Goal: Task Accomplishment & Management: Complete application form

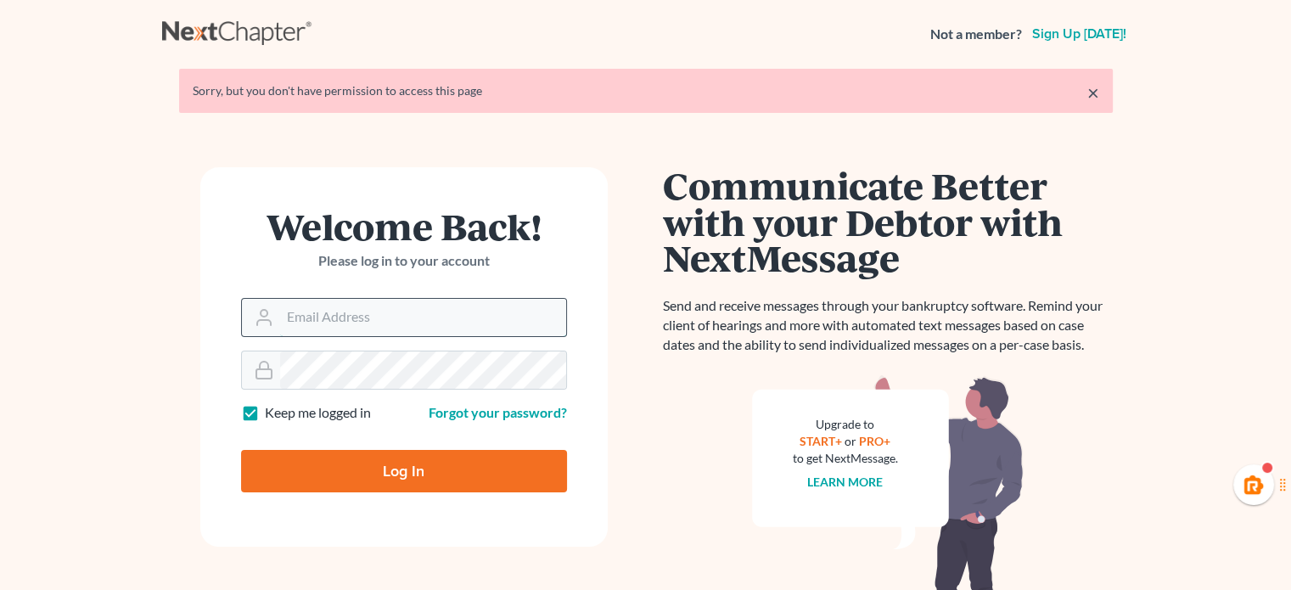
click at [324, 305] on input "Email Address" at bounding box center [423, 317] width 286 height 37
type input "[PERSON_NAME][EMAIL_ADDRESS][DOMAIN_NAME]"
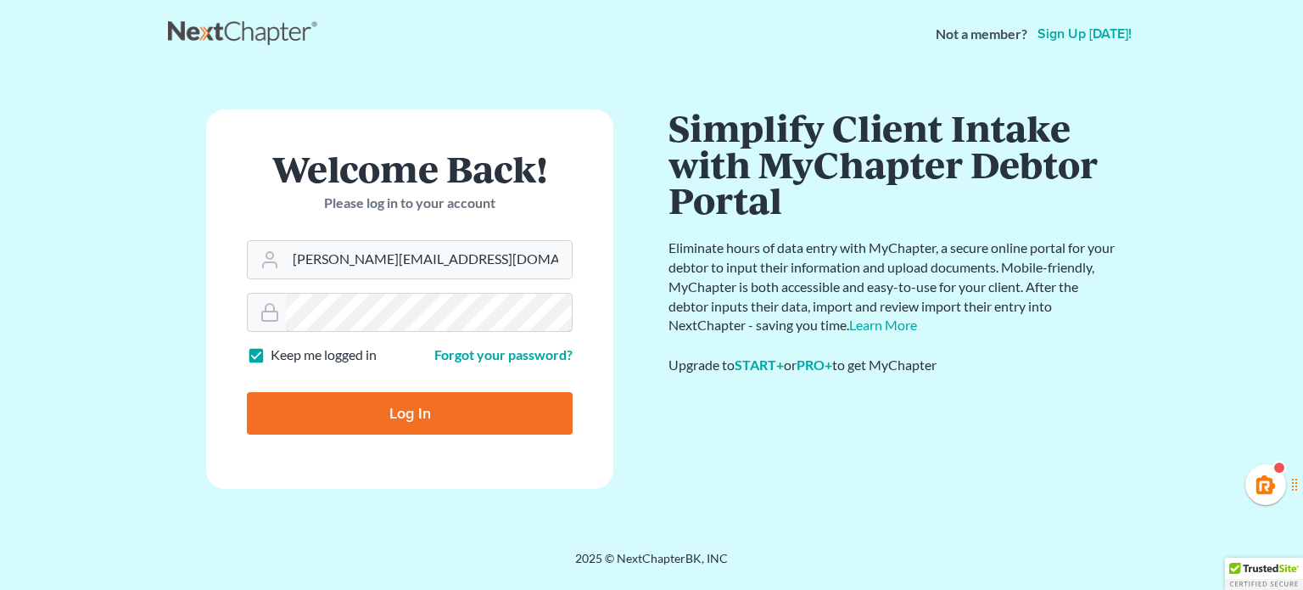
click at [247, 392] on input "Log In" at bounding box center [410, 413] width 326 height 42
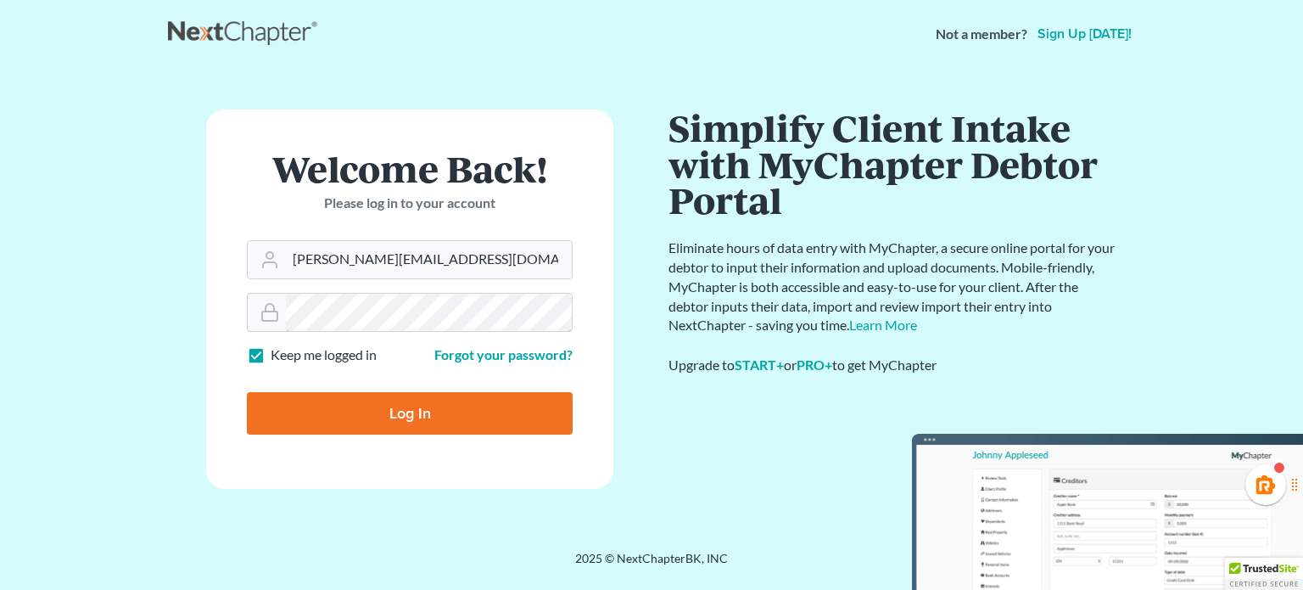
type input "Thinking..."
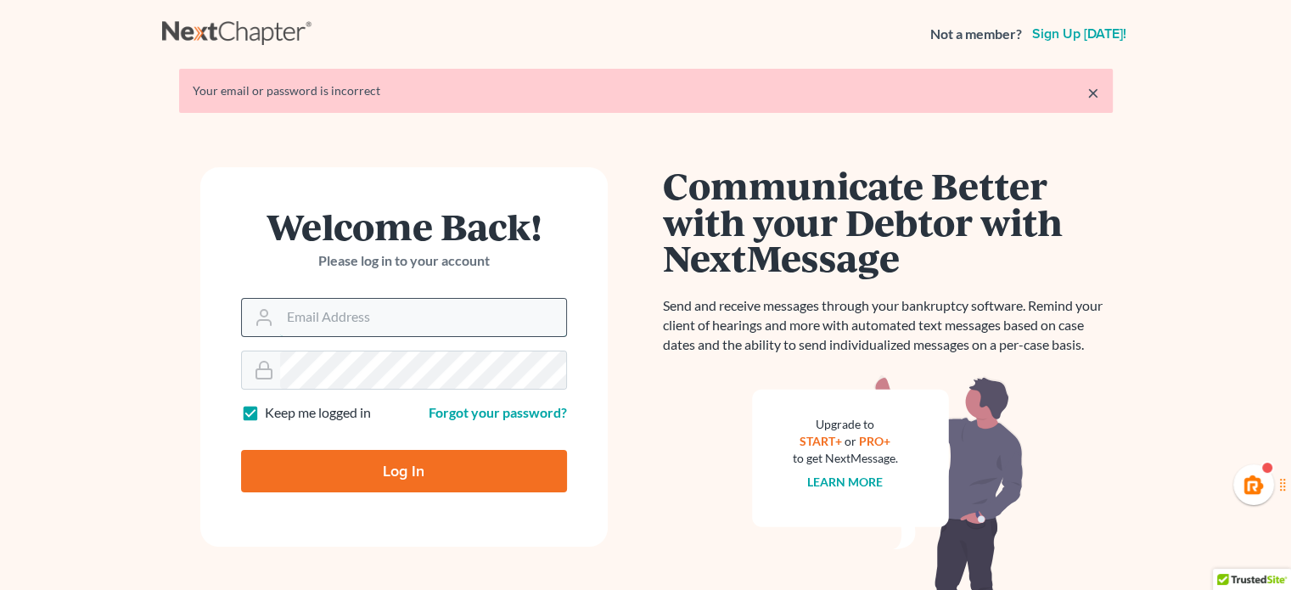
click at [401, 299] on input "Email Address" at bounding box center [423, 317] width 286 height 37
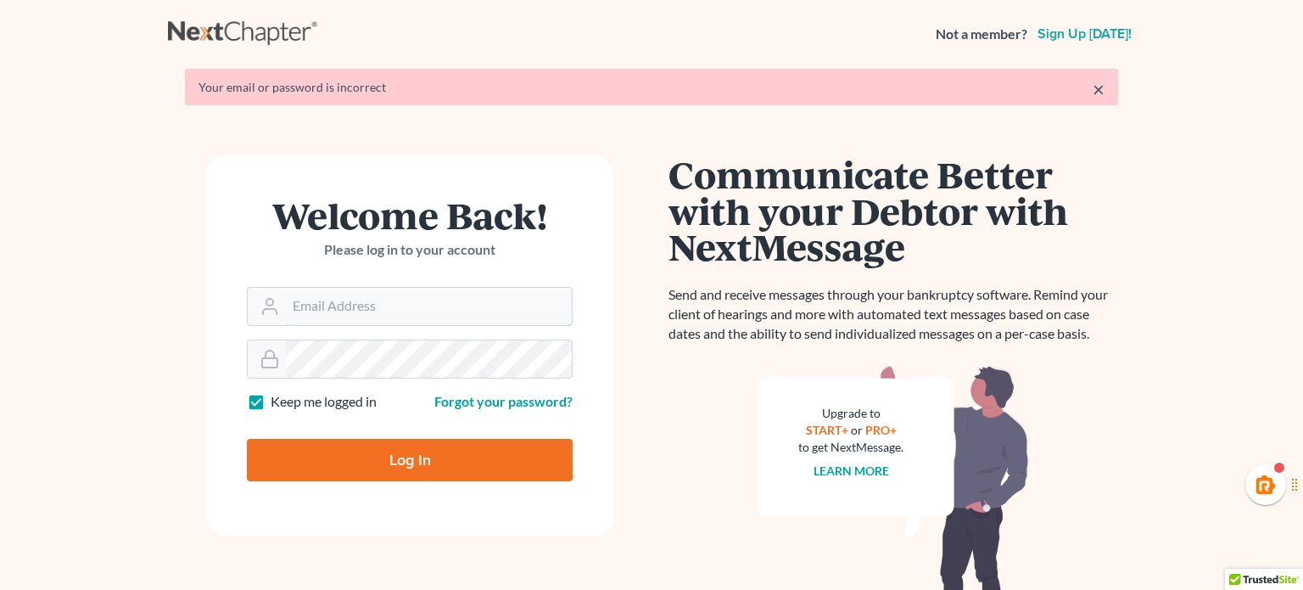
type input "[PERSON_NAME][EMAIL_ADDRESS][DOMAIN_NAME]"
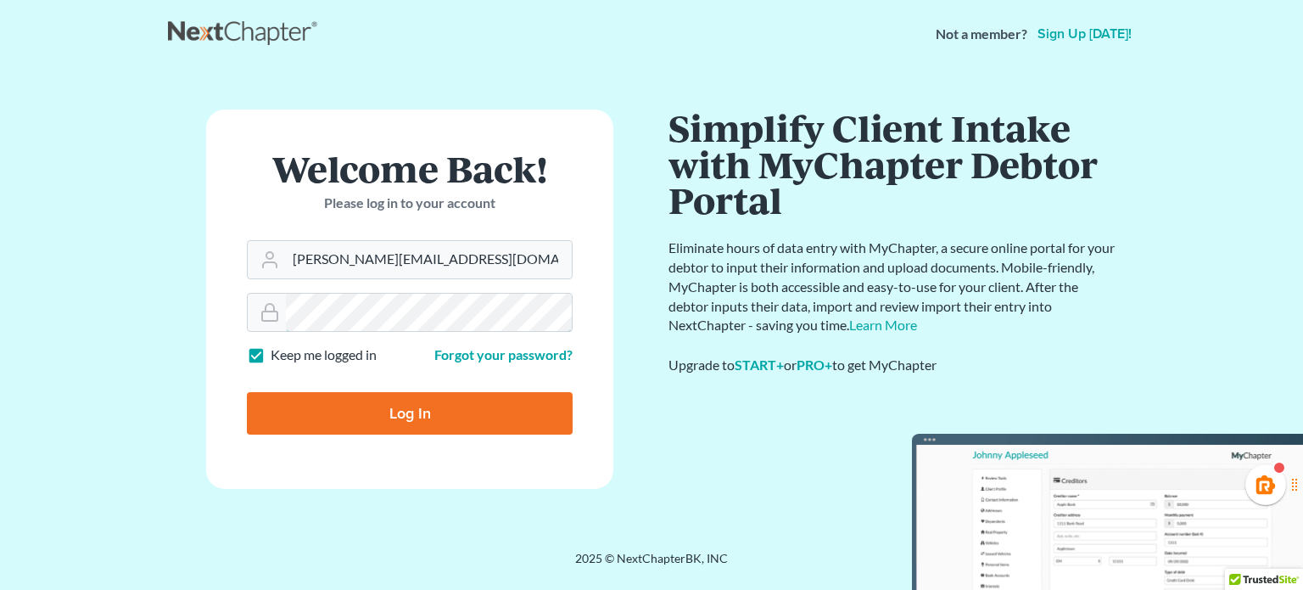
click at [247, 392] on input "Log In" at bounding box center [410, 413] width 326 height 42
type input "Thinking..."
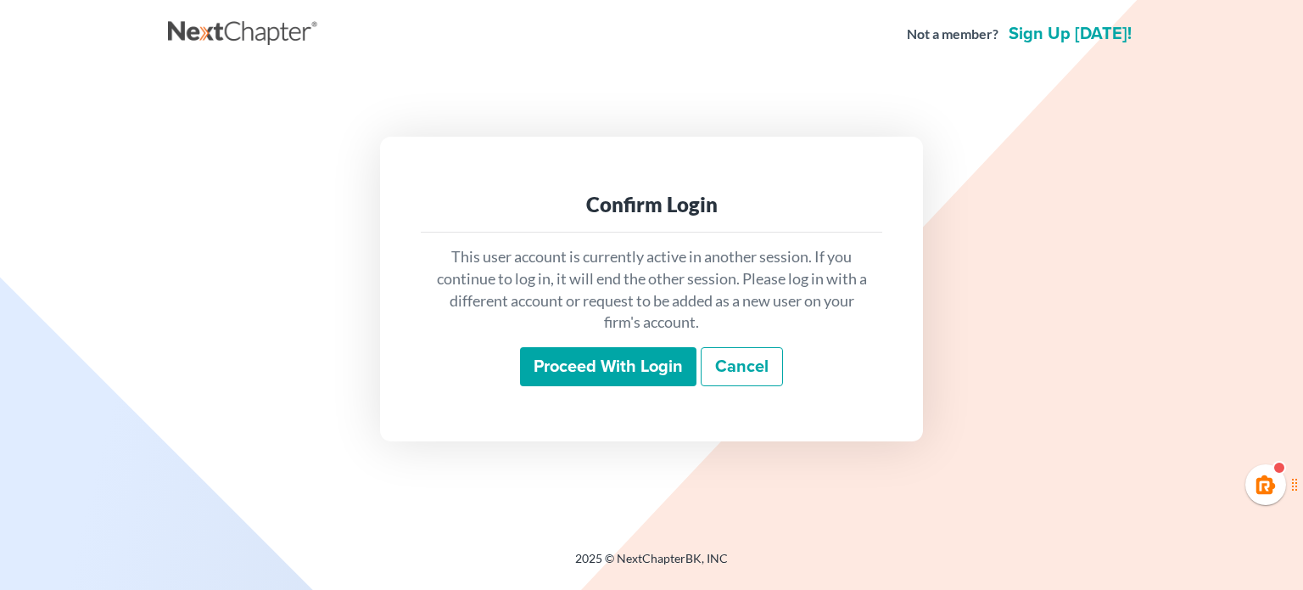
click at [622, 376] on input "Proceed with login" at bounding box center [608, 366] width 176 height 39
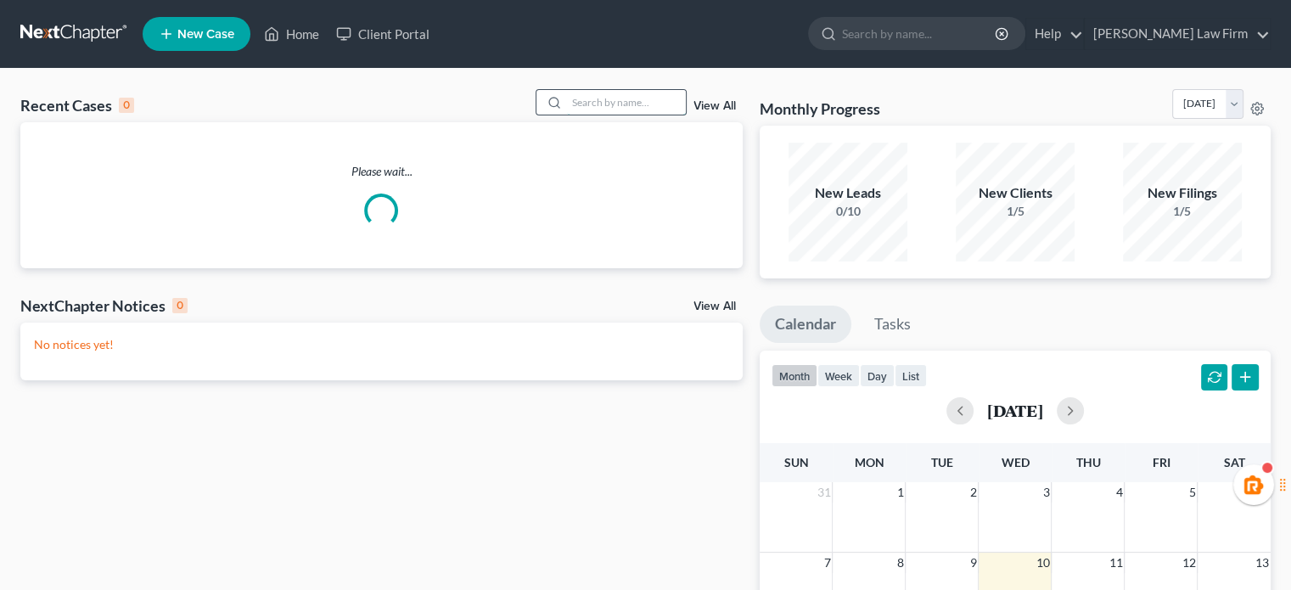
click at [598, 90] on input "search" at bounding box center [626, 102] width 119 height 25
type input "mahoney"
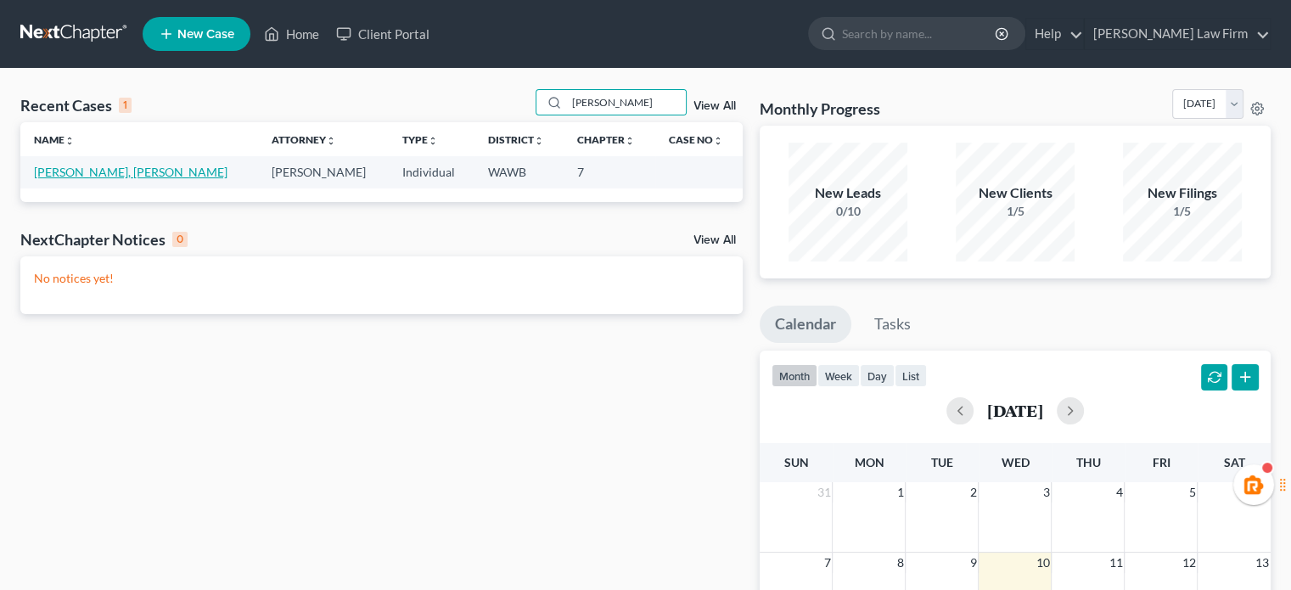
click at [97, 168] on link "Branden, Mahoney" at bounding box center [130, 172] width 193 height 14
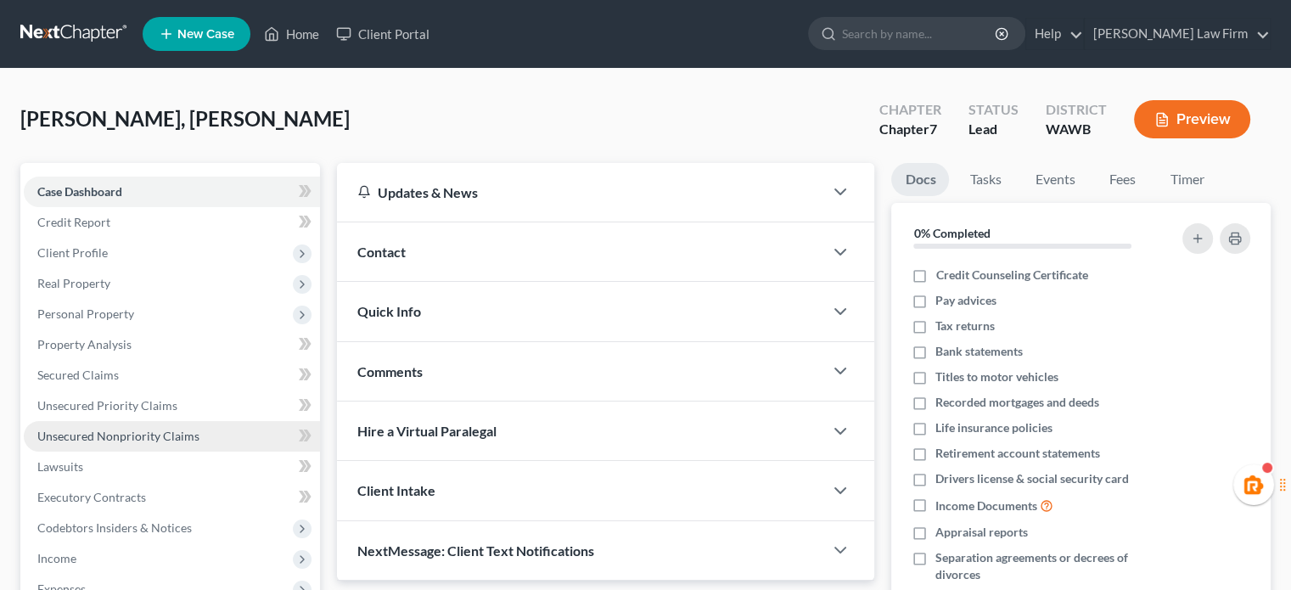
click at [92, 430] on span "Unsecured Nonpriority Claims" at bounding box center [118, 436] width 162 height 14
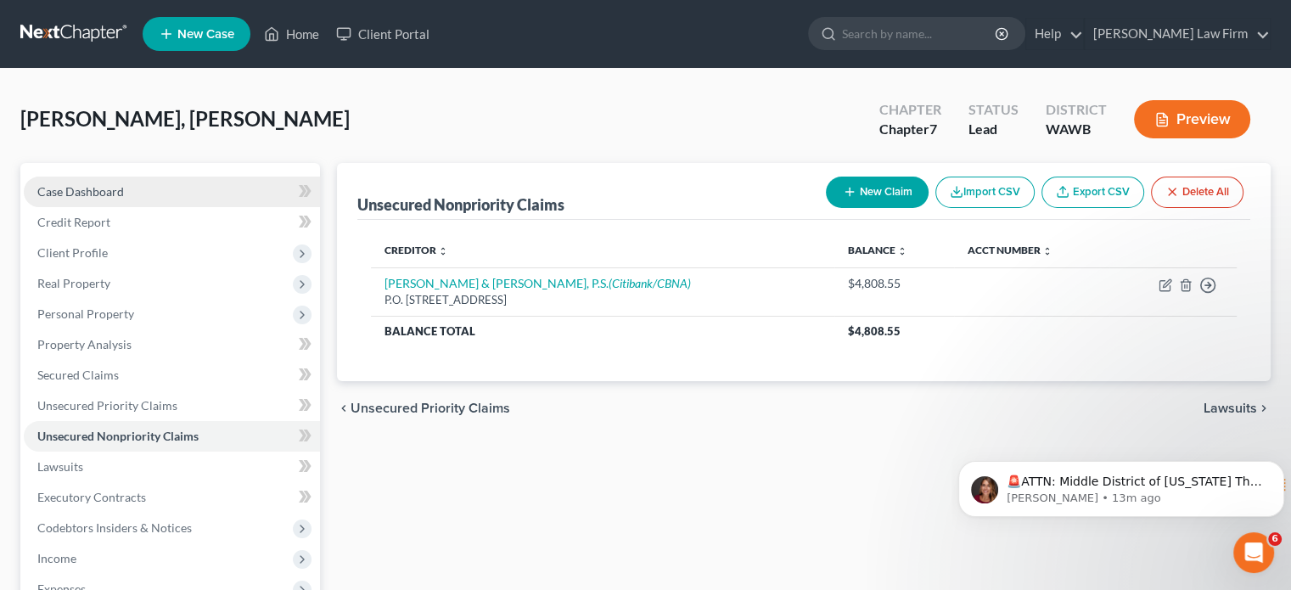
click at [132, 182] on link "Case Dashboard" at bounding box center [172, 191] width 296 height 31
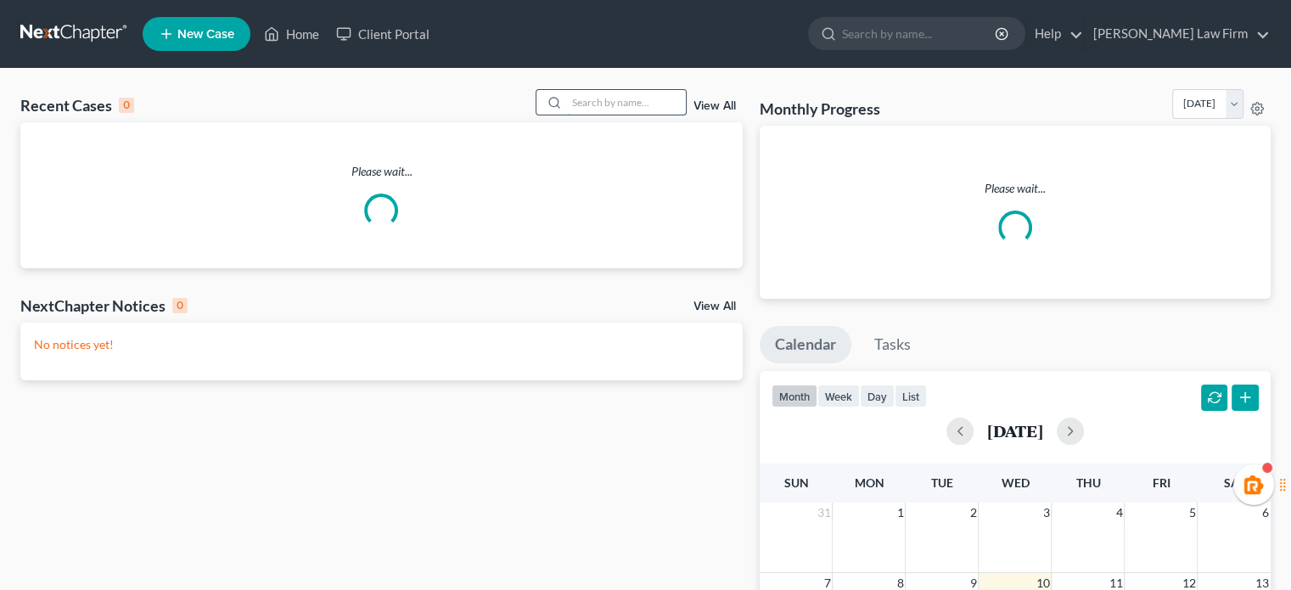
click at [596, 101] on input "search" at bounding box center [626, 102] width 119 height 25
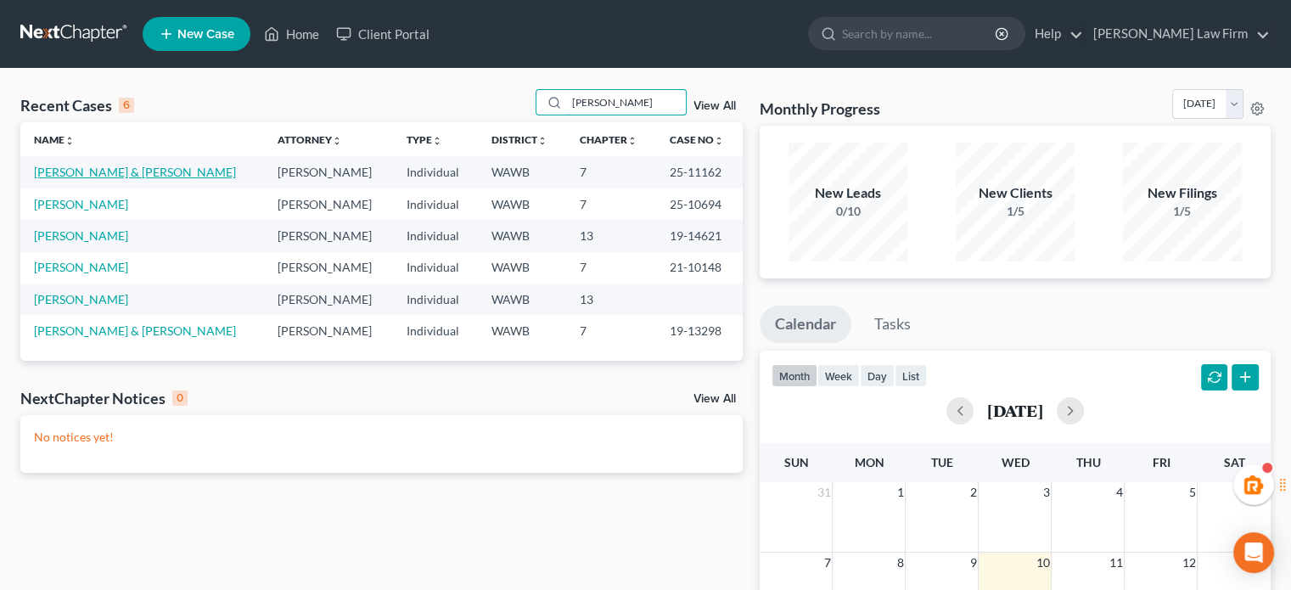
type input "[PERSON_NAME]"
click at [129, 171] on link "[PERSON_NAME] & [PERSON_NAME]" at bounding box center [135, 172] width 202 height 14
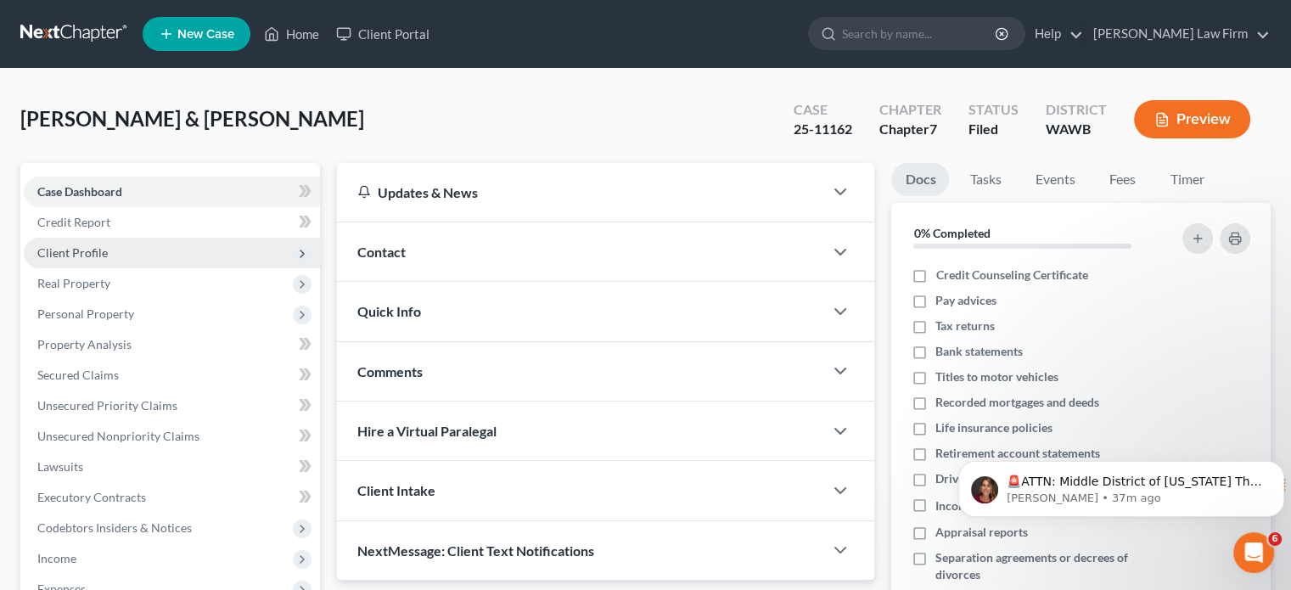
click at [76, 244] on span "Client Profile" at bounding box center [172, 253] width 296 height 31
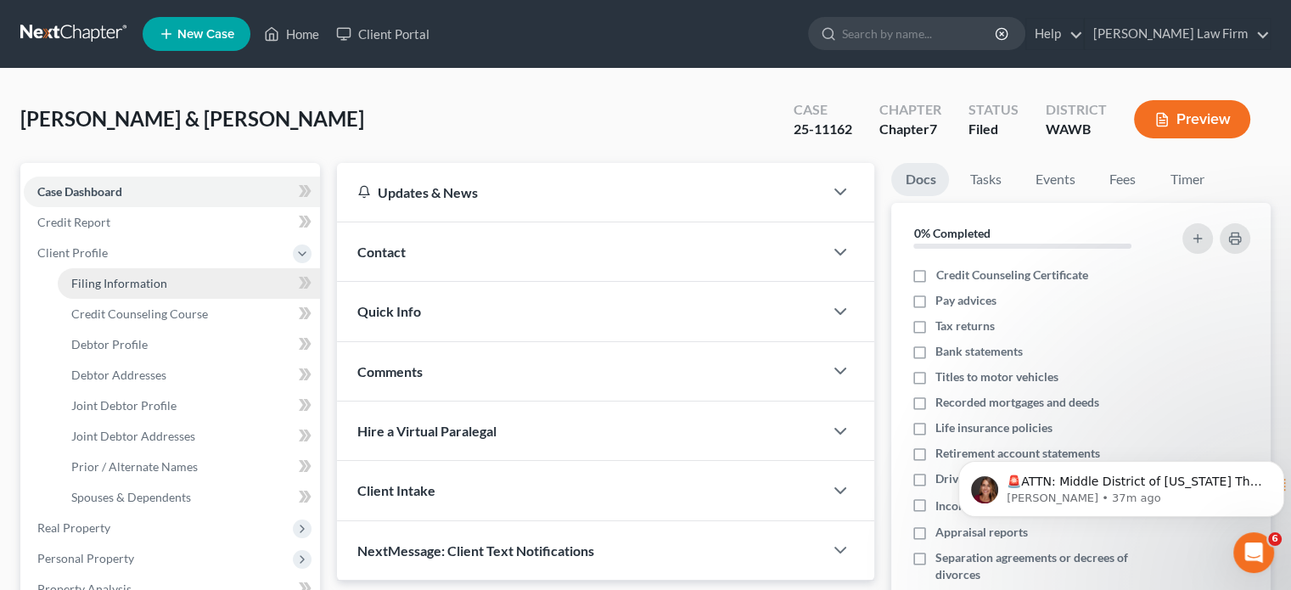
click at [97, 289] on span "Filing Information" at bounding box center [119, 283] width 96 height 14
select select "1"
select select "0"
select select "50"
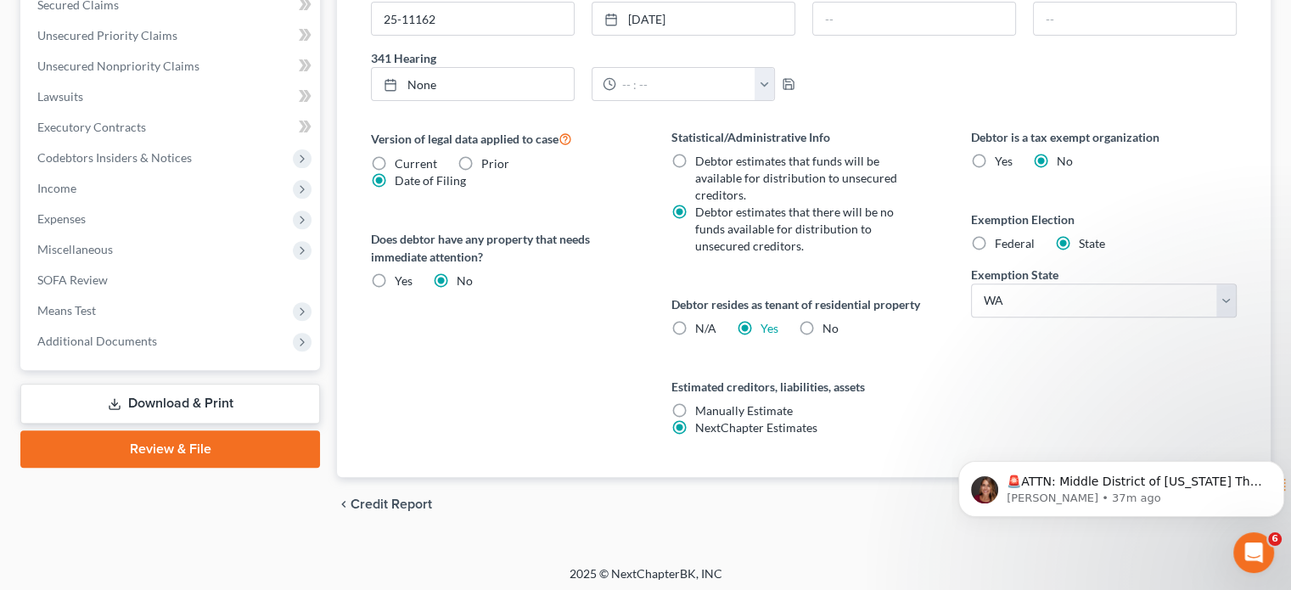
scroll to position [618, 0]
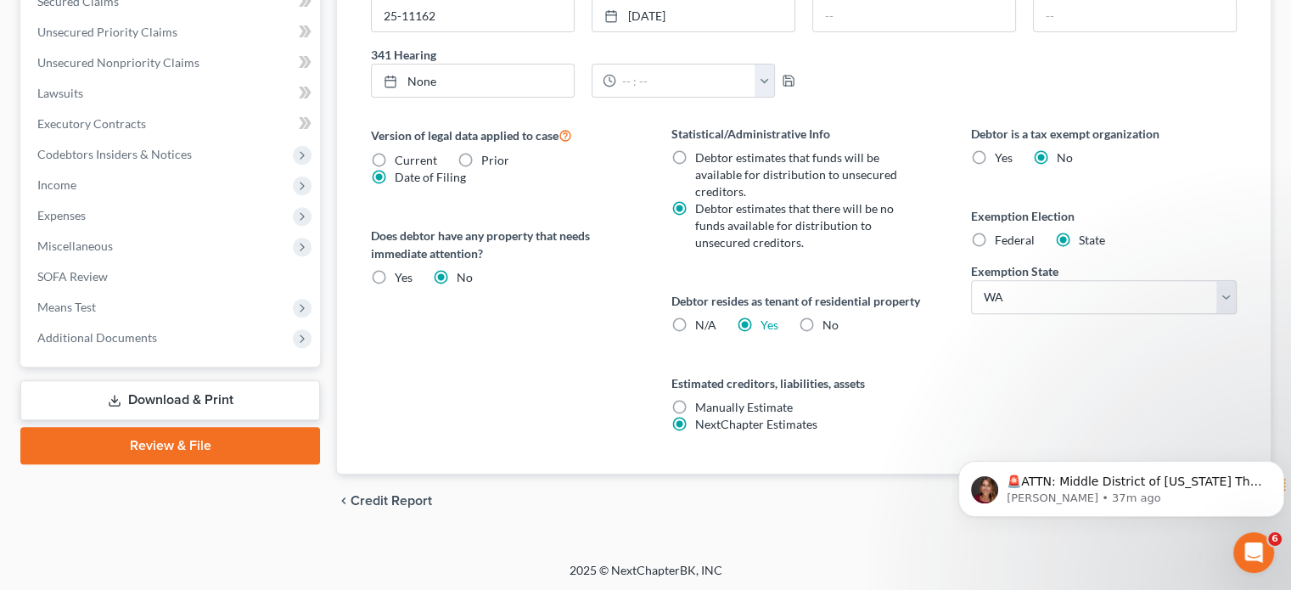
click at [994, 245] on label "Federal" at bounding box center [1014, 240] width 40 height 17
click at [1001, 243] on input "Federal" at bounding box center [1006, 237] width 11 height 11
radio input "true"
radio input "false"
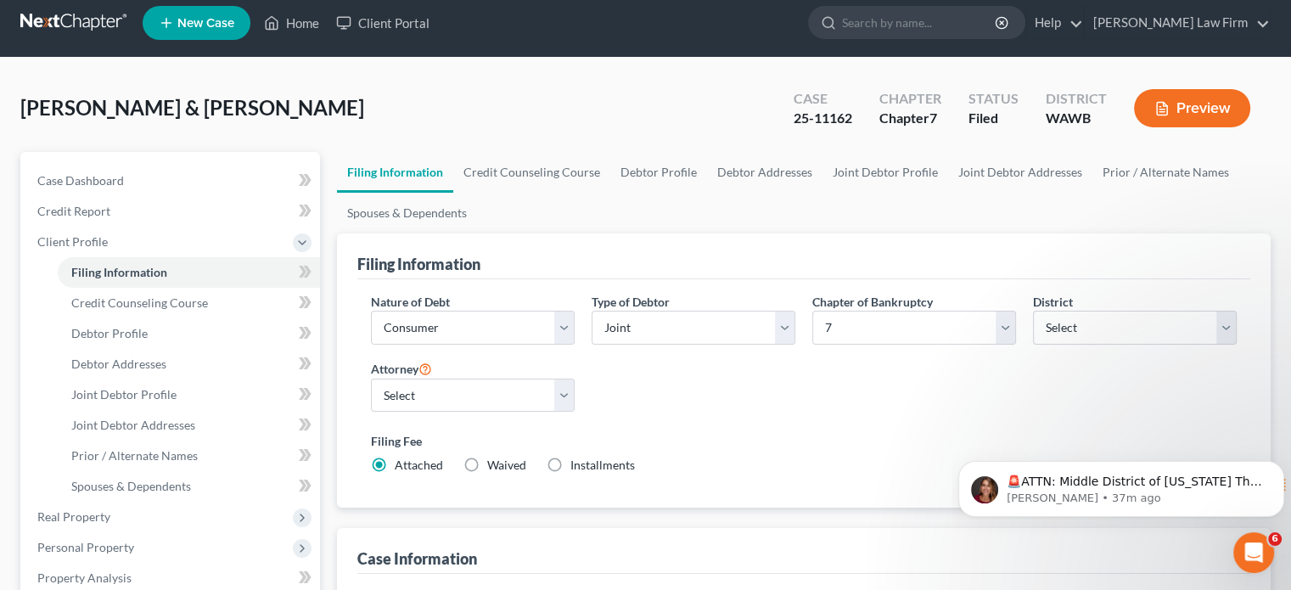
scroll to position [0, 0]
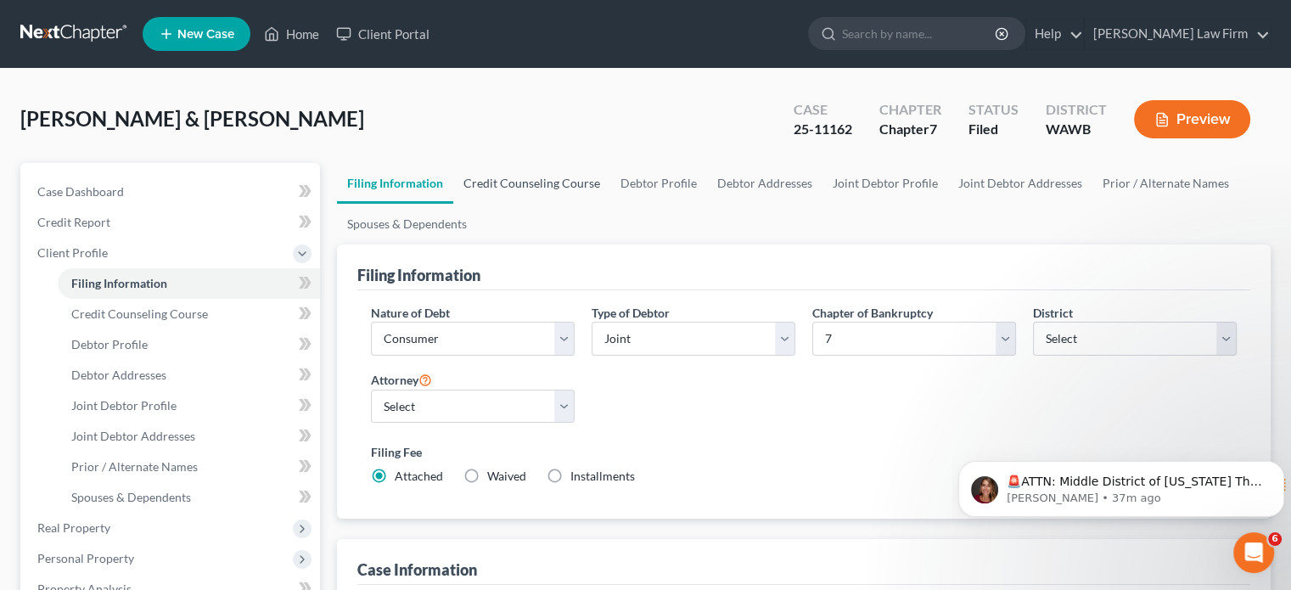
click at [530, 186] on link "Credit Counseling Course" at bounding box center [531, 183] width 157 height 41
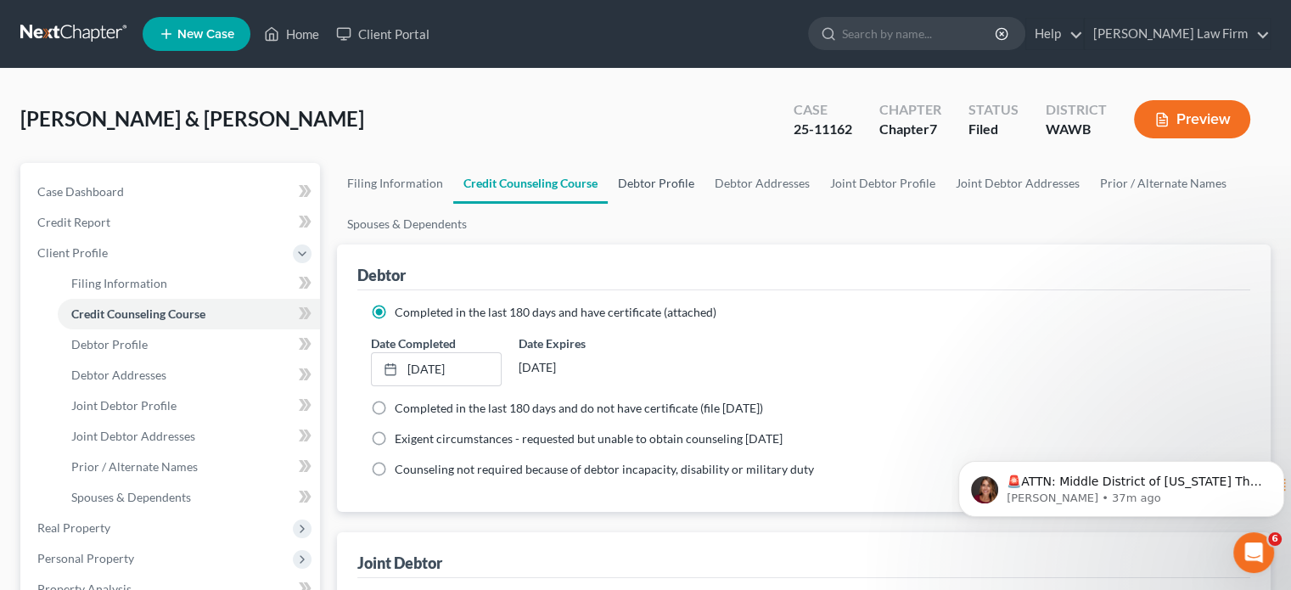
click at [629, 181] on link "Debtor Profile" at bounding box center [656, 183] width 97 height 41
select select "1"
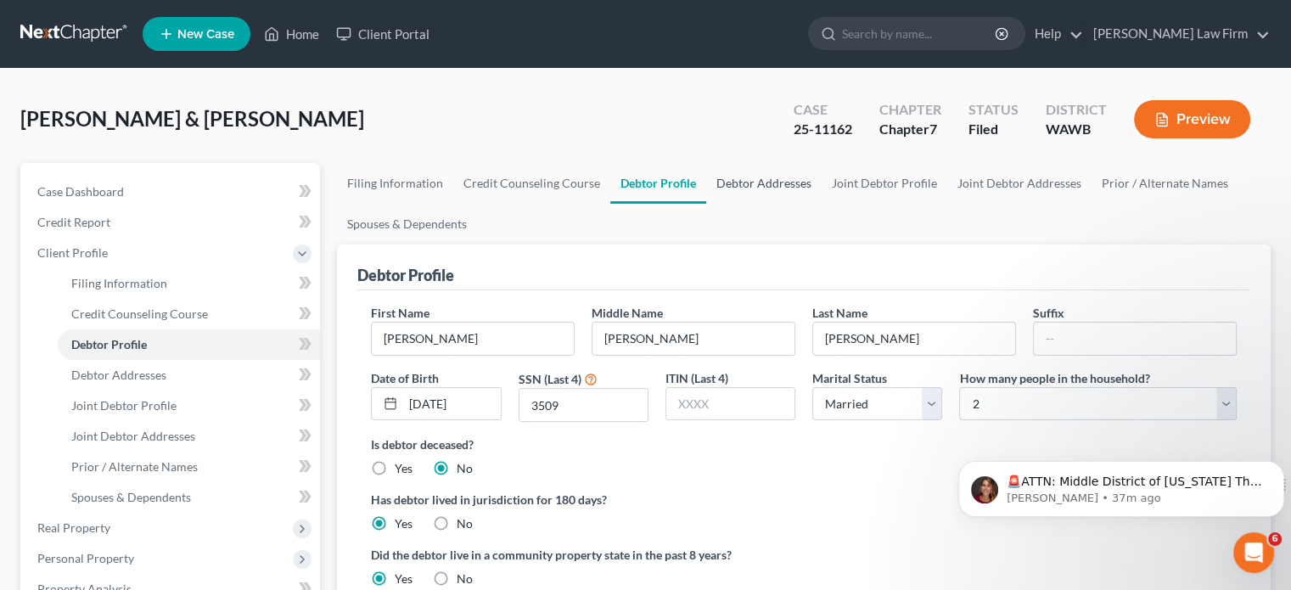
click at [740, 178] on link "Debtor Addresses" at bounding box center [763, 183] width 115 height 41
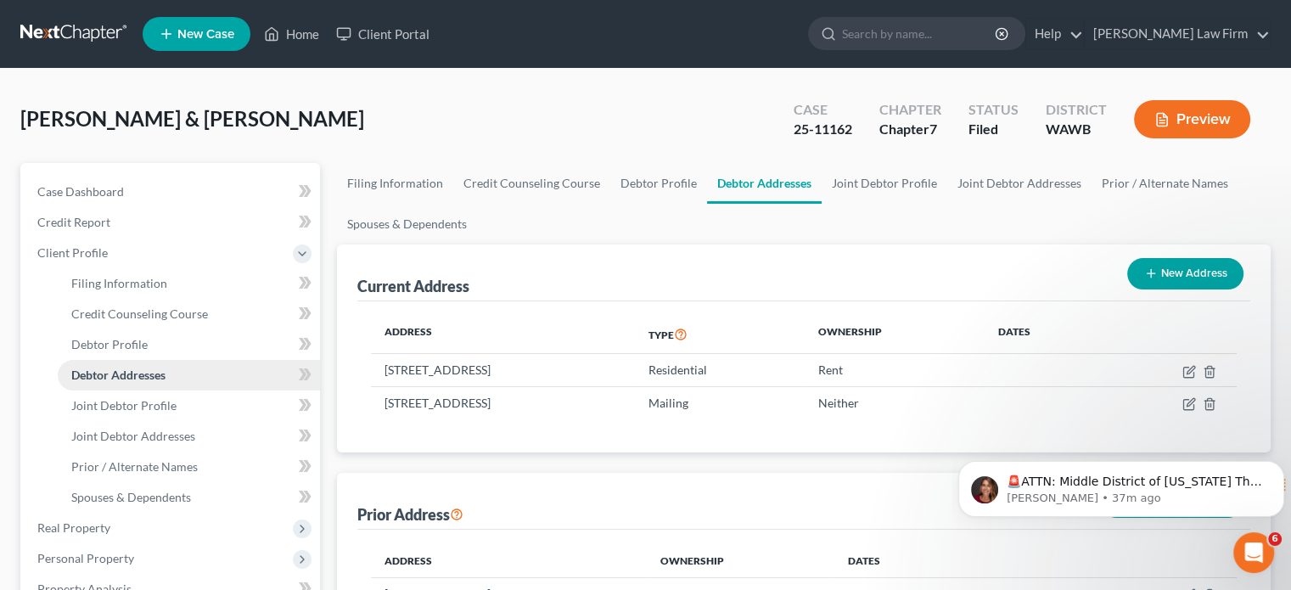
scroll to position [283, 0]
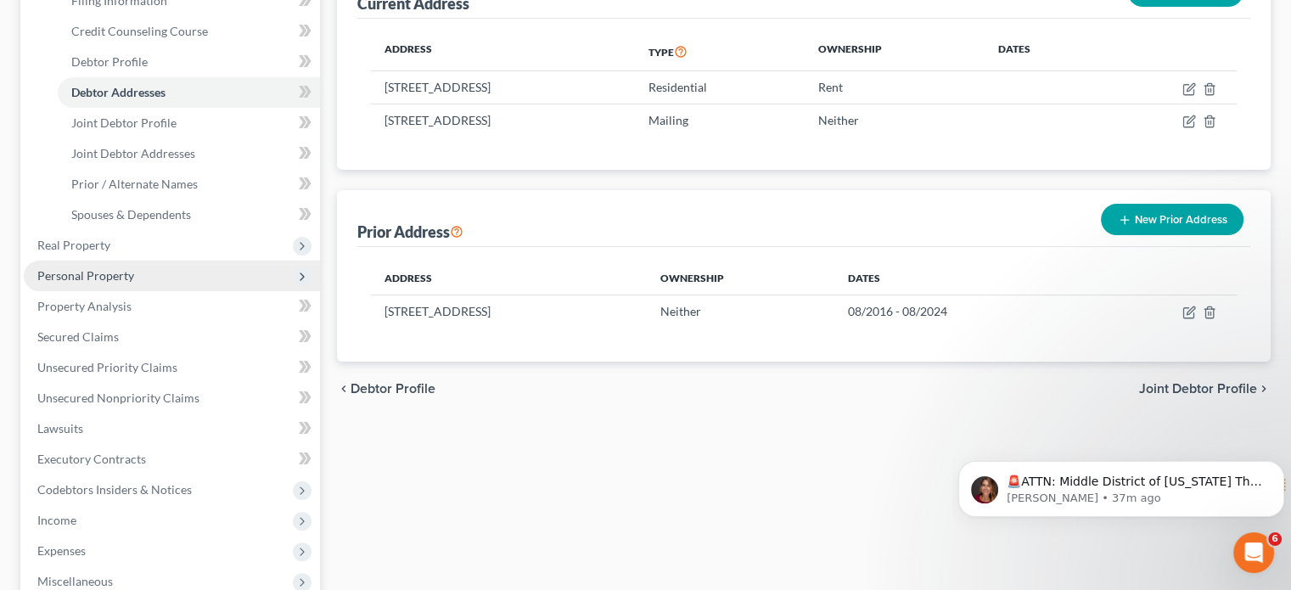
click at [118, 280] on span "Personal Property" at bounding box center [85, 275] width 97 height 14
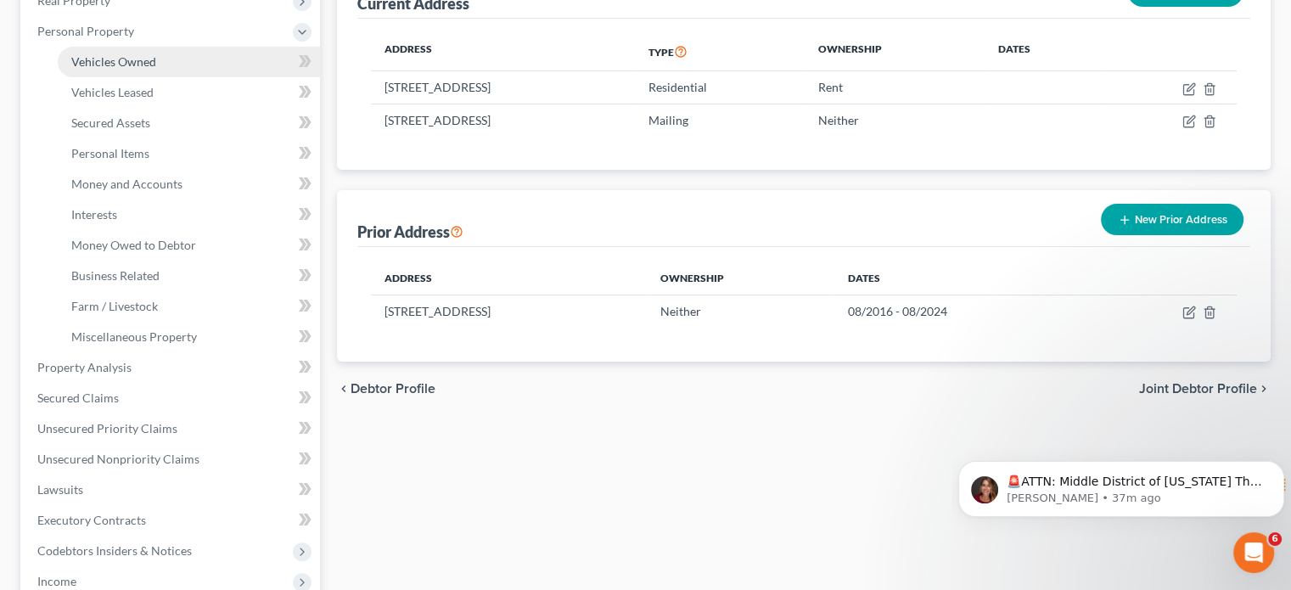
click at [137, 51] on link "Vehicles Owned" at bounding box center [189, 62] width 262 height 31
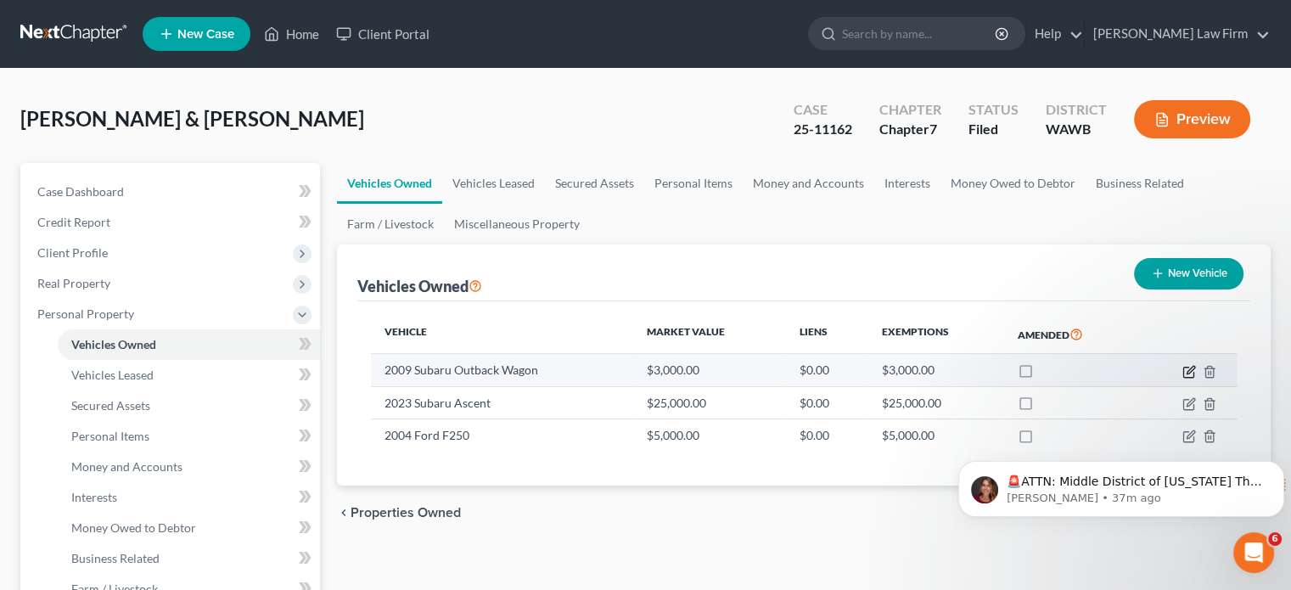
click at [1185, 371] on icon "button" at bounding box center [1189, 372] width 14 height 14
select select "0"
select select "17"
select select "3"
select select "4"
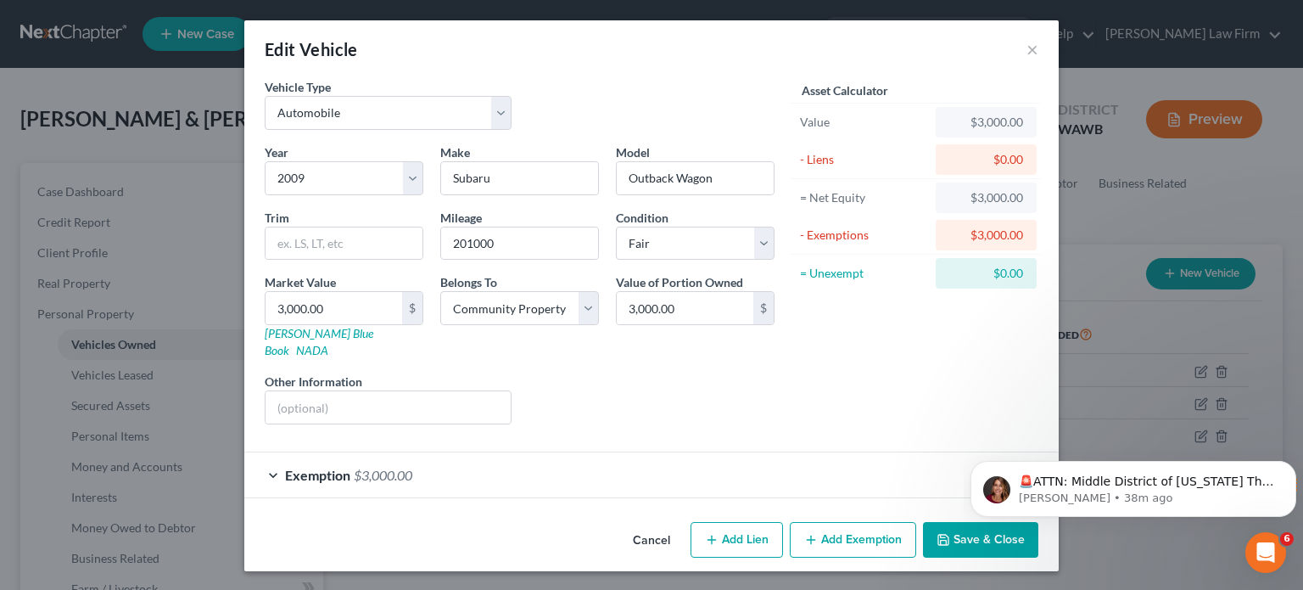
click at [1020, 451] on body "🚨ATTN: Middle District of Florida The court has added a new Credit Counseling F…" at bounding box center [1134, 484] width 326 height 105
click at [1017, 453] on body "🚨ATTN: Middle District of Florida The court has added a new Credit Counseling F…" at bounding box center [1134, 484] width 326 height 105
click at [1290, 466] on icon "Dismiss notification" at bounding box center [1291, 465] width 9 height 9
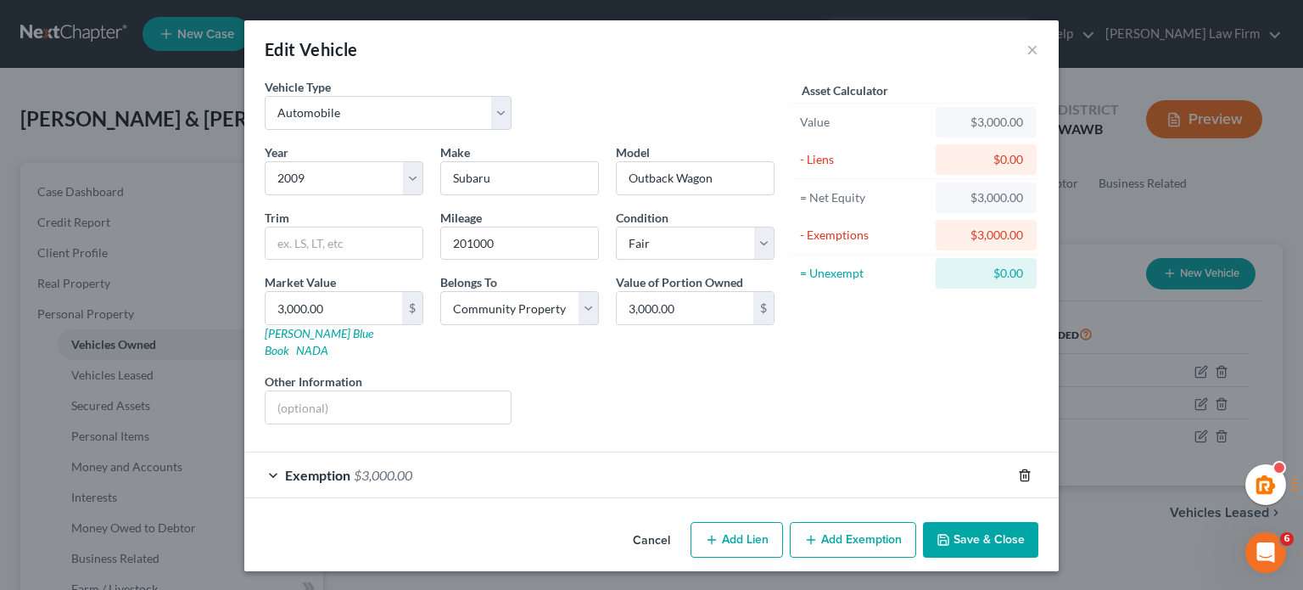
click at [1025, 468] on icon "button" at bounding box center [1025, 475] width 14 height 14
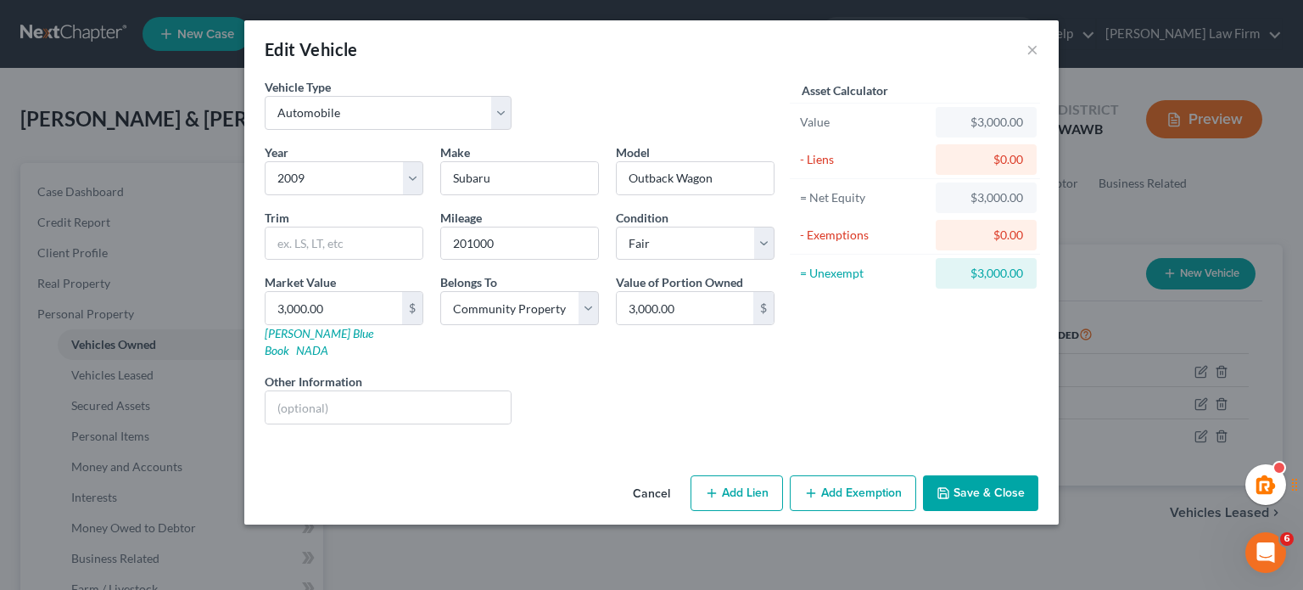
click at [843, 475] on button "Add Exemption" at bounding box center [853, 493] width 126 height 36
select select "2"
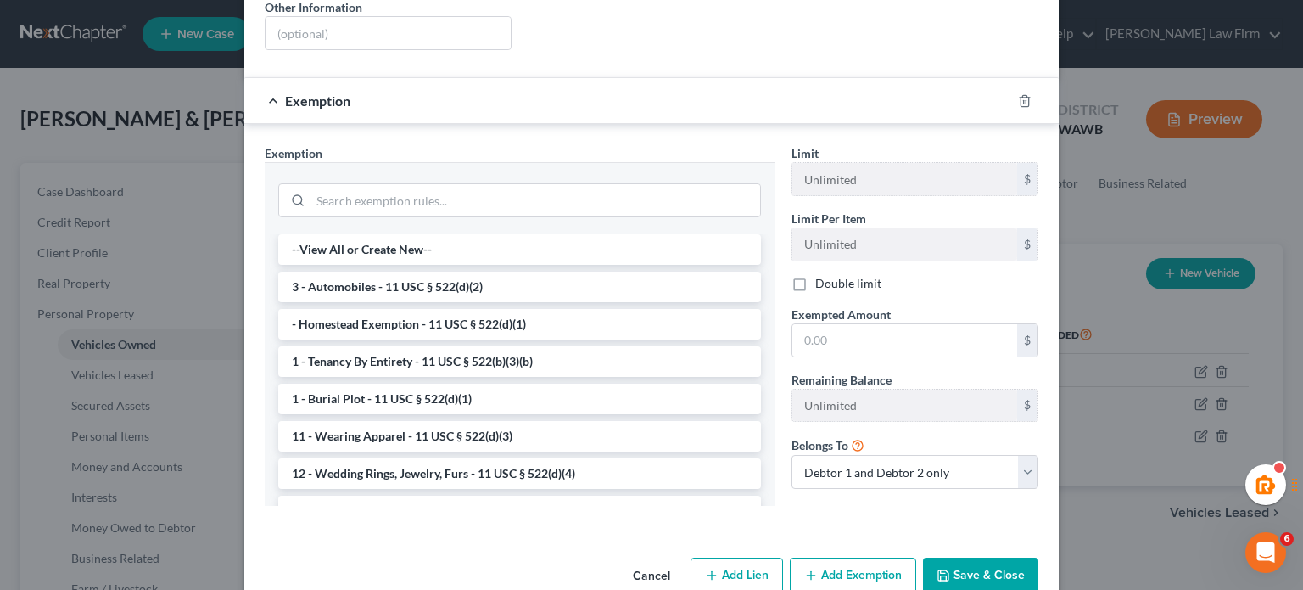
scroll to position [391, 0]
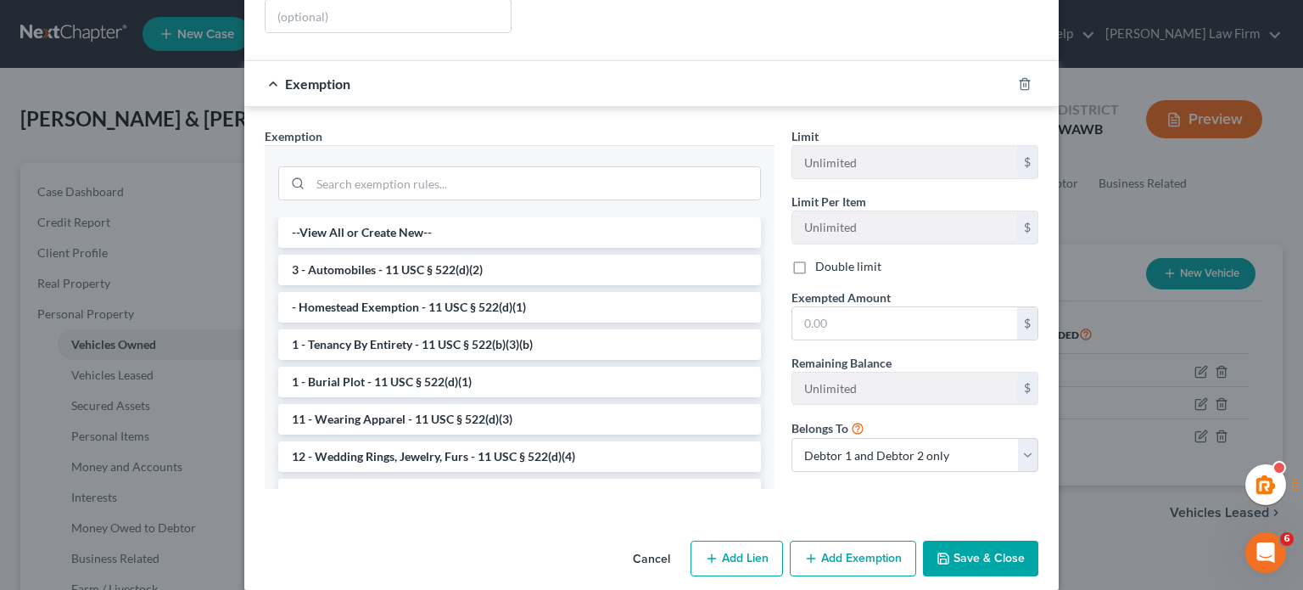
click at [923, 541] on button "Save & Close" at bounding box center [980, 559] width 115 height 36
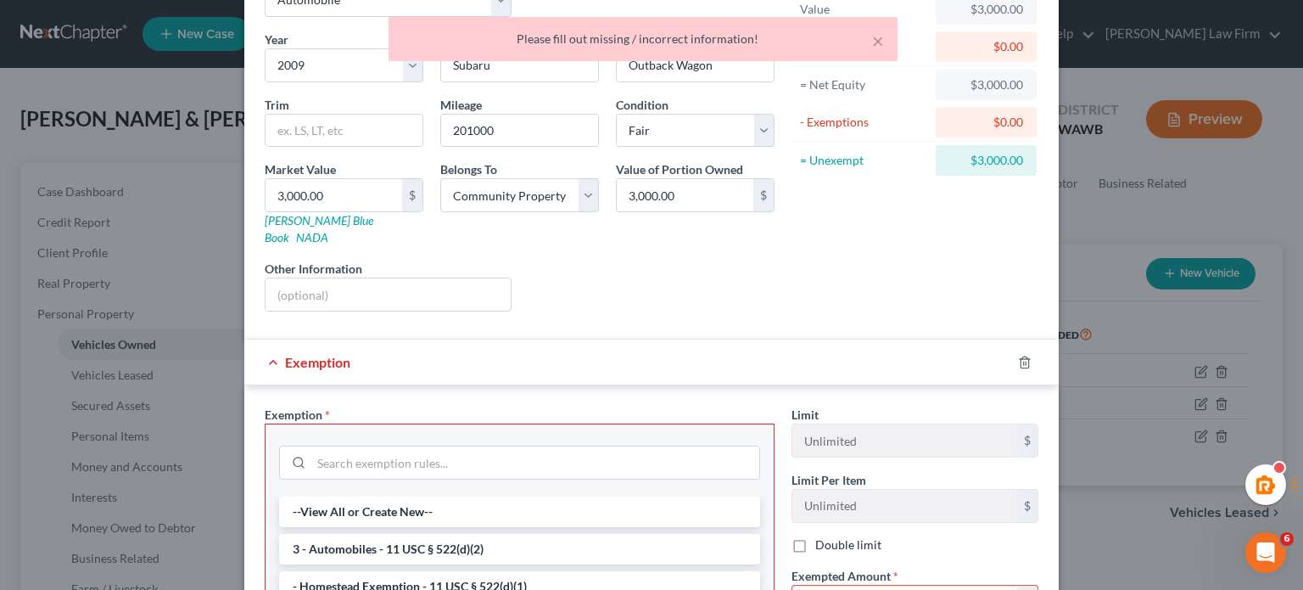
scroll to position [109, 0]
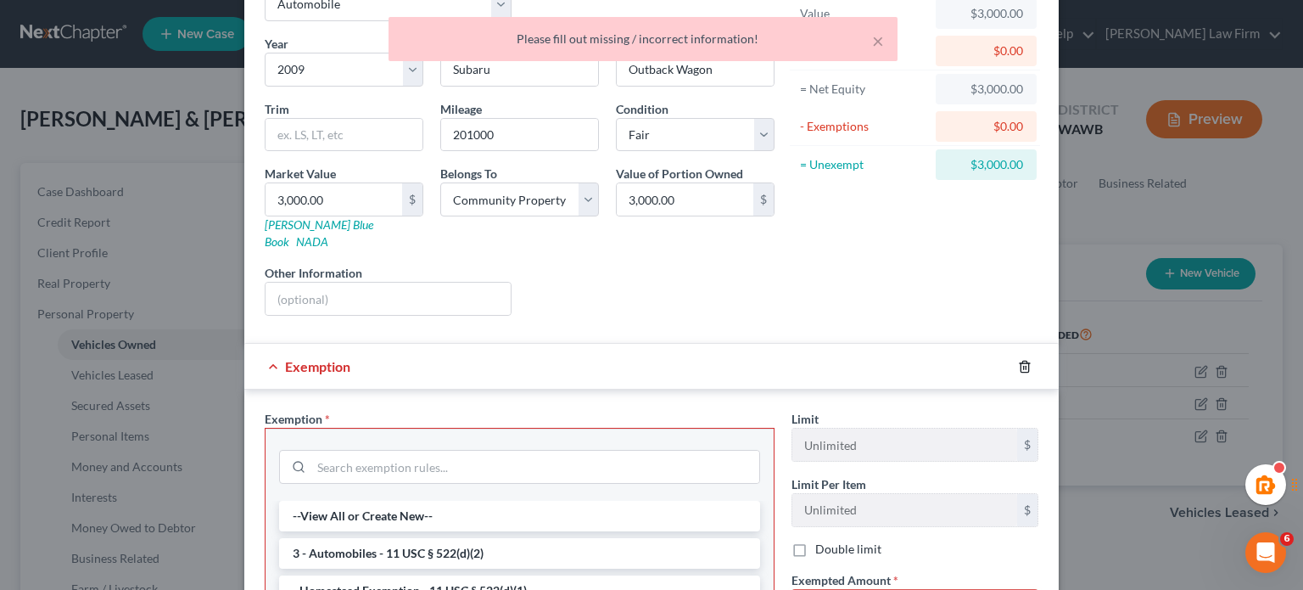
click at [1021, 360] on icon "button" at bounding box center [1025, 367] width 14 height 14
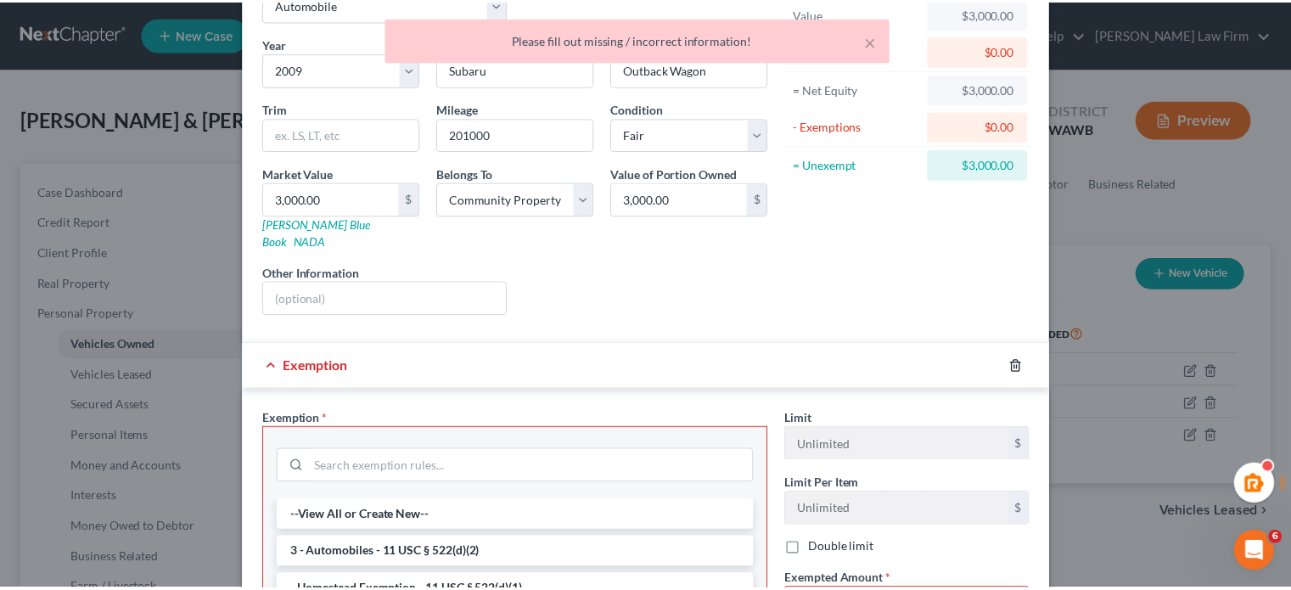
scroll to position [0, 0]
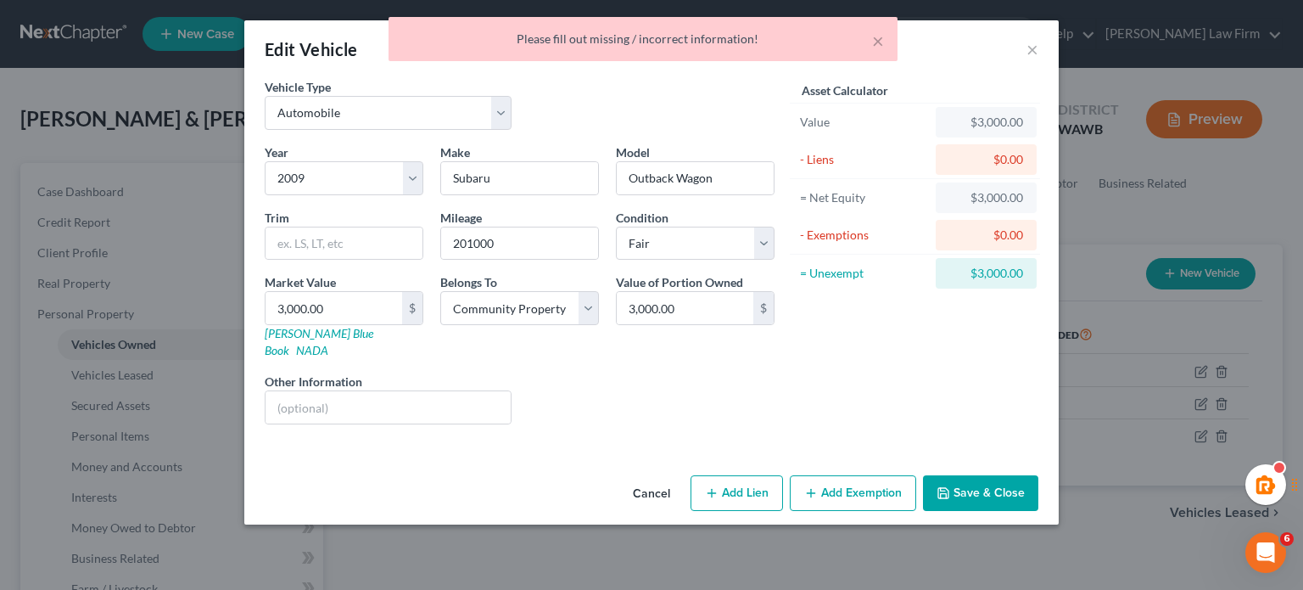
click at [970, 491] on div "Cancel Add Lien Add Lease Add Exemption Save & Close" at bounding box center [651, 496] width 815 height 56
click at [969, 482] on button "Save & Close" at bounding box center [980, 493] width 115 height 36
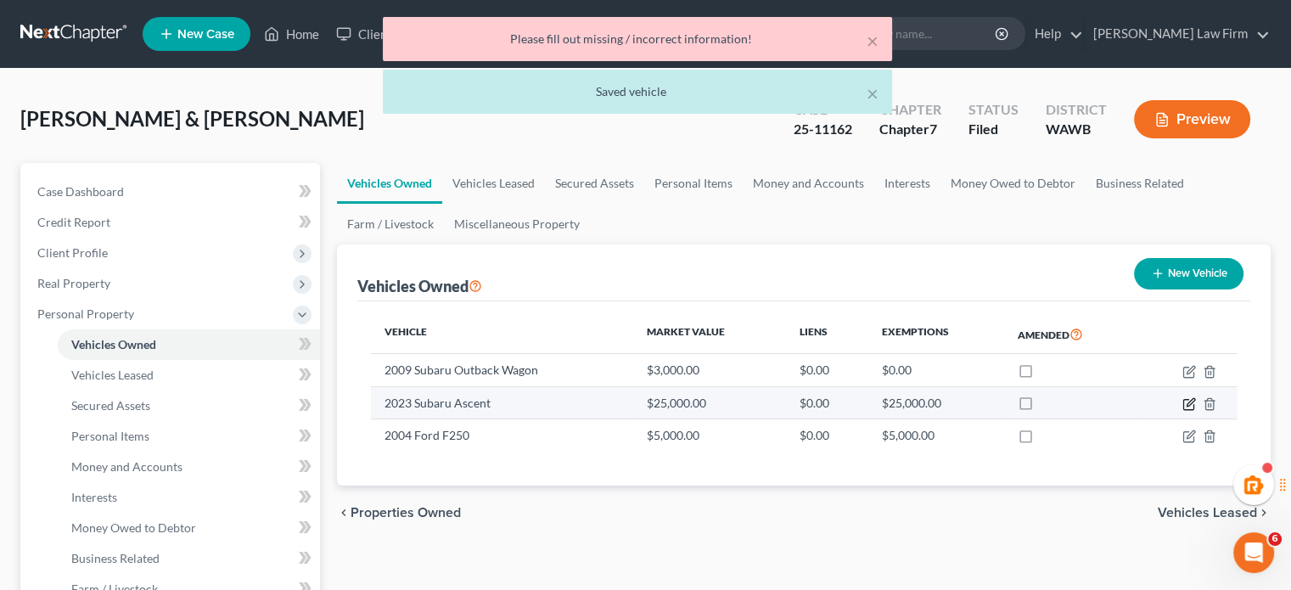
click at [1188, 404] on icon "button" at bounding box center [1190, 402] width 8 height 8
select select "0"
select select "3"
select select "2"
select select "4"
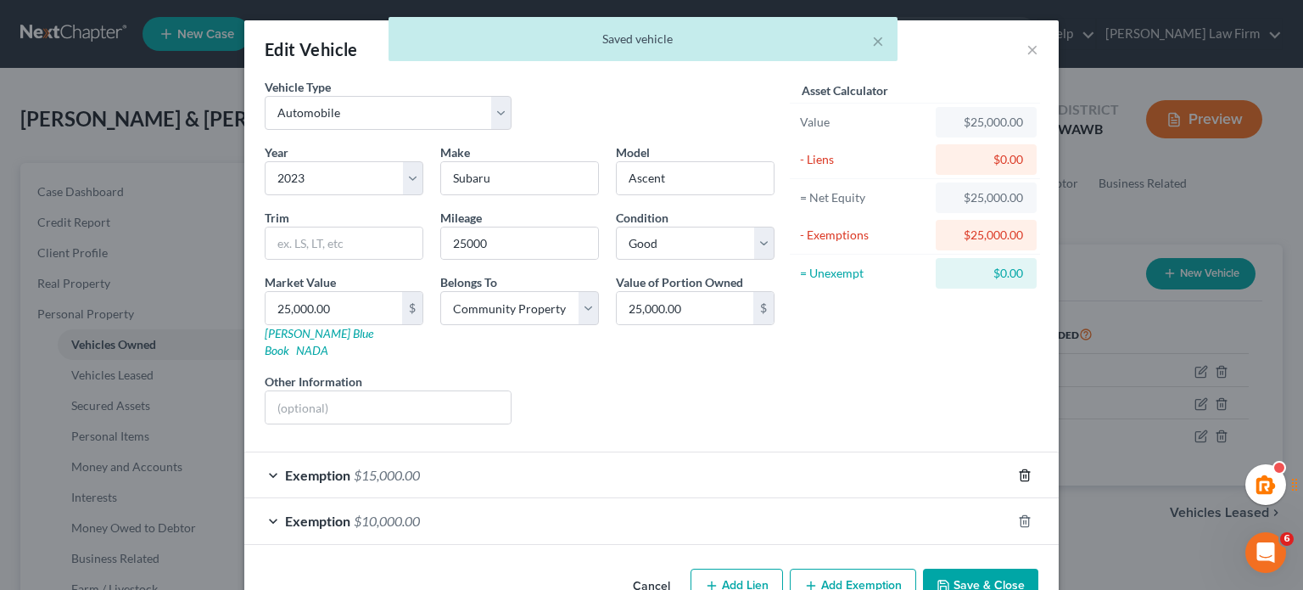
click at [1021, 469] on icon "button" at bounding box center [1025, 474] width 8 height 11
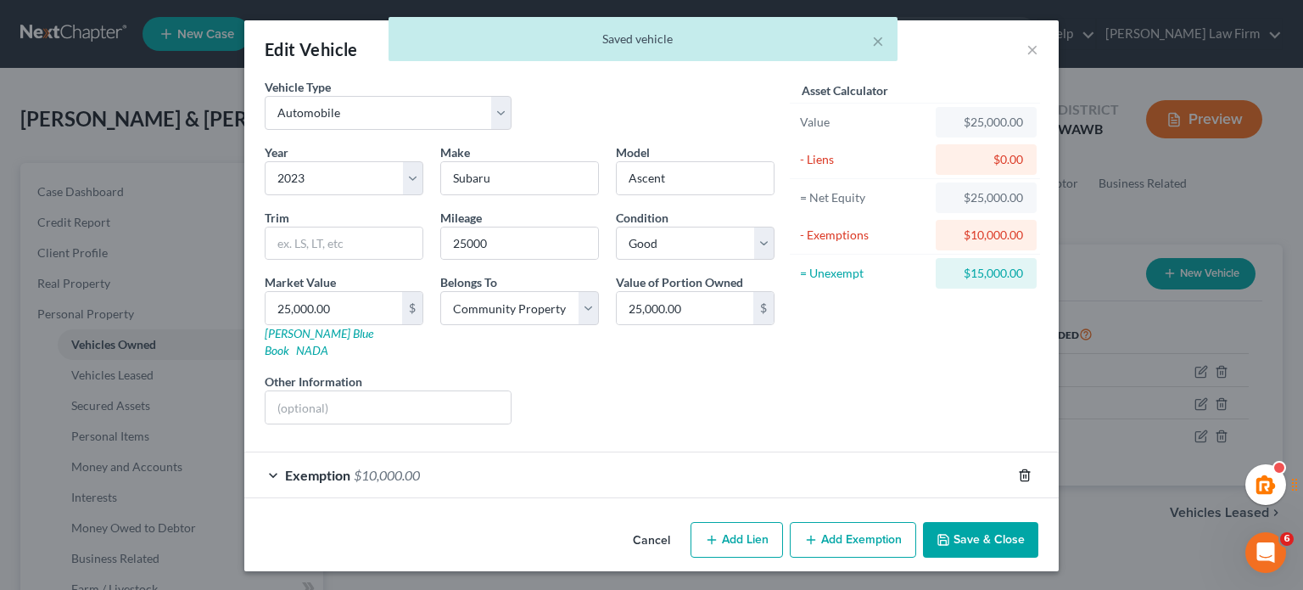
click at [1019, 468] on icon "button" at bounding box center [1025, 475] width 14 height 14
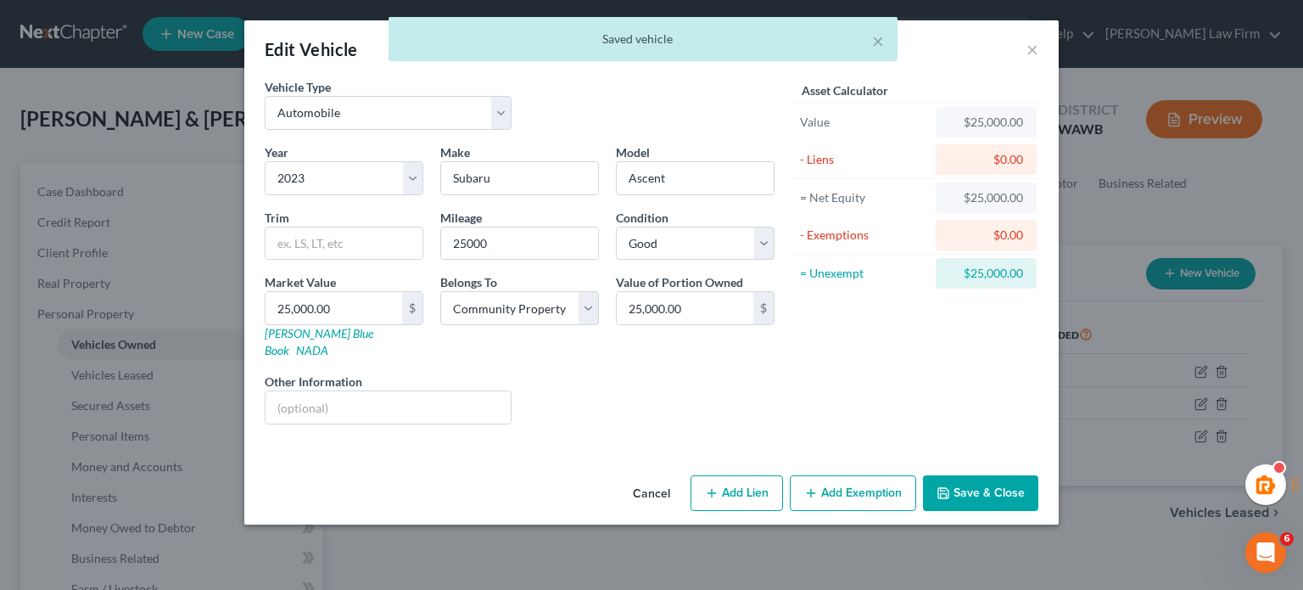
click at [988, 475] on button "Save & Close" at bounding box center [980, 493] width 115 height 36
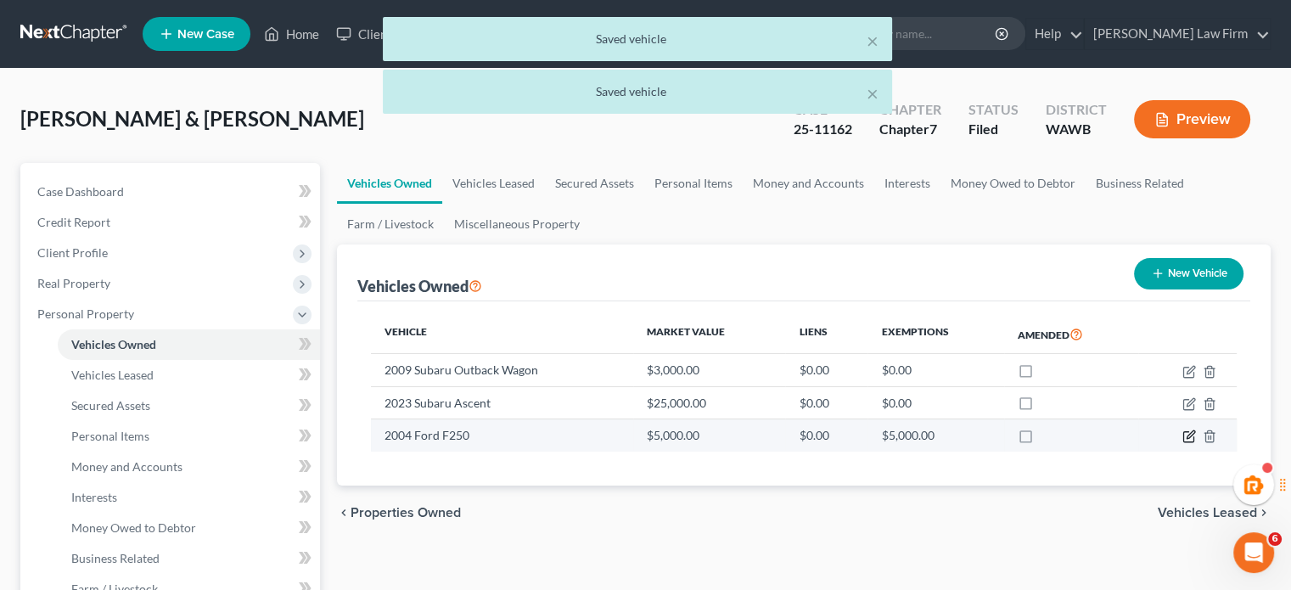
click at [1186, 433] on icon "button" at bounding box center [1189, 436] width 14 height 14
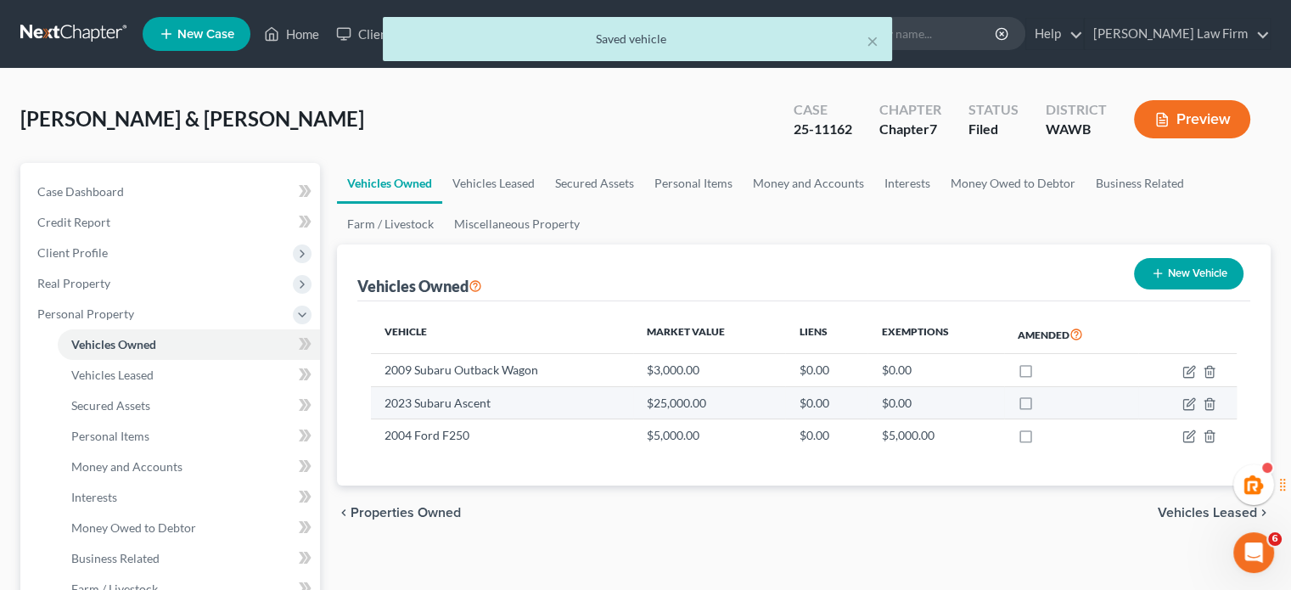
select select "0"
select select "22"
select select "3"
select select "4"
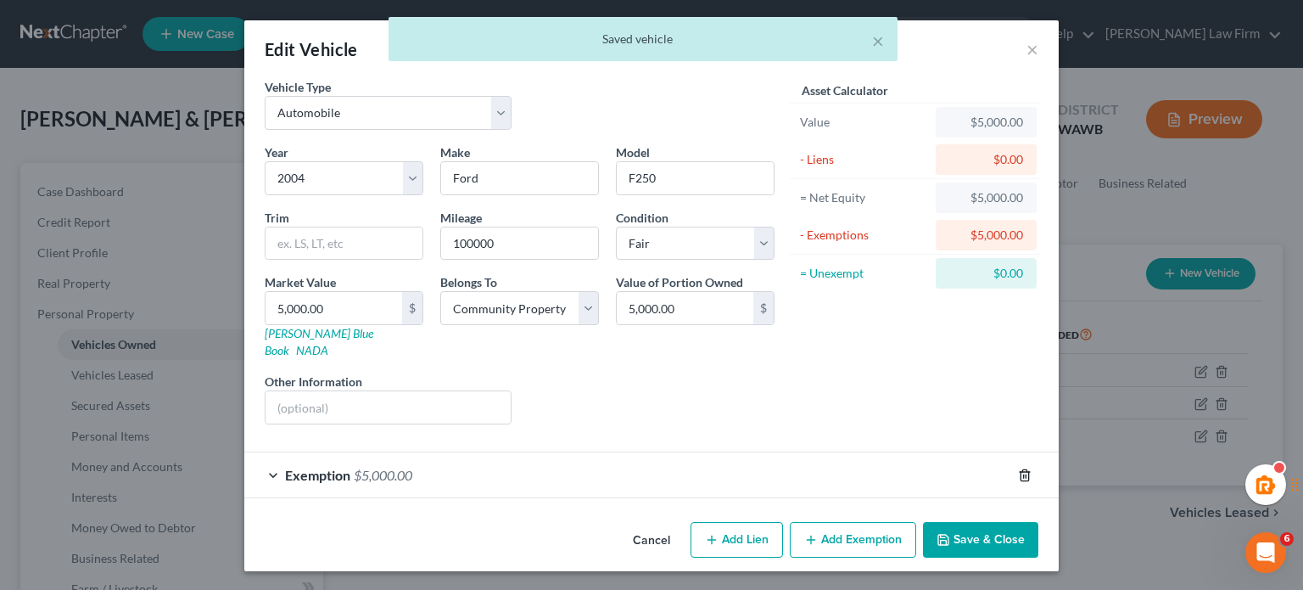
click at [1020, 468] on icon "button" at bounding box center [1025, 475] width 14 height 14
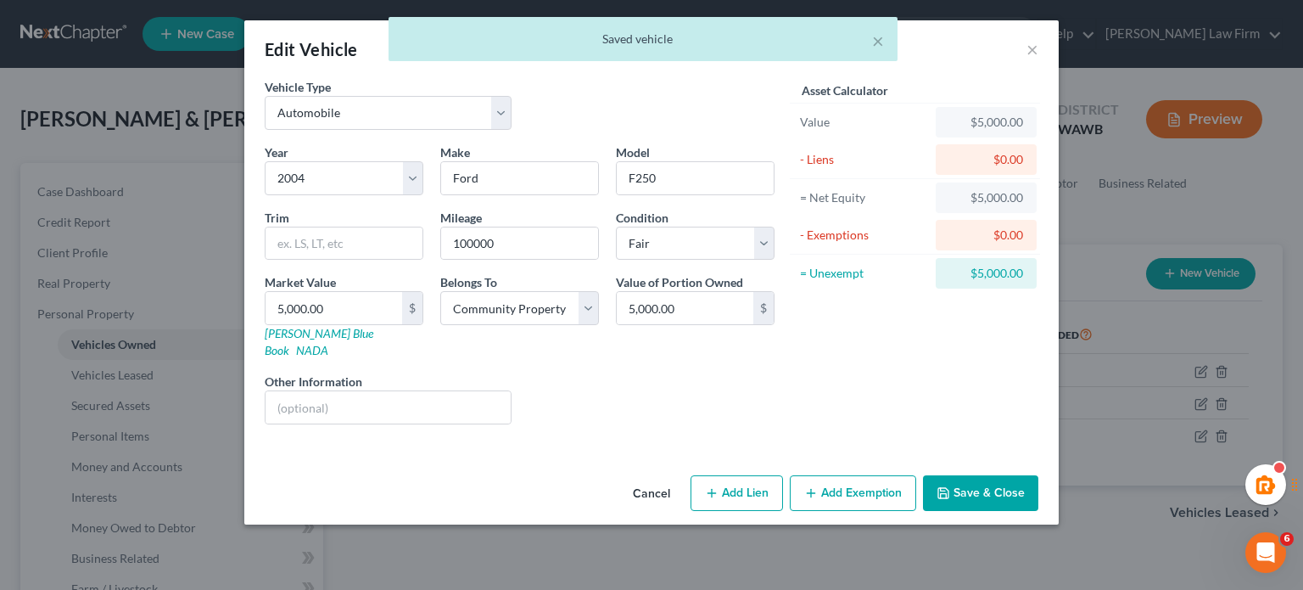
click at [999, 478] on button "Save & Close" at bounding box center [980, 493] width 115 height 36
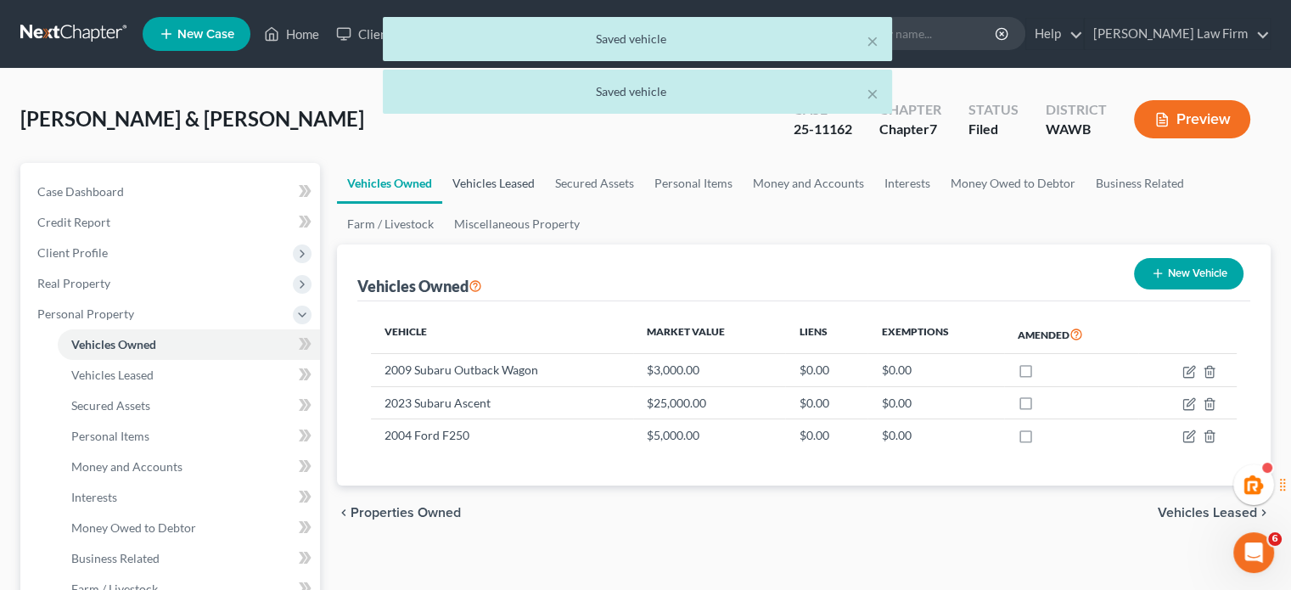
click at [485, 189] on link "Vehicles Leased" at bounding box center [493, 183] width 103 height 41
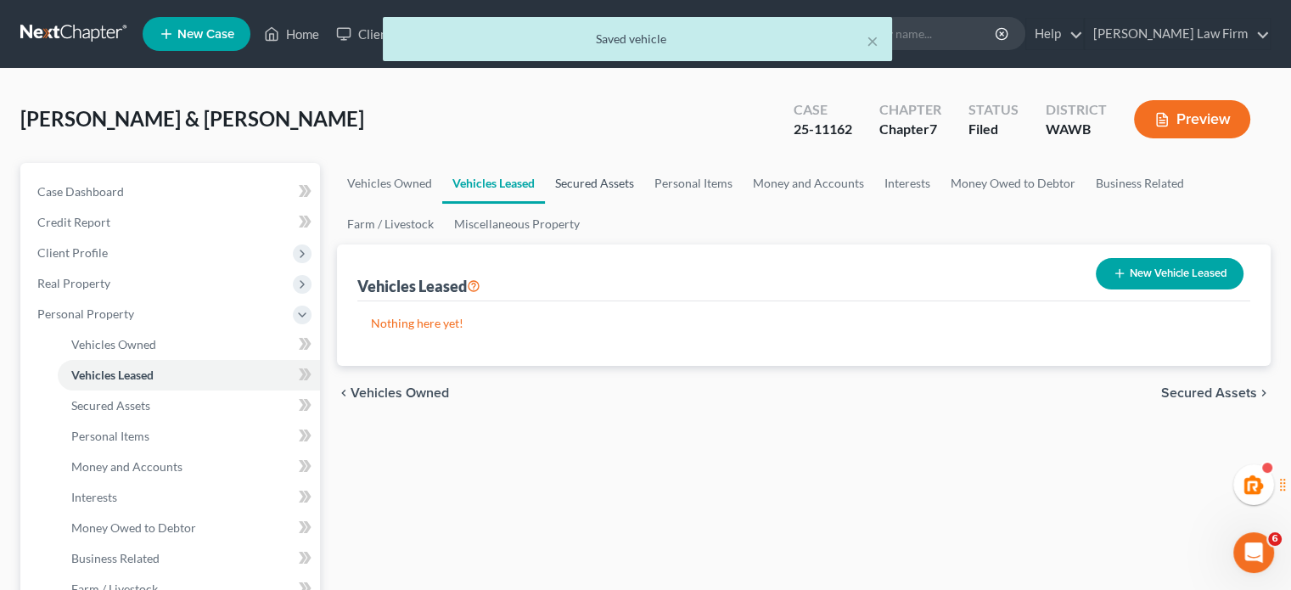
click at [586, 184] on link "Secured Assets" at bounding box center [594, 183] width 99 height 41
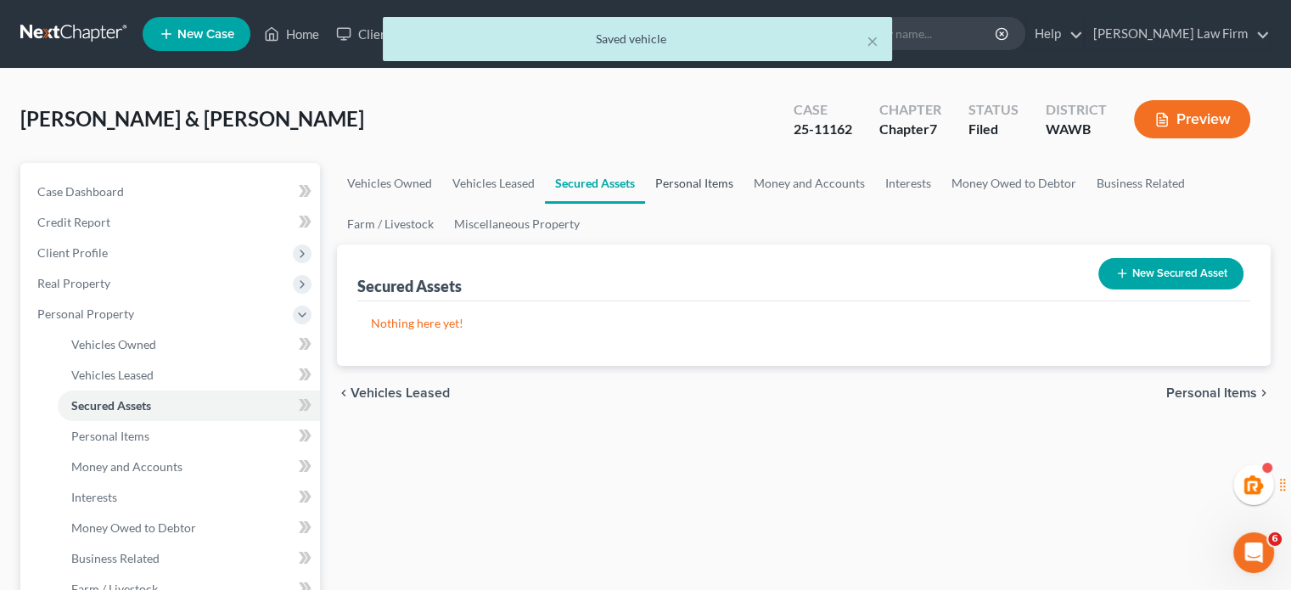
click at [699, 185] on link "Personal Items" at bounding box center [694, 183] width 98 height 41
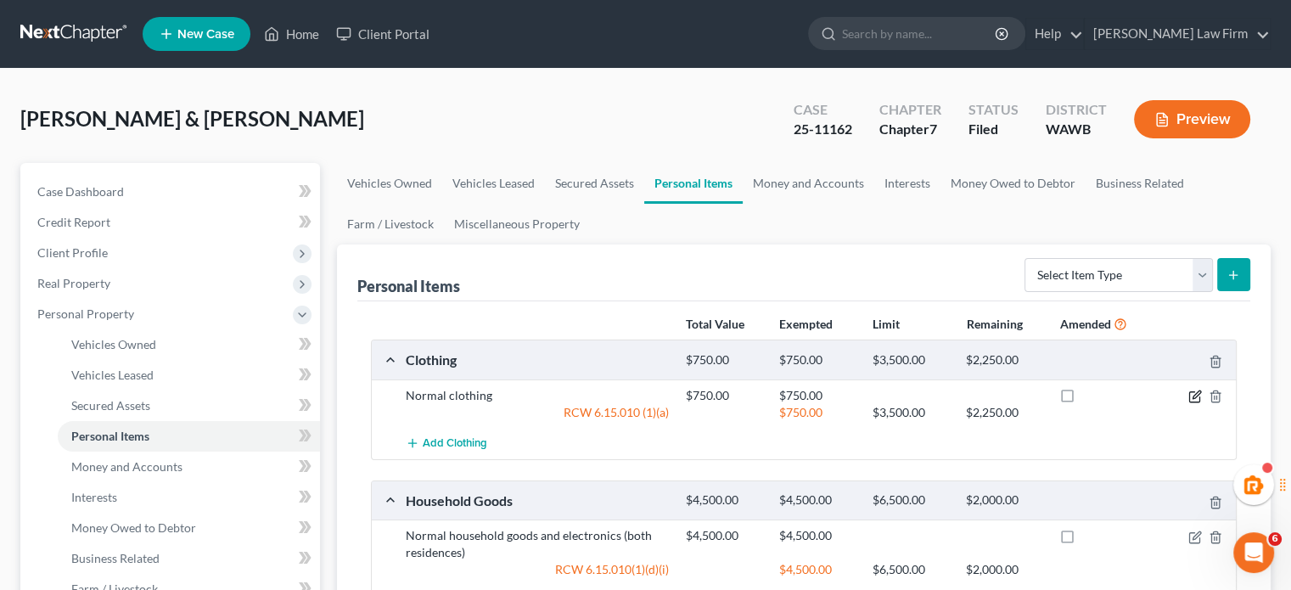
click at [1191, 395] on icon "button" at bounding box center [1195, 396] width 14 height 14
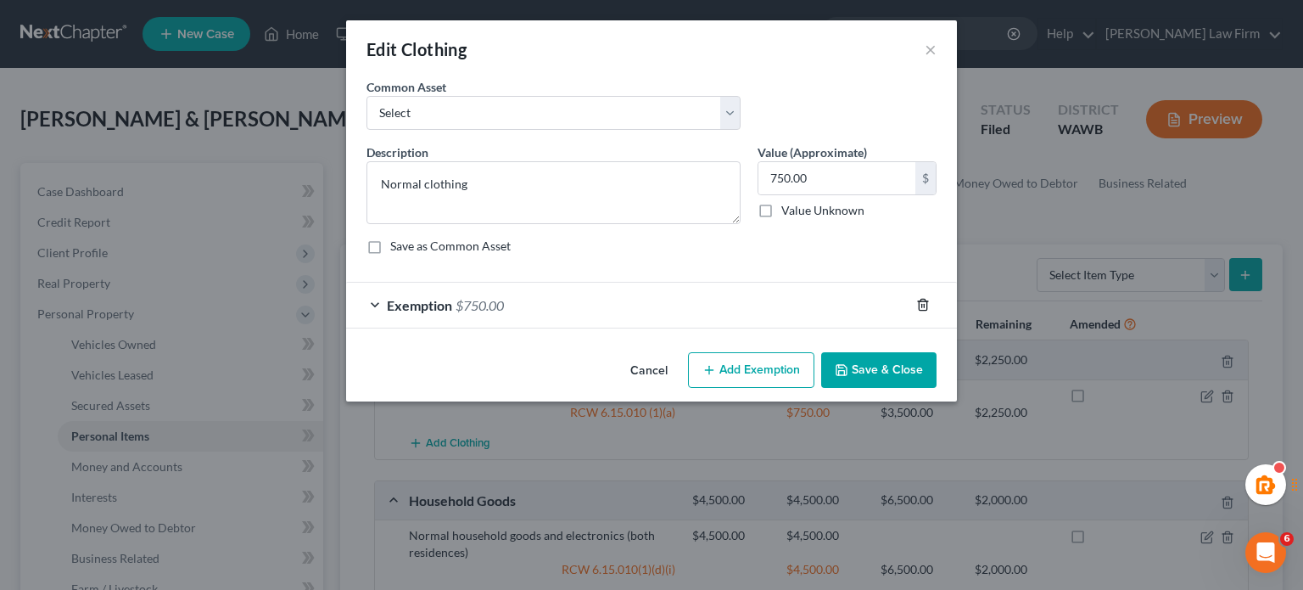
click at [929, 305] on icon "button" at bounding box center [923, 305] width 14 height 14
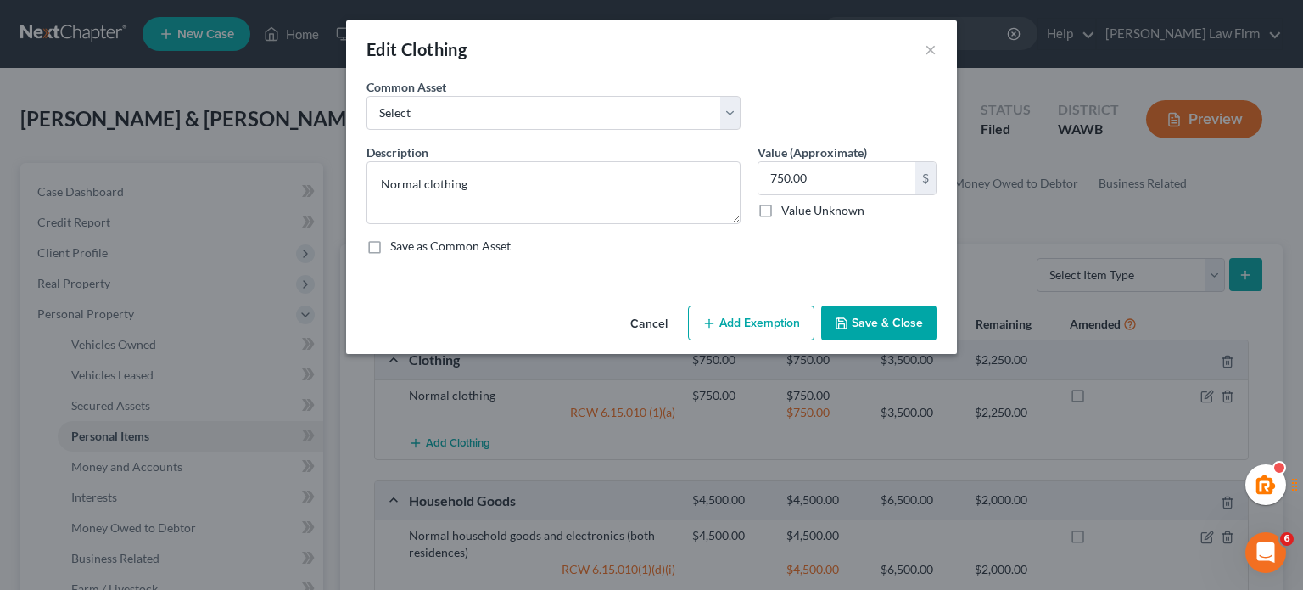
click at [918, 307] on button "Save & Close" at bounding box center [878, 323] width 115 height 36
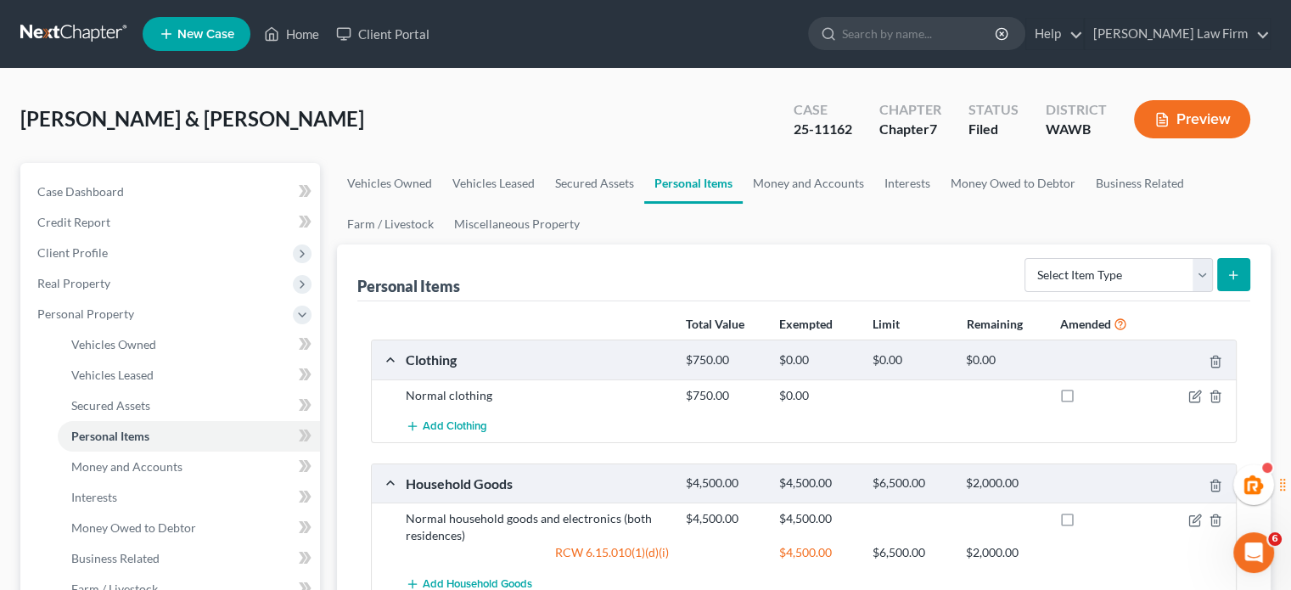
scroll to position [283, 0]
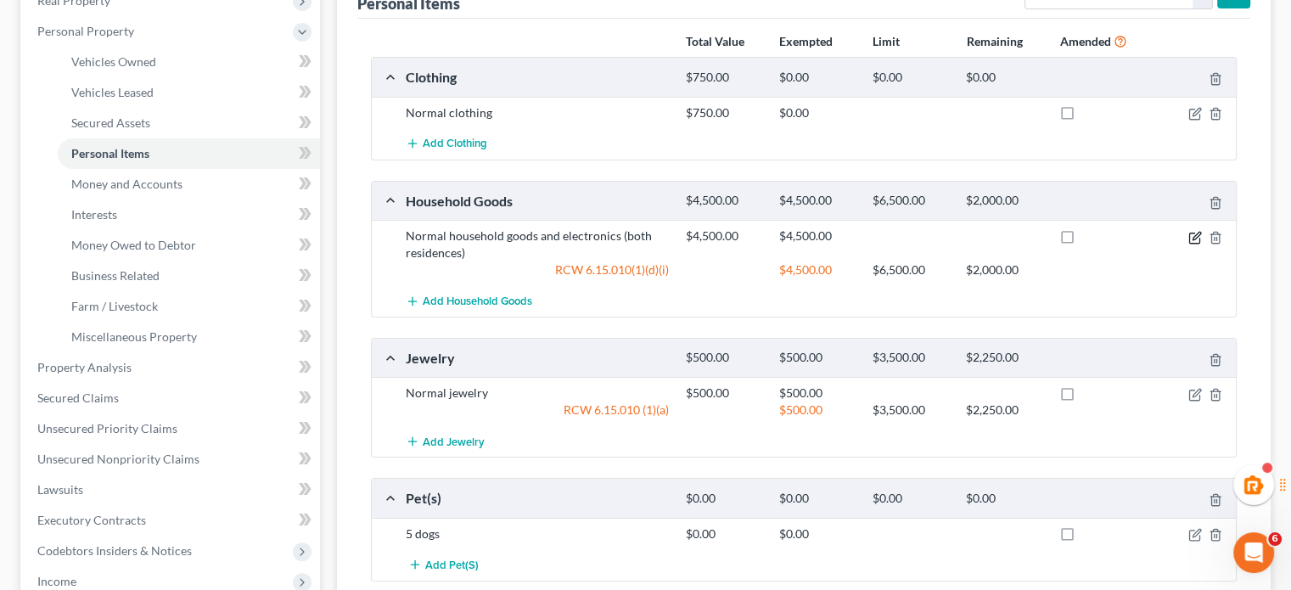
click at [1191, 233] on icon "button" at bounding box center [1195, 238] width 14 height 14
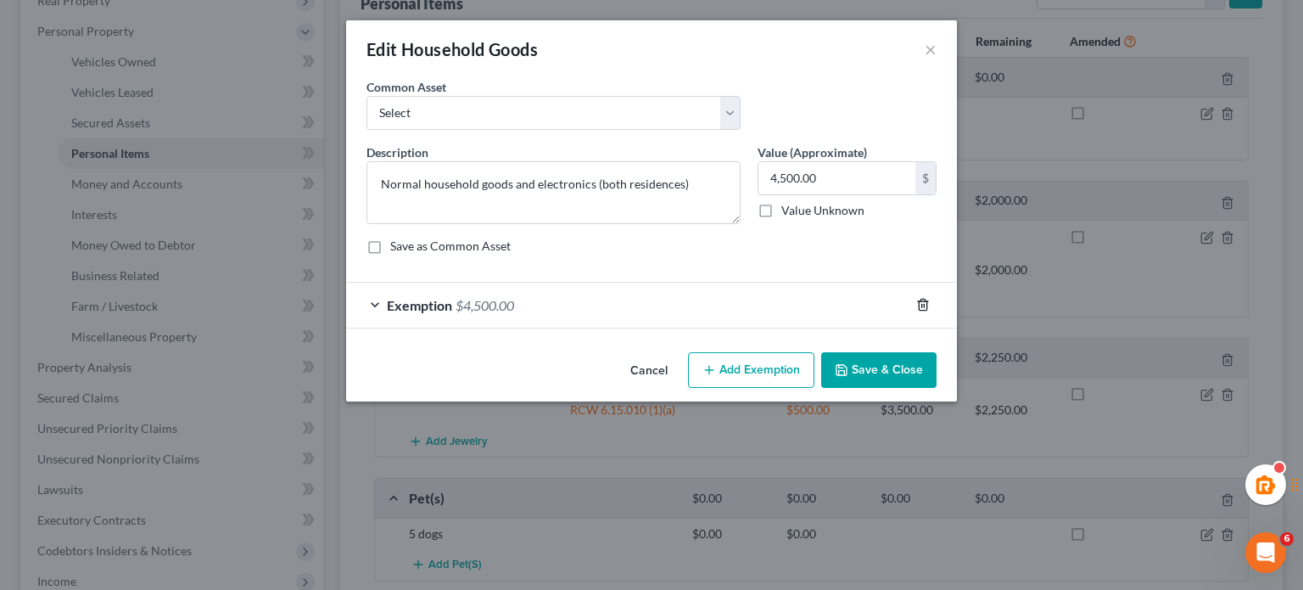
click at [923, 300] on icon "button" at bounding box center [923, 305] width 8 height 11
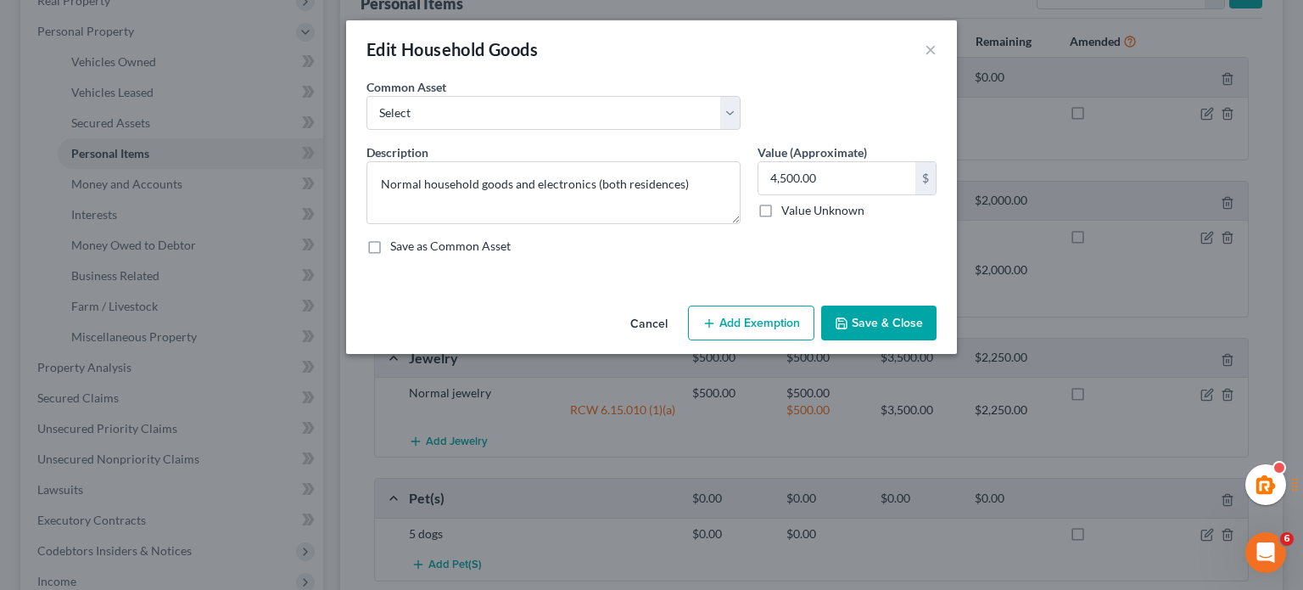
click at [905, 318] on button "Save & Close" at bounding box center [878, 323] width 115 height 36
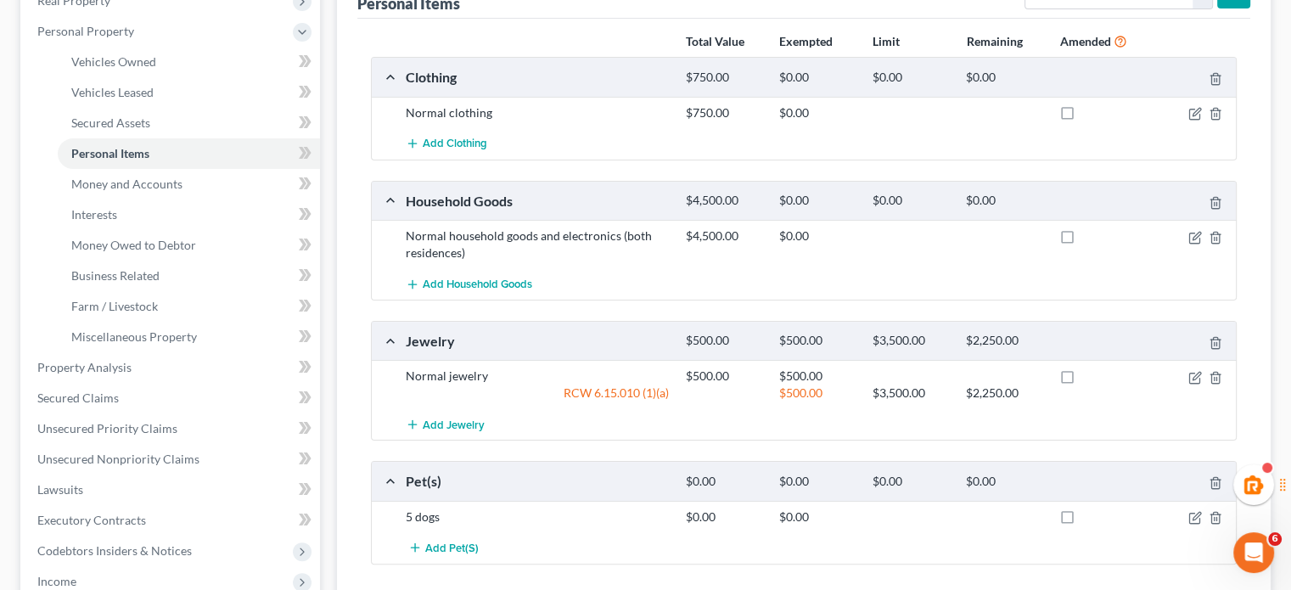
scroll to position [565, 0]
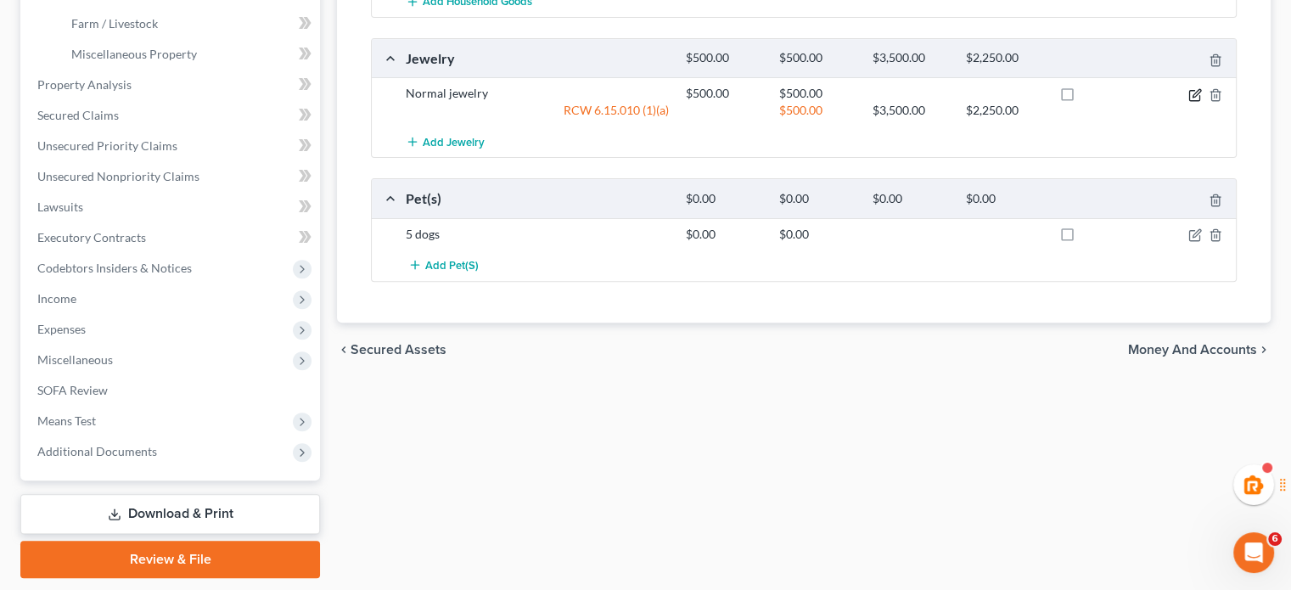
click at [1193, 92] on icon "button" at bounding box center [1196, 93] width 8 height 8
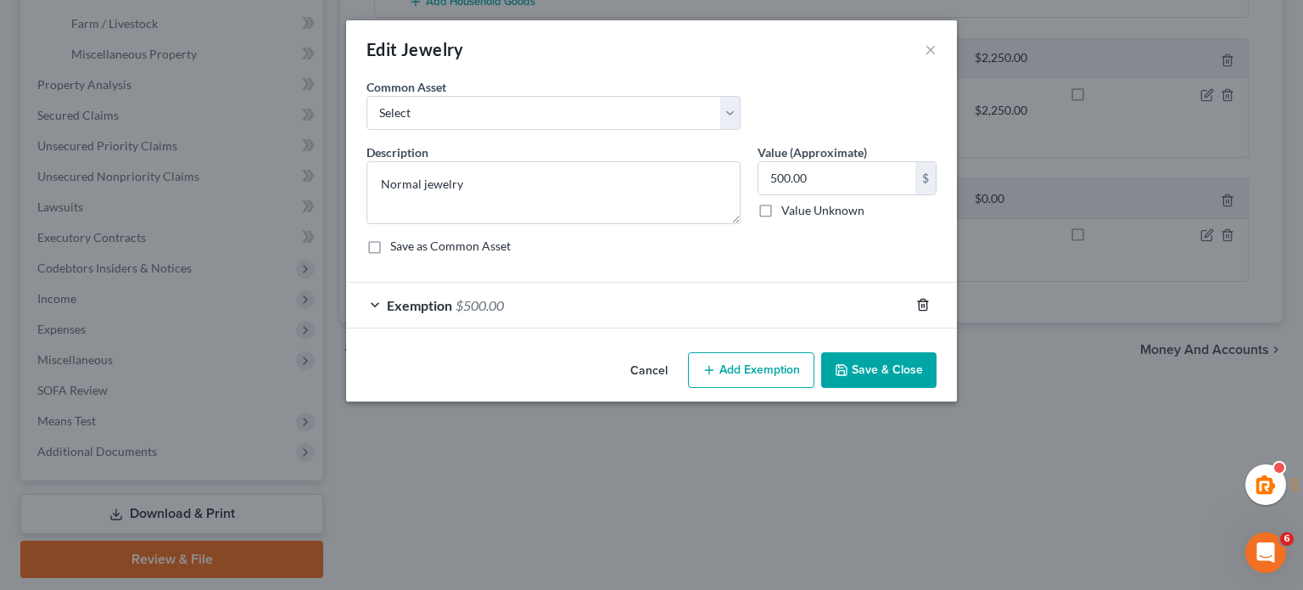
click at [922, 305] on line "button" at bounding box center [922, 306] width 0 height 3
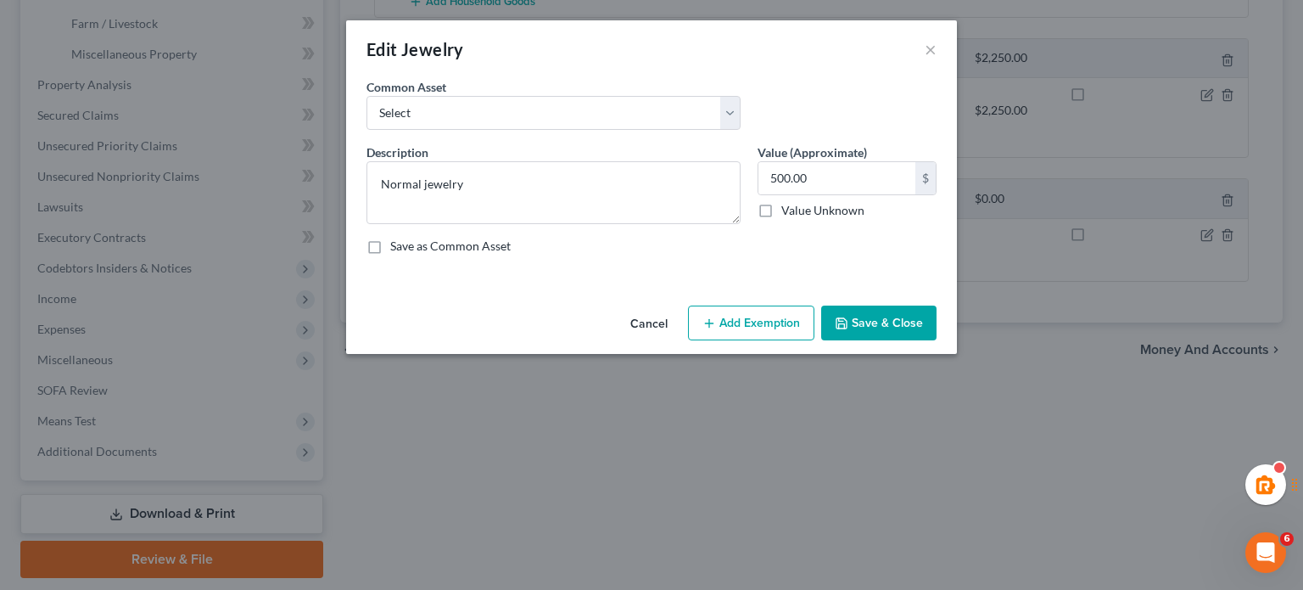
click at [901, 317] on button "Save & Close" at bounding box center [878, 323] width 115 height 36
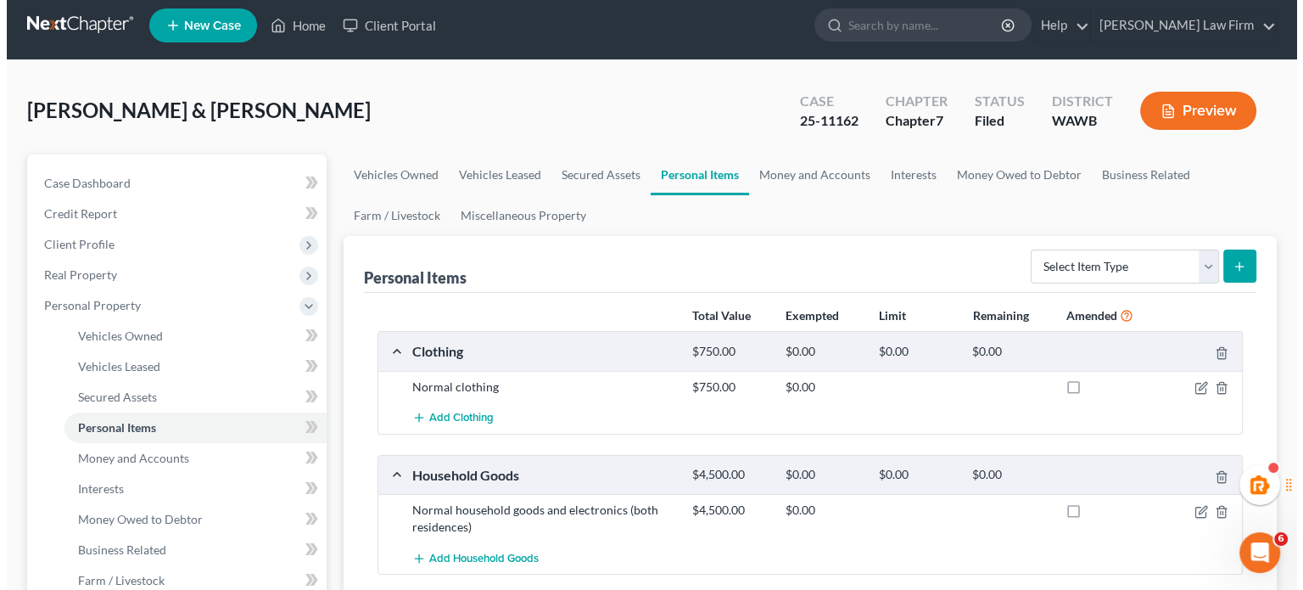
scroll to position [0, 0]
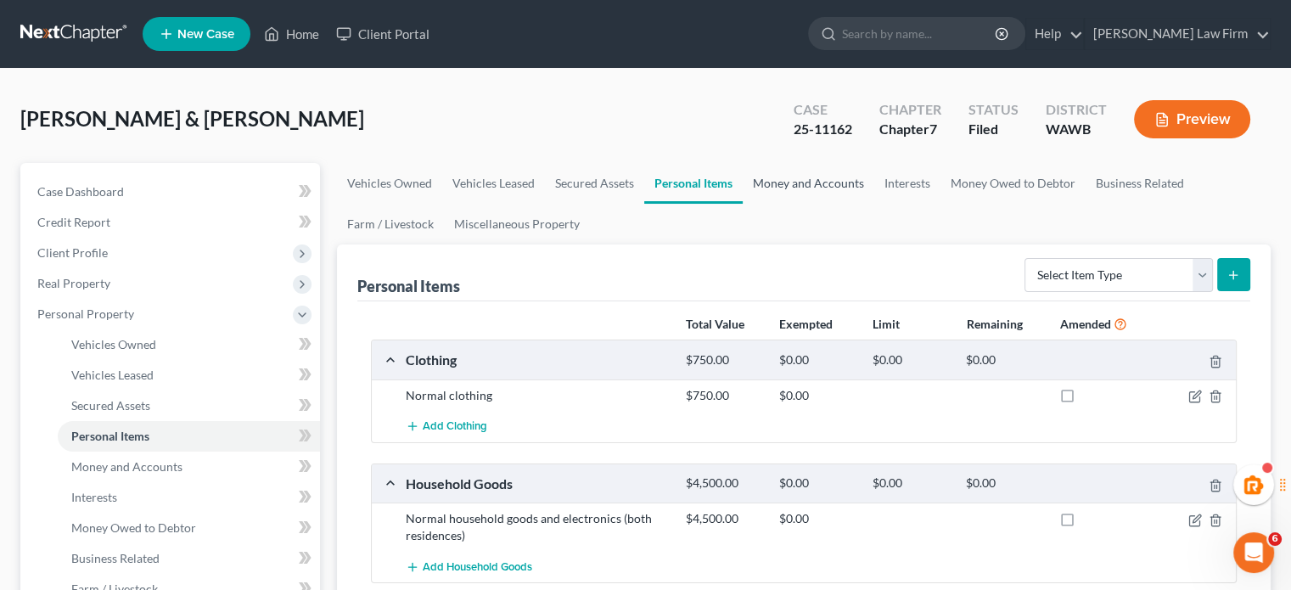
click at [838, 189] on link "Money and Accounts" at bounding box center [808, 183] width 132 height 41
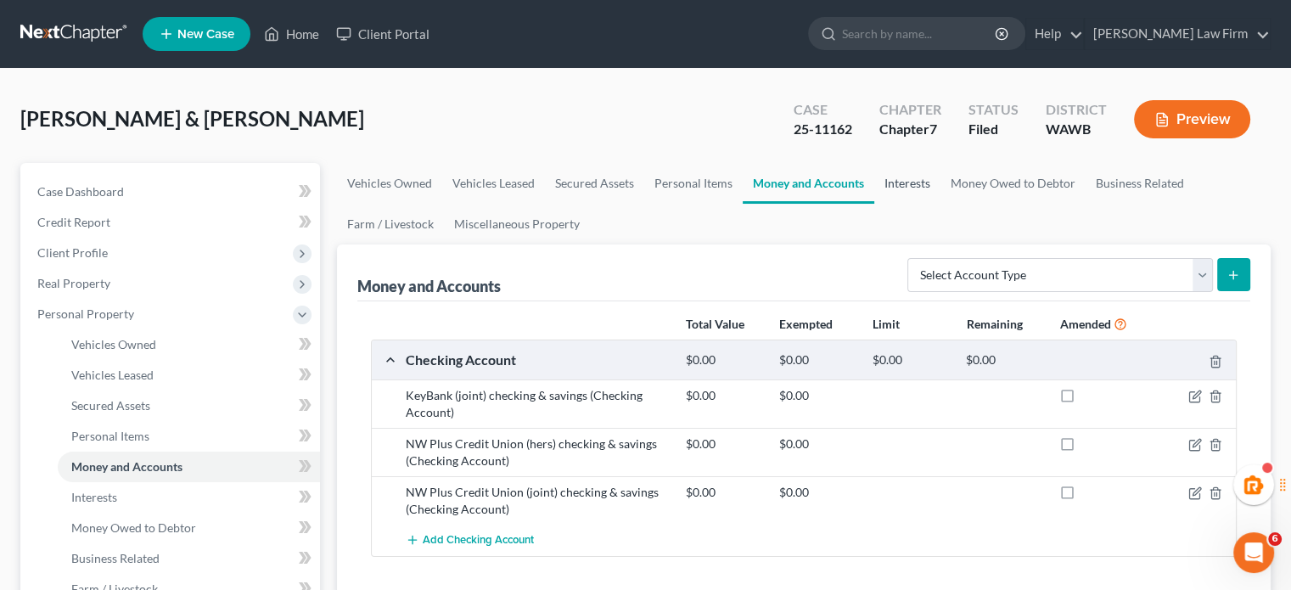
click at [917, 198] on link "Interests" at bounding box center [907, 183] width 66 height 41
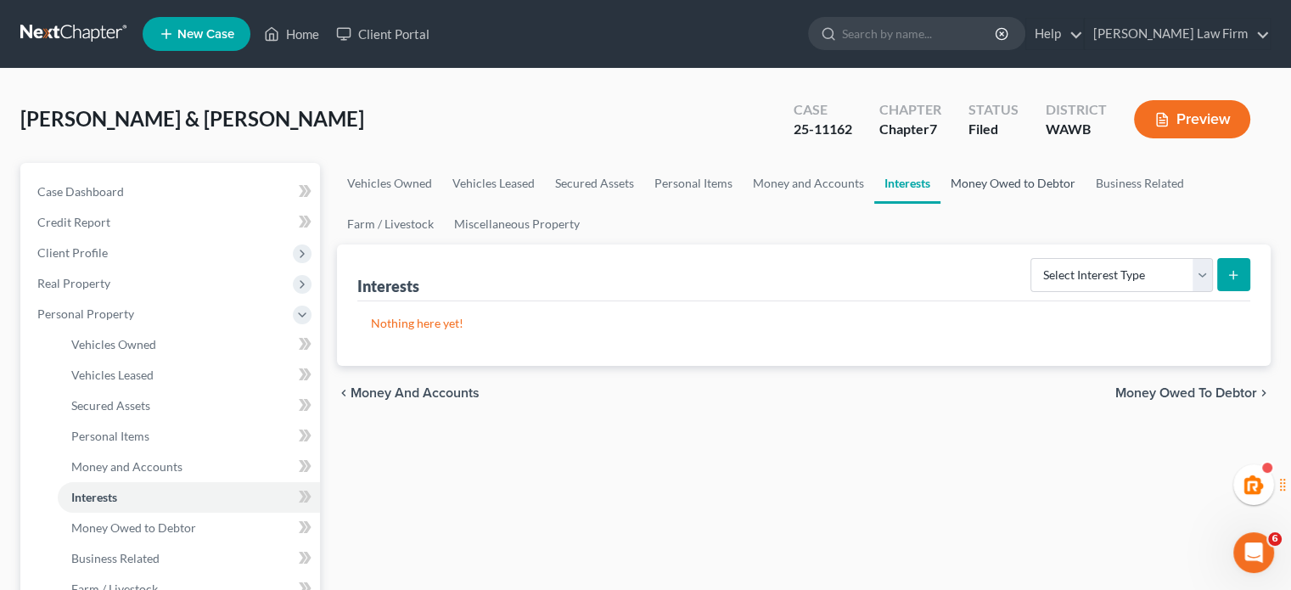
click at [974, 193] on link "Money Owed to Debtor" at bounding box center [1012, 183] width 145 height 41
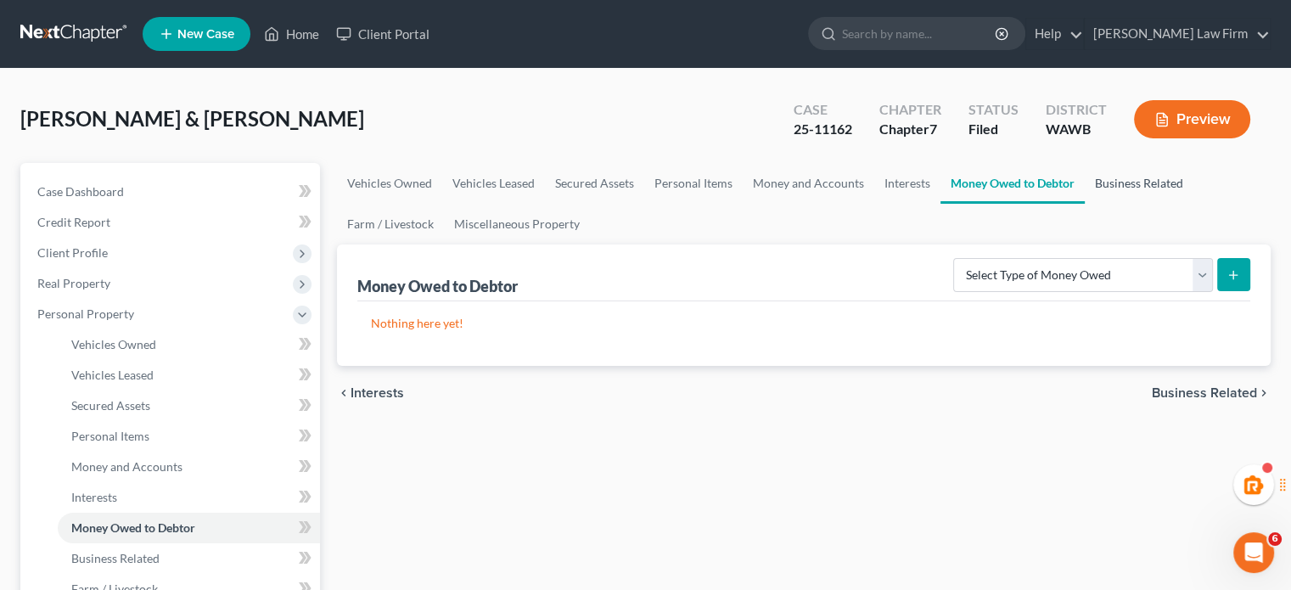
click at [1084, 200] on link "Business Related" at bounding box center [1138, 183] width 109 height 41
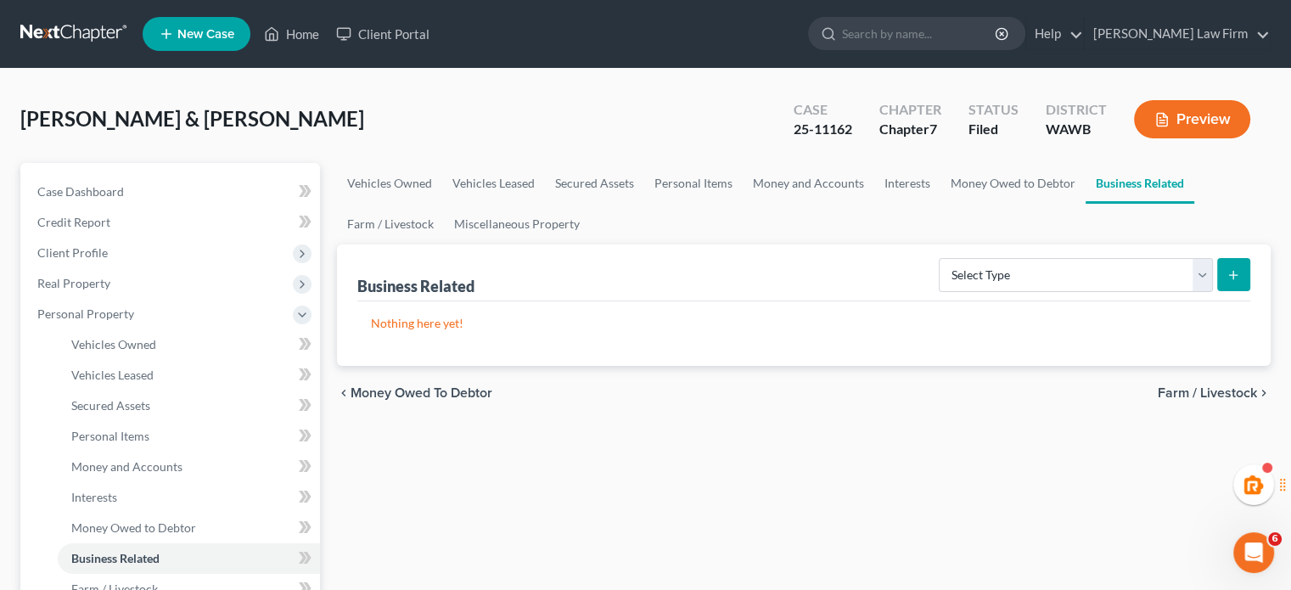
click at [523, 244] on div "Business Related Select Type Customer Lists Franchises Inventory Licenses Machi…" at bounding box center [803, 272] width 893 height 57
click at [514, 237] on link "Miscellaneous Property" at bounding box center [517, 224] width 146 height 41
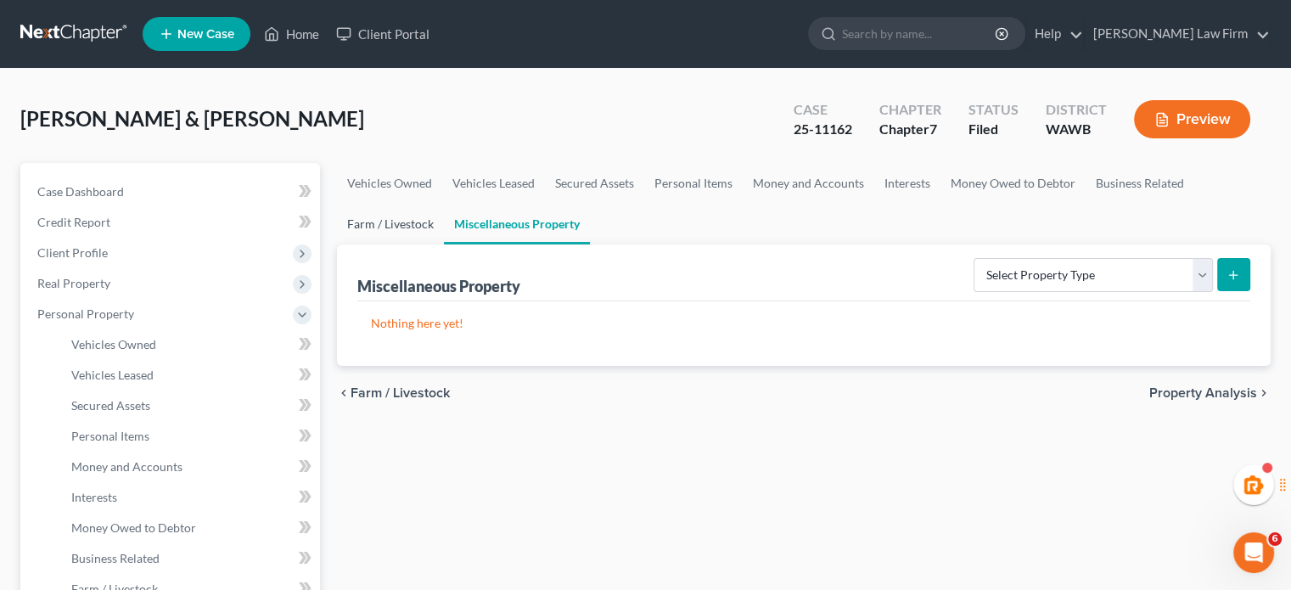
click at [412, 224] on link "Farm / Livestock" at bounding box center [390, 224] width 107 height 41
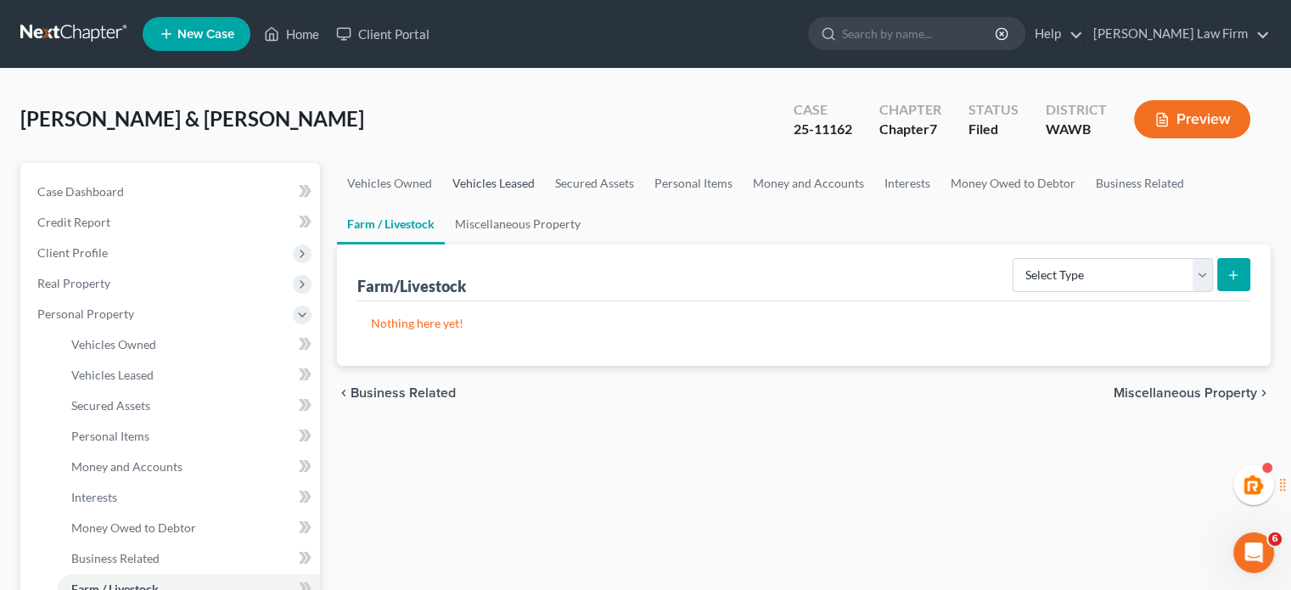
click at [444, 174] on link "Vehicles Leased" at bounding box center [493, 183] width 103 height 41
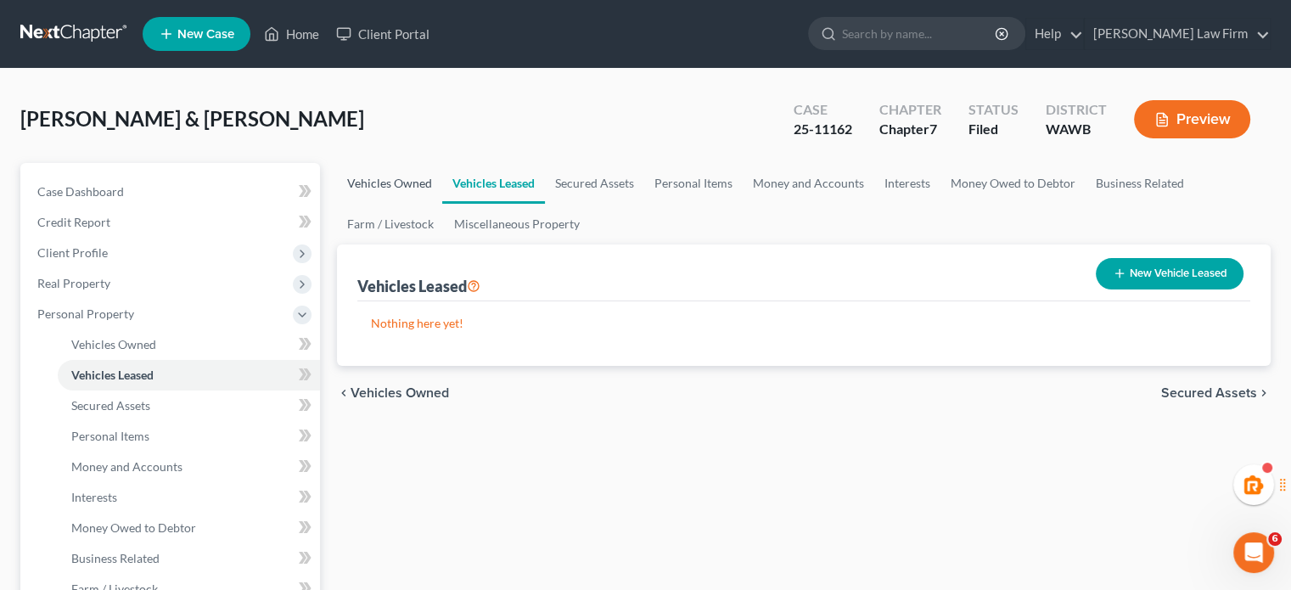
click at [394, 178] on link "Vehicles Owned" at bounding box center [389, 183] width 105 height 41
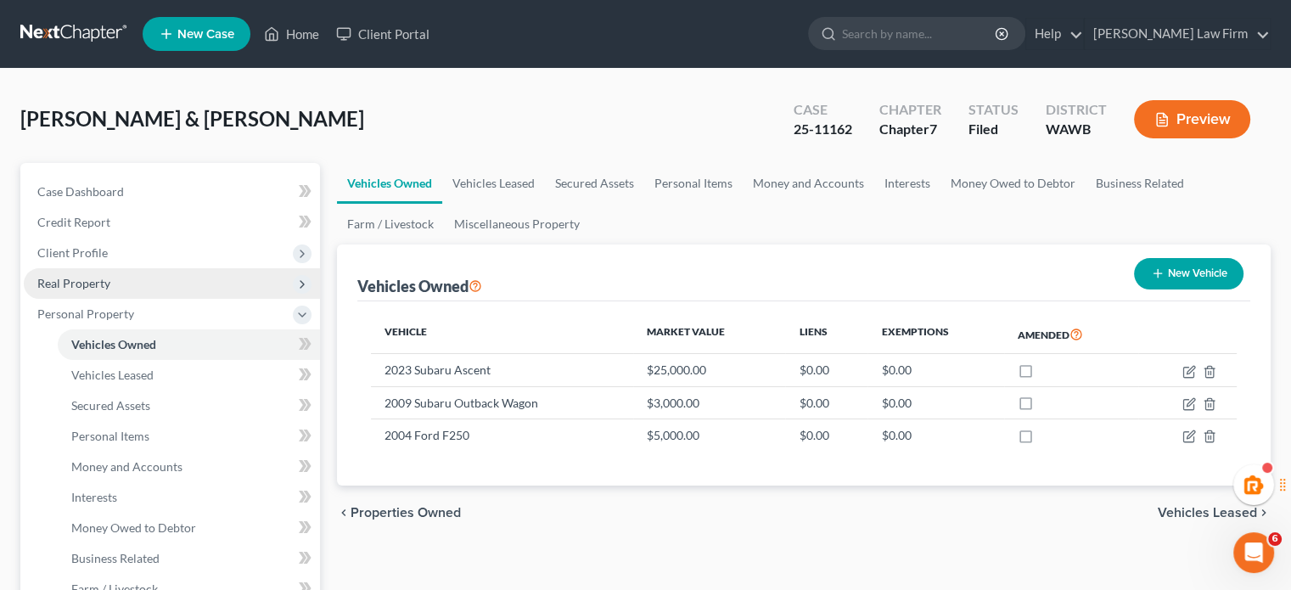
click at [176, 292] on span "Real Property" at bounding box center [172, 283] width 296 height 31
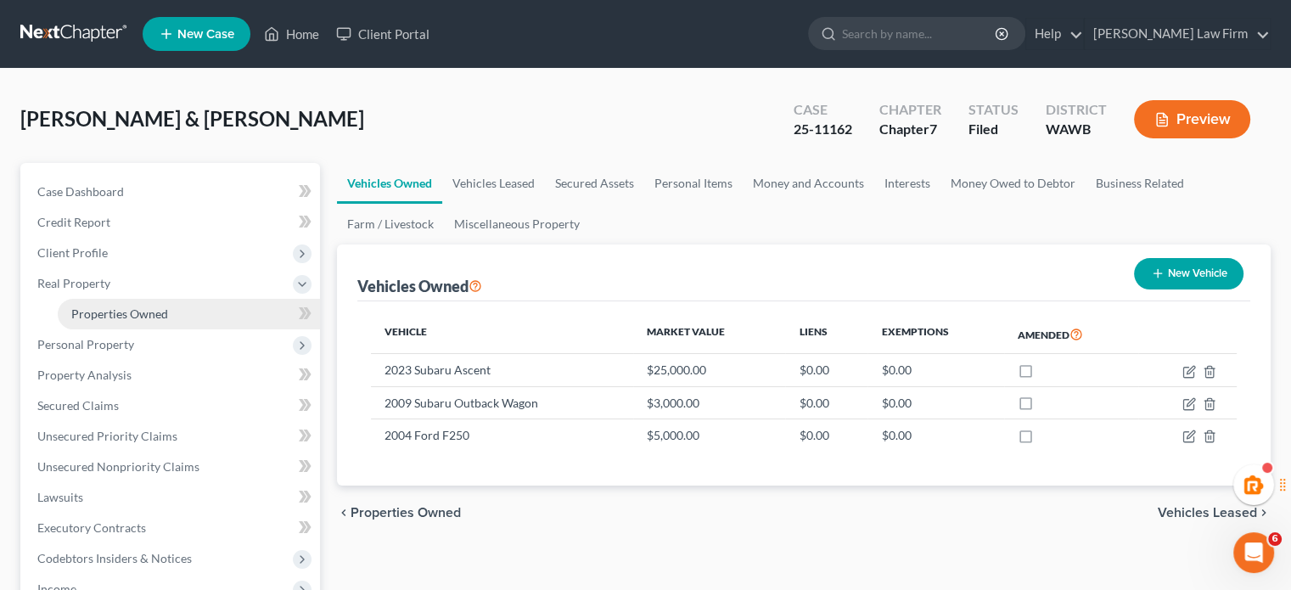
click at [176, 315] on link "Properties Owned" at bounding box center [189, 314] width 262 height 31
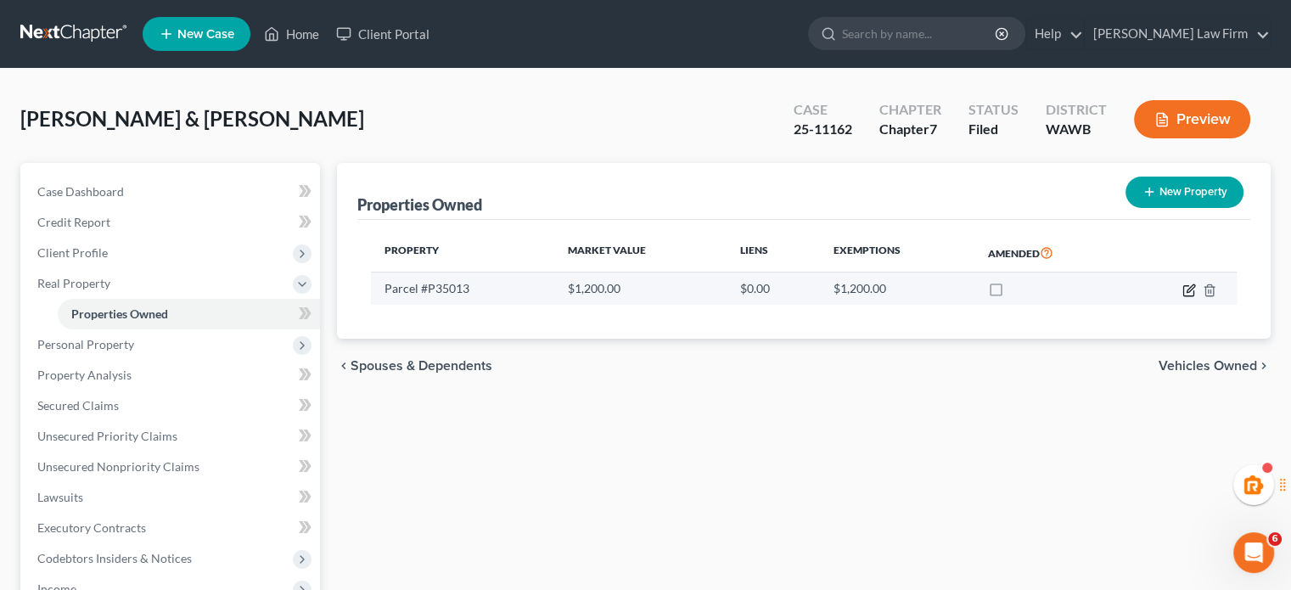
click at [1190, 285] on icon "button" at bounding box center [1190, 288] width 8 height 8
select select "50"
select select "4"
select select "0"
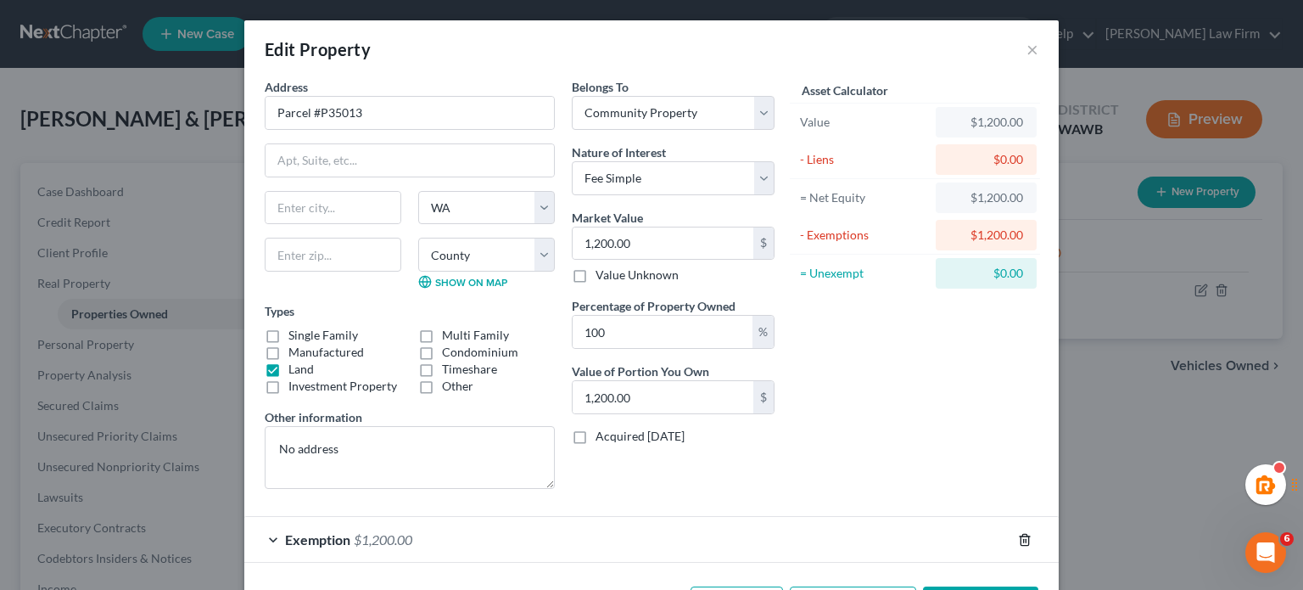
click at [1021, 541] on icon "button" at bounding box center [1025, 540] width 14 height 14
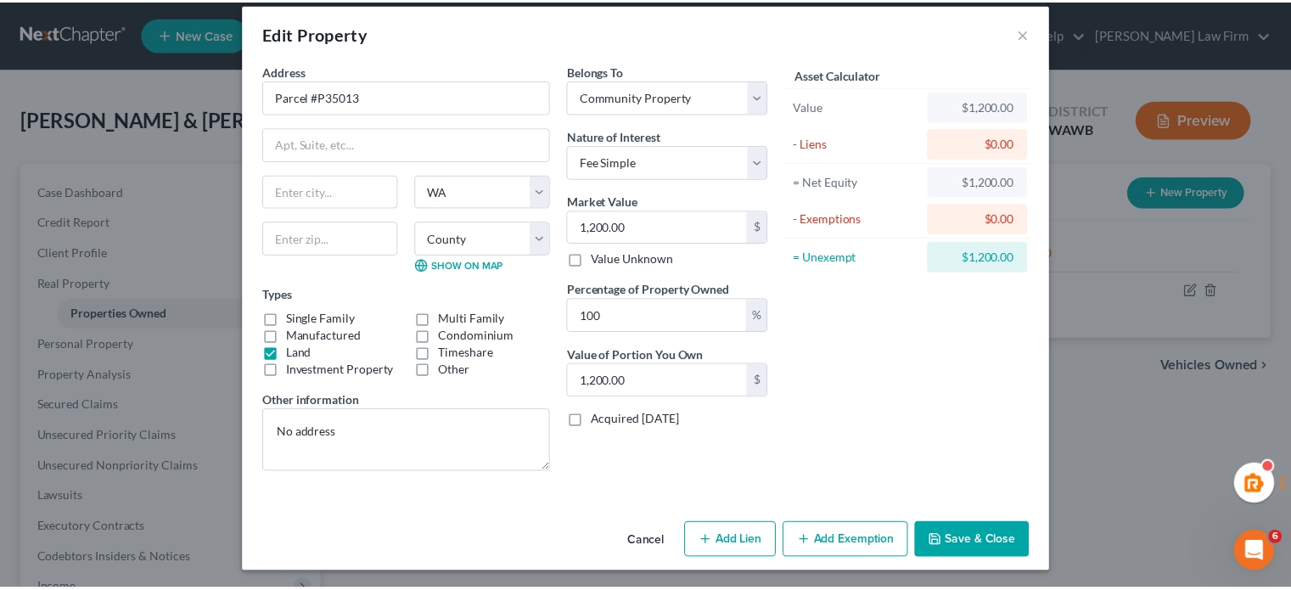
scroll to position [17, 0]
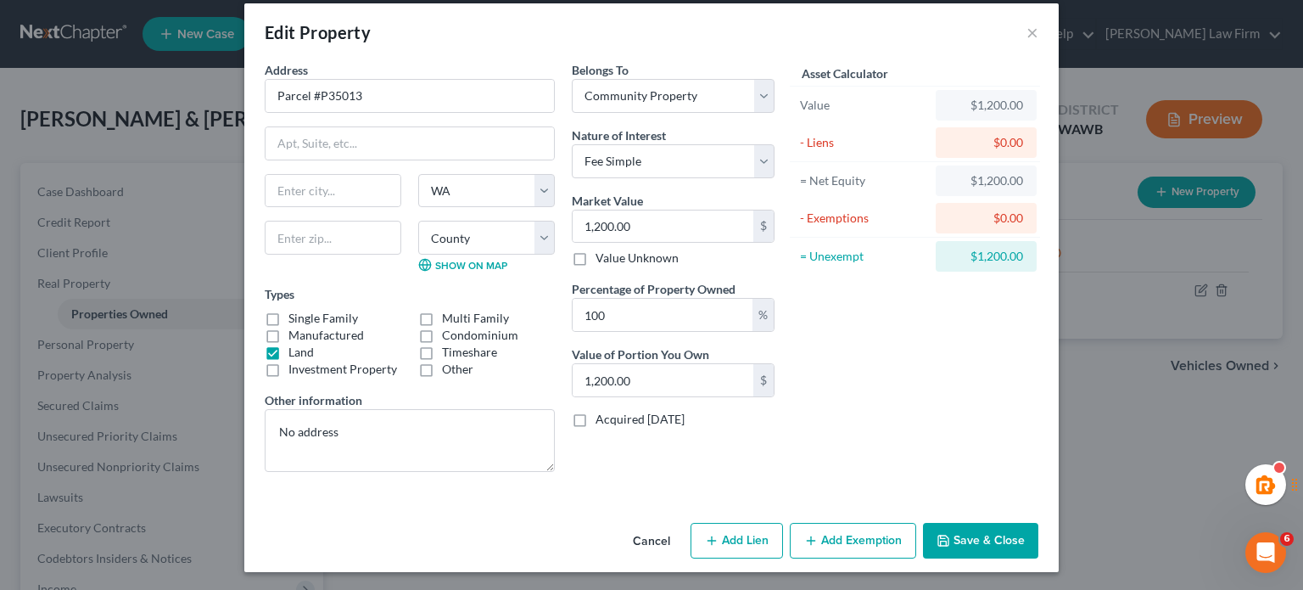
click at [970, 535] on button "Save & Close" at bounding box center [980, 541] width 115 height 36
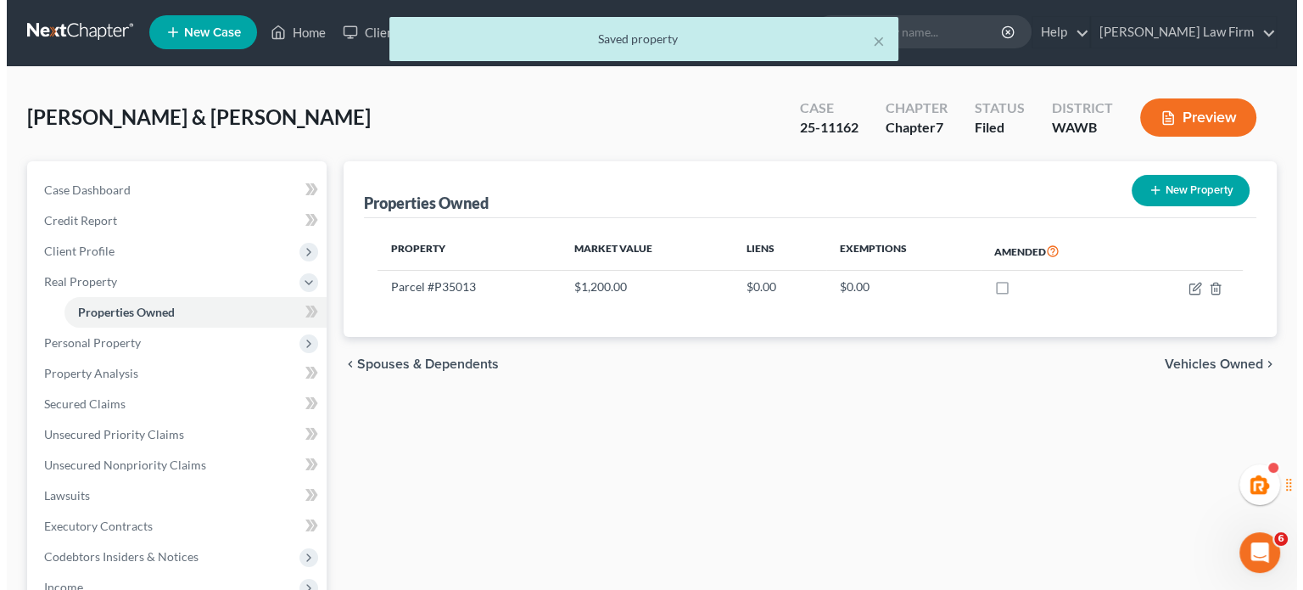
scroll to position [0, 0]
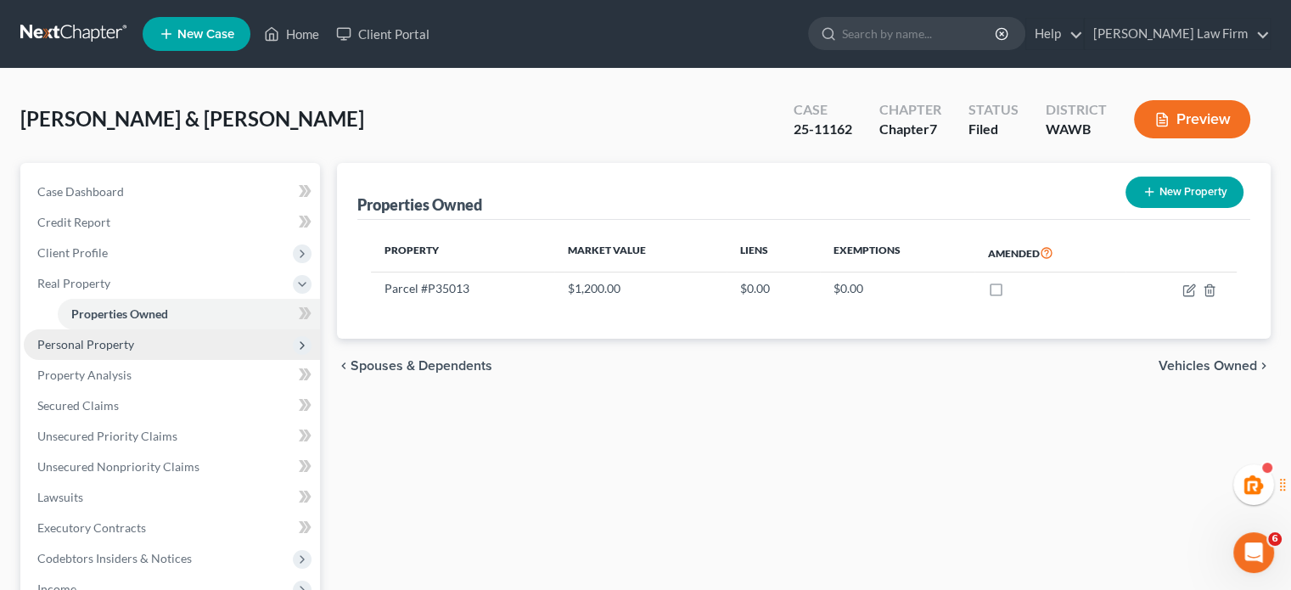
click at [76, 348] on span "Personal Property" at bounding box center [85, 344] width 97 height 14
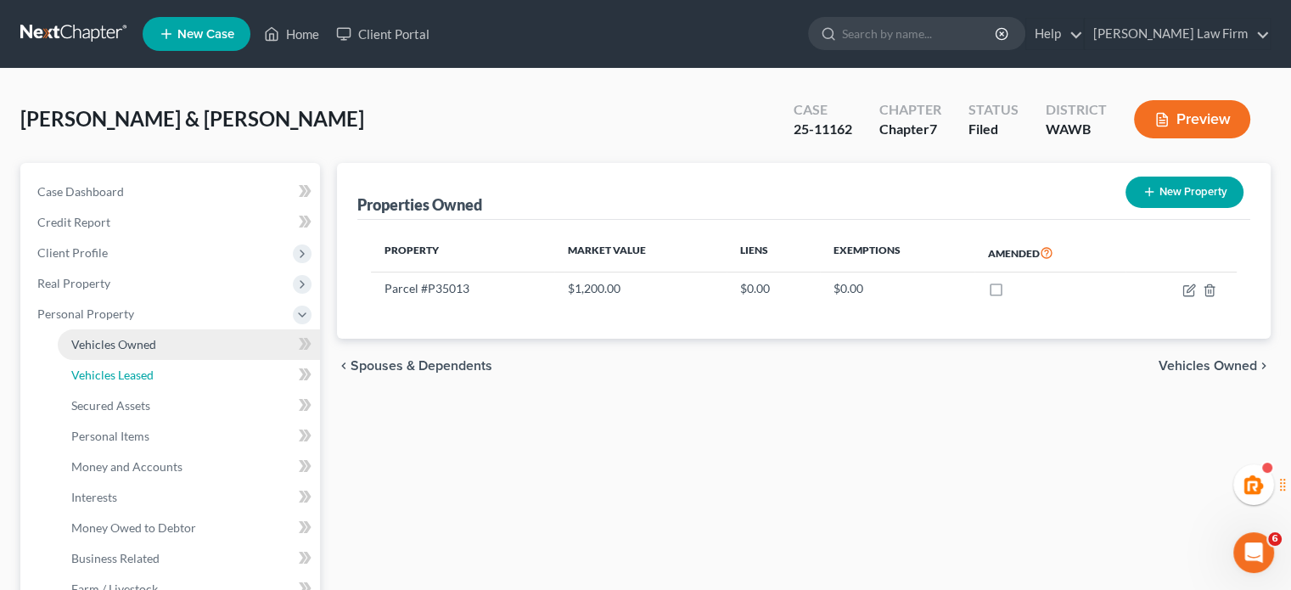
click at [139, 373] on span "Vehicles Leased" at bounding box center [112, 374] width 82 height 14
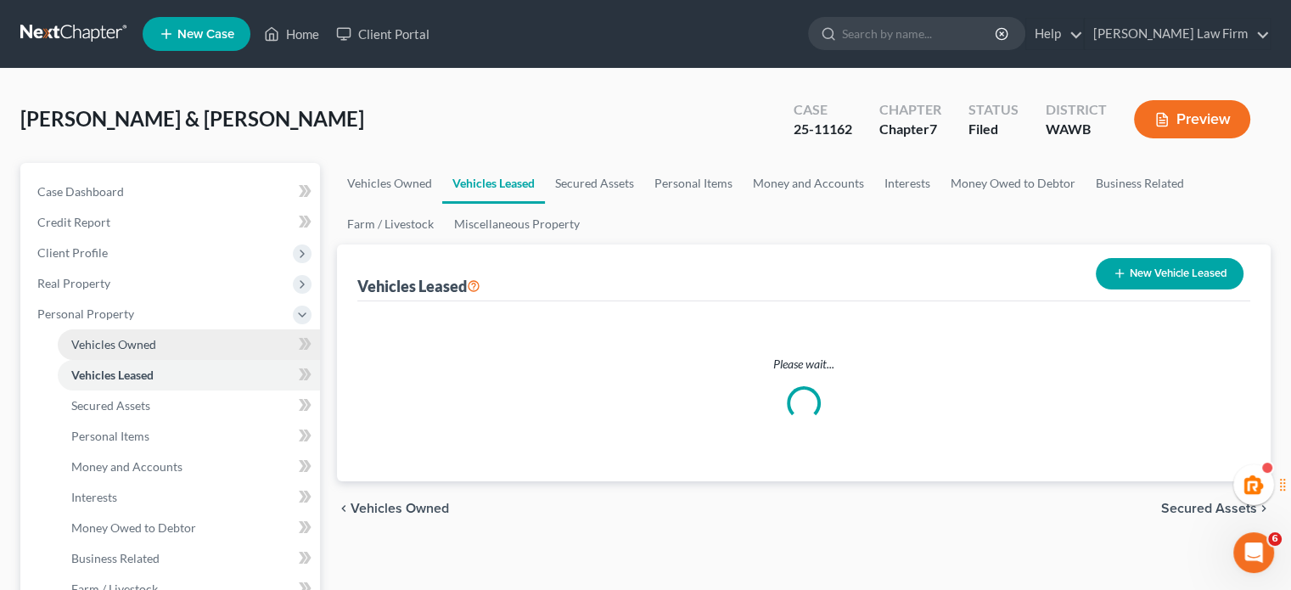
click at [143, 345] on span "Vehicles Owned" at bounding box center [113, 344] width 85 height 14
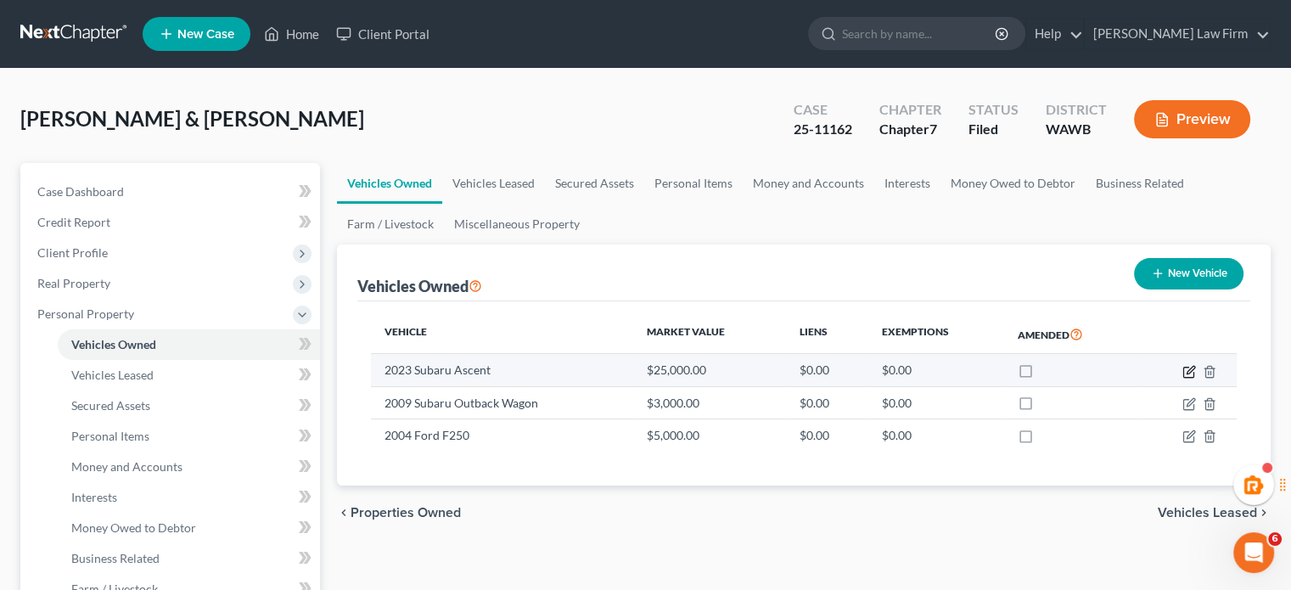
click at [1188, 372] on icon "button" at bounding box center [1190, 370] width 8 height 8
select select "0"
select select "3"
select select "2"
select select "4"
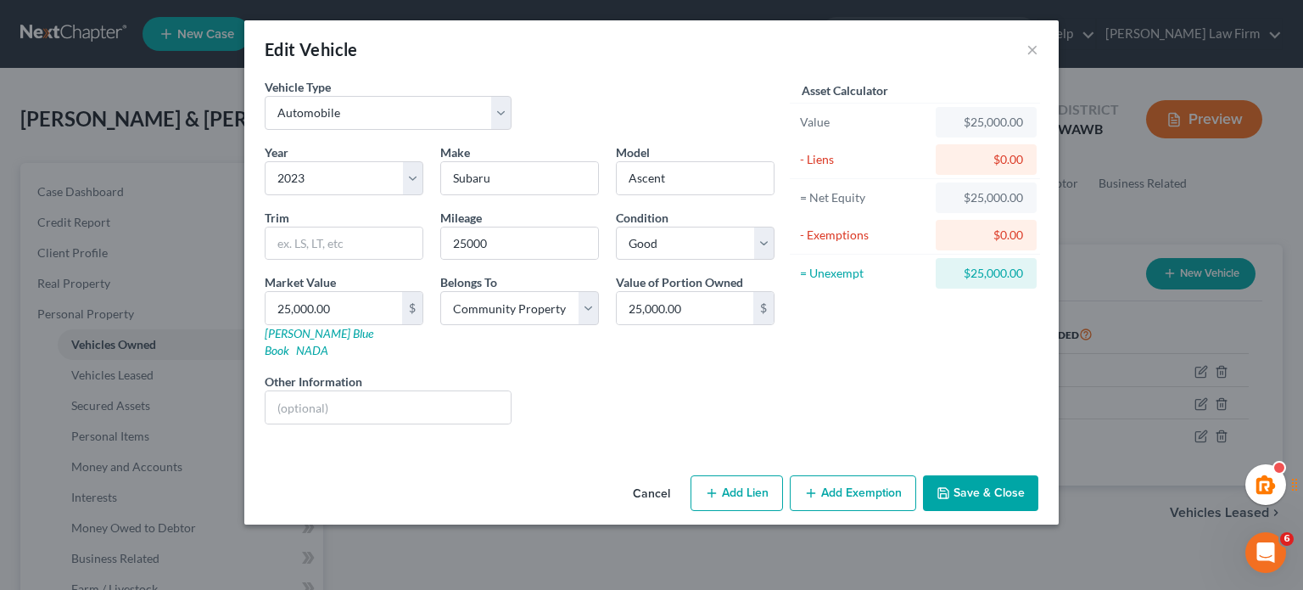
click at [872, 475] on button "Add Exemption" at bounding box center [853, 493] width 126 height 36
select select "2"
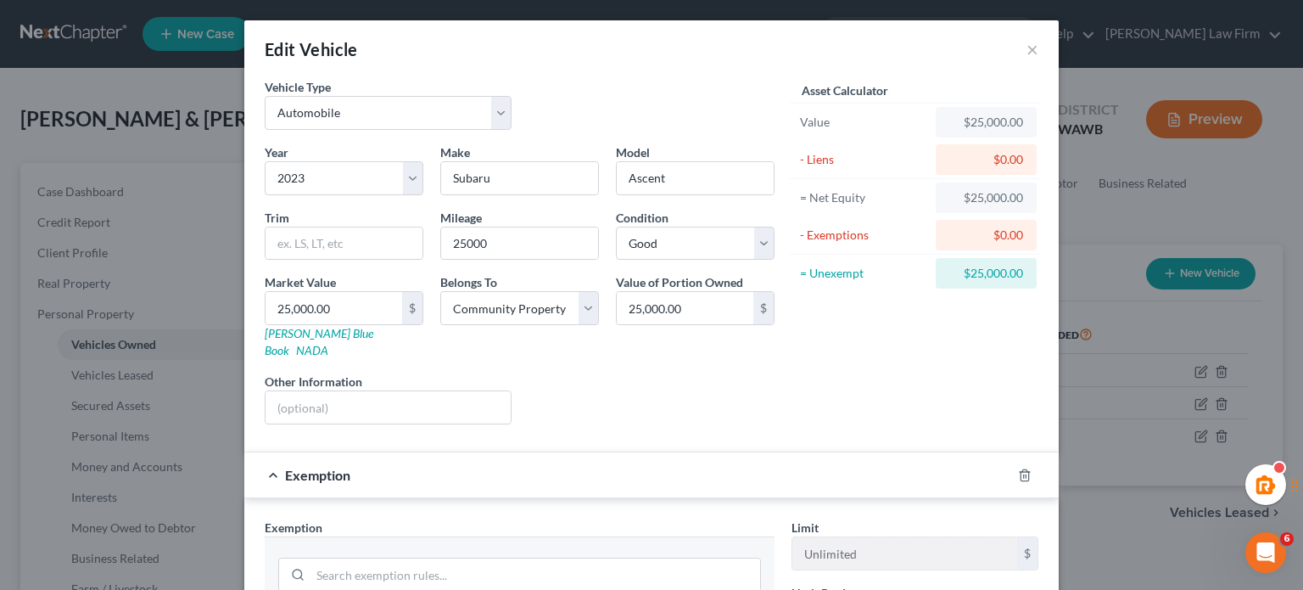
scroll to position [283, 0]
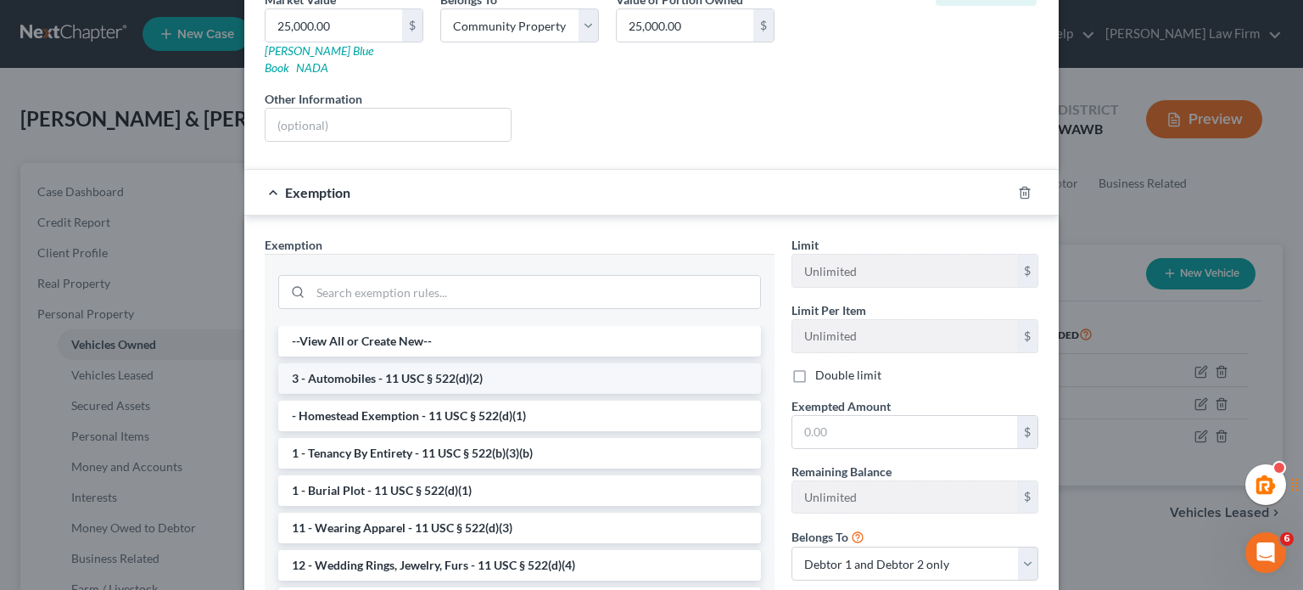
click at [353, 363] on li "3 - Automobiles - 11 USC § 522(d)(2)" at bounding box center [519, 378] width 483 height 31
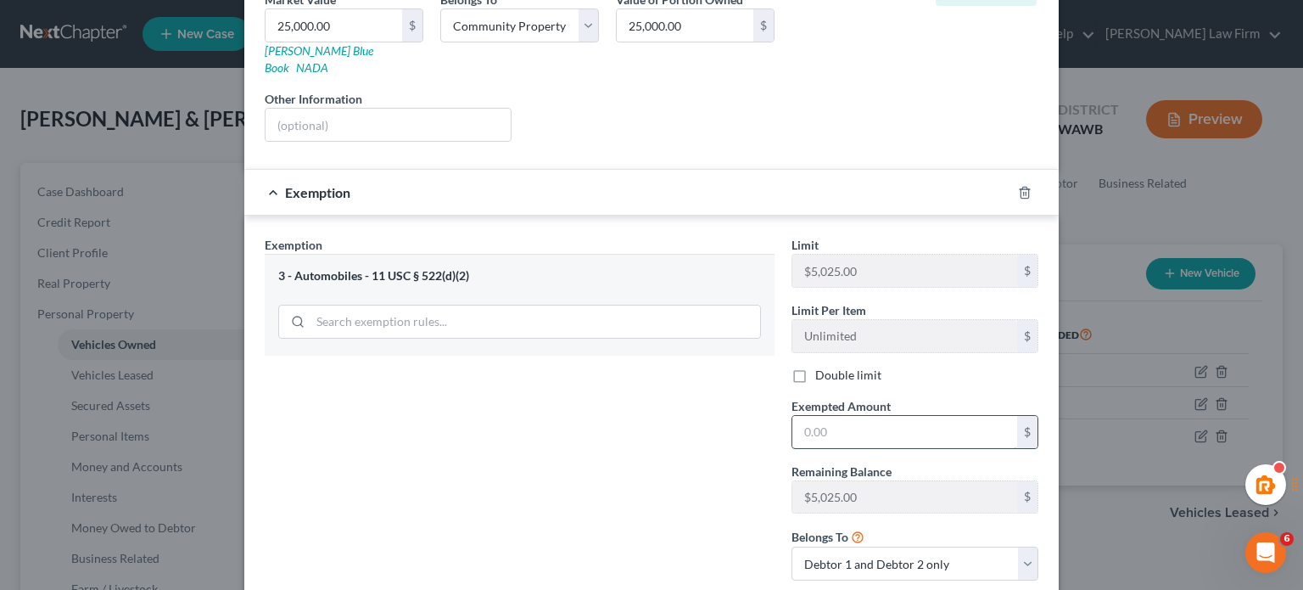
click at [888, 416] on input "text" at bounding box center [905, 432] width 225 height 32
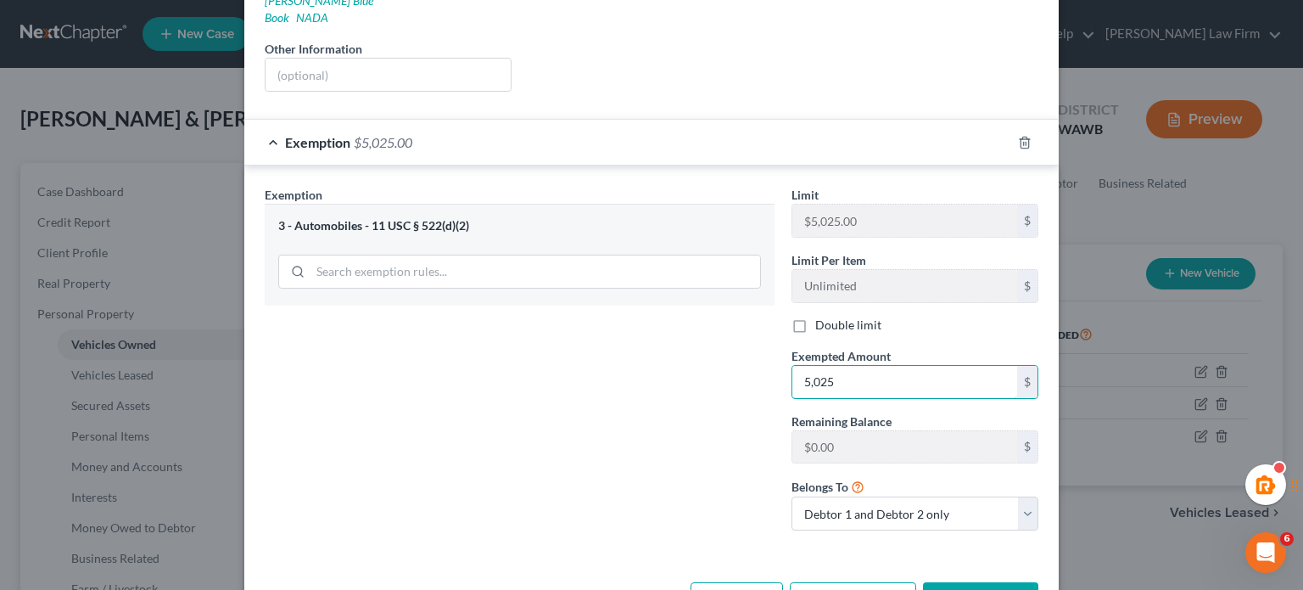
scroll to position [373, 0]
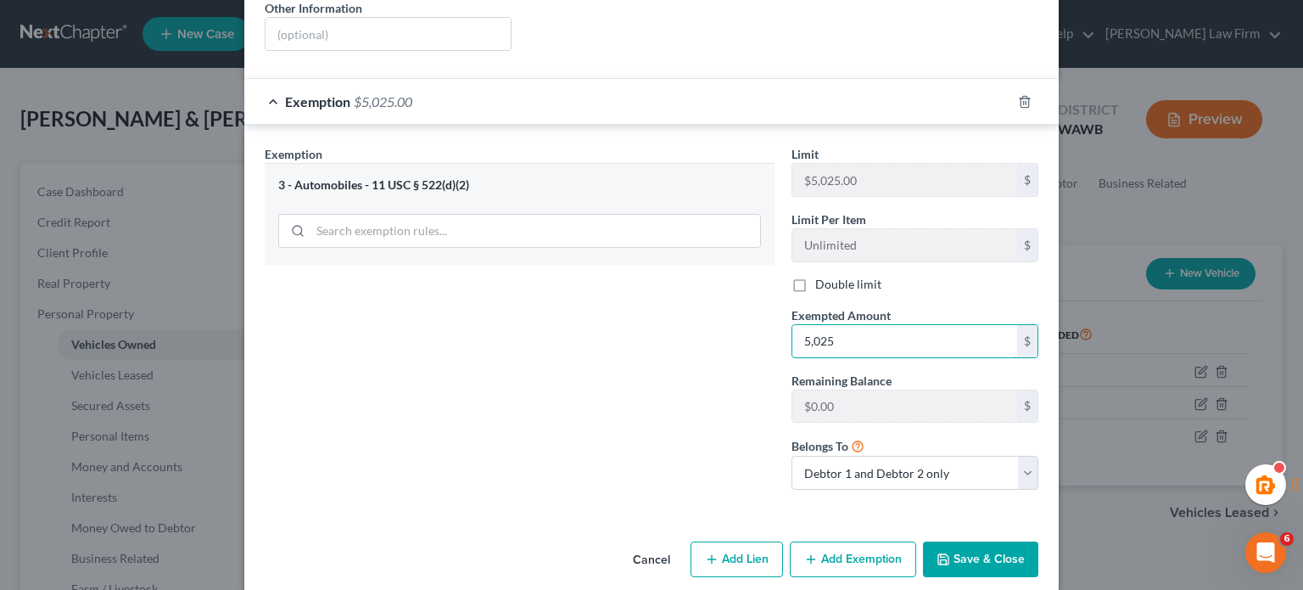
type input "5,025"
click at [1002, 541] on button "Save & Close" at bounding box center [980, 559] width 115 height 36
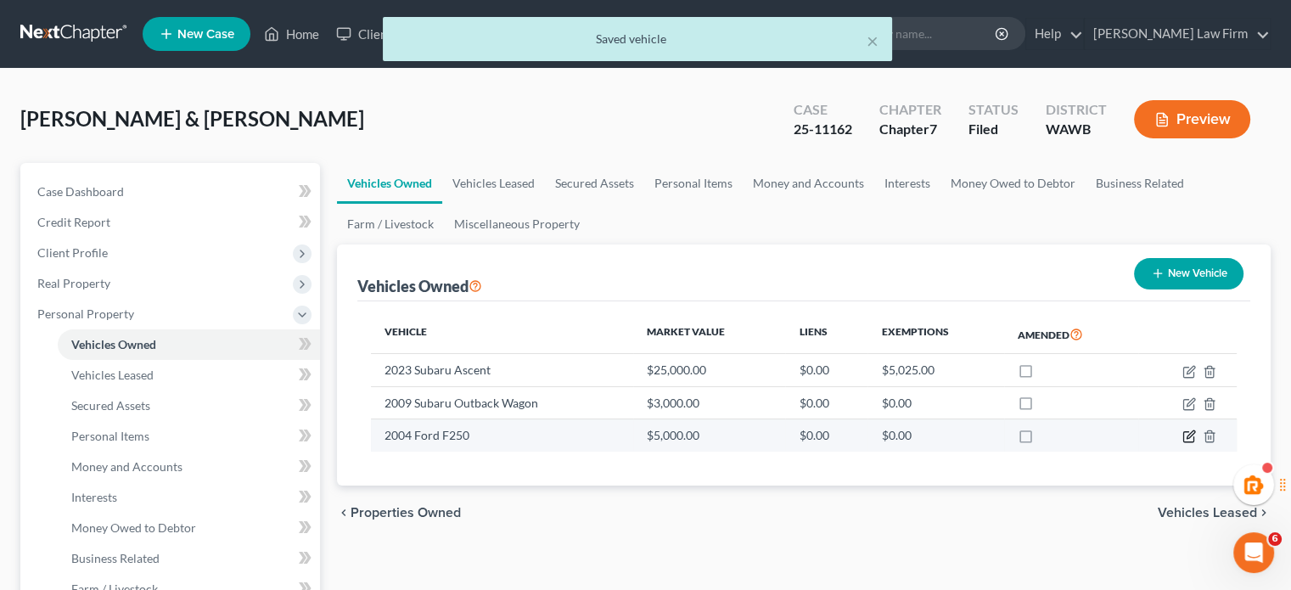
click at [1194, 434] on icon "button" at bounding box center [1189, 436] width 14 height 14
select select "0"
select select "22"
select select "3"
select select "4"
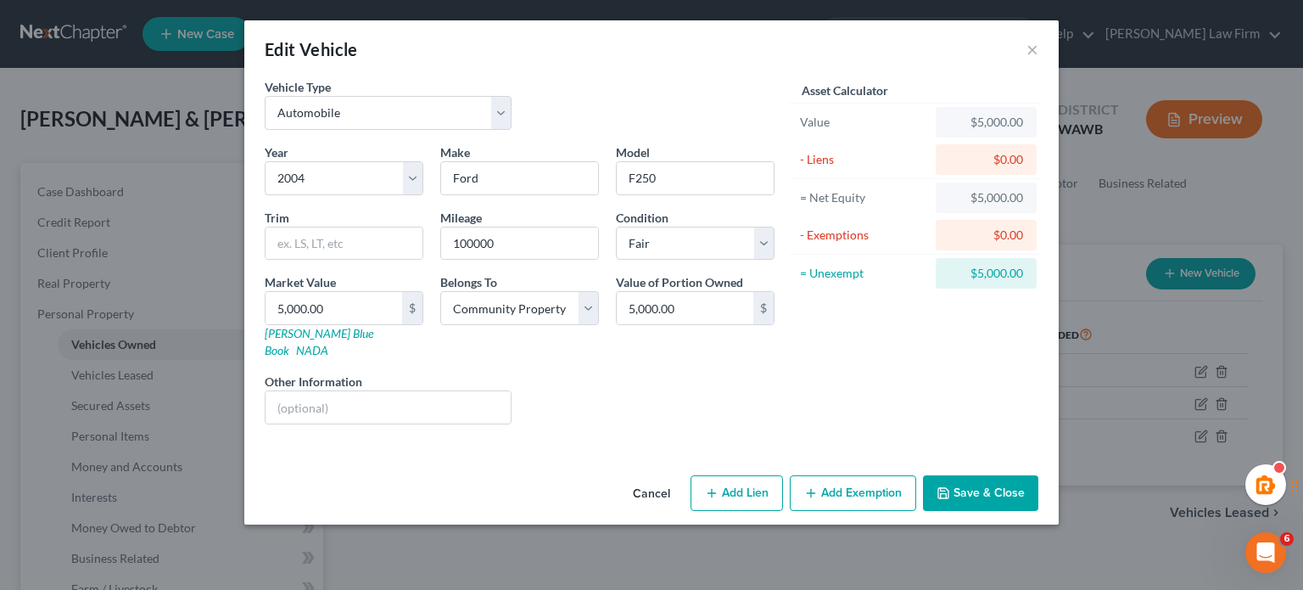
click at [808, 486] on icon "button" at bounding box center [811, 493] width 14 height 14
select select "2"
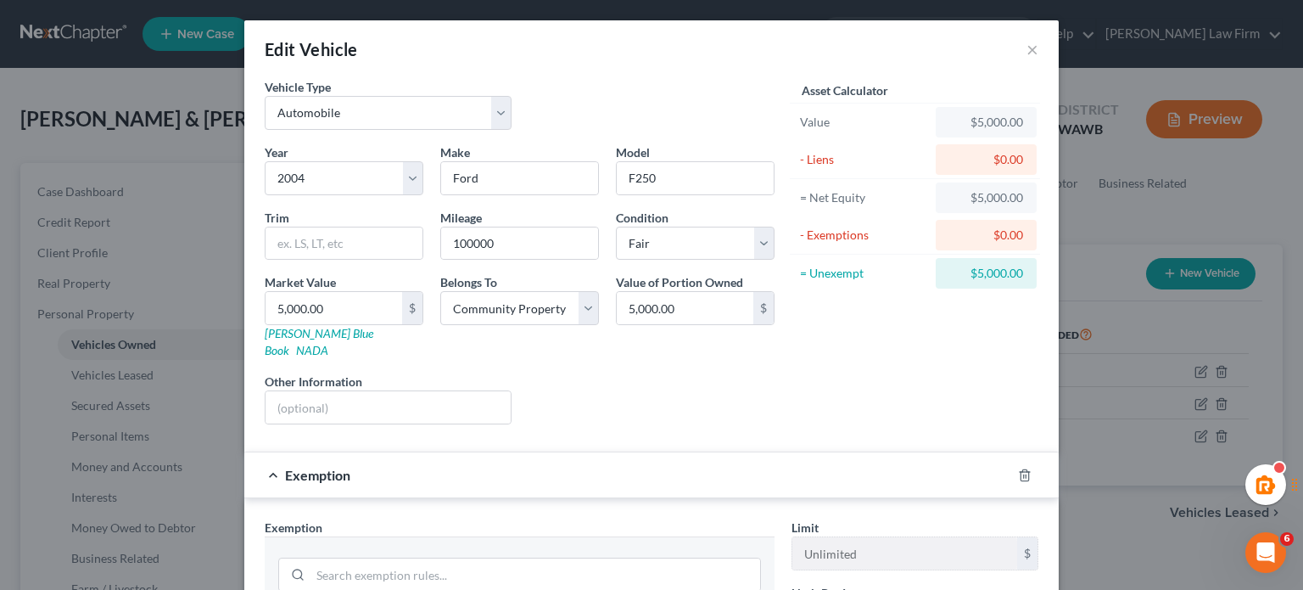
scroll to position [391, 0]
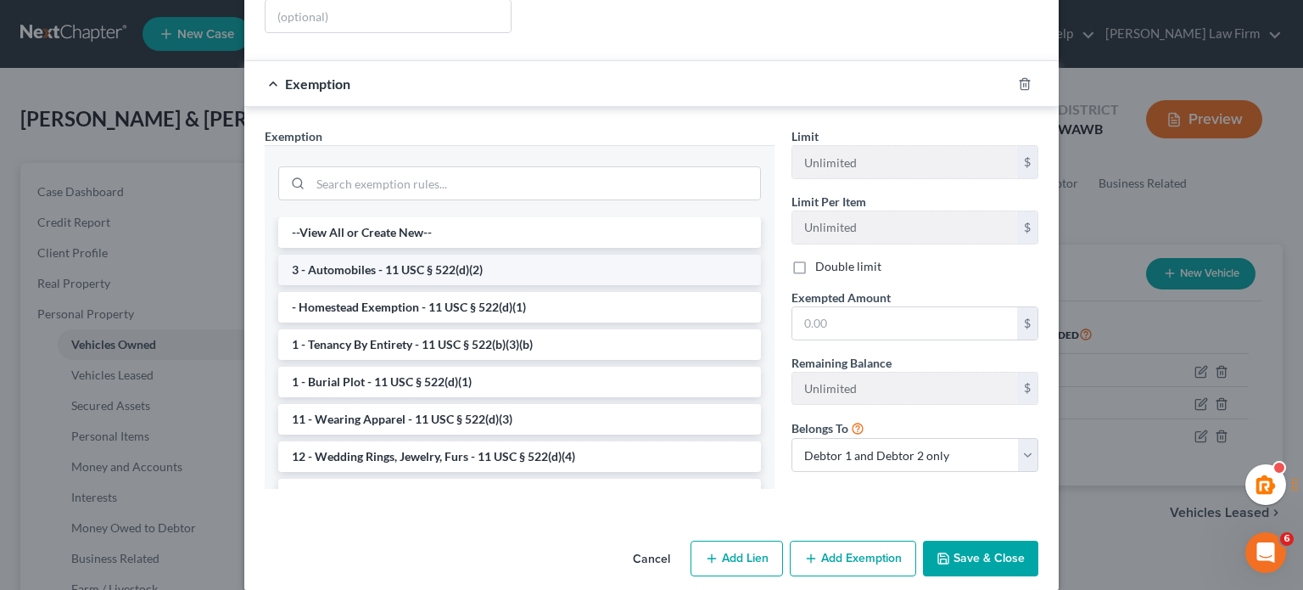
click at [352, 255] on li "3 - Automobiles - 11 USC § 522(d)(2)" at bounding box center [519, 270] width 483 height 31
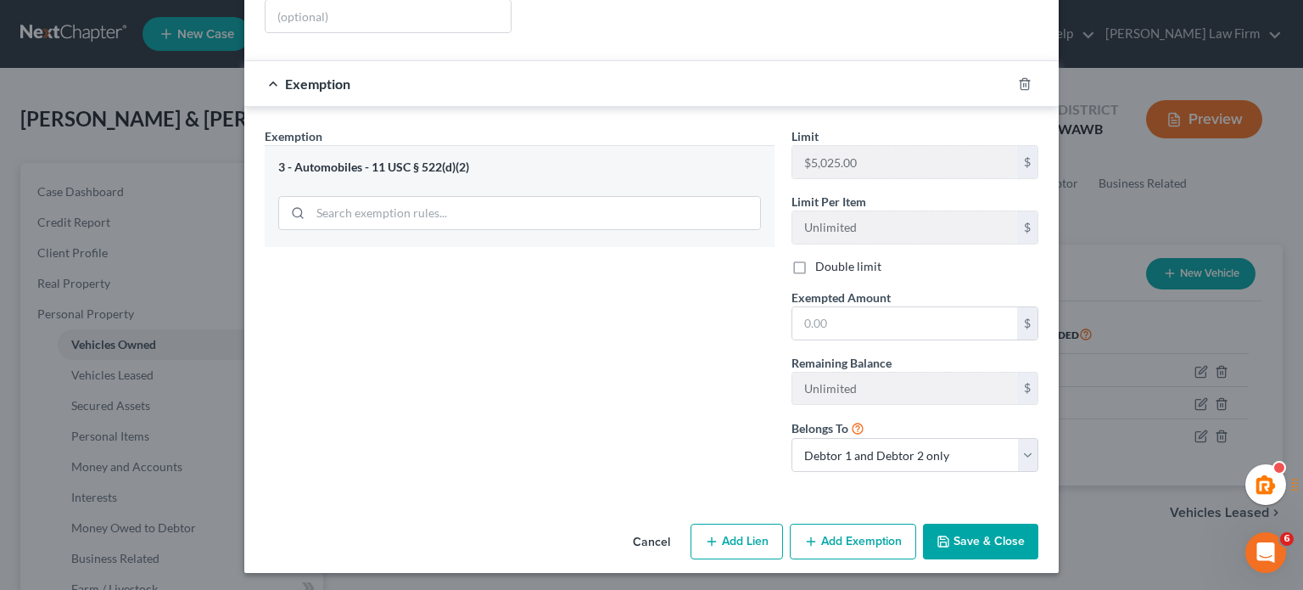
scroll to position [373, 0]
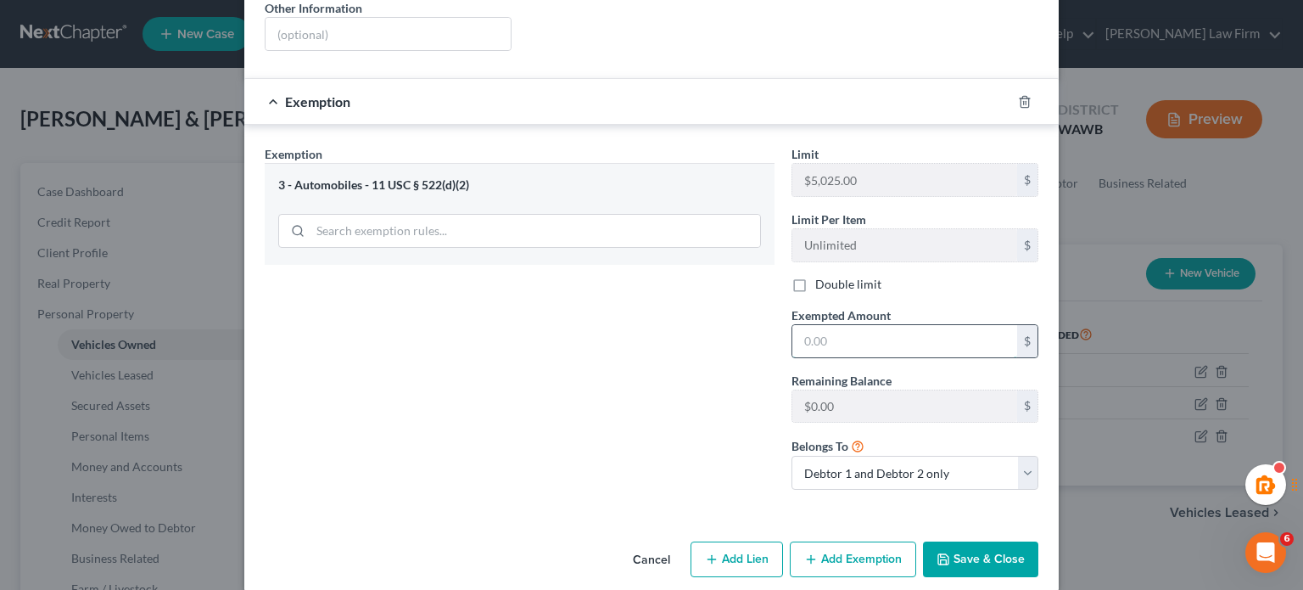
click at [809, 328] on input "text" at bounding box center [905, 341] width 225 height 32
type input "5,025"
click at [941, 551] on button "Save & Close" at bounding box center [980, 559] width 115 height 36
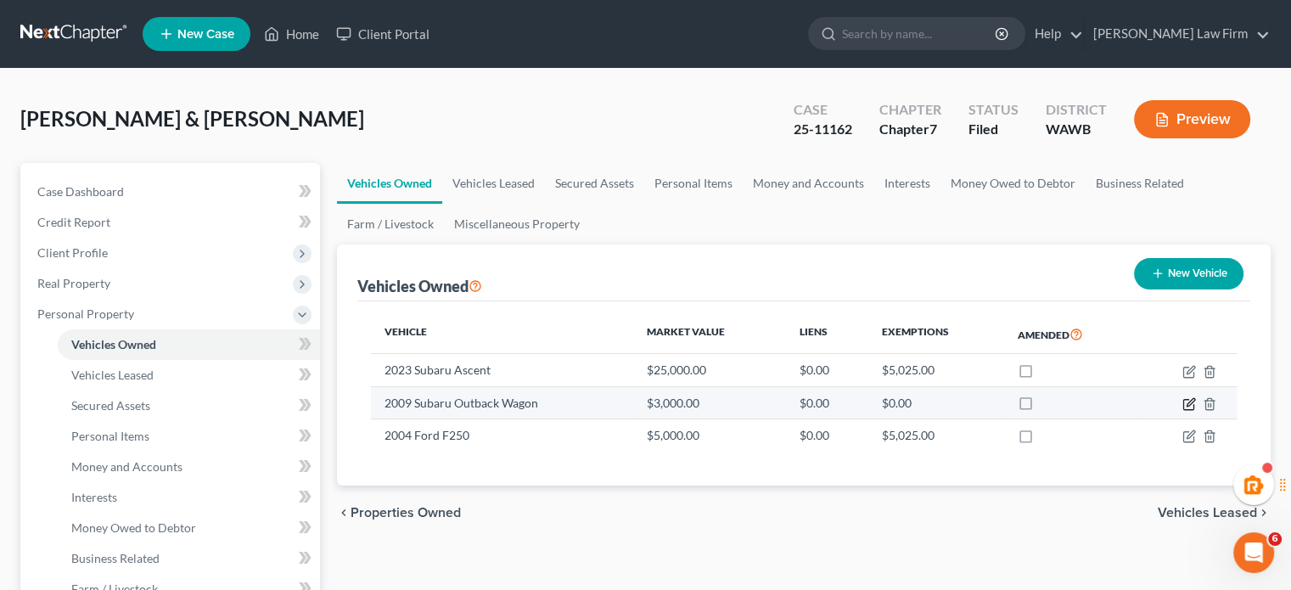
click at [1188, 406] on icon "button" at bounding box center [1189, 404] width 14 height 14
select select "0"
select select "17"
select select "3"
select select "4"
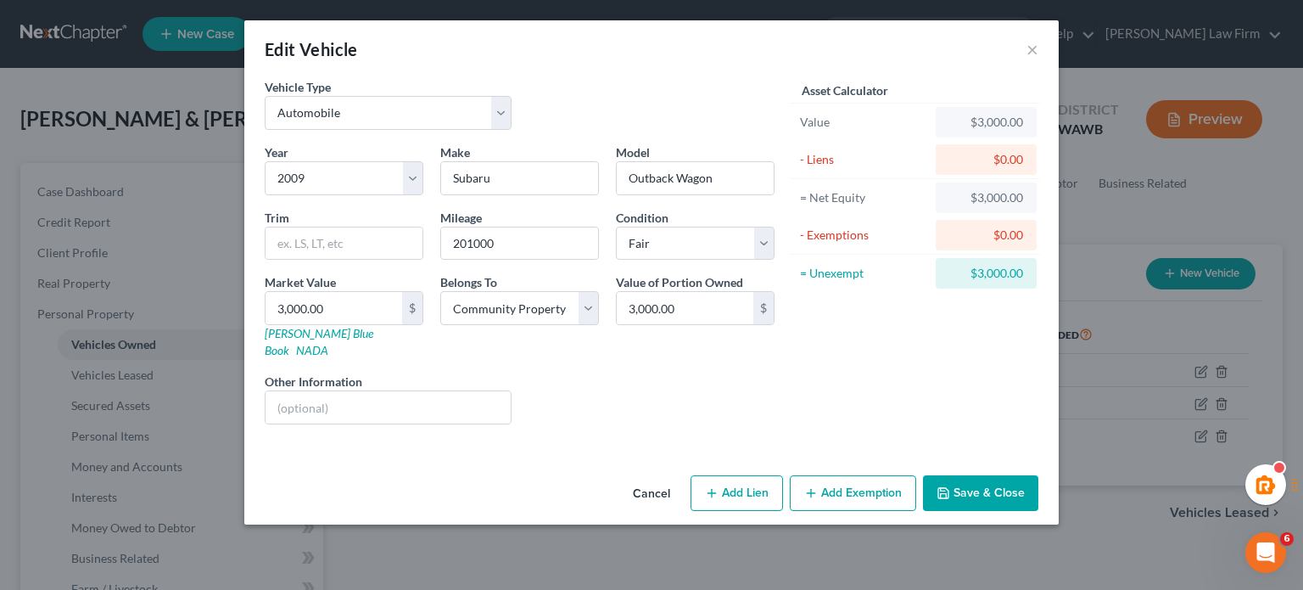
click at [883, 475] on button "Add Exemption" at bounding box center [853, 493] width 126 height 36
select select "2"
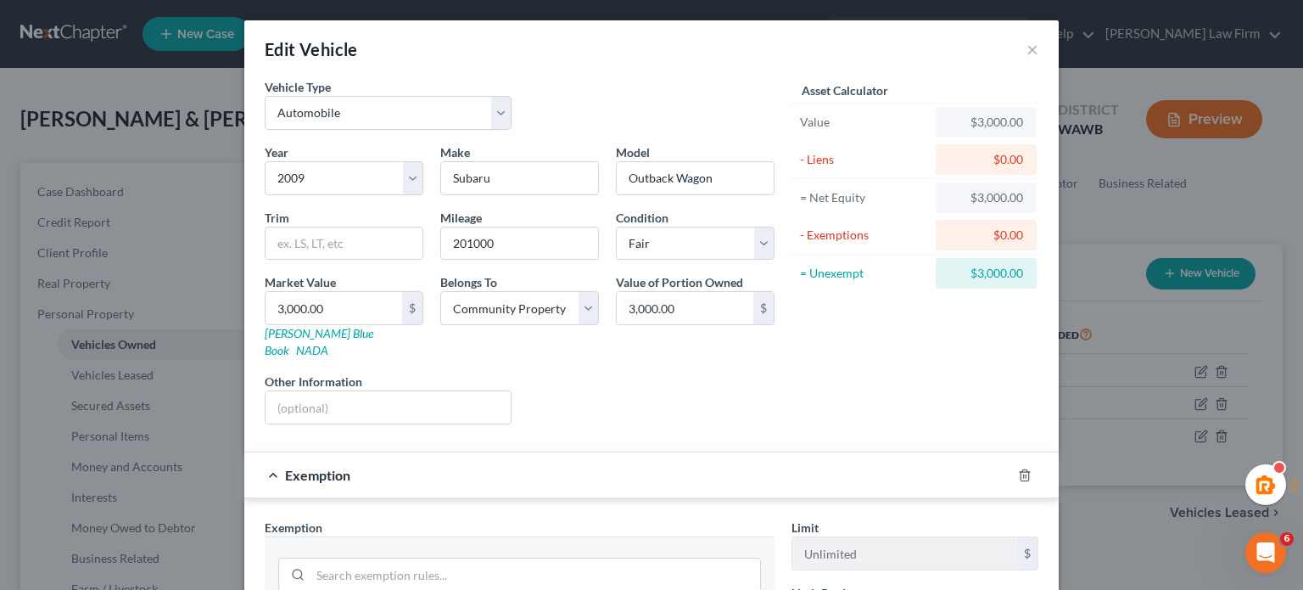
scroll to position [283, 0]
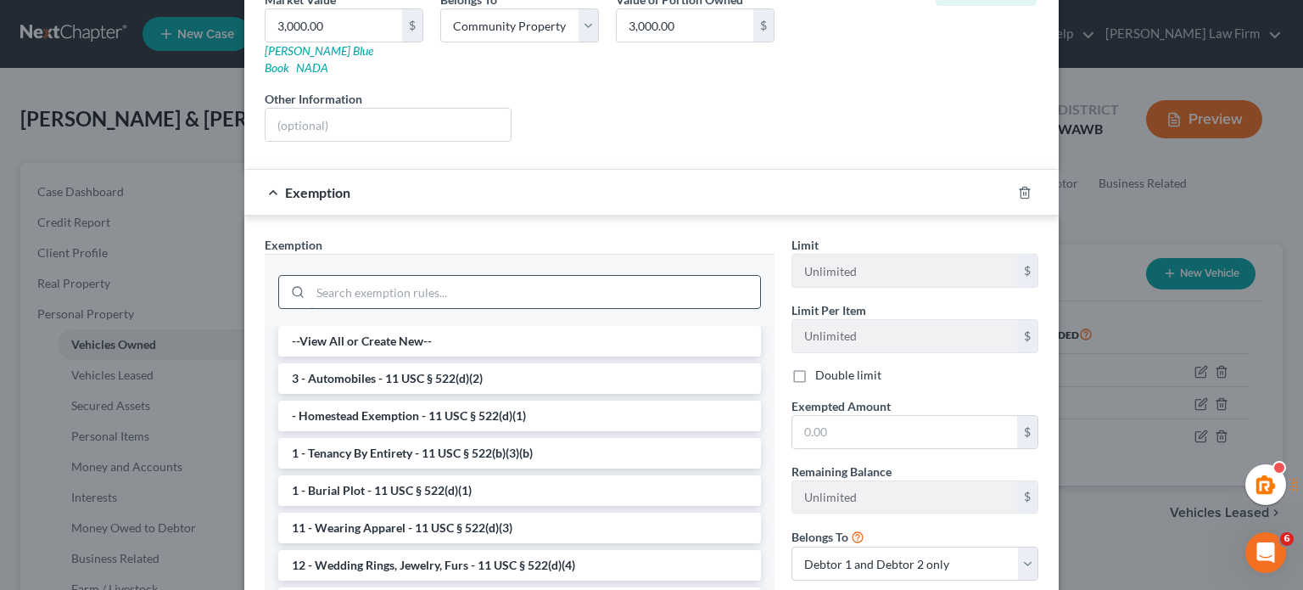
click at [360, 277] on input "search" at bounding box center [536, 292] width 450 height 32
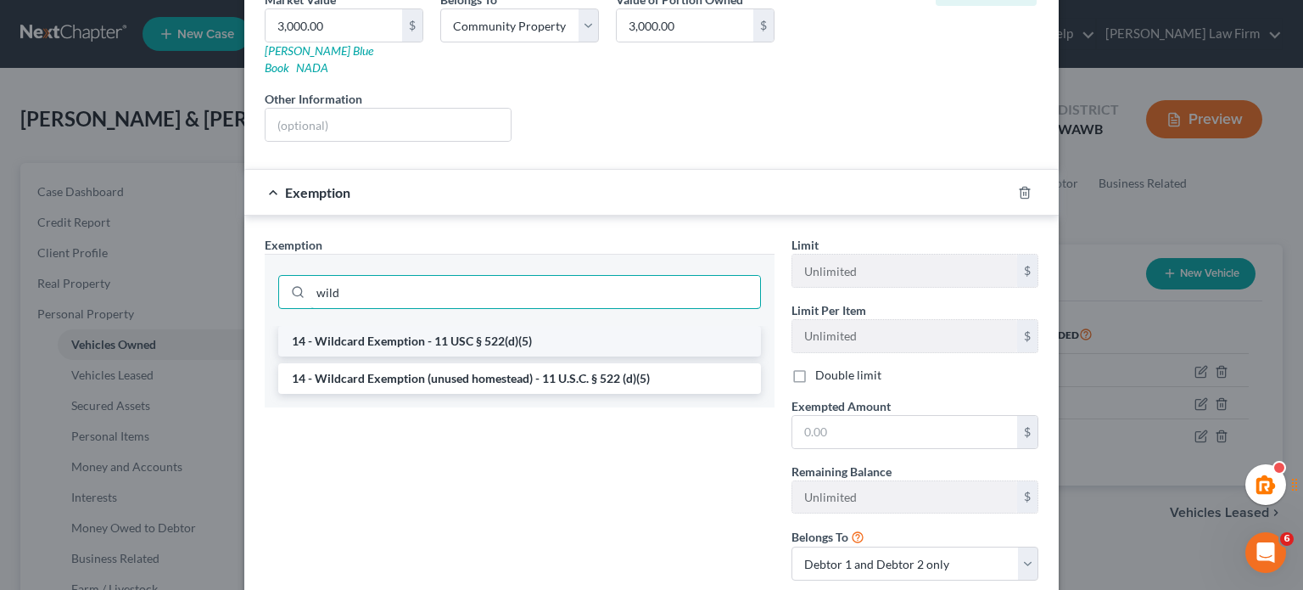
type input "wild"
click at [383, 326] on li "14 - Wildcard Exemption - 11 USC § 522(d)(5)" at bounding box center [519, 341] width 483 height 31
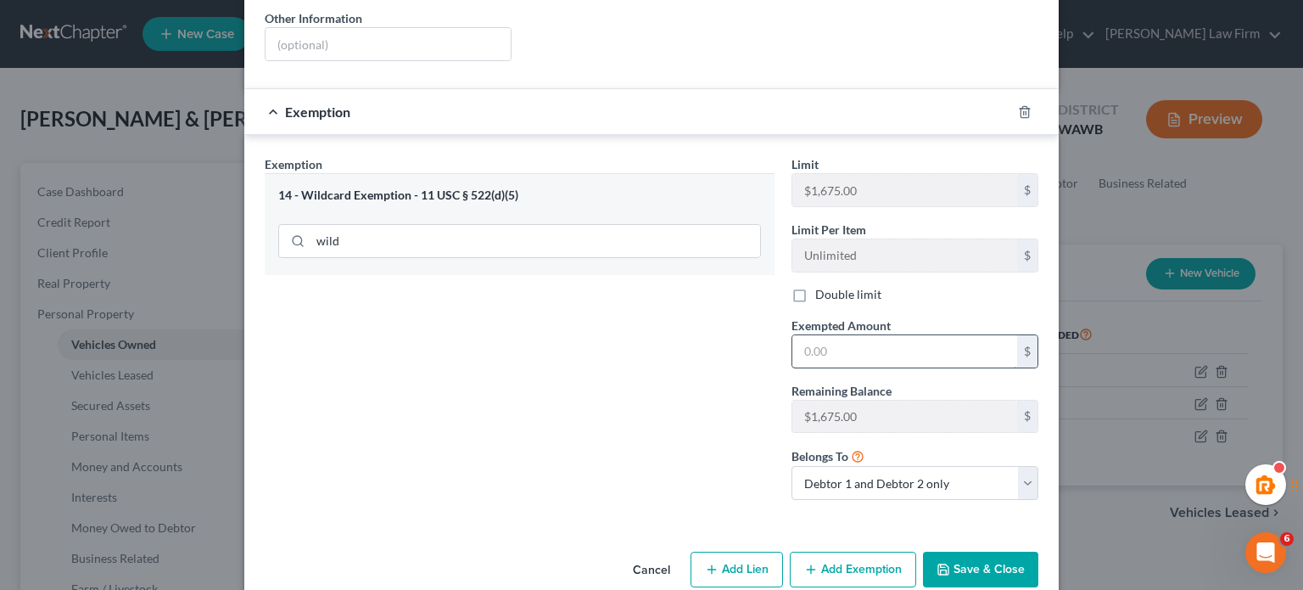
scroll to position [373, 0]
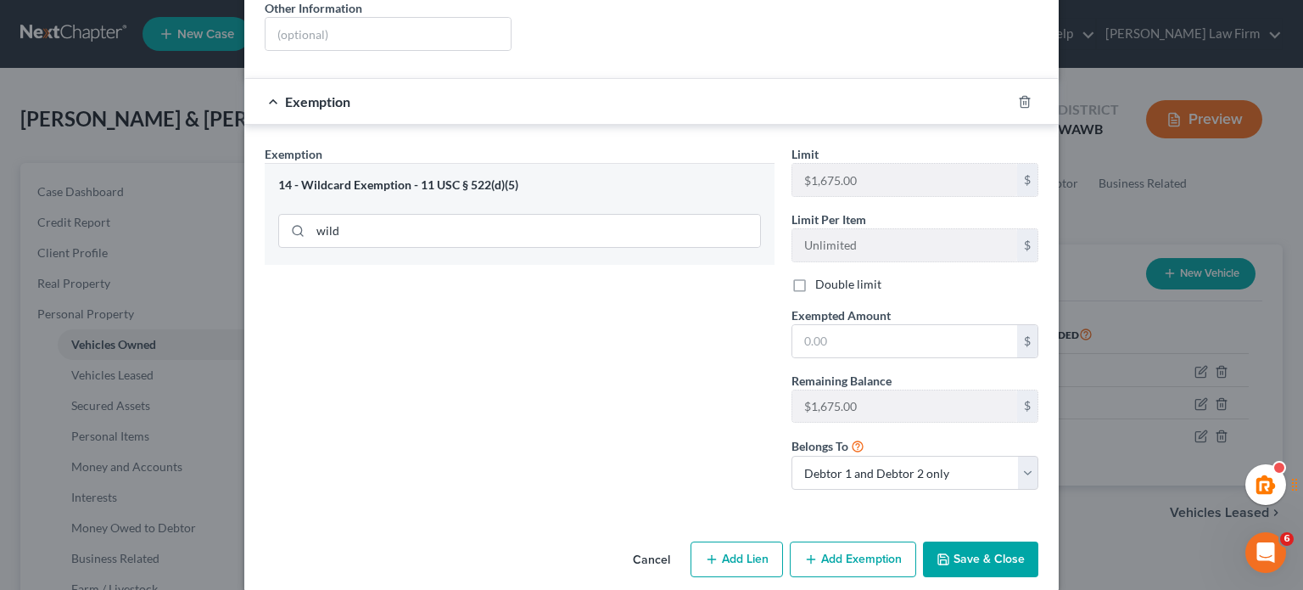
click at [889, 306] on div "Exempted Amount * $" at bounding box center [915, 332] width 264 height 52
drag, startPoint x: 887, startPoint y: 317, endPoint x: 879, endPoint y: 322, distance: 9.7
click at [887, 325] on input "text" at bounding box center [905, 341] width 225 height 32
type input "1,674"
drag, startPoint x: 855, startPoint y: 318, endPoint x: 535, endPoint y: 300, distance: 320.4
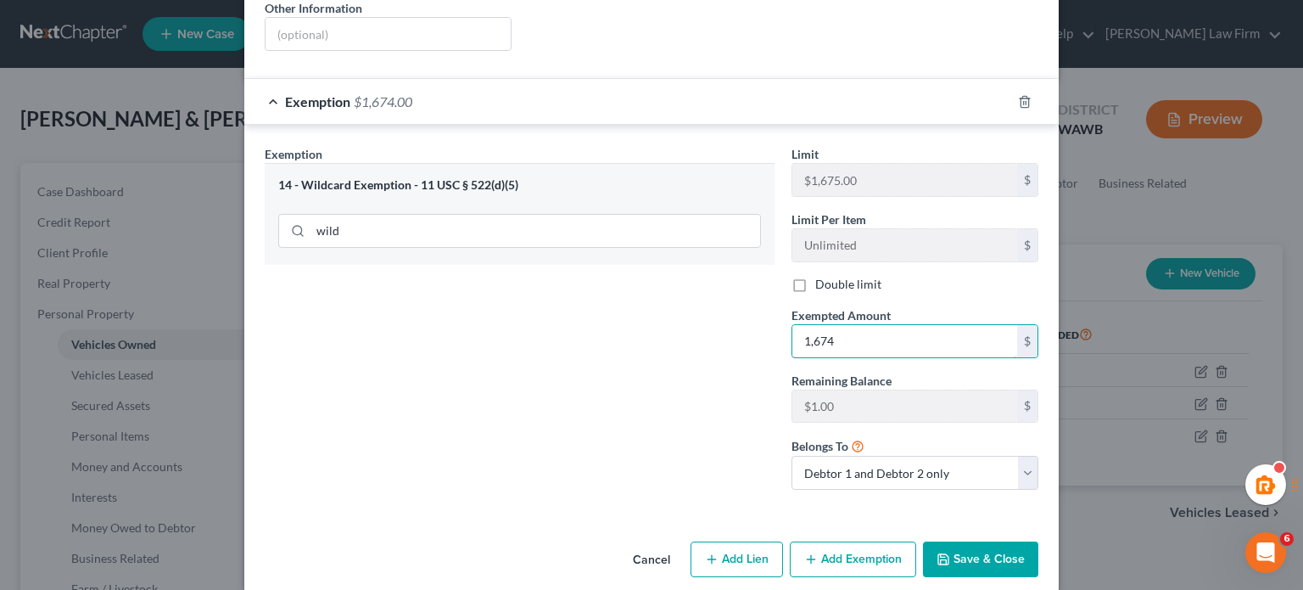
click at [535, 300] on div "Exemption Set must be selected for CA. Exemption * 14 - Wildcard Exemption - 11…" at bounding box center [651, 324] width 791 height 359
click at [815, 276] on label "Double limit" at bounding box center [848, 284] width 66 height 17
click at [822, 276] on input "Double limit" at bounding box center [827, 281] width 11 height 11
checkbox input "true"
click at [849, 325] on input "text" at bounding box center [905, 341] width 225 height 32
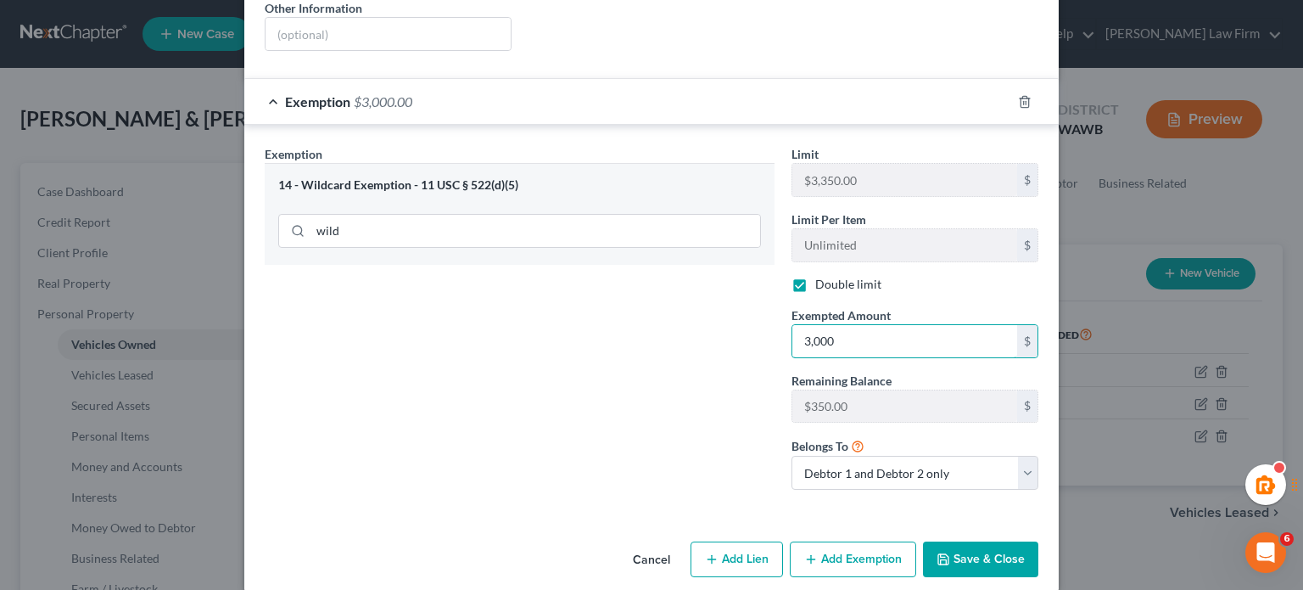
type input "3,000"
click at [645, 422] on div "Exemption Set must be selected for CA. Exemption * 14 - Wildcard Exemption - 11…" at bounding box center [519, 324] width 527 height 358
click at [955, 541] on button "Save & Close" at bounding box center [980, 559] width 115 height 36
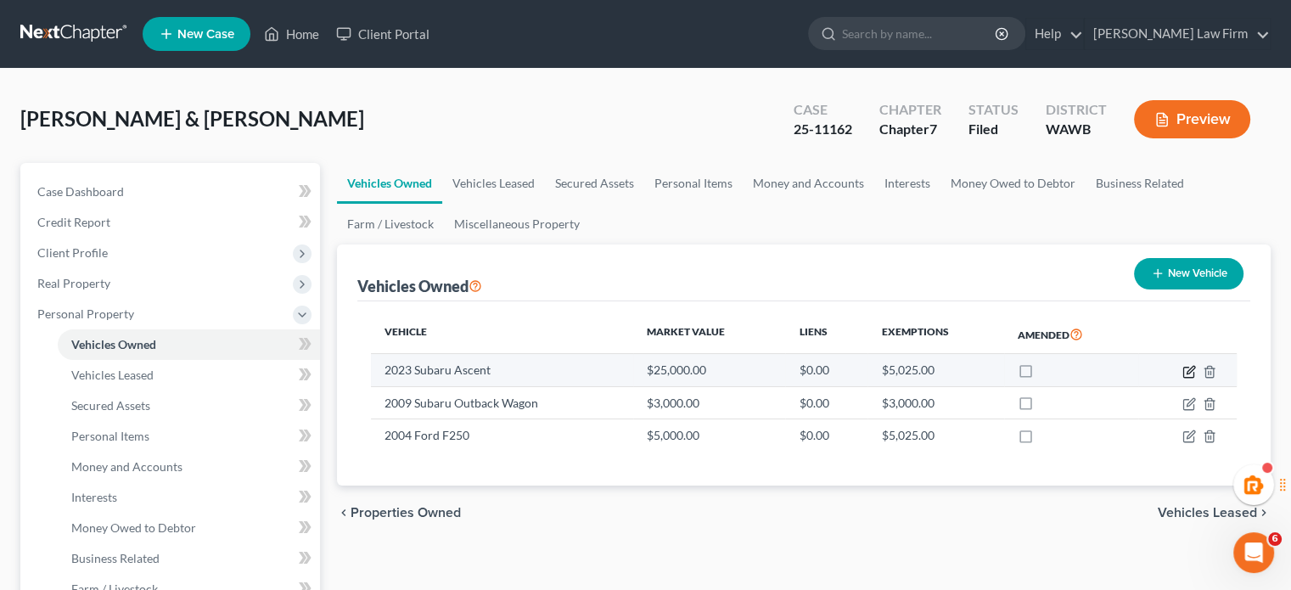
click at [1189, 366] on icon "button" at bounding box center [1189, 372] width 14 height 14
select select "0"
select select "3"
select select "2"
select select "4"
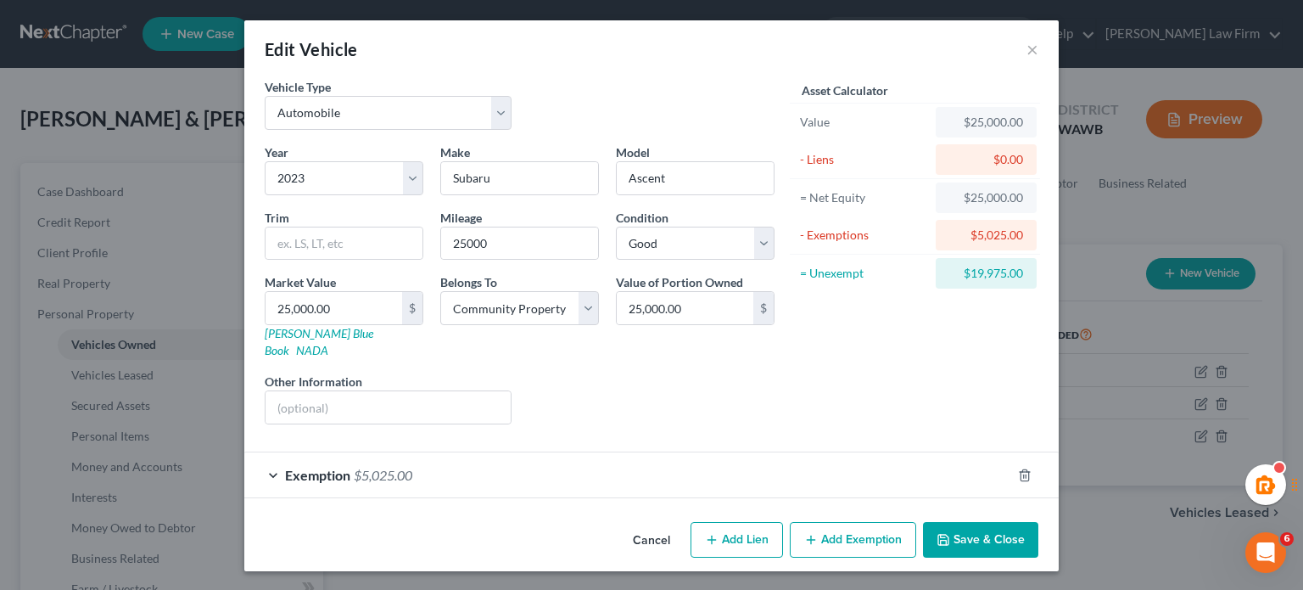
click at [831, 522] on button "Add Exemption" at bounding box center [853, 540] width 126 height 36
select select "2"
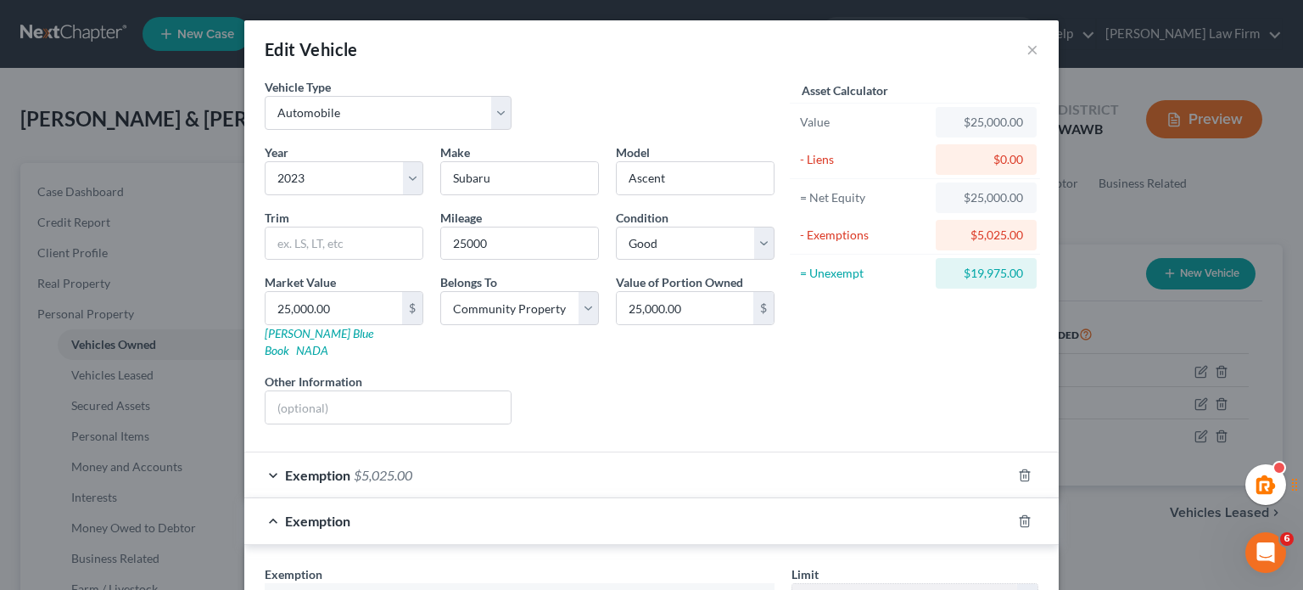
scroll to position [283, 0]
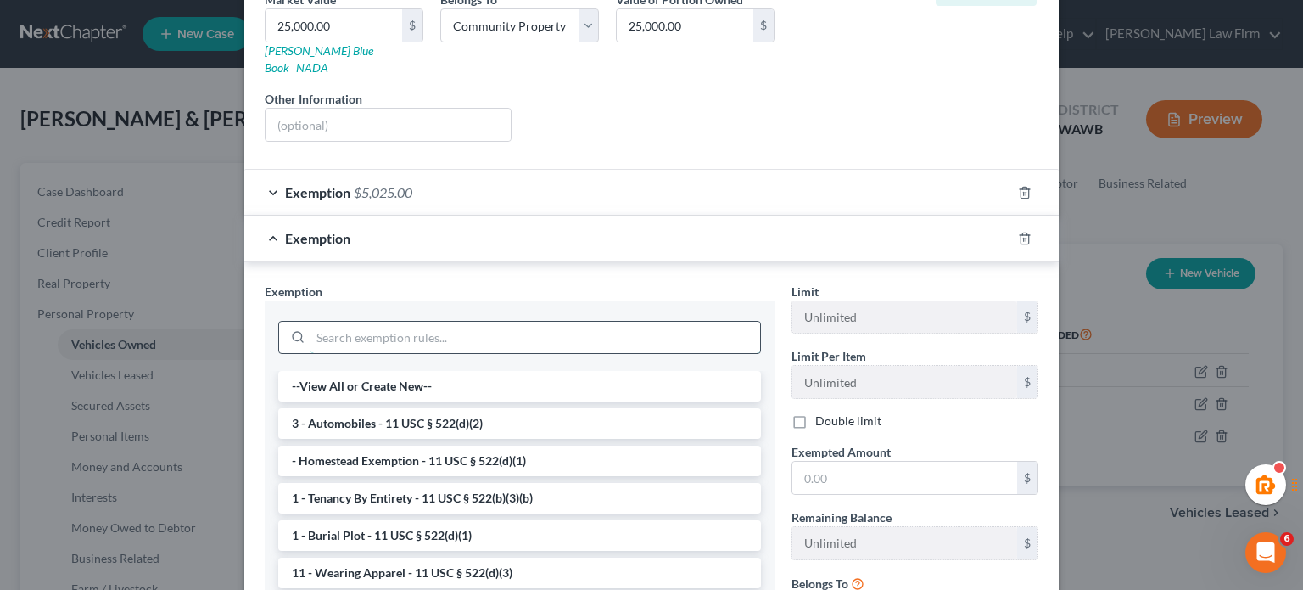
click at [394, 322] on input "search" at bounding box center [536, 338] width 450 height 32
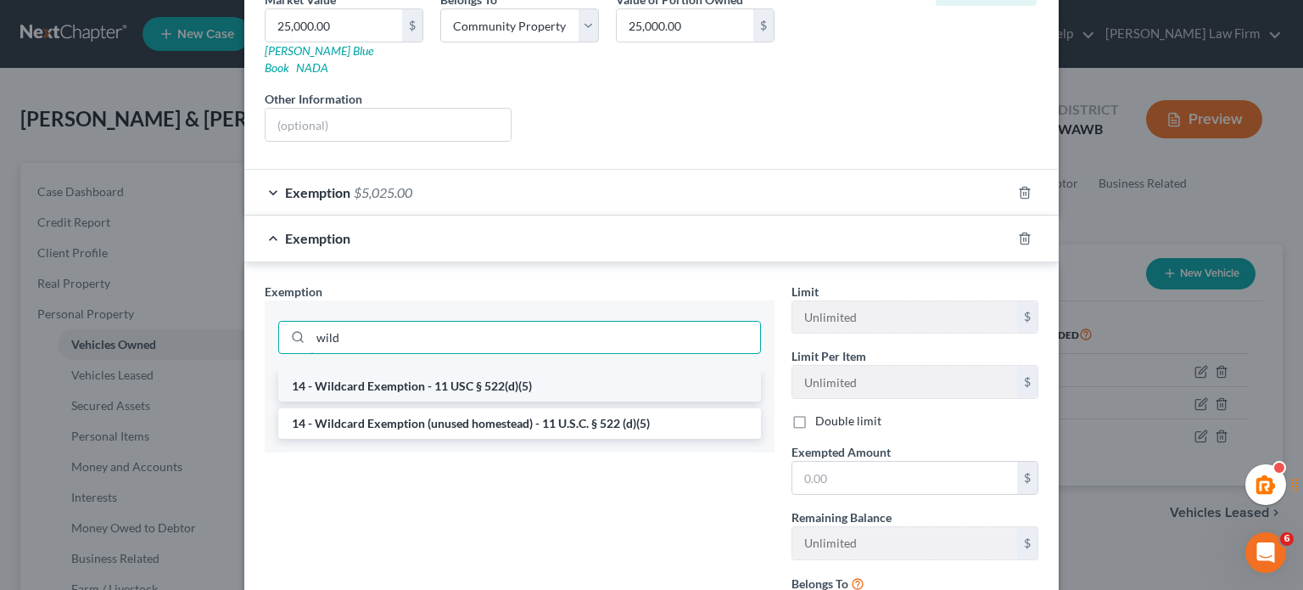
type input "wild"
click at [417, 372] on li "14 - Wildcard Exemption - 11 USC § 522(d)(5)" at bounding box center [519, 386] width 483 height 31
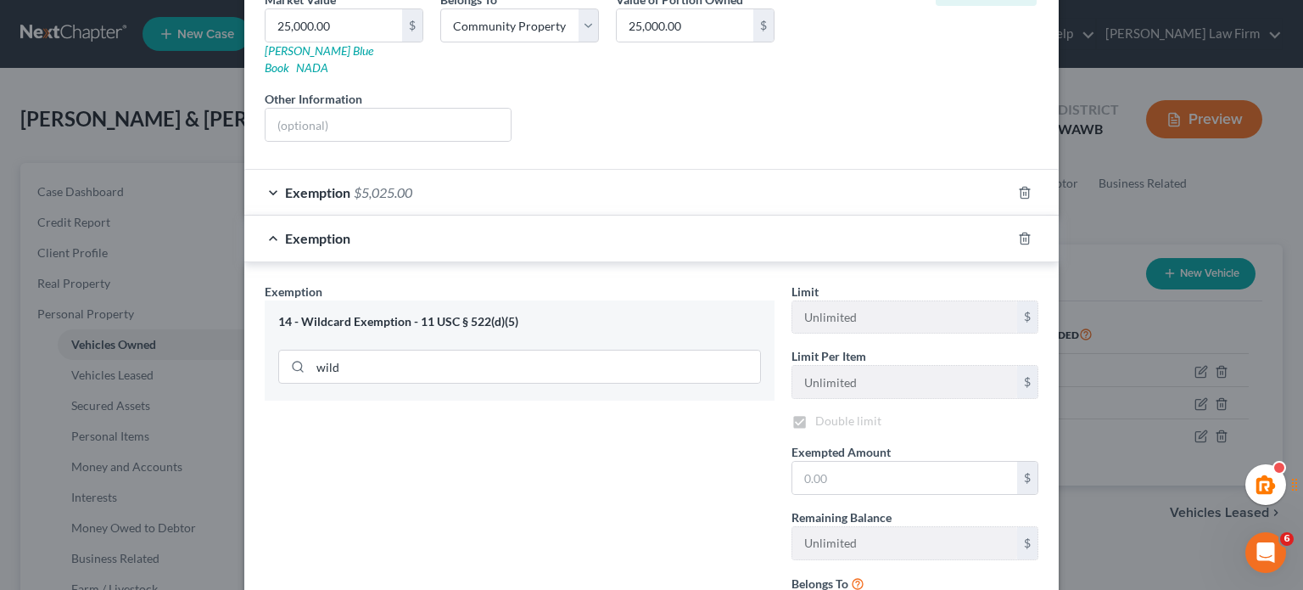
checkbox input "true"
drag, startPoint x: 857, startPoint y: 464, endPoint x: 872, endPoint y: 495, distance: 34.2
click at [857, 464] on input "text" at bounding box center [905, 478] width 225 height 32
type input "350"
click at [757, 476] on div "Exemption Set must be selected for CA. Exemption * 14 - Wildcard Exemption - 11…" at bounding box center [519, 462] width 527 height 358
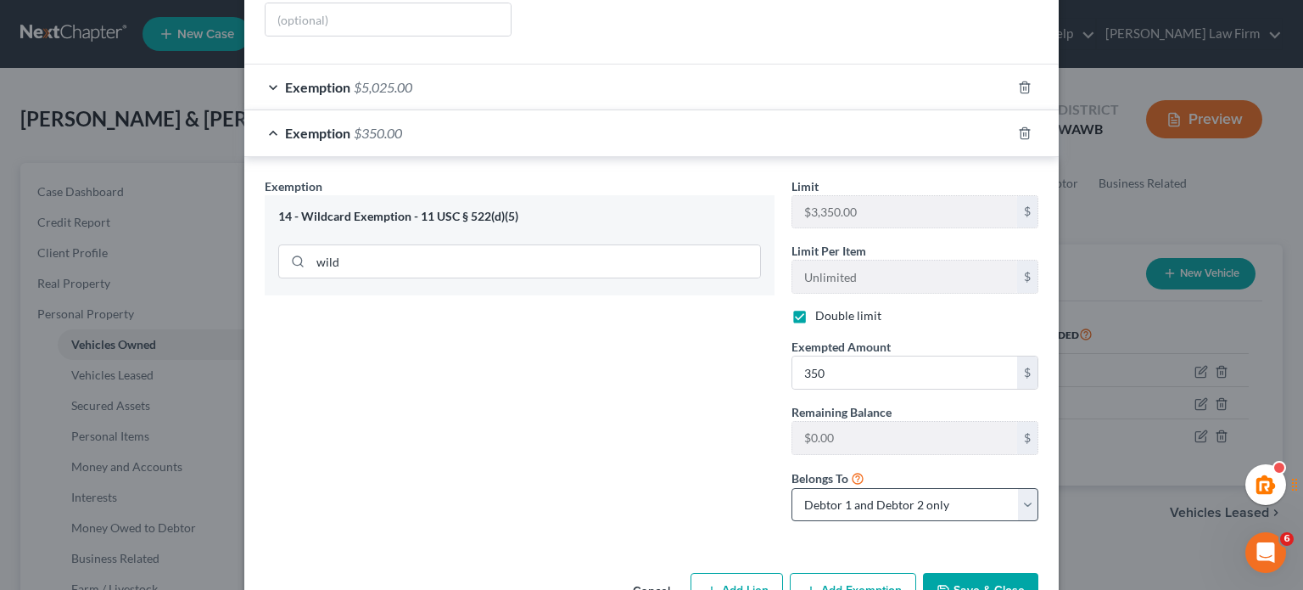
scroll to position [420, 0]
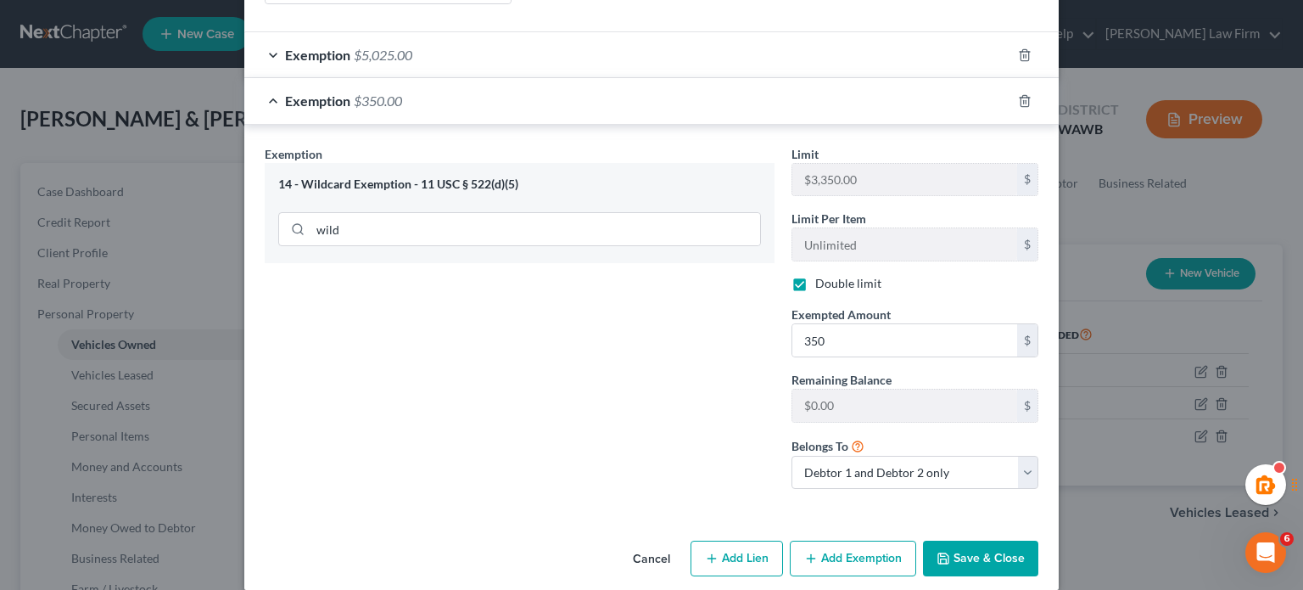
click at [978, 541] on button "Save & Close" at bounding box center [980, 559] width 115 height 36
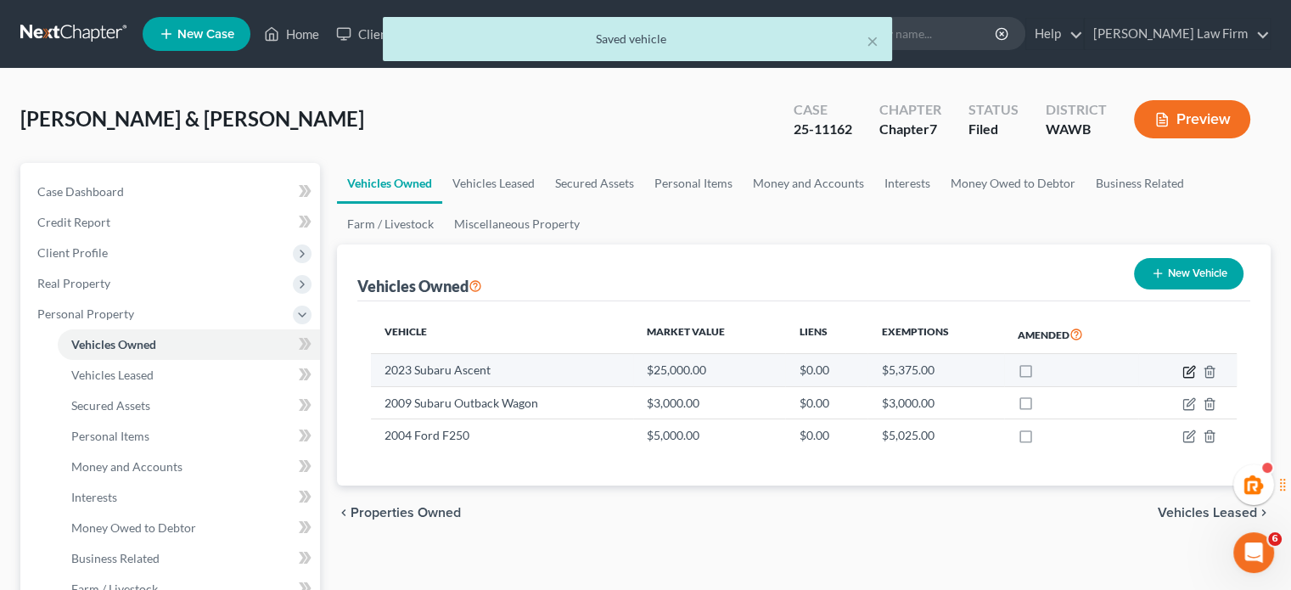
click at [1186, 369] on icon "button" at bounding box center [1189, 372] width 14 height 14
select select "0"
select select "3"
select select "2"
select select "4"
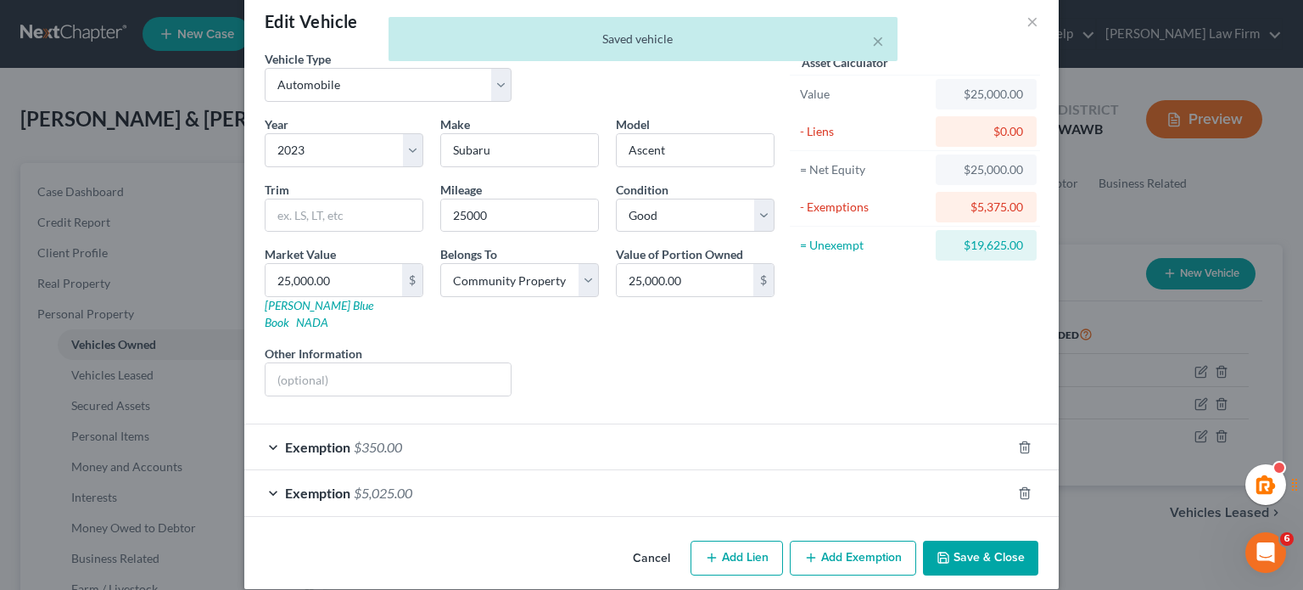
click at [818, 541] on button "Add Exemption" at bounding box center [853, 559] width 126 height 36
select select "2"
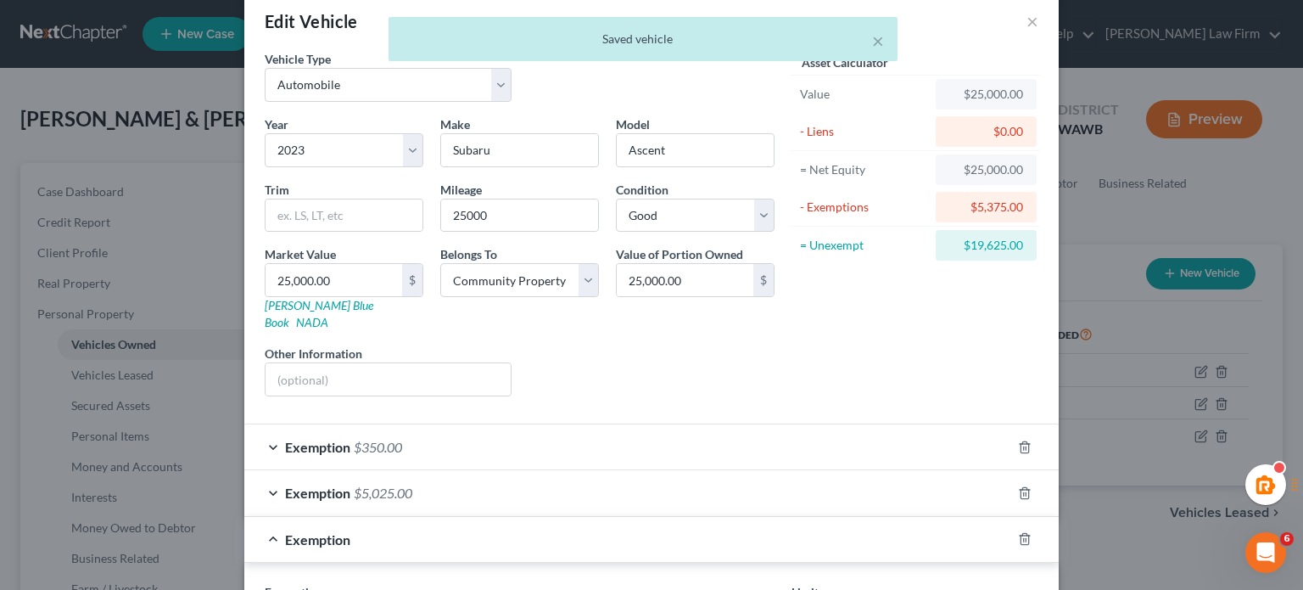
scroll to position [311, 0]
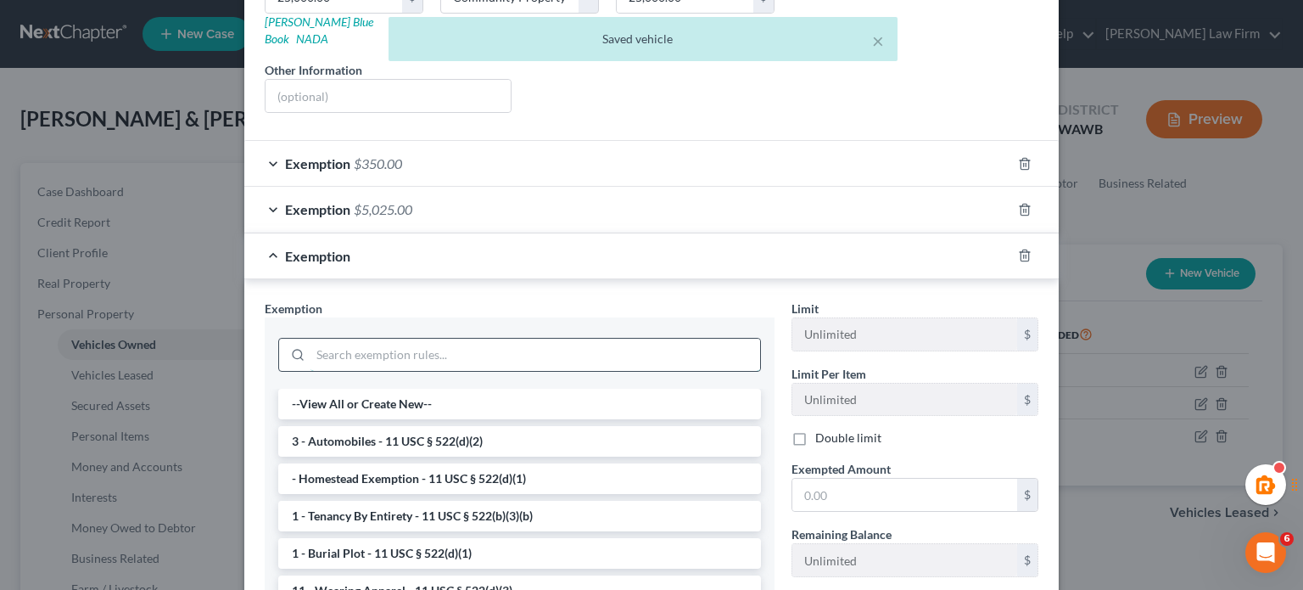
click at [354, 339] on input "search" at bounding box center [536, 355] width 450 height 32
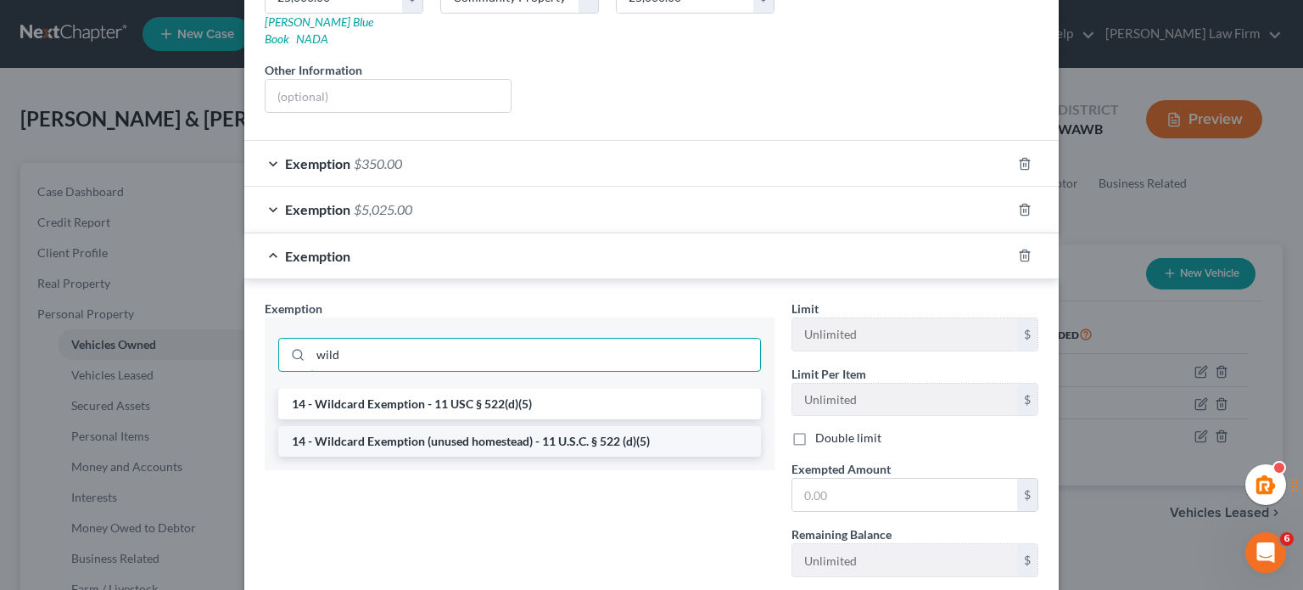
type input "wild"
click at [602, 426] on li "14 - Wildcard Exemption (unused homestead) - 11 U.S.C. § 522 (d)(5)" at bounding box center [519, 441] width 483 height 31
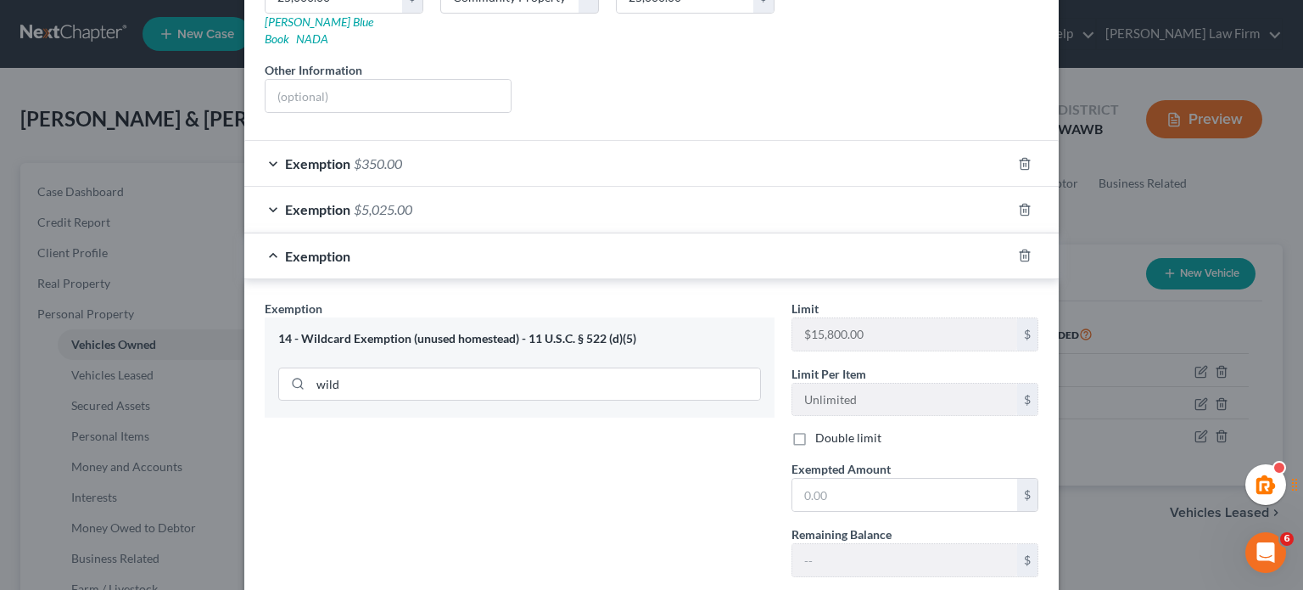
click at [815, 429] on label "Double limit" at bounding box center [848, 437] width 66 height 17
click at [822, 429] on input "Double limit" at bounding box center [827, 434] width 11 height 11
checkbox input "true"
click at [839, 479] on input "text" at bounding box center [905, 495] width 225 height 32
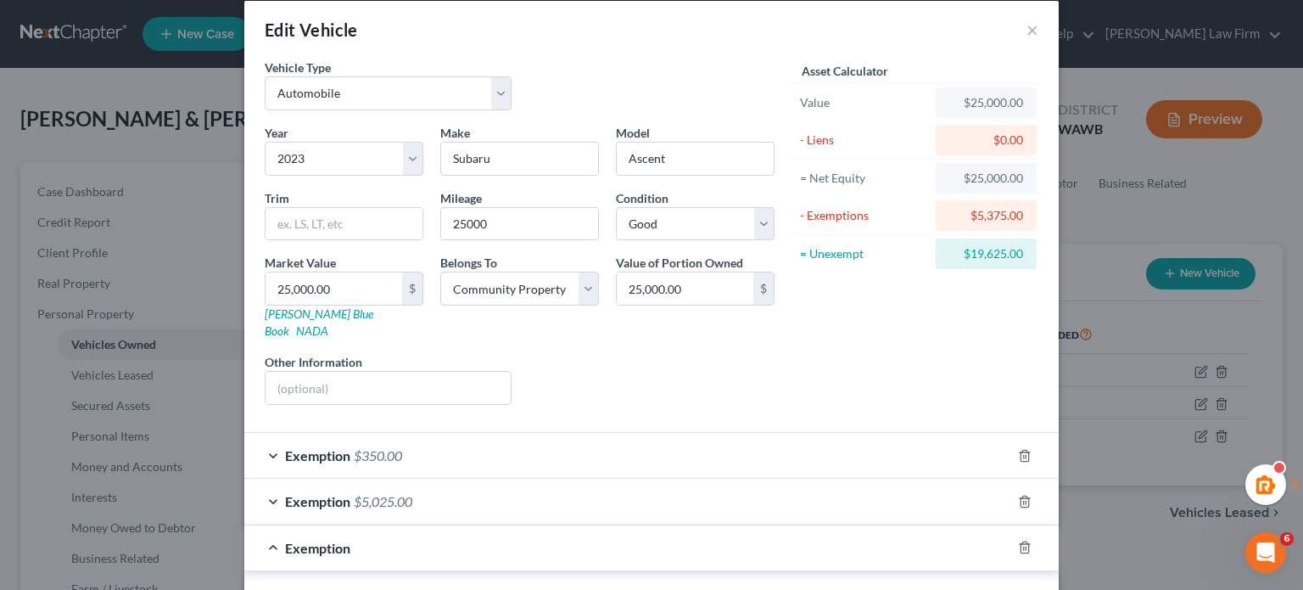
scroll to position [0, 0]
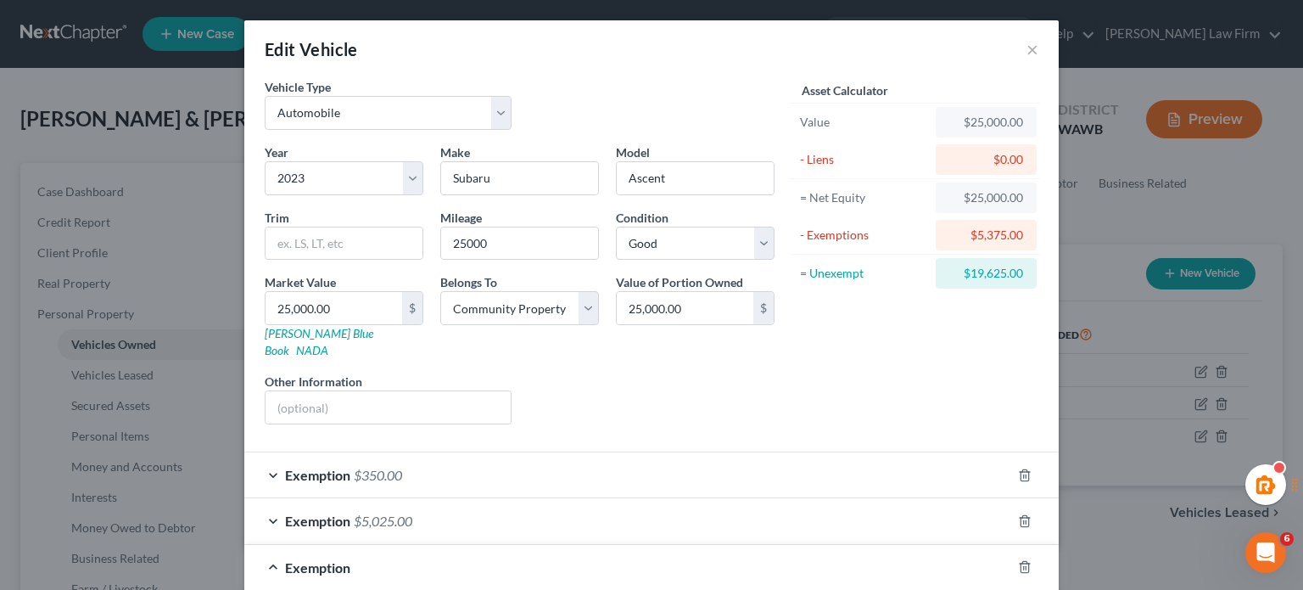
click at [769, 404] on div "Liens Select" at bounding box center [652, 399] width 264 height 52
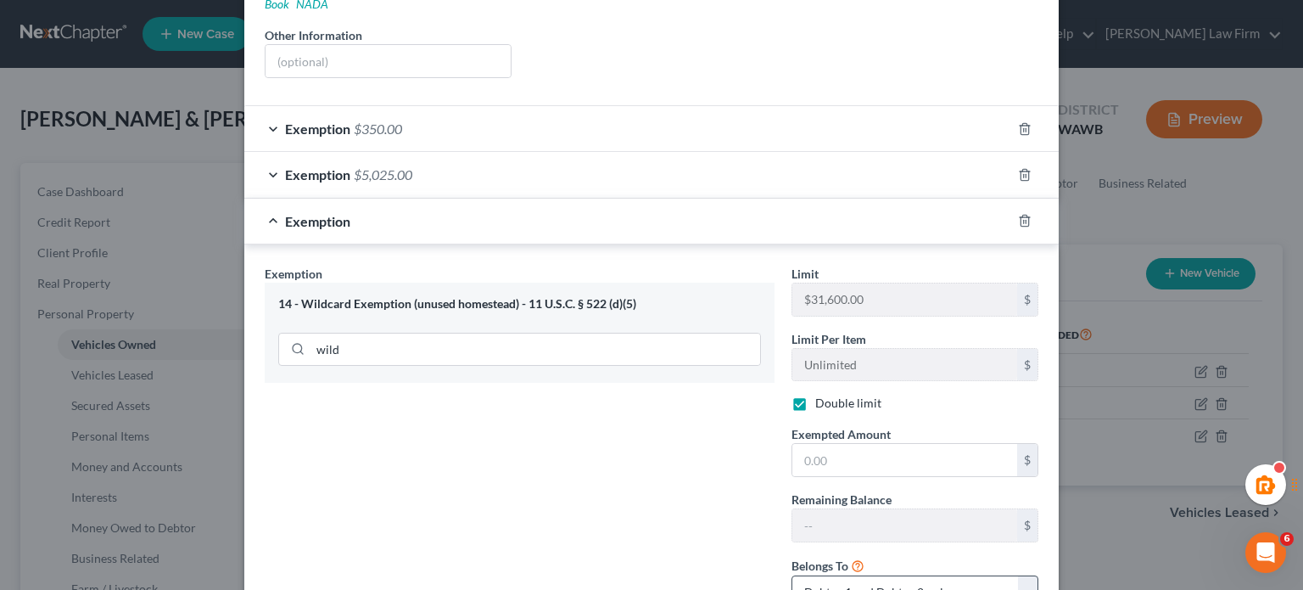
scroll to position [465, 0]
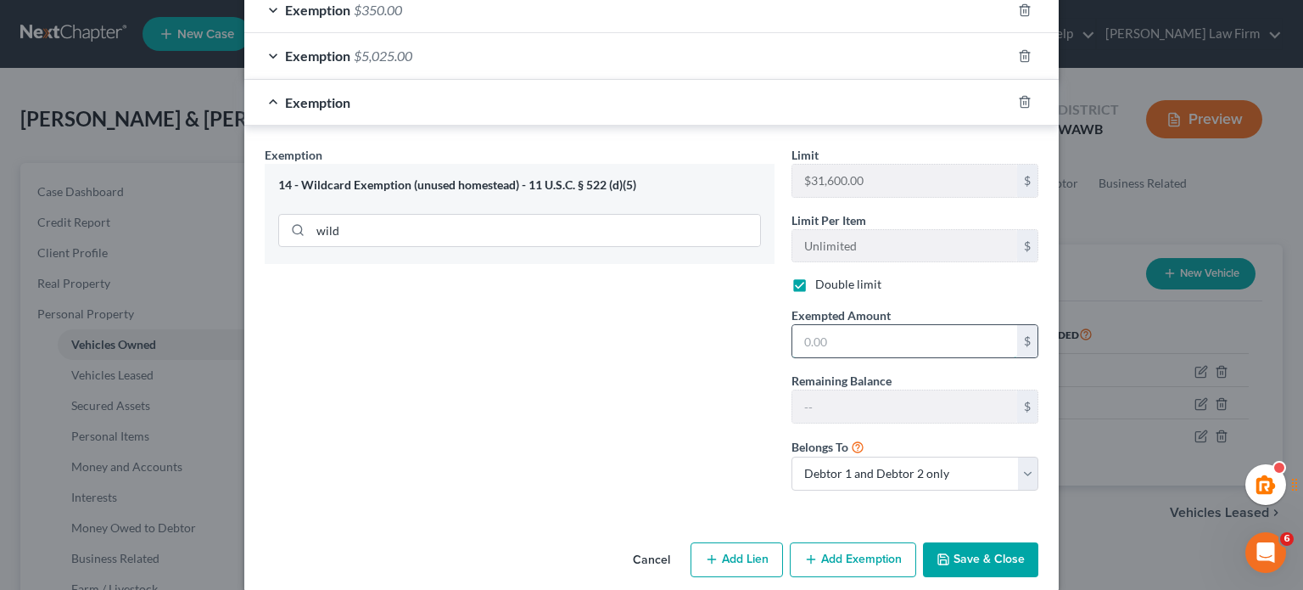
click at [852, 325] on input "text" at bounding box center [905, 341] width 225 height 32
type input "19,625"
click at [842, 402] on div "Limit $15,800.00 $ Limit Per Item Unlimited $ Double limit Exempted Amount * 19…" at bounding box center [915, 325] width 264 height 358
click at [815, 276] on label "Double limit" at bounding box center [848, 284] width 66 height 17
click at [822, 276] on input "Double limit" at bounding box center [827, 281] width 11 height 11
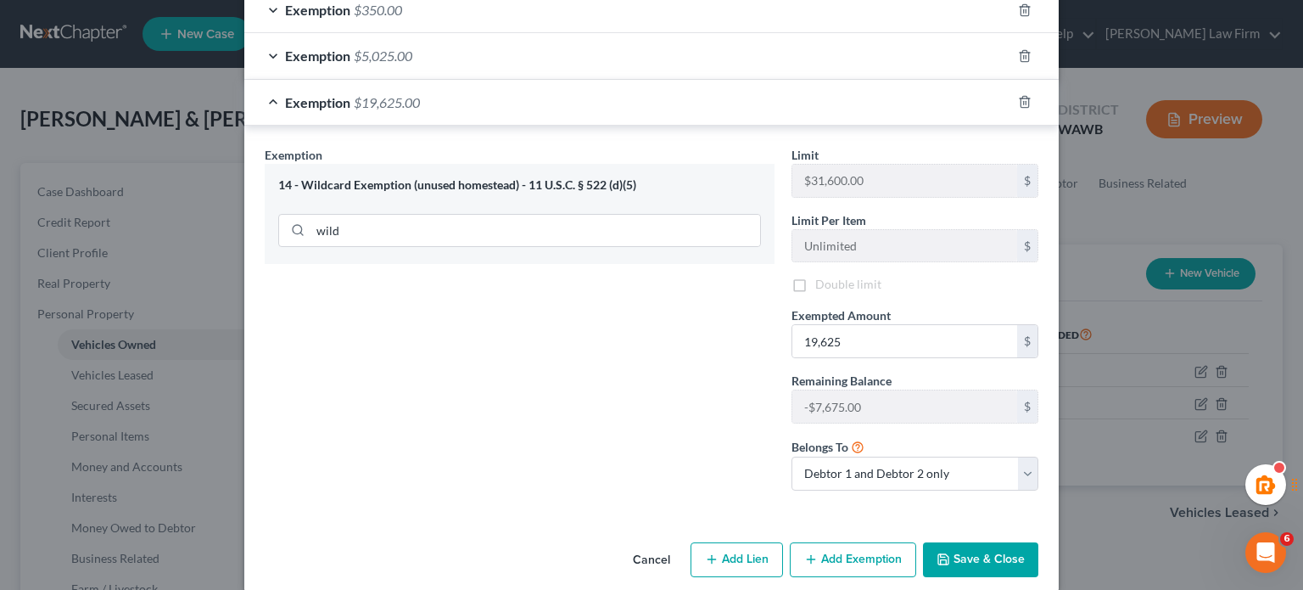
click at [815, 276] on label "Double limit" at bounding box center [848, 284] width 66 height 17
click at [822, 276] on input "Double limit" at bounding box center [827, 281] width 11 height 11
click at [815, 276] on label "Double limit" at bounding box center [848, 284] width 66 height 17
click at [822, 276] on input "Double limit" at bounding box center [827, 281] width 11 height 11
click at [815, 276] on label "Double limit" at bounding box center [848, 284] width 66 height 17
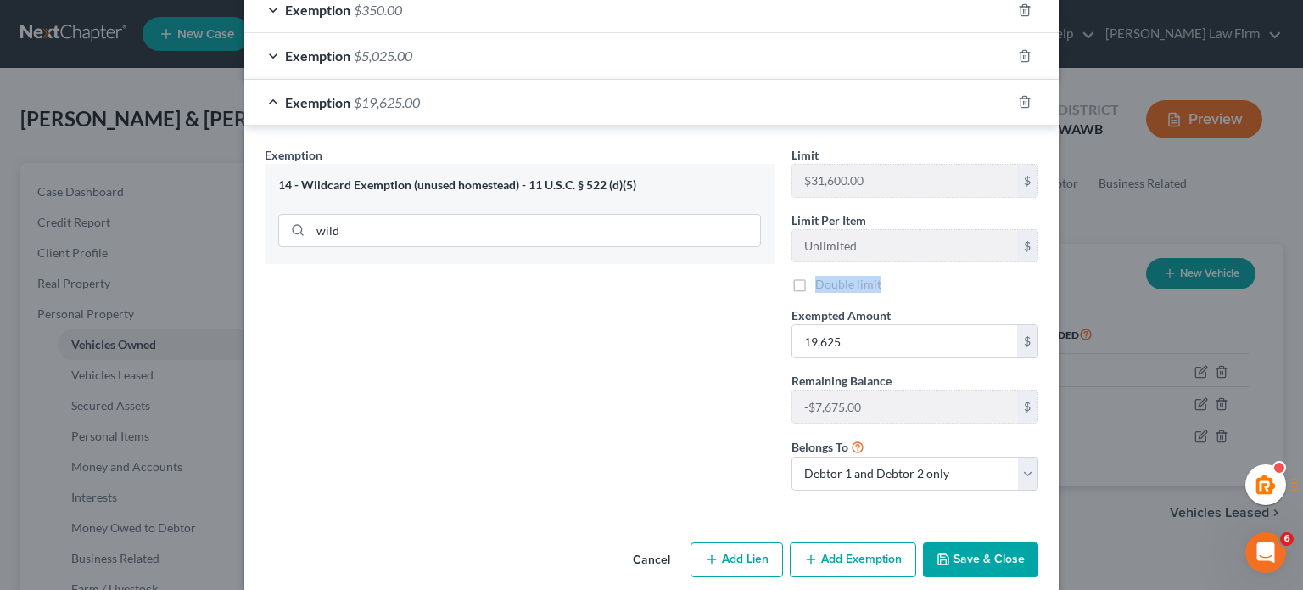
click at [815, 276] on label "Double limit" at bounding box center [848, 284] width 66 height 17
click at [822, 276] on input "Double limit" at bounding box center [827, 281] width 11 height 11
click at [759, 319] on div "Exemption Set must be selected for CA. Exemption * 14 - Wildcard Exemption (unu…" at bounding box center [519, 325] width 527 height 358
click at [815, 276] on label "Double limit" at bounding box center [848, 284] width 66 height 17
click at [822, 276] on input "Double limit" at bounding box center [827, 281] width 11 height 11
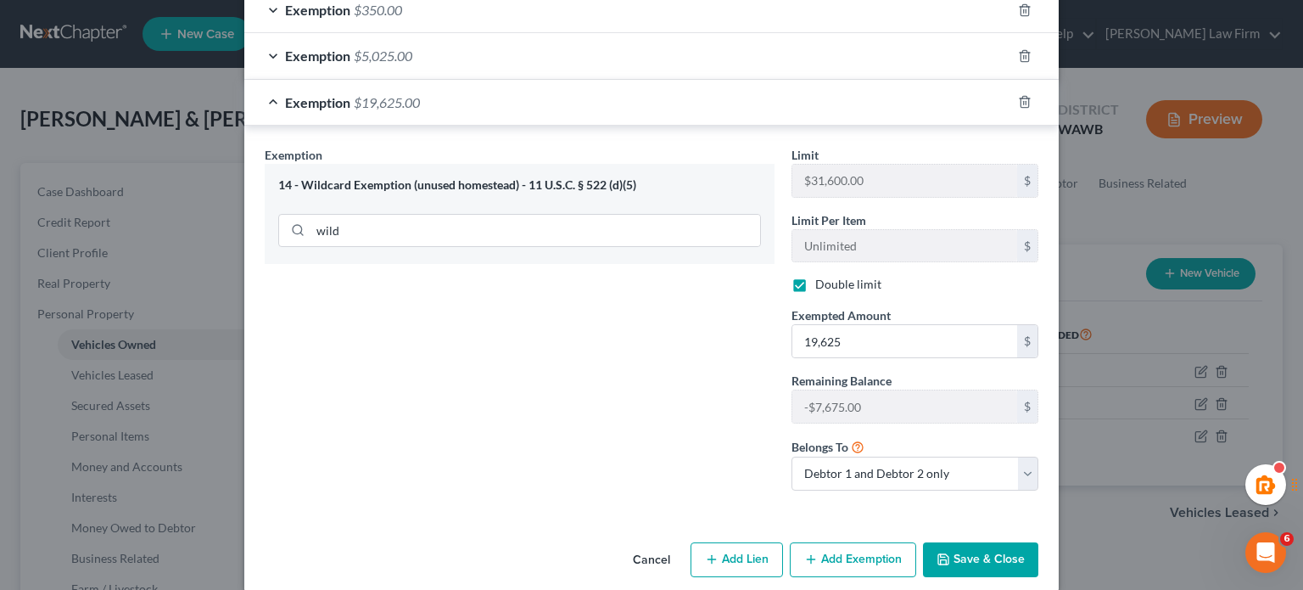
checkbox input "false"
click at [719, 335] on div "Exemption Set must be selected for CA. Exemption * 14 - Wildcard Exemption (unu…" at bounding box center [519, 325] width 527 height 358
click at [811, 325] on input "text" at bounding box center [905, 341] width 225 height 32
click at [746, 340] on div "Exemption Set must be selected for CA. Exemption * 14 - Wildcard Exemption (unu…" at bounding box center [519, 325] width 527 height 358
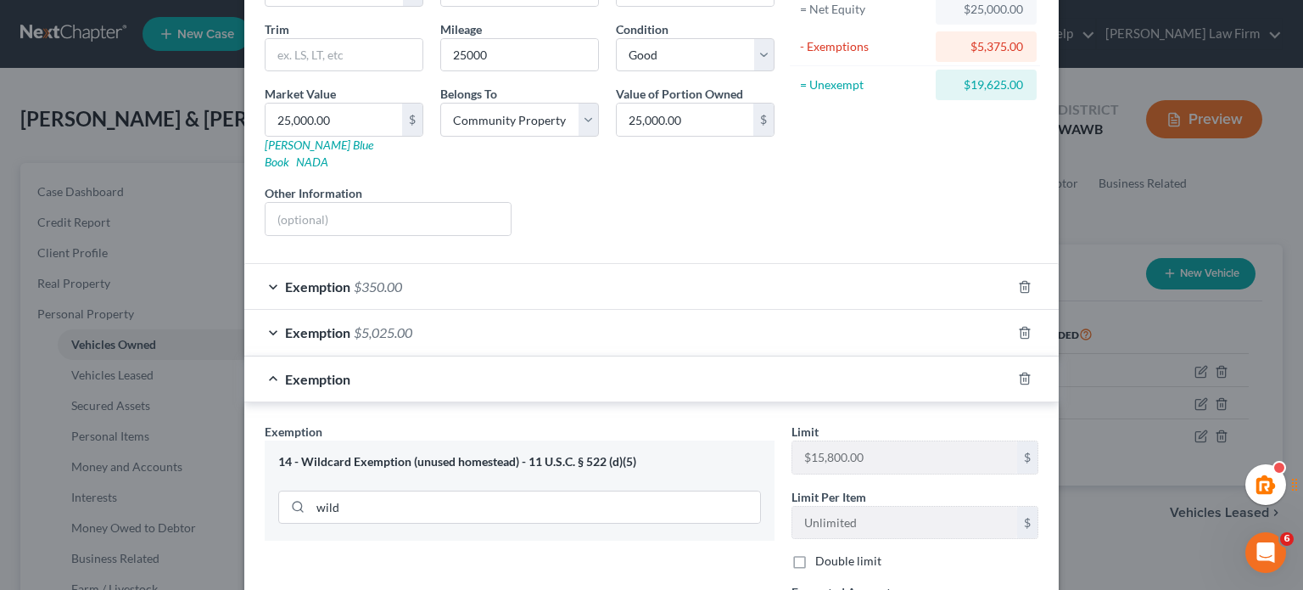
scroll to position [182, 0]
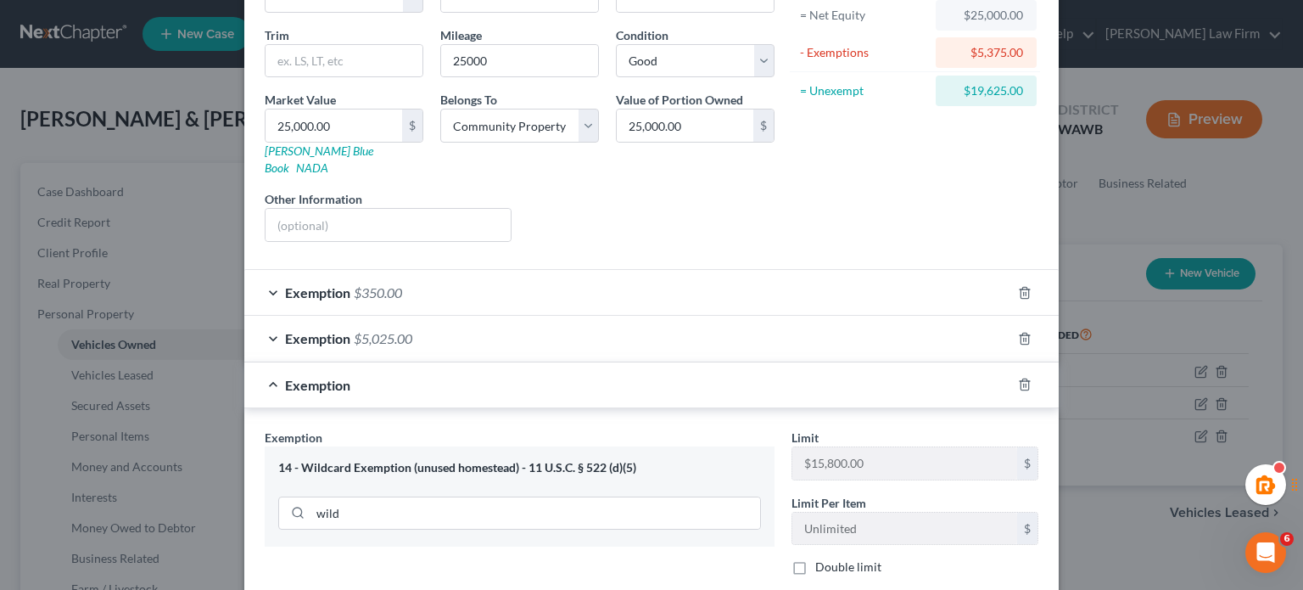
click at [815, 558] on label "Double limit" at bounding box center [848, 566] width 66 height 17
click at [822, 558] on input "Double limit" at bounding box center [827, 563] width 11 height 11
checkbox input "true"
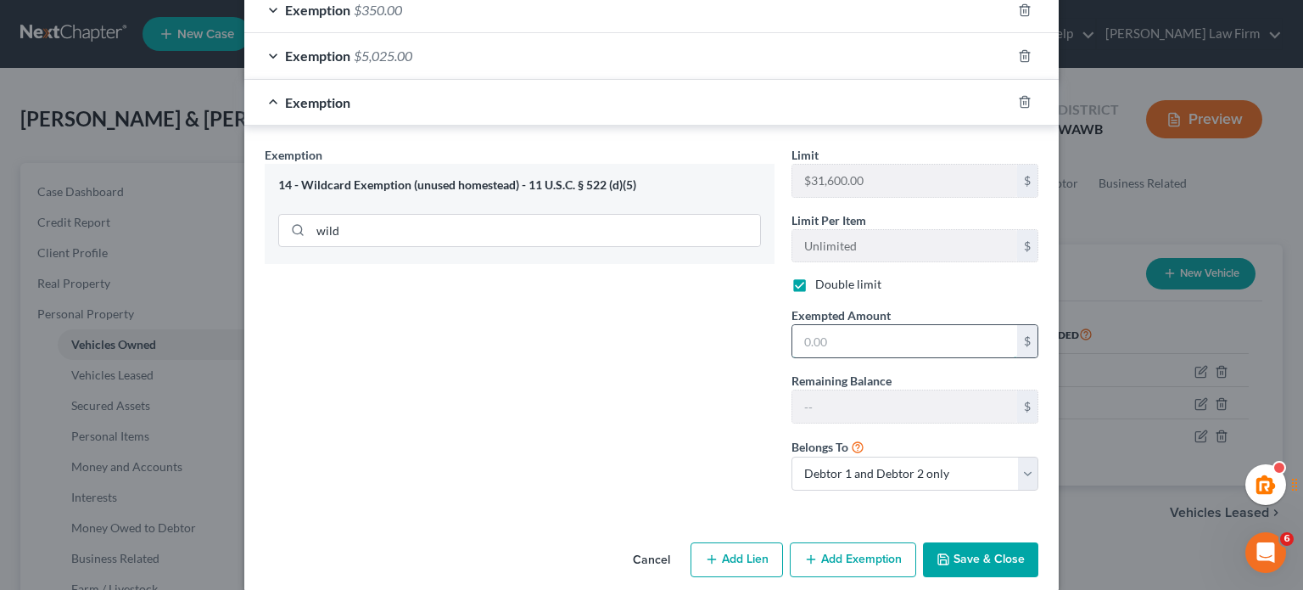
click at [838, 325] on input "text" at bounding box center [905, 341] width 225 height 32
drag, startPoint x: 832, startPoint y: 320, endPoint x: 712, endPoint y: 328, distance: 120.8
click at [712, 328] on div "Exemption Set must be selected for CA. Exemption * 14 - Wildcard Exemption (unu…" at bounding box center [651, 325] width 791 height 359
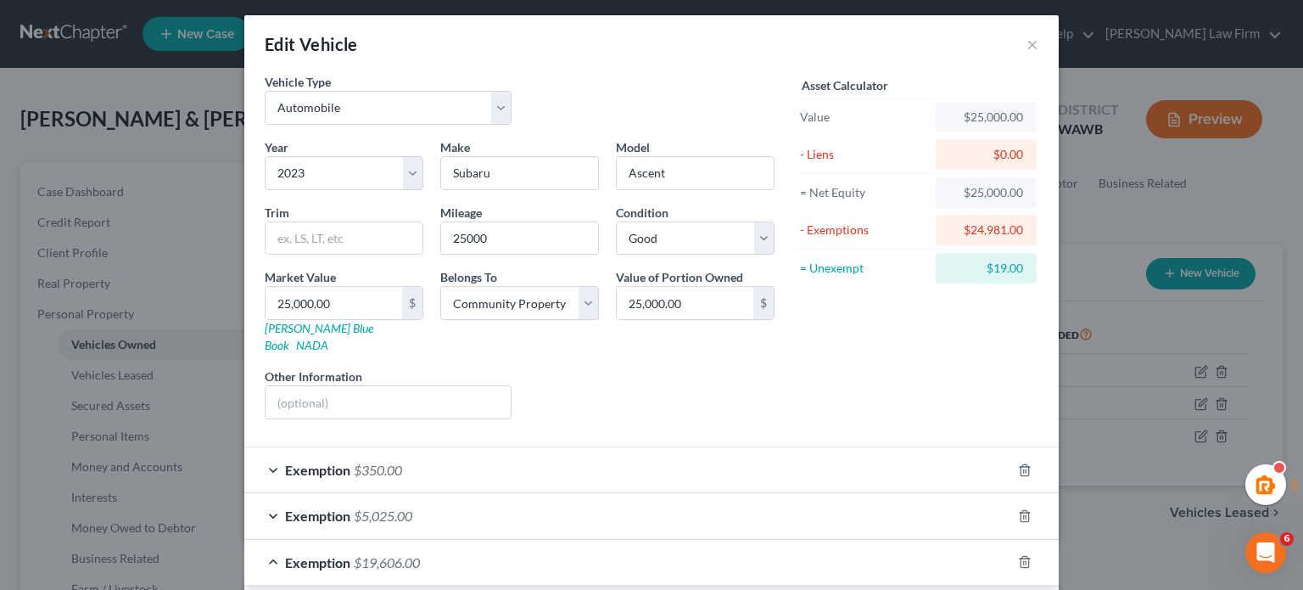
scroll to position [0, 0]
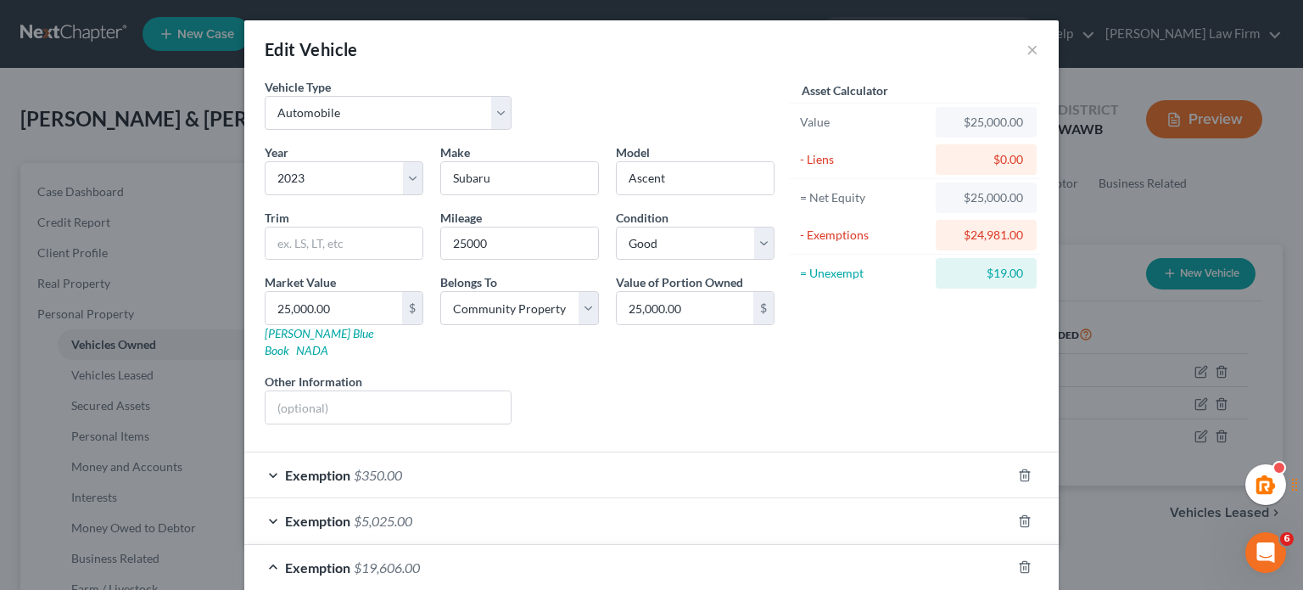
type input "19,606"
click at [871, 352] on div "Asset Calculator Value $25,000.00 - Liens $0.00 = Net Equity $25,000.00 - Exemp…" at bounding box center [915, 258] width 264 height 360
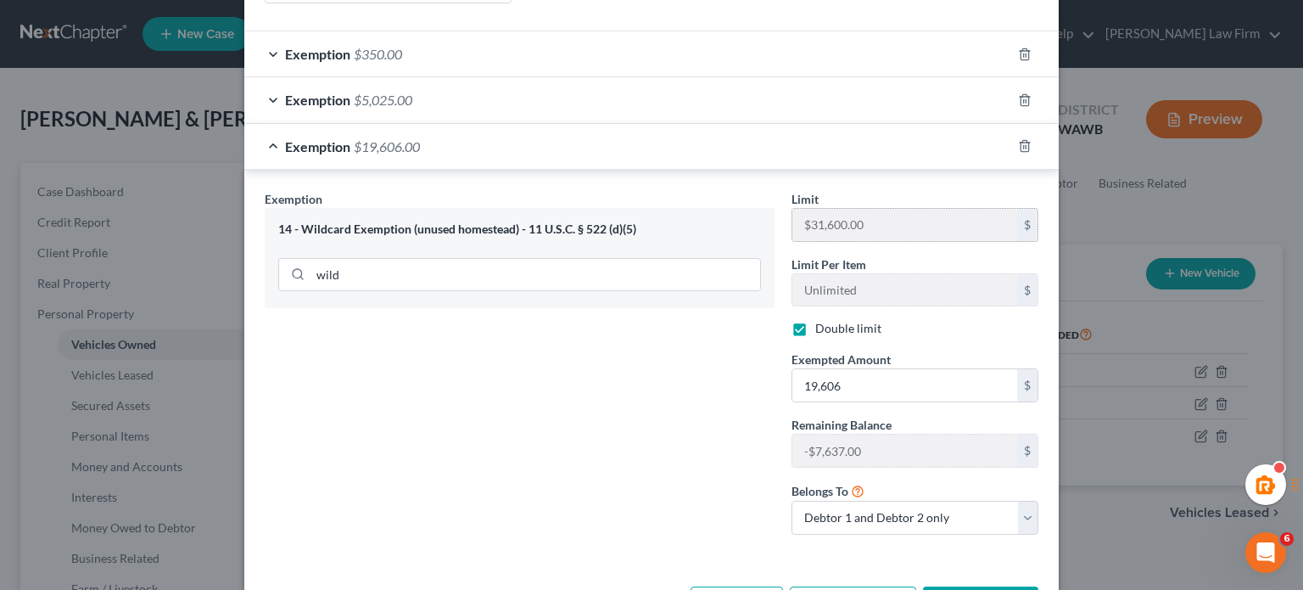
scroll to position [465, 0]
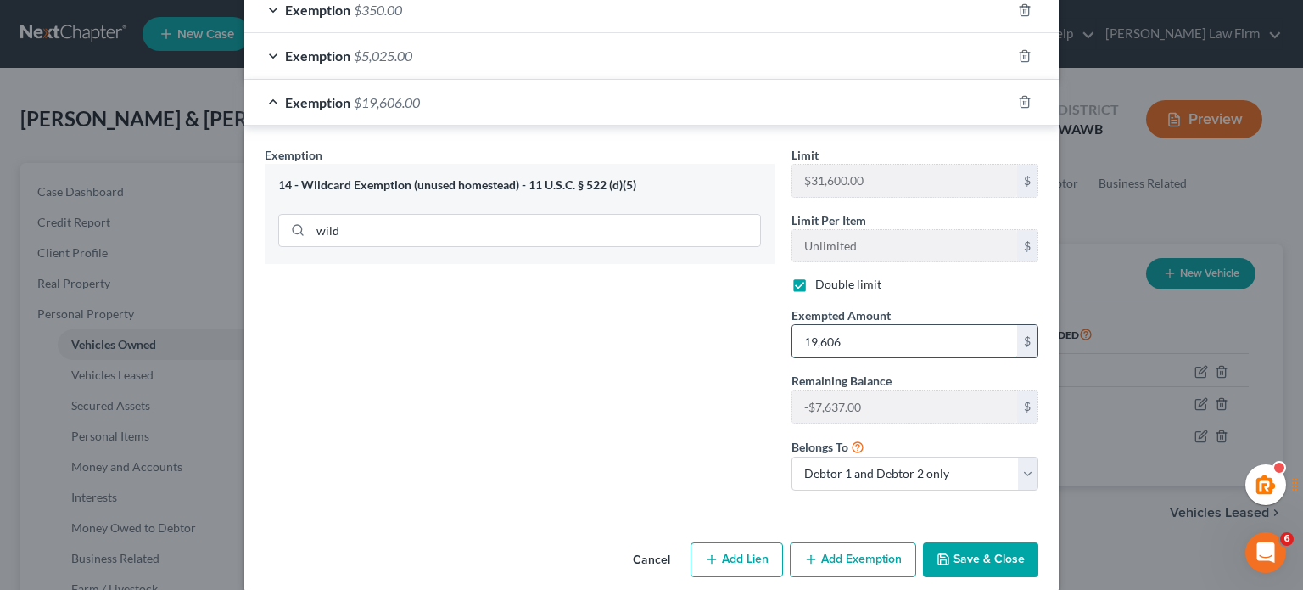
click at [860, 325] on input "19,606" at bounding box center [905, 341] width 225 height 32
click at [859, 325] on input "19,606" at bounding box center [905, 341] width 225 height 32
click at [855, 325] on input "19,606" at bounding box center [905, 341] width 225 height 32
drag, startPoint x: 836, startPoint y: 318, endPoint x: 795, endPoint y: 325, distance: 41.3
click at [795, 325] on input "19,606" at bounding box center [905, 341] width 225 height 32
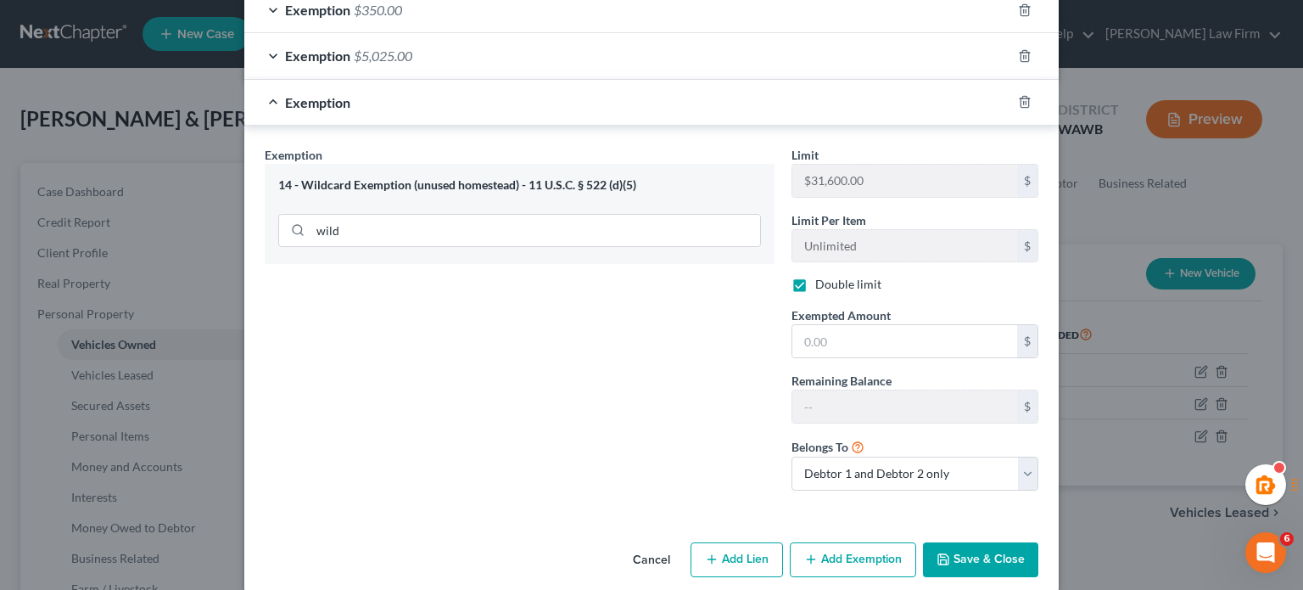
click at [756, 333] on div "Exemption Set must be selected for CA. Exemption * 14 - Wildcard Exemption (unu…" at bounding box center [519, 325] width 527 height 358
click at [1018, 95] on icon "button" at bounding box center [1025, 102] width 14 height 14
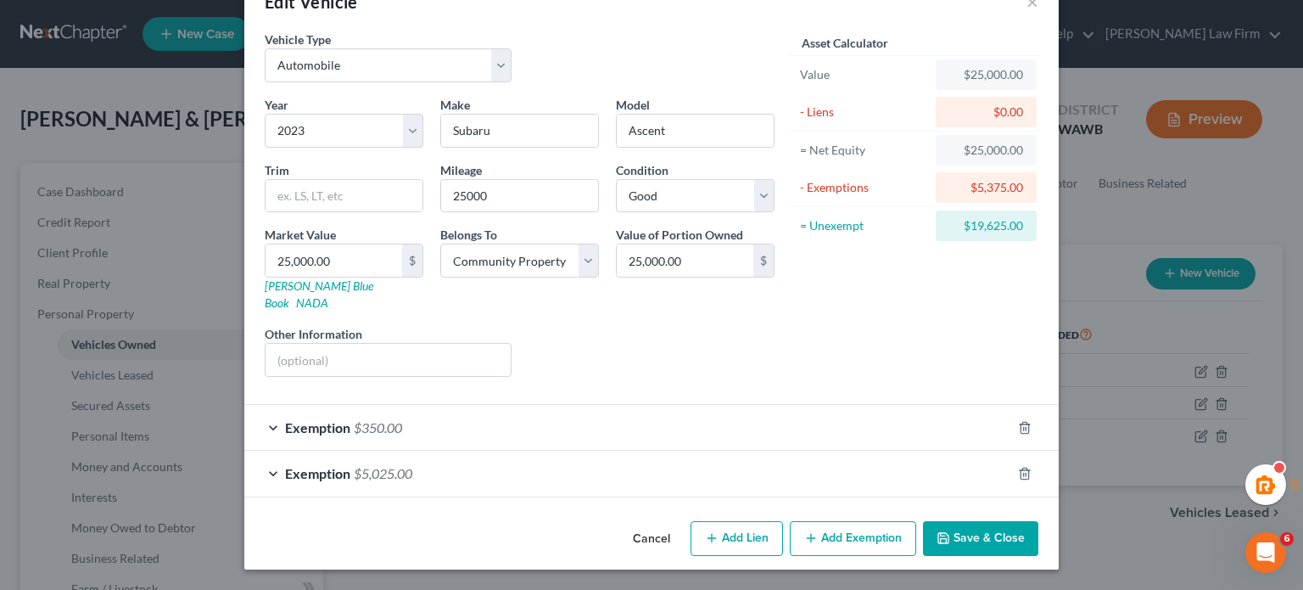
scroll to position [28, 0]
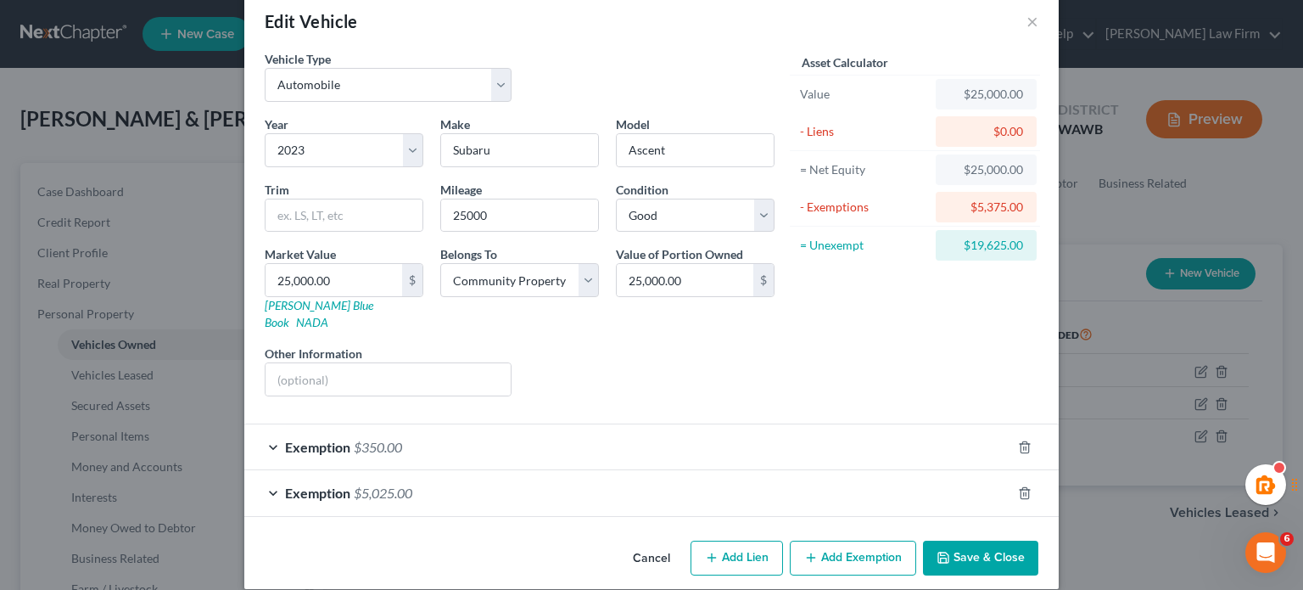
click at [950, 541] on button "Save & Close" at bounding box center [980, 559] width 115 height 36
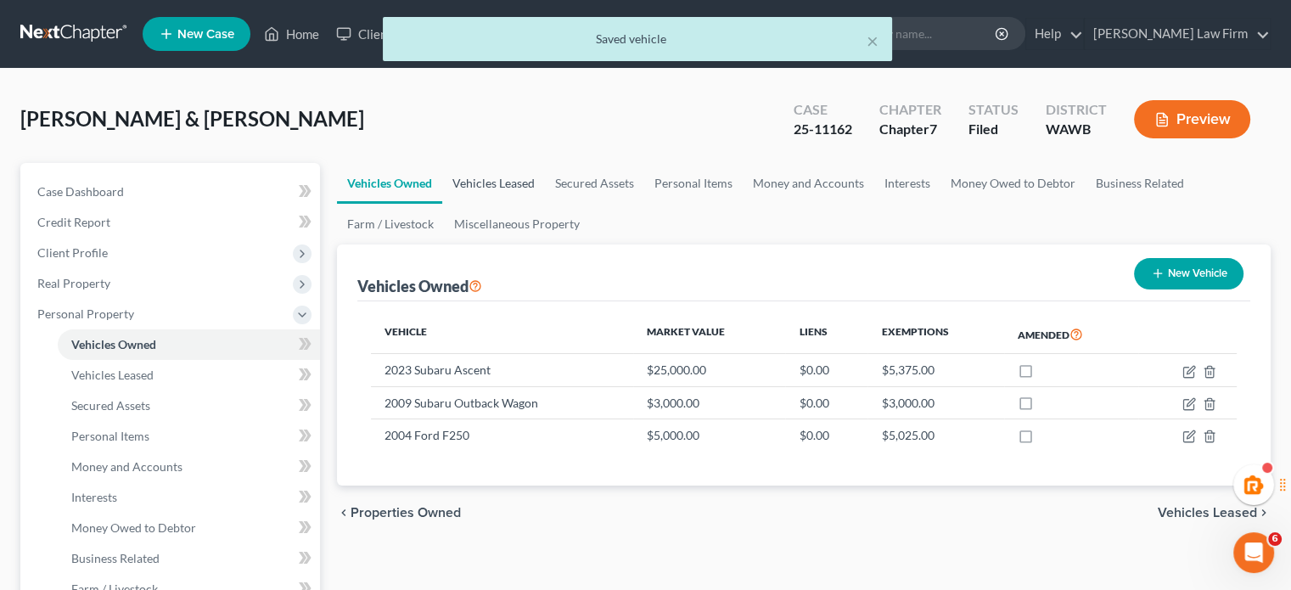
click at [506, 179] on link "Vehicles Leased" at bounding box center [493, 183] width 103 height 41
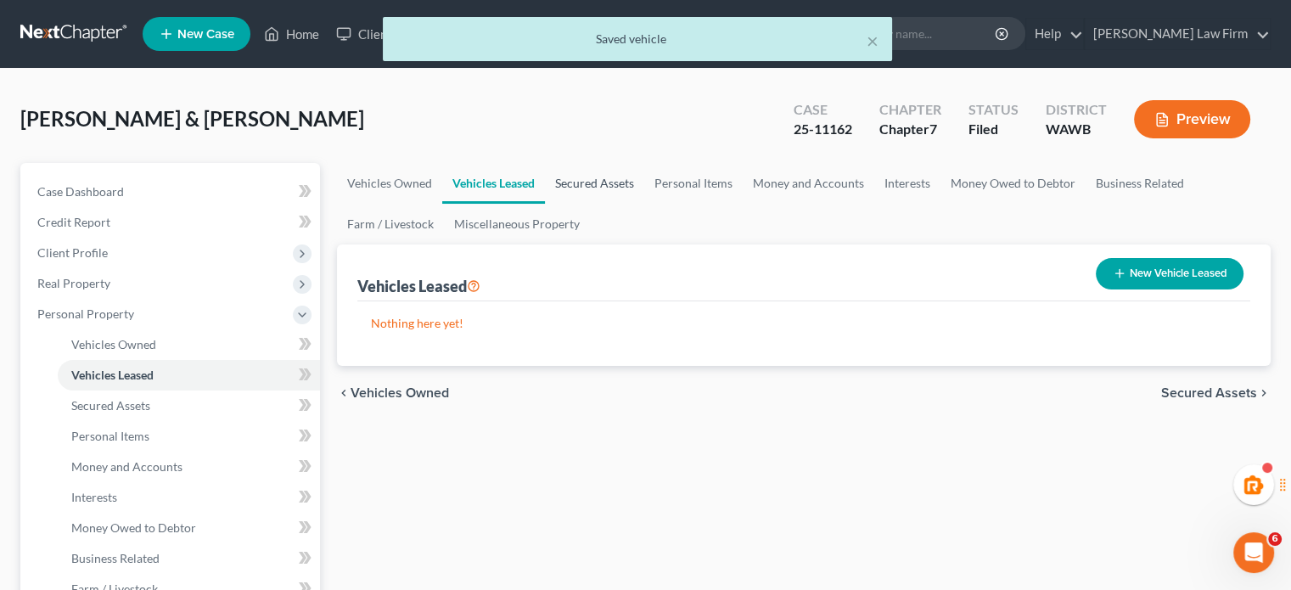
click at [589, 179] on link "Secured Assets" at bounding box center [594, 183] width 99 height 41
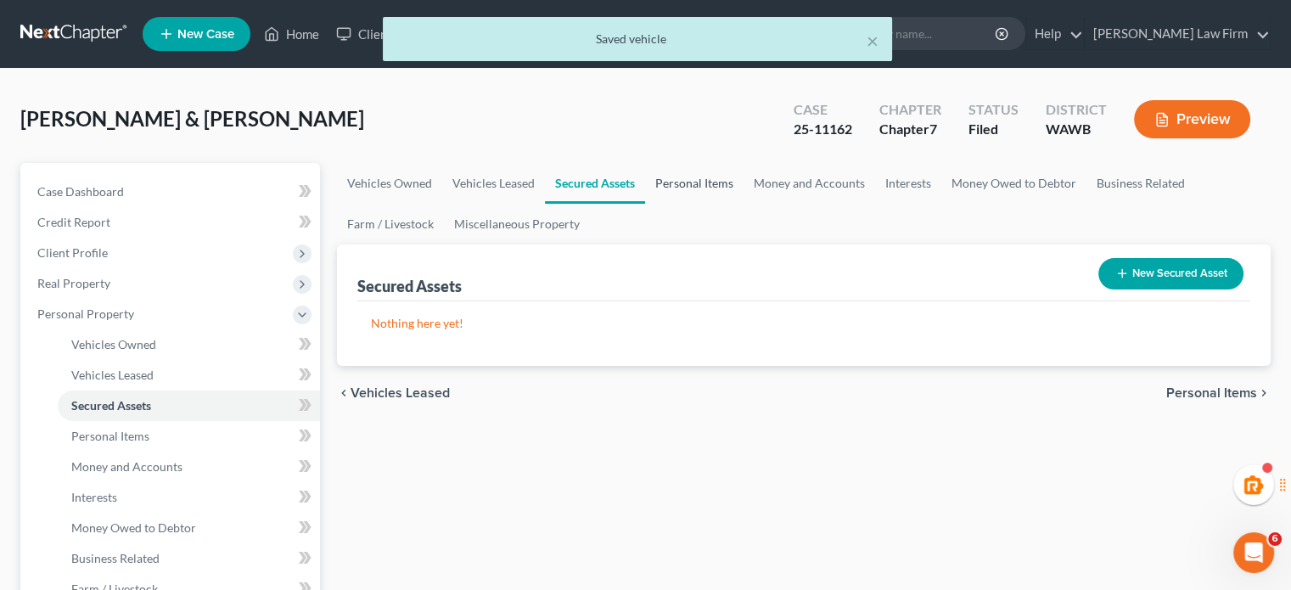
click at [667, 182] on link "Personal Items" at bounding box center [694, 183] width 98 height 41
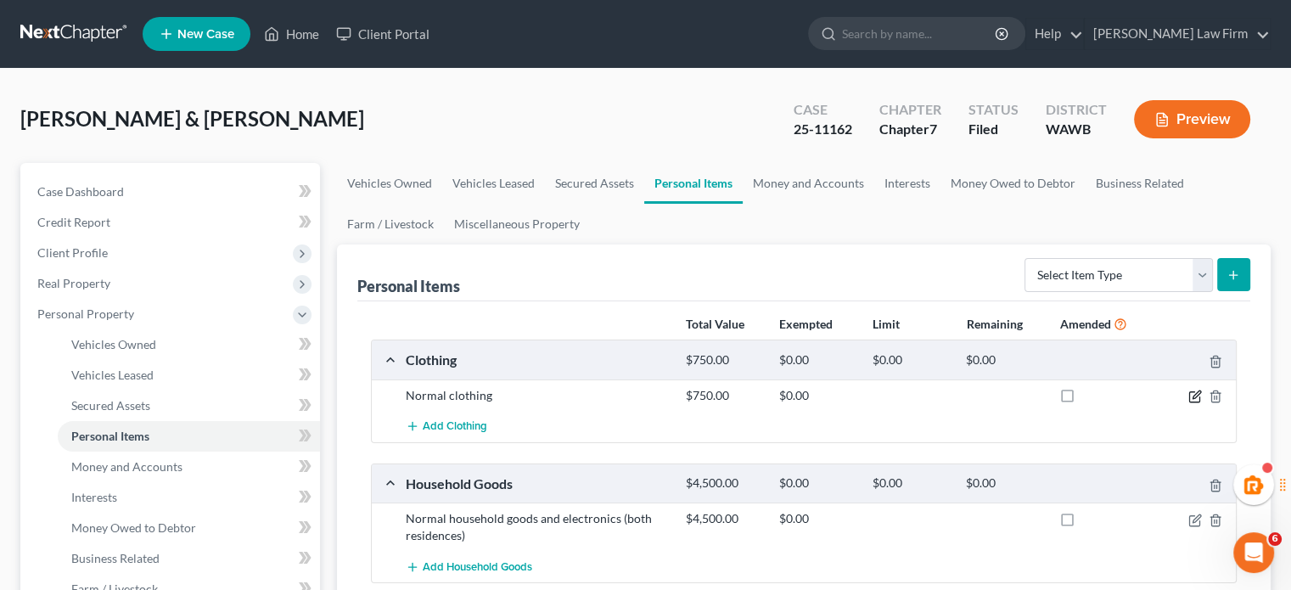
click at [1197, 395] on icon "button" at bounding box center [1195, 396] width 14 height 14
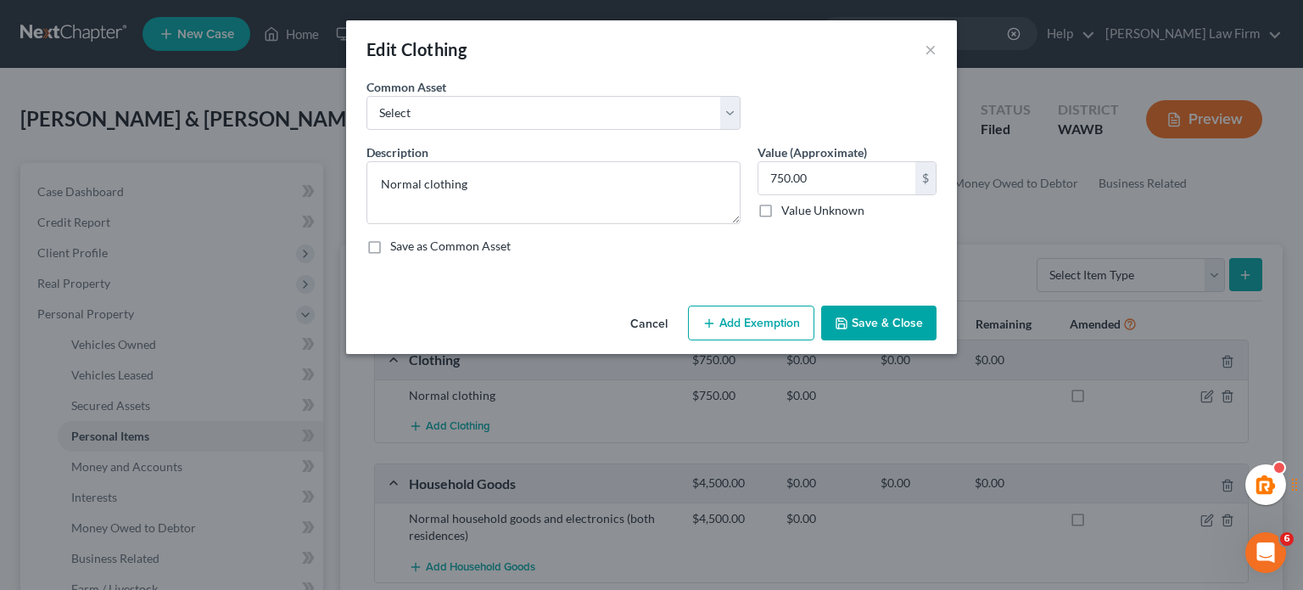
click at [760, 321] on button "Add Exemption" at bounding box center [751, 323] width 126 height 36
select select "2"
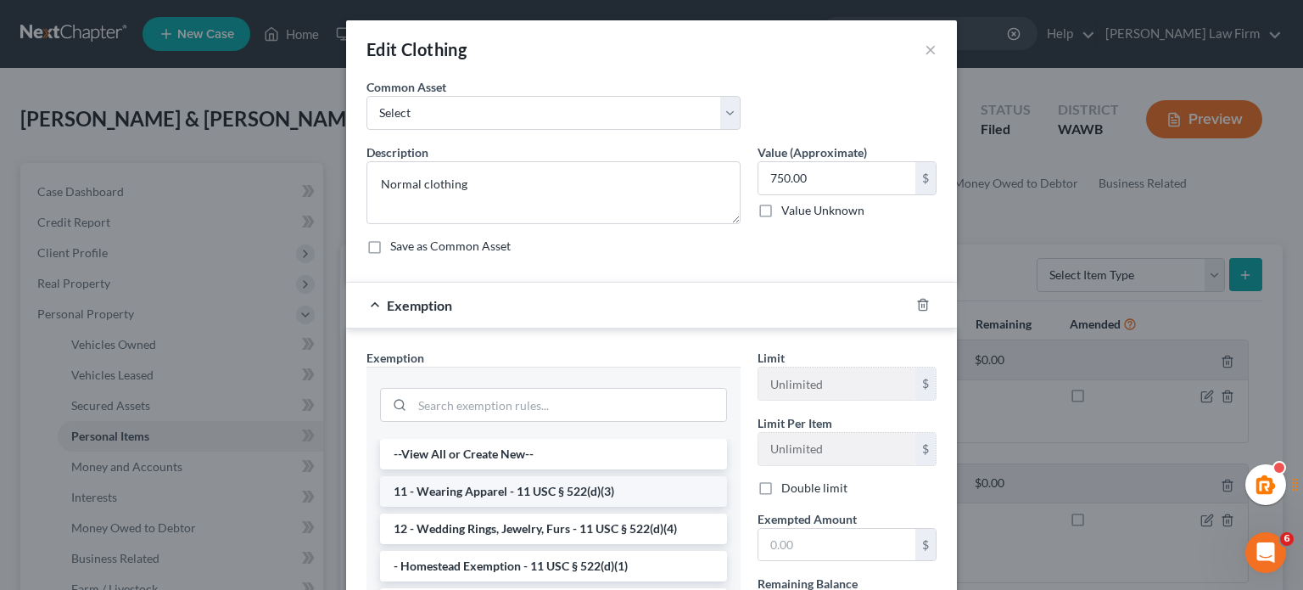
click at [481, 479] on li "11 - Wearing Apparel - 11 USC § 522(d)(3)" at bounding box center [553, 491] width 347 height 31
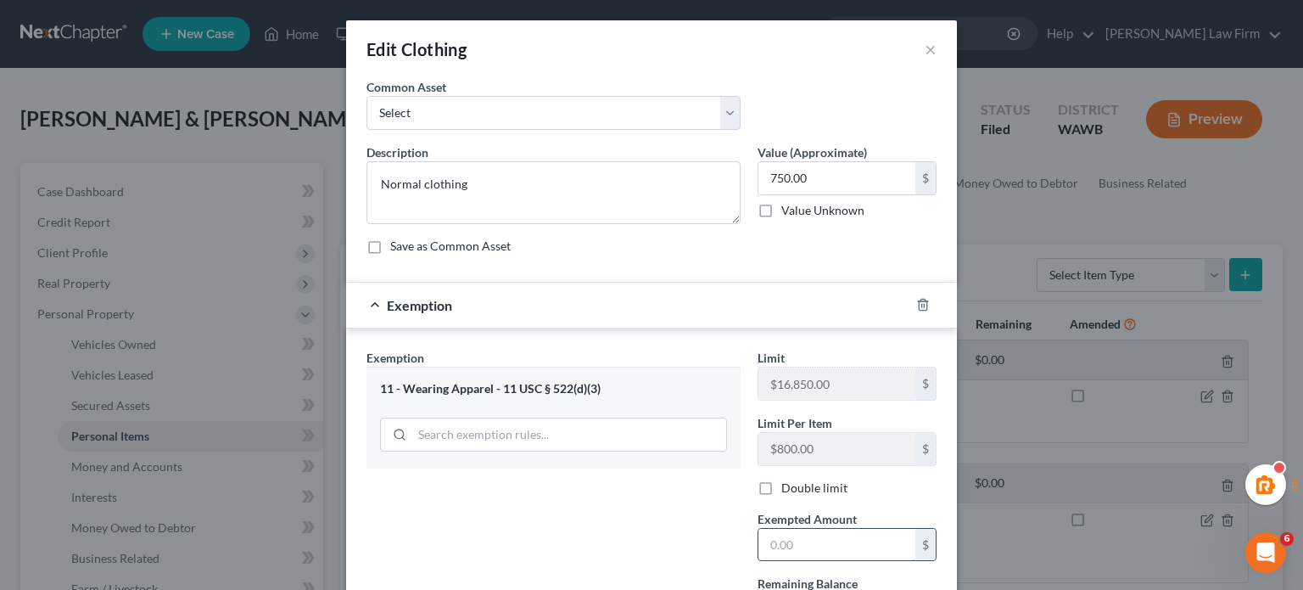
click at [813, 547] on input "text" at bounding box center [837, 545] width 157 height 32
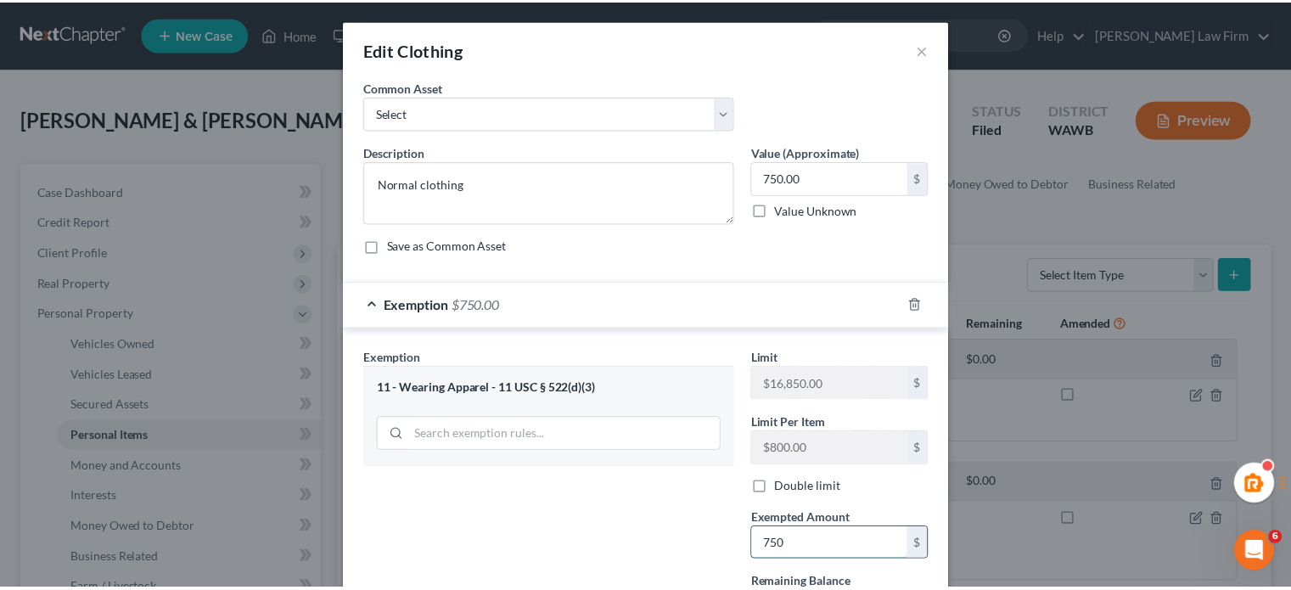
scroll to position [221, 0]
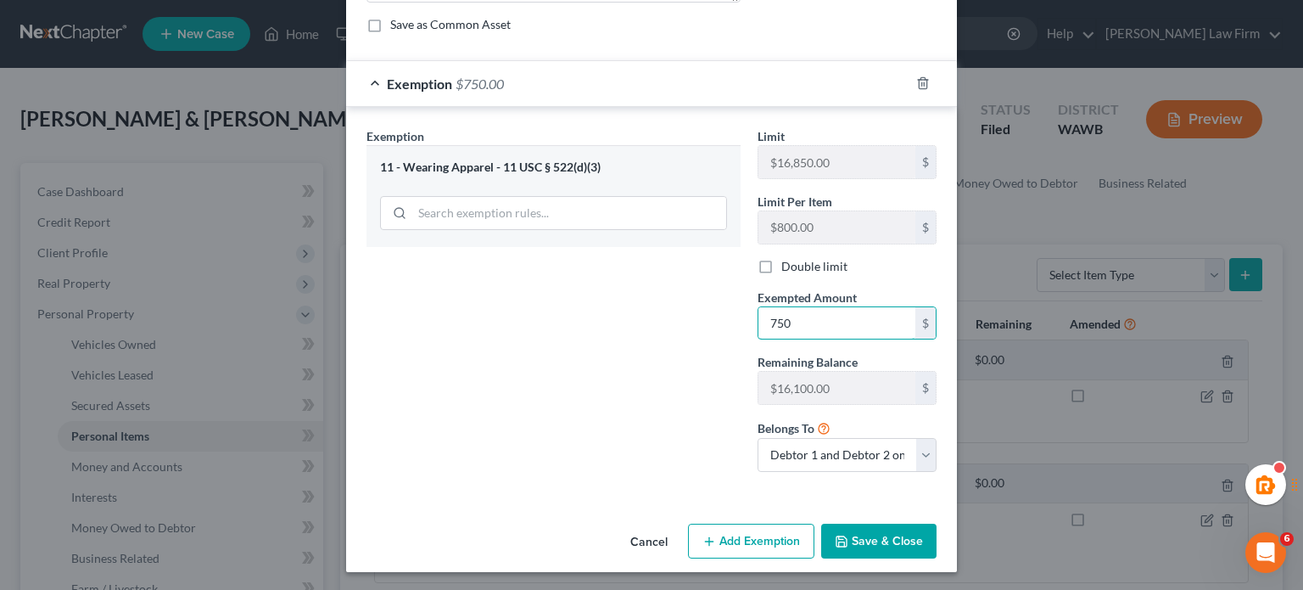
type input "750"
drag, startPoint x: 718, startPoint y: 434, endPoint x: 745, endPoint y: 449, distance: 31.2
click at [718, 434] on div "Exemption Set must be selected for CA. Exemption * 11 - Wearing Apparel - 11 US…" at bounding box center [553, 306] width 391 height 358
click at [849, 551] on button "Save & Close" at bounding box center [878, 542] width 115 height 36
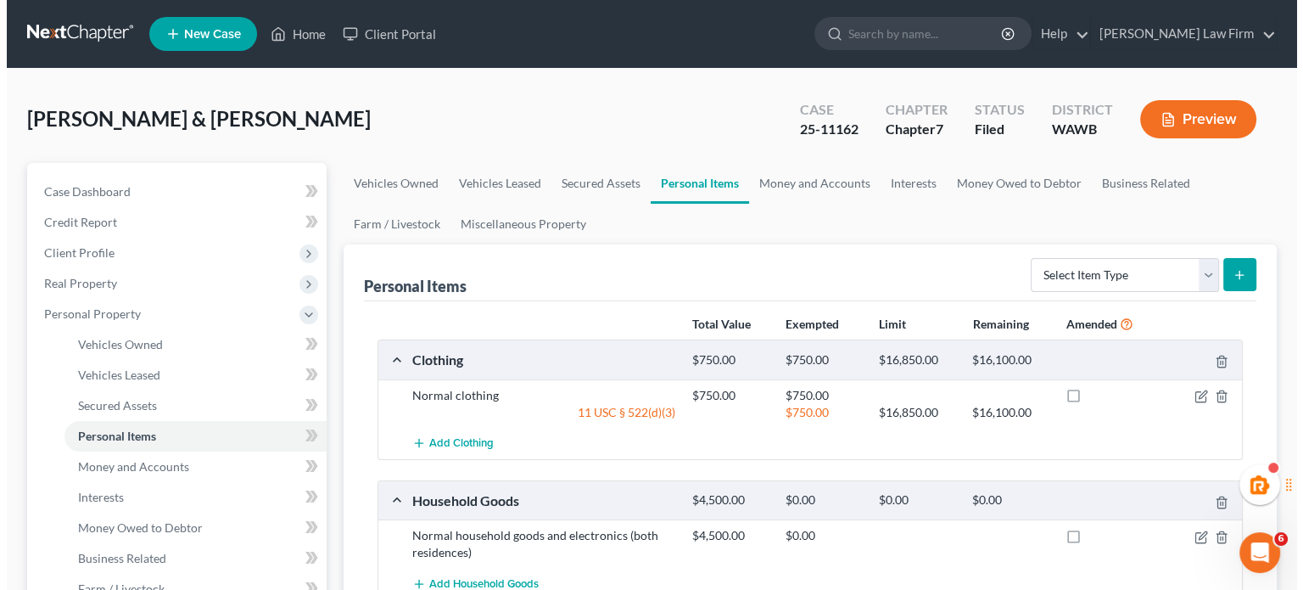
scroll to position [283, 0]
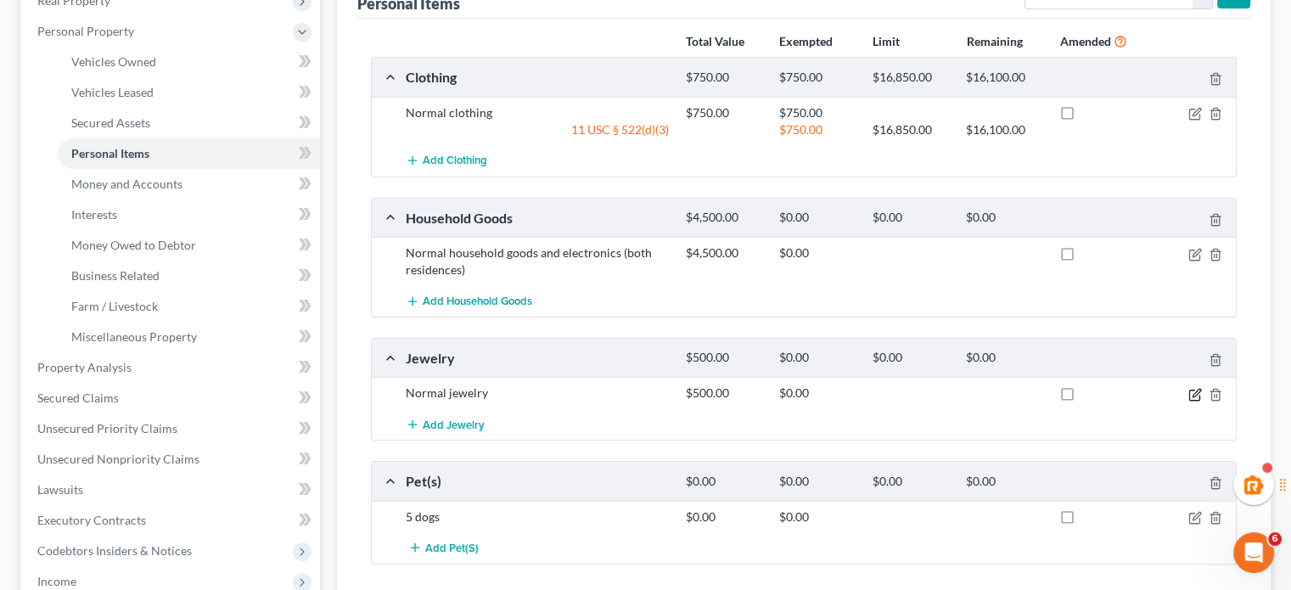
click at [1191, 388] on icon "button" at bounding box center [1195, 395] width 14 height 14
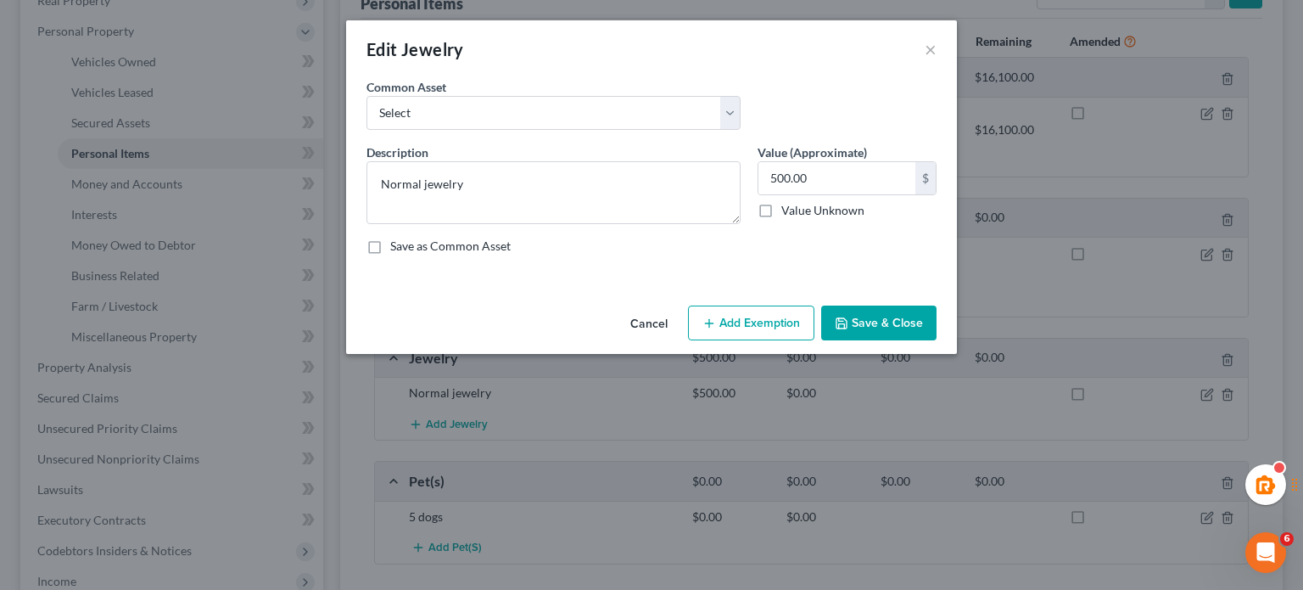
click at [787, 321] on button "Add Exemption" at bounding box center [751, 323] width 126 height 36
select select "2"
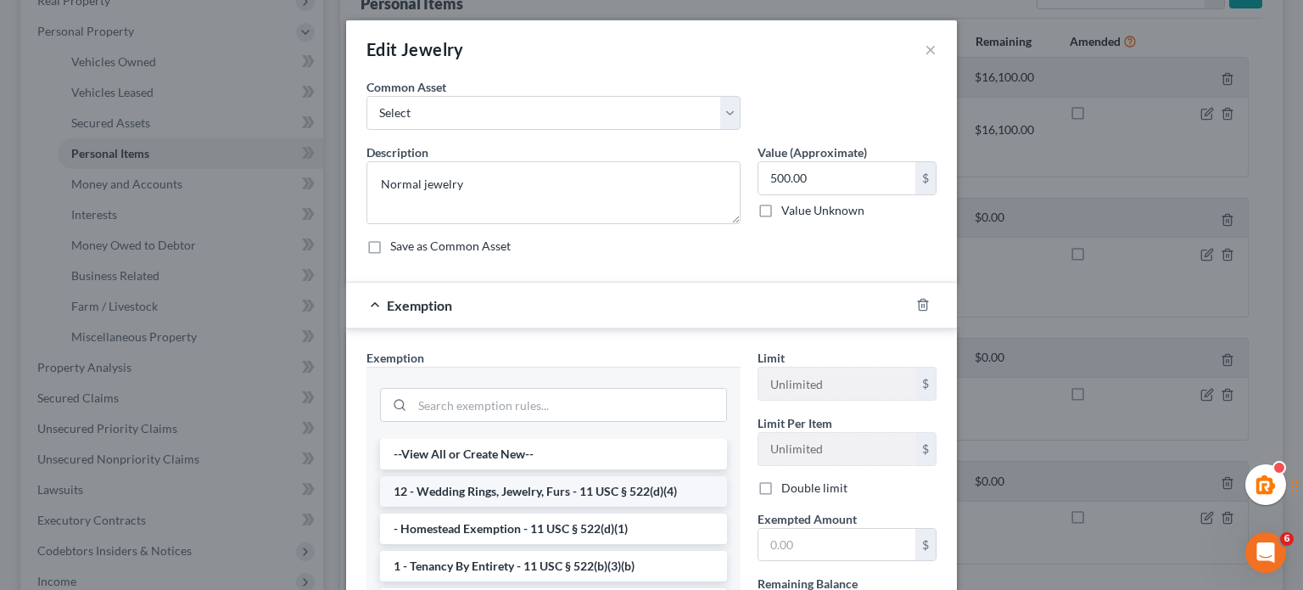
click at [473, 493] on li "12 - Wedding Rings, Jewelry, Furs - 11 USC § 522(d)(4)" at bounding box center [553, 491] width 347 height 31
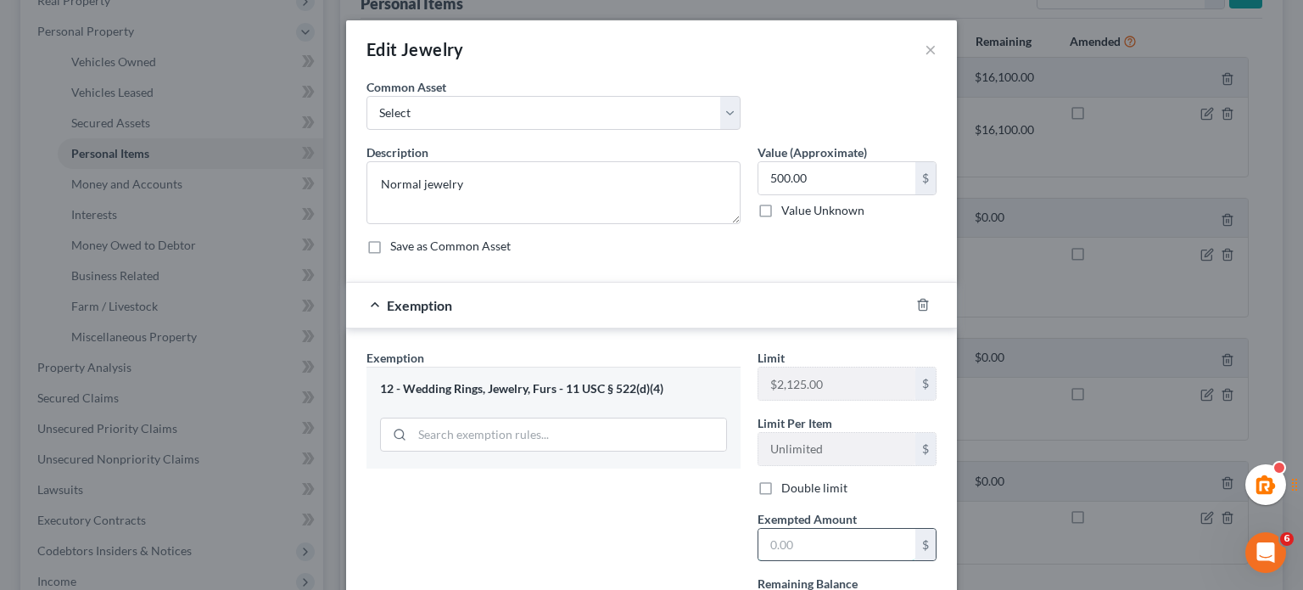
click at [796, 538] on input "text" at bounding box center [837, 545] width 157 height 32
type input "500"
click at [665, 525] on div "Exemption Set must be selected for CA. Exemption * 12 - Wedding Rings, Jewelry,…" at bounding box center [553, 528] width 391 height 358
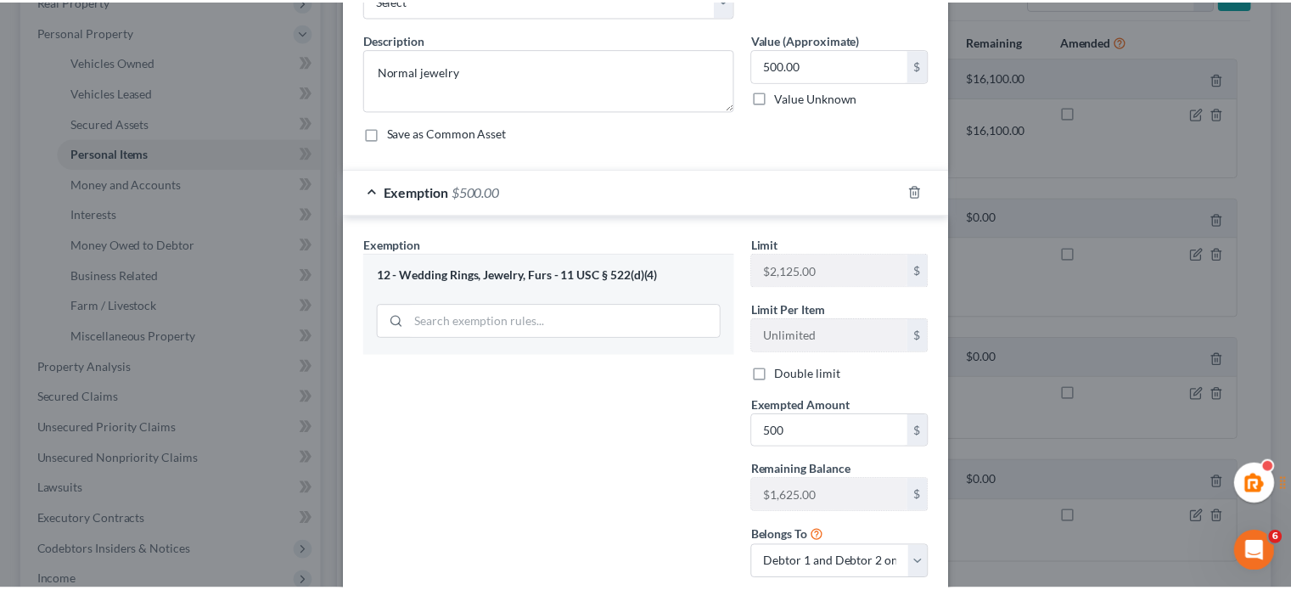
scroll to position [221, 0]
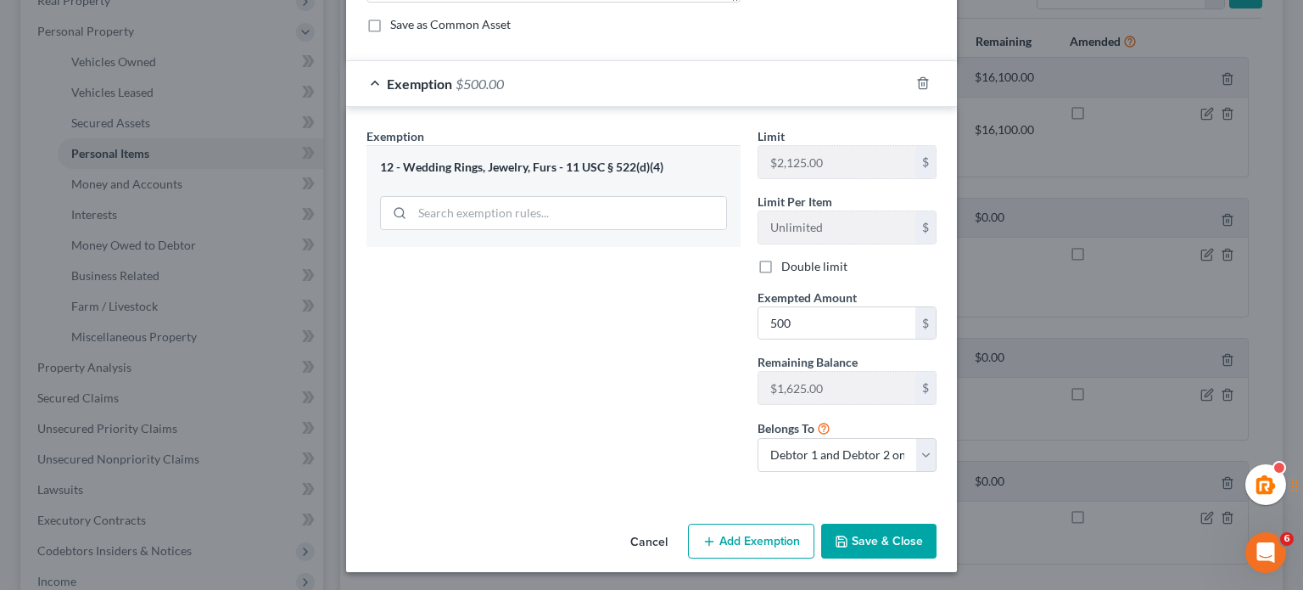
click at [832, 529] on button "Save & Close" at bounding box center [878, 542] width 115 height 36
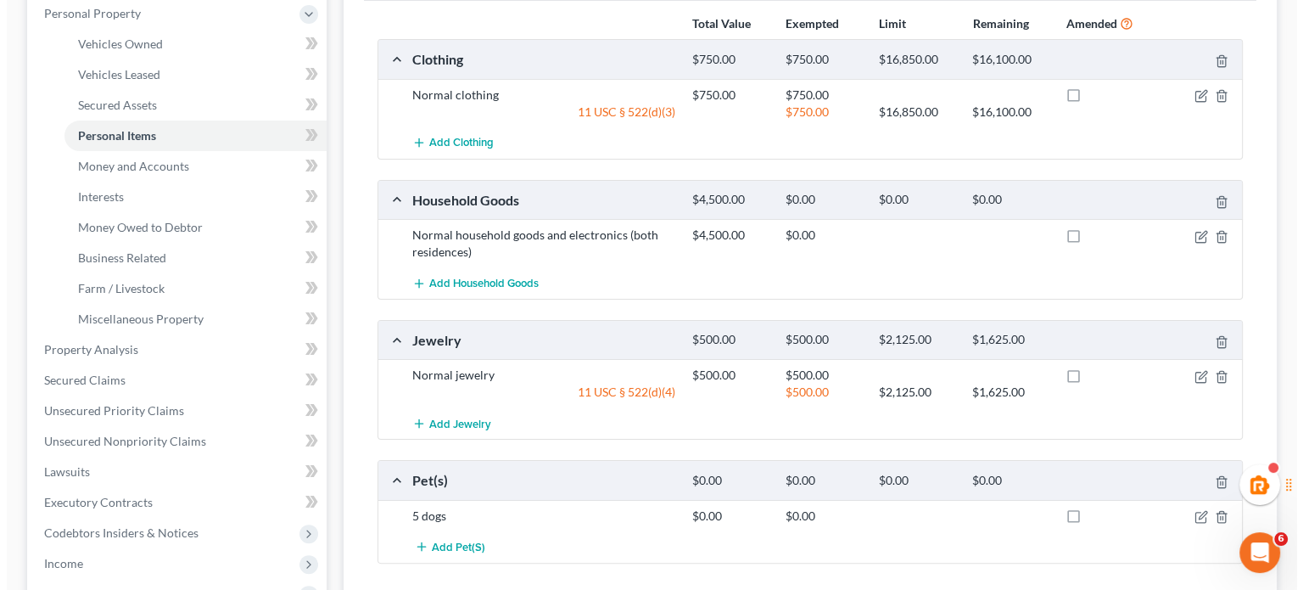
scroll to position [296, 0]
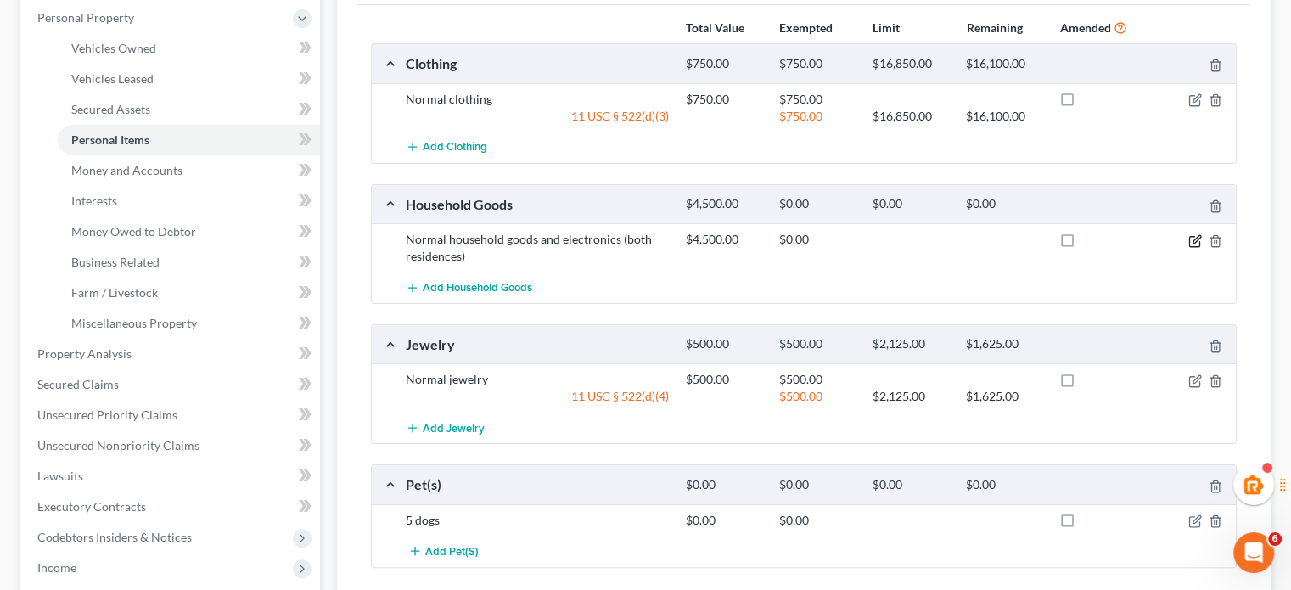
click at [1191, 238] on icon "button" at bounding box center [1195, 241] width 14 height 14
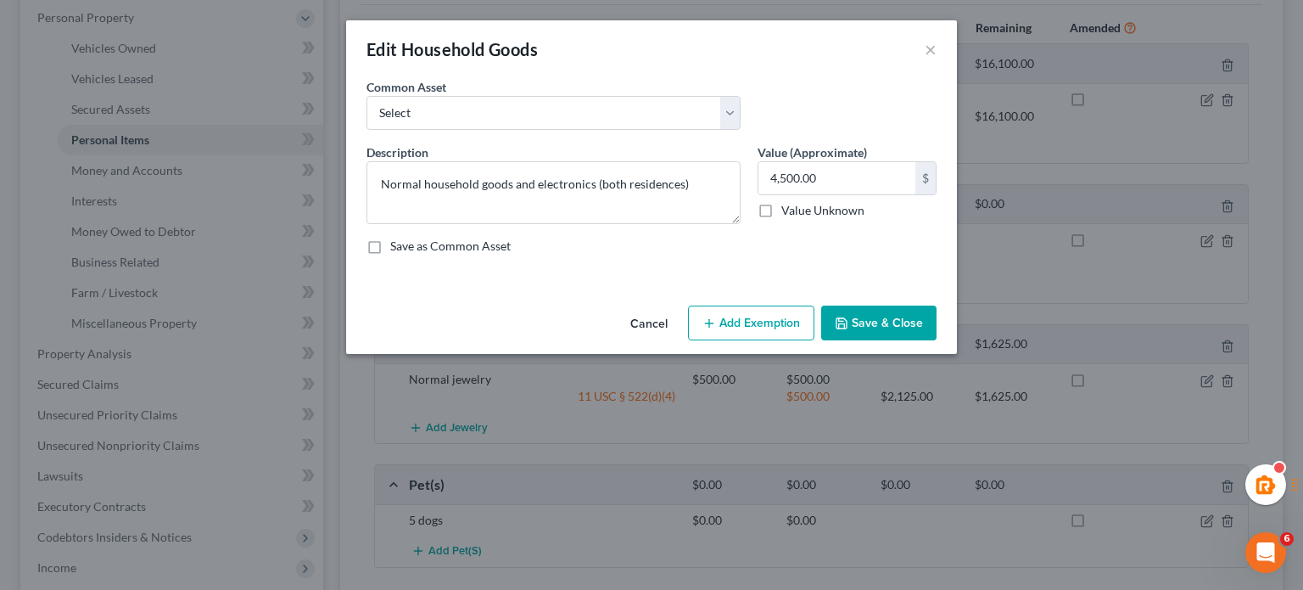
click at [767, 307] on button "Add Exemption" at bounding box center [751, 323] width 126 height 36
select select "2"
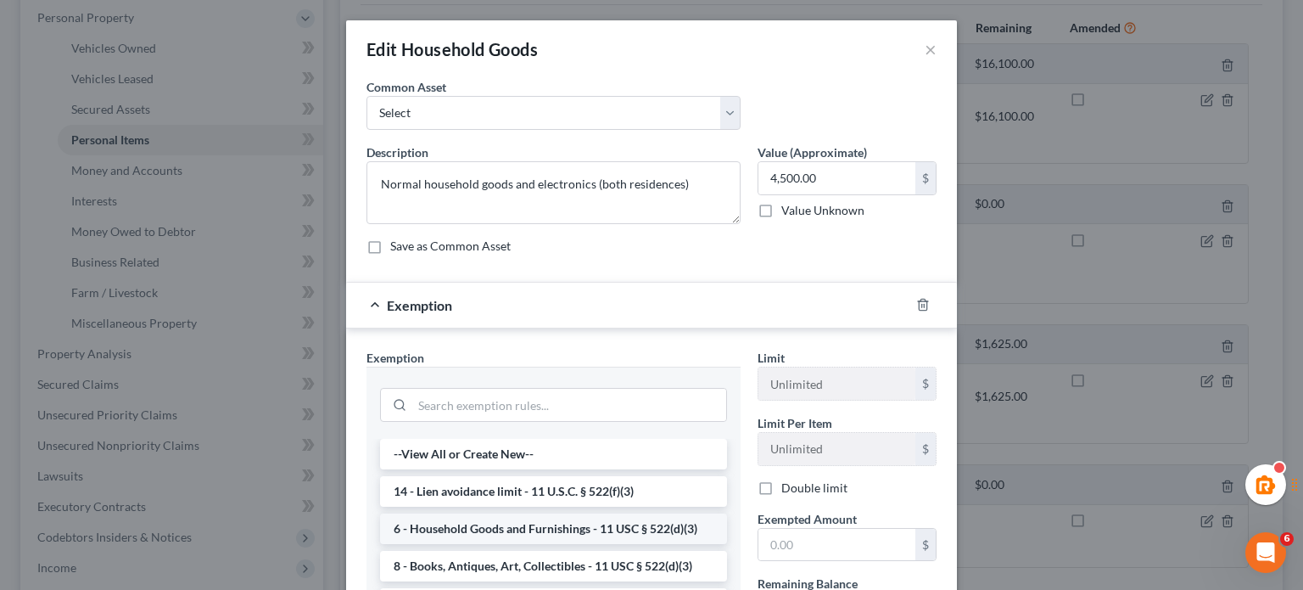
click at [480, 527] on li "6 - Household Goods and Furnishings - 11 USC § 522(d)(3)" at bounding box center [553, 528] width 347 height 31
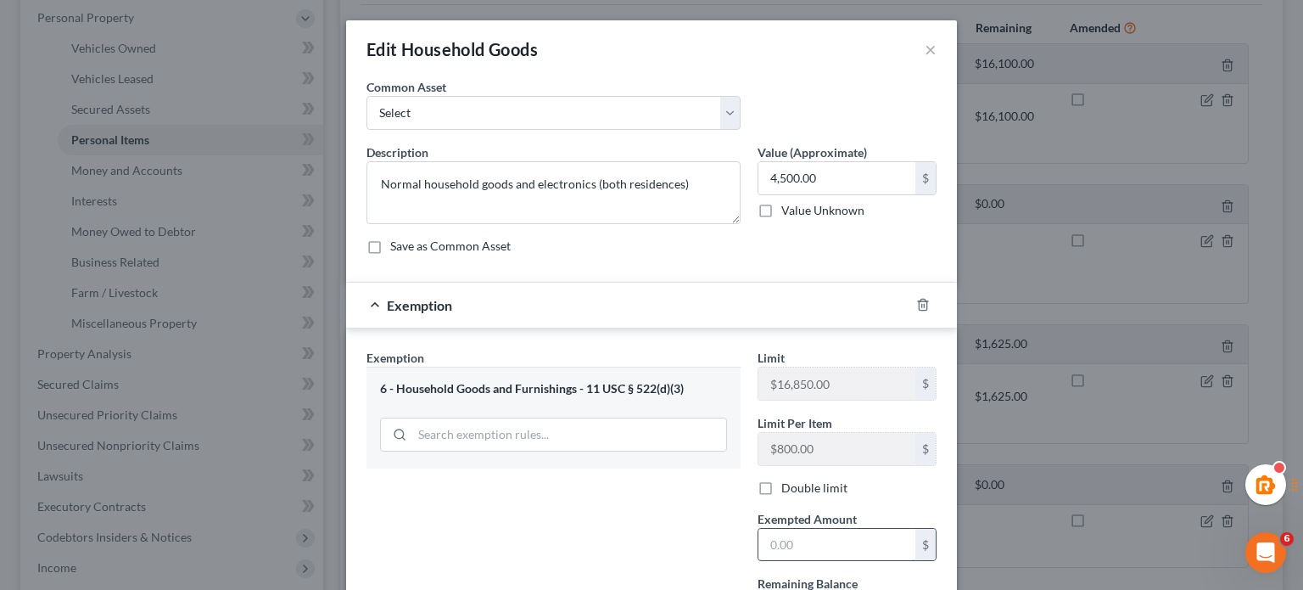
click at [816, 534] on input "text" at bounding box center [837, 545] width 157 height 32
type input "4,500"
click at [726, 516] on div "Exemption Set must be selected for CA. Exemption * 6 - Household Goods and Furn…" at bounding box center [553, 528] width 391 height 358
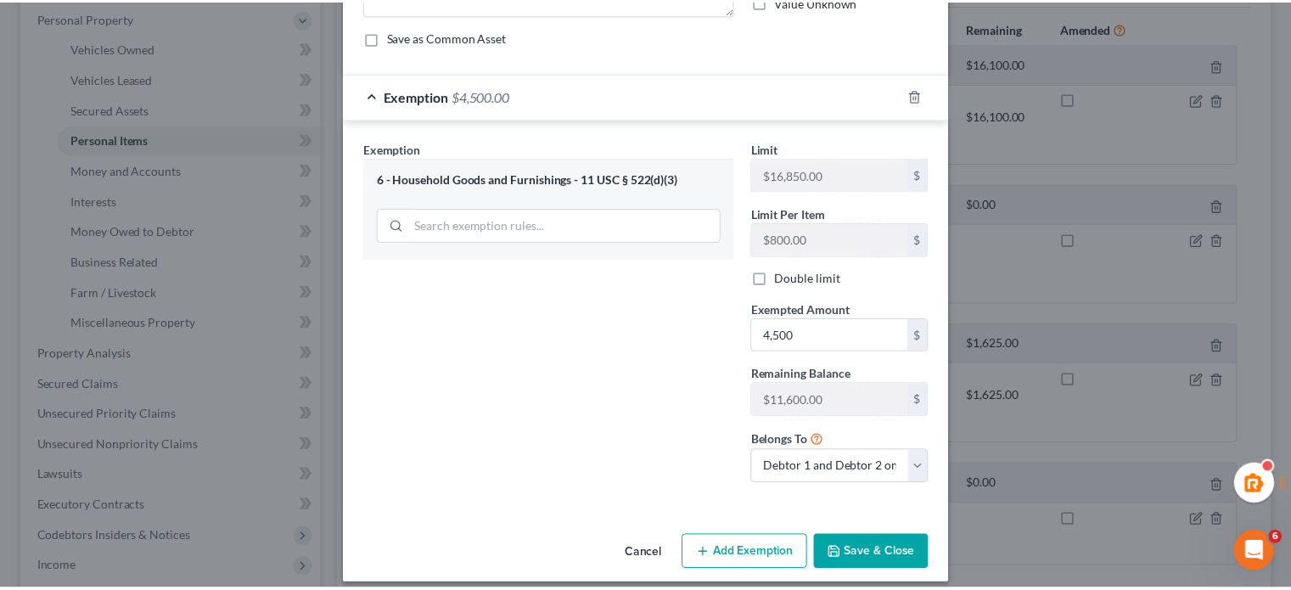
scroll to position [221, 0]
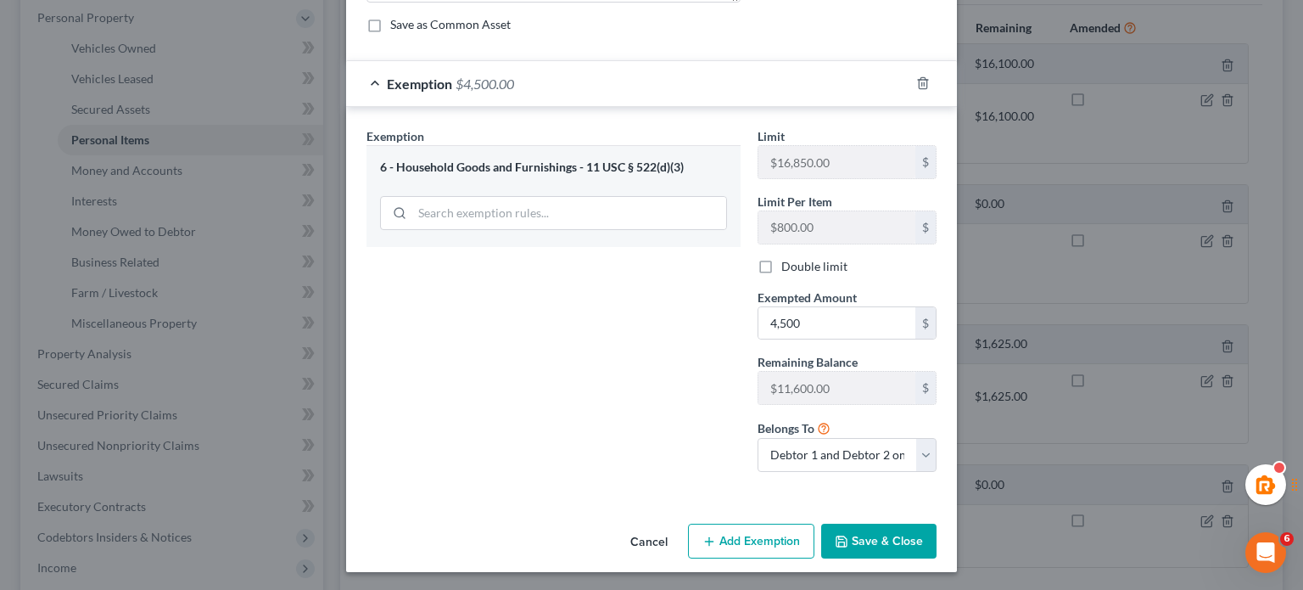
click at [860, 539] on button "Save & Close" at bounding box center [878, 542] width 115 height 36
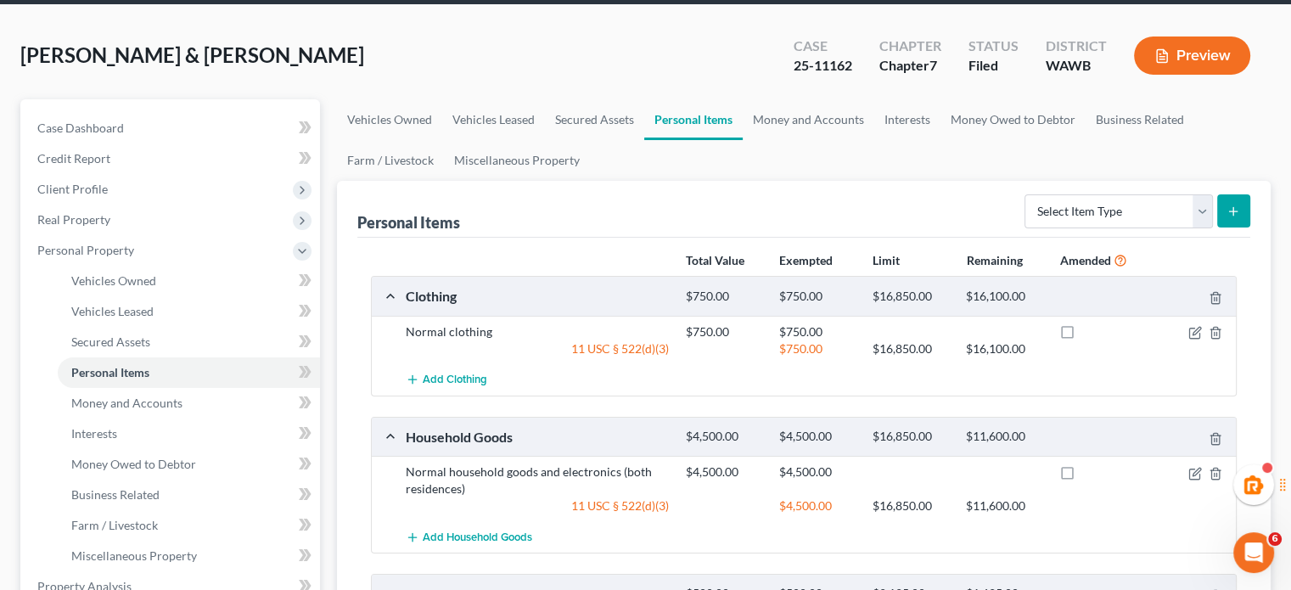
scroll to position [14, 0]
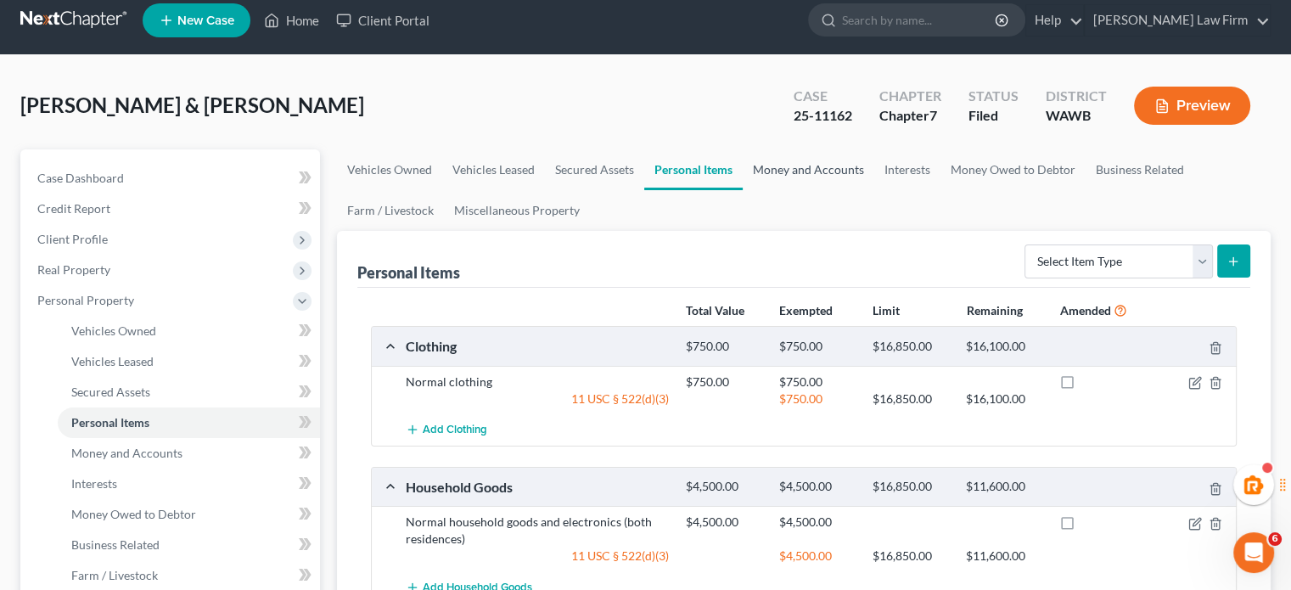
click at [798, 171] on link "Money and Accounts" at bounding box center [808, 169] width 132 height 41
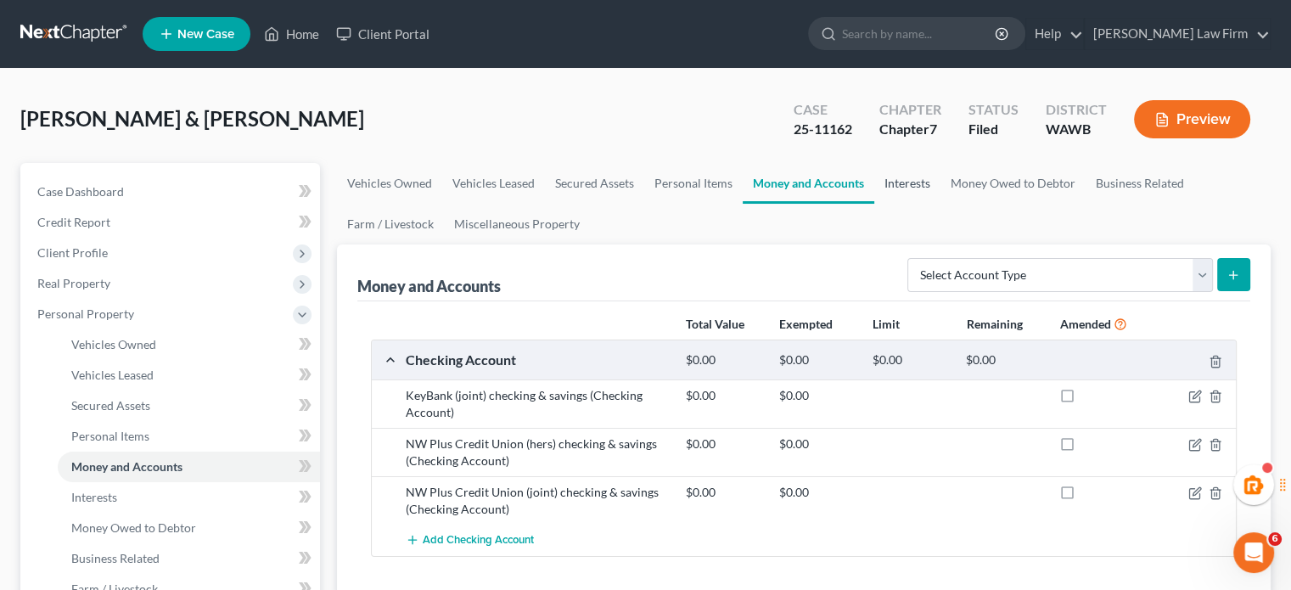
click at [903, 198] on link "Interests" at bounding box center [907, 183] width 66 height 41
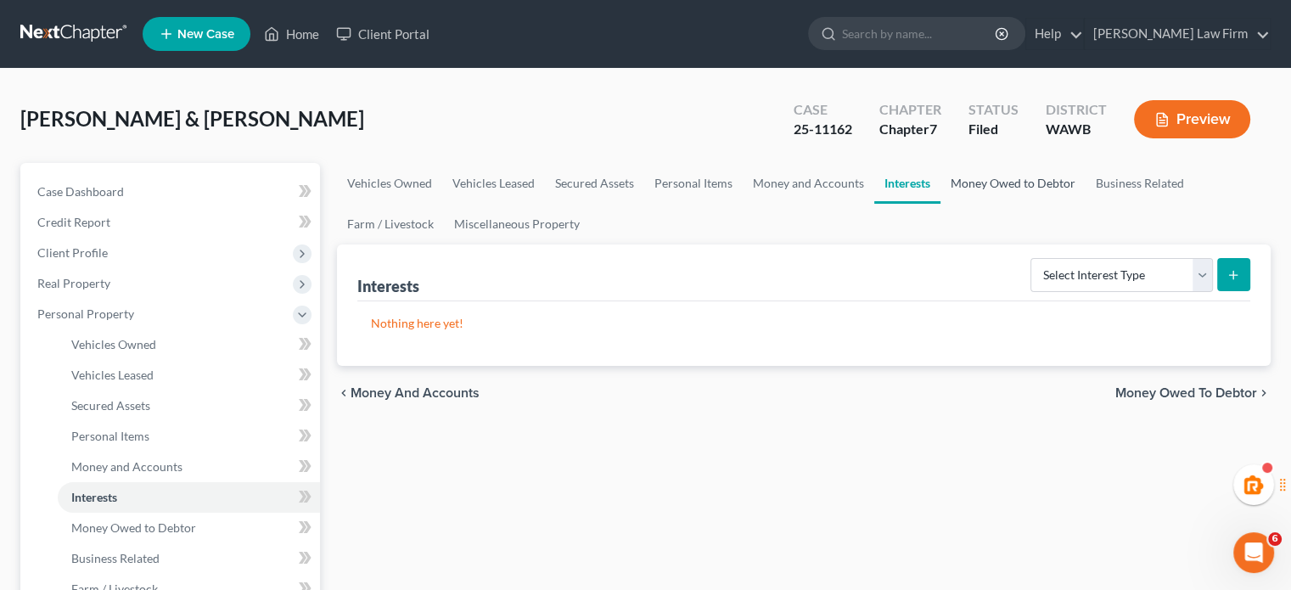
click at [971, 181] on link "Money Owed to Debtor" at bounding box center [1012, 183] width 145 height 41
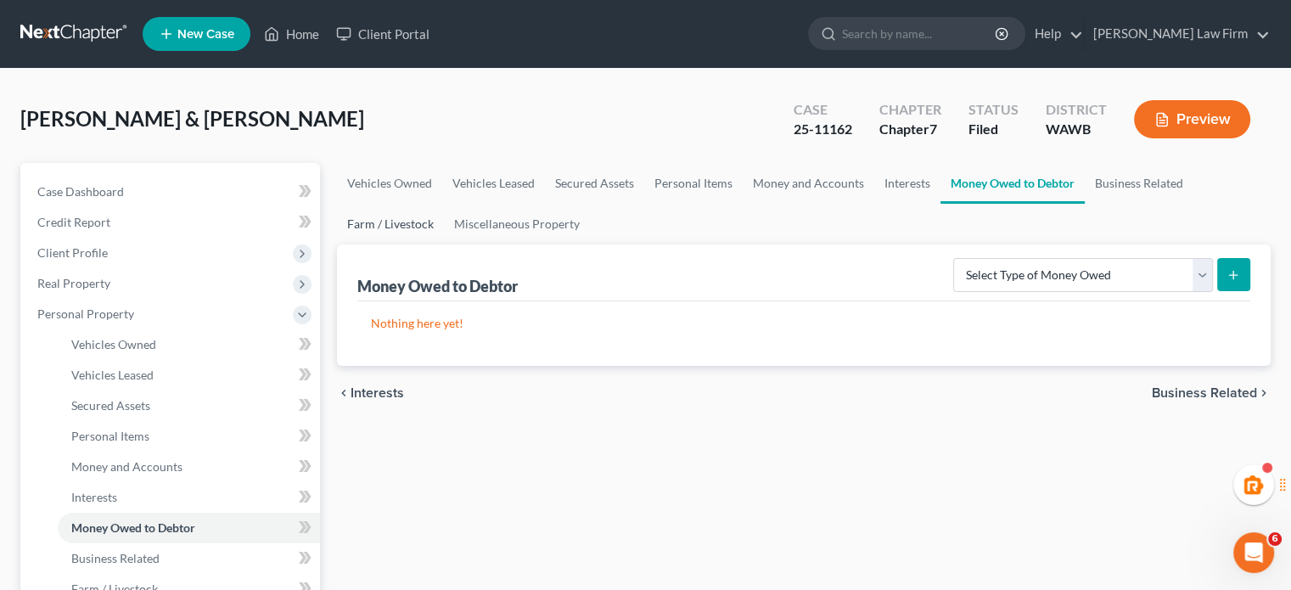
click at [374, 215] on link "Farm / Livestock" at bounding box center [390, 224] width 107 height 41
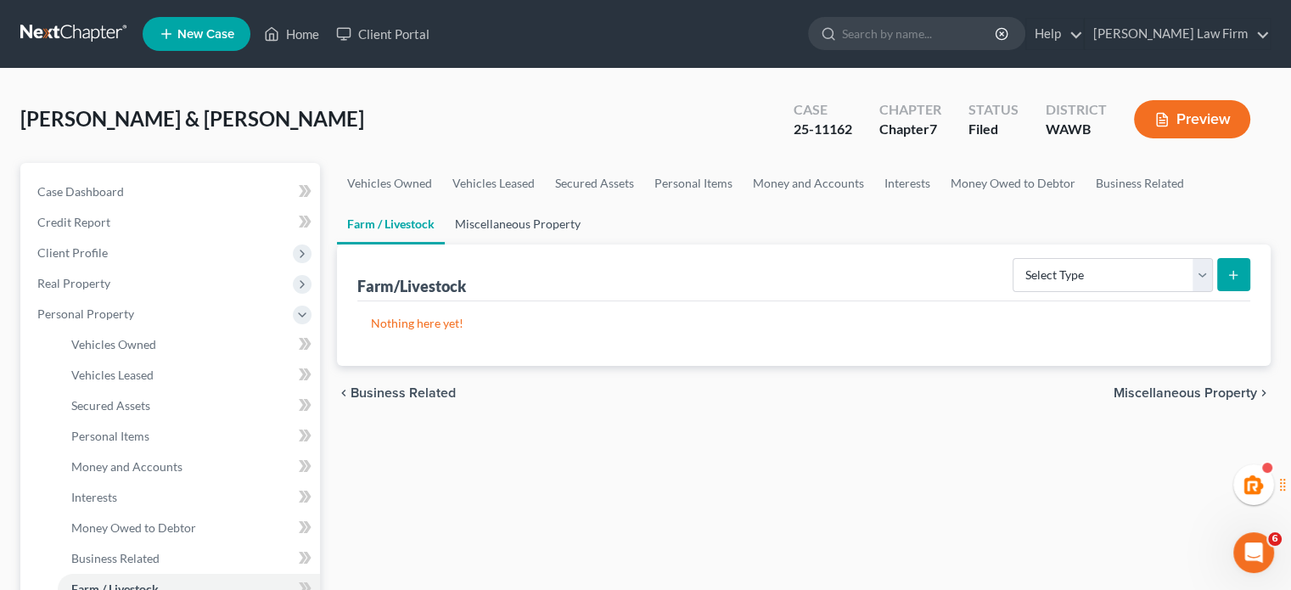
click at [538, 223] on link "Miscellaneous Property" at bounding box center [518, 224] width 146 height 41
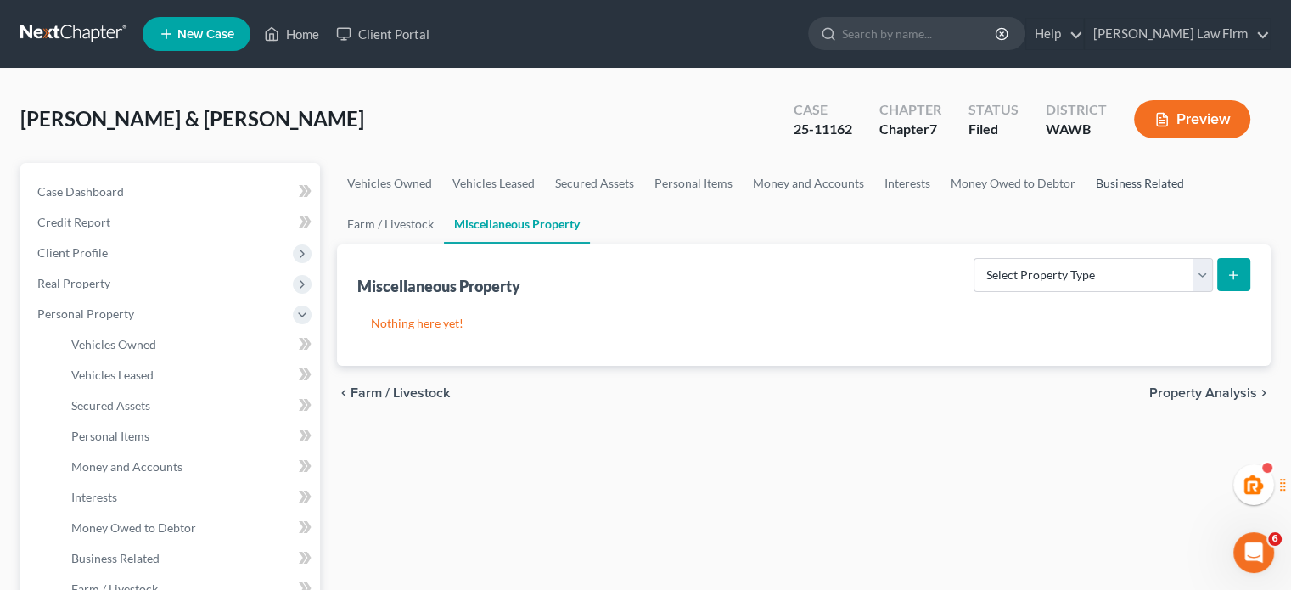
click at [1085, 190] on link "Business Related" at bounding box center [1139, 183] width 109 height 41
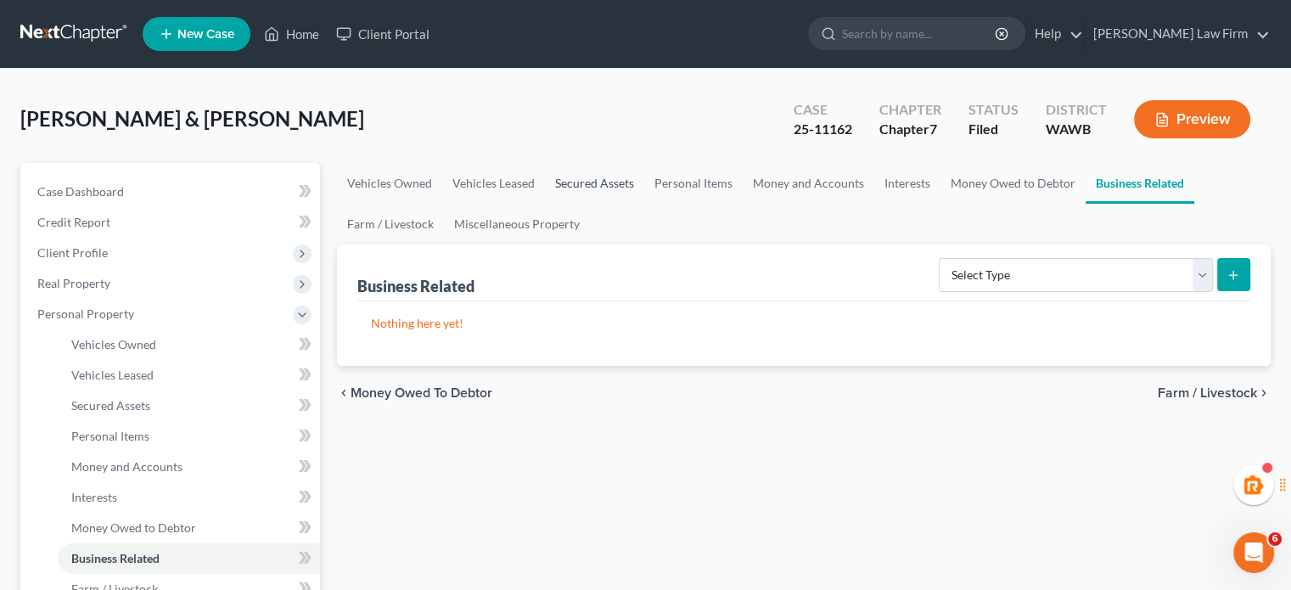
click at [581, 179] on link "Secured Assets" at bounding box center [594, 183] width 99 height 41
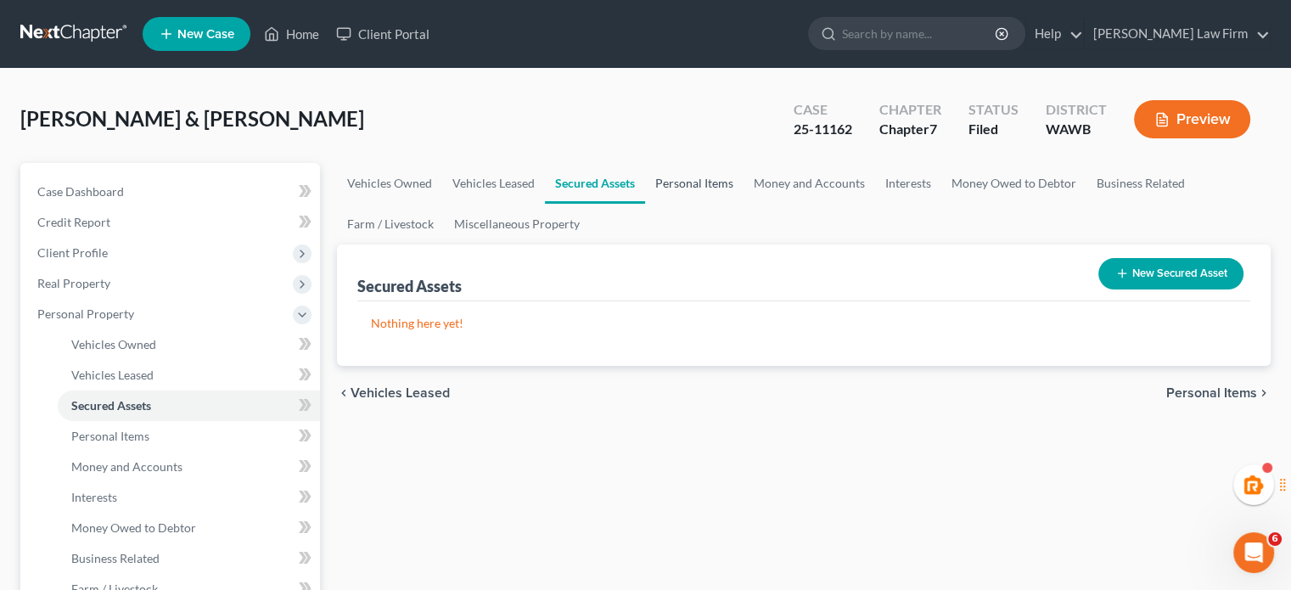
click at [682, 176] on link "Personal Items" at bounding box center [694, 183] width 98 height 41
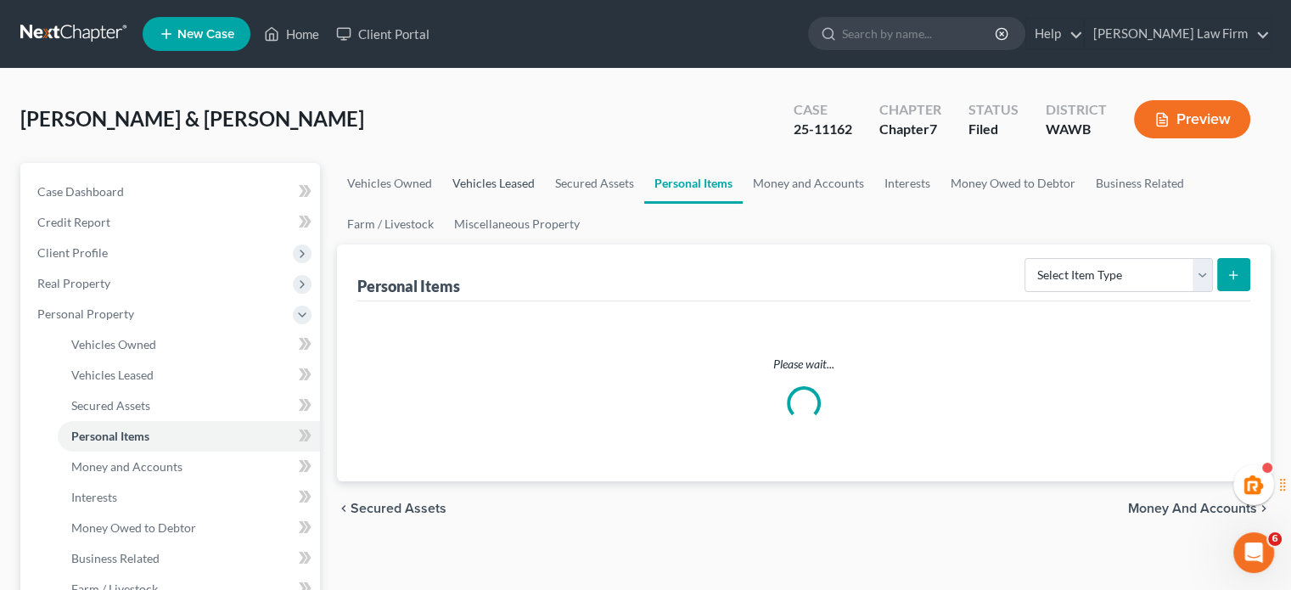
click at [476, 179] on link "Vehicles Leased" at bounding box center [493, 183] width 103 height 41
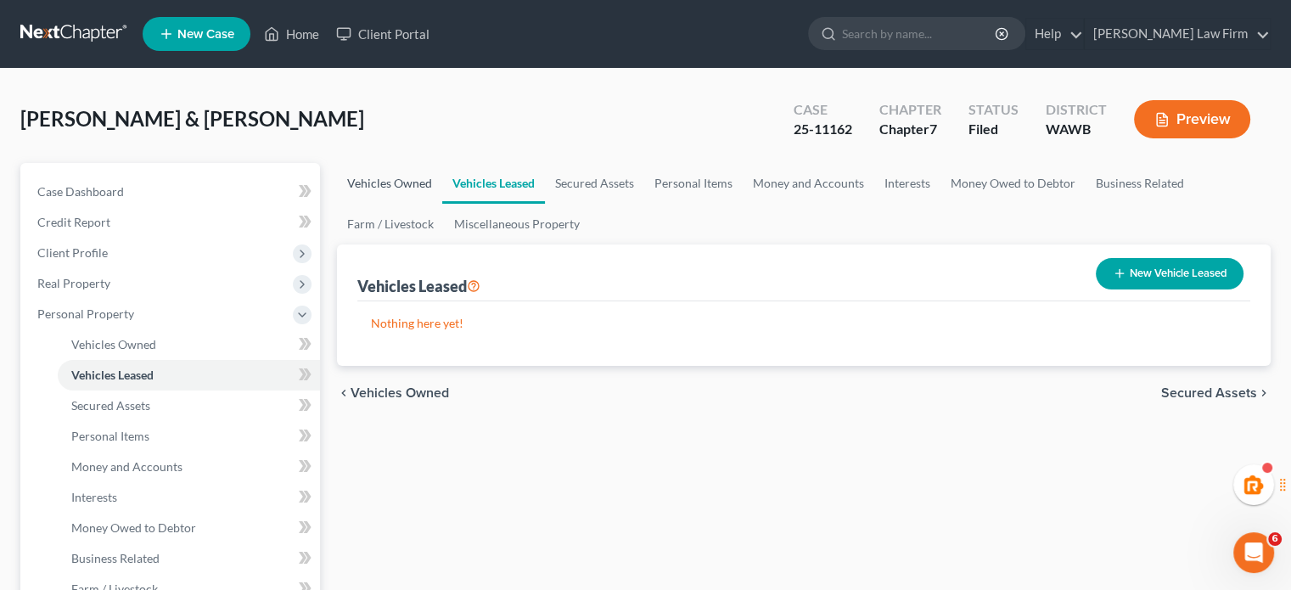
click at [389, 182] on link "Vehicles Owned" at bounding box center [389, 183] width 105 height 41
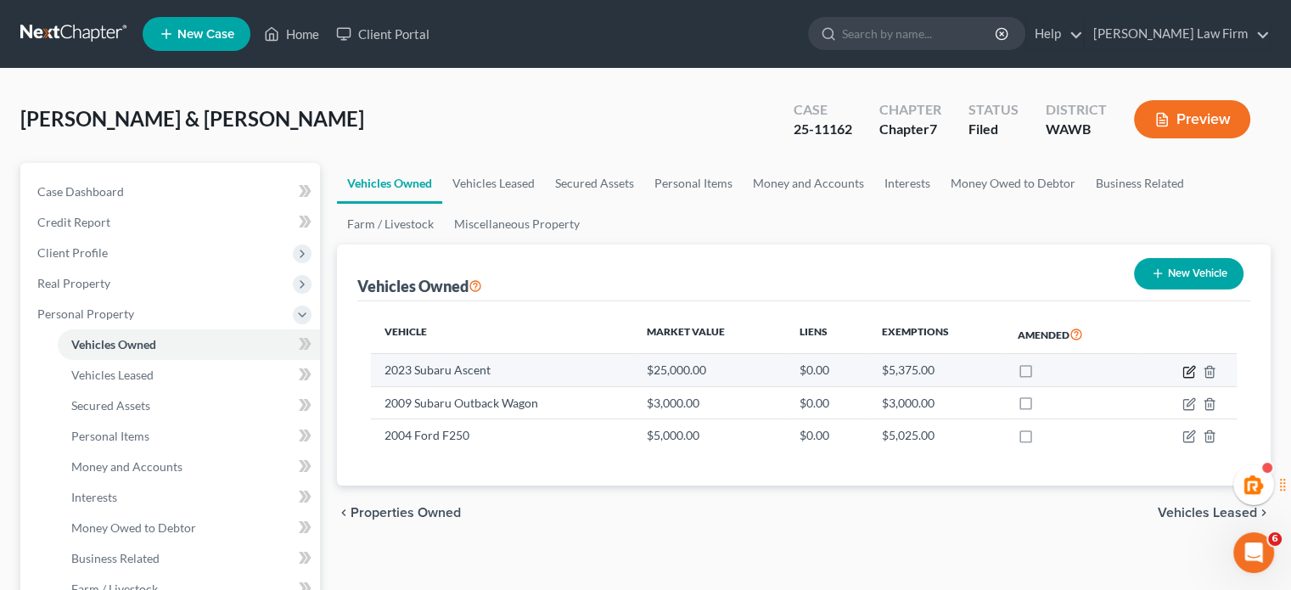
click at [1183, 369] on icon "button" at bounding box center [1188, 372] width 10 height 10
select select "0"
select select "3"
select select "2"
select select "4"
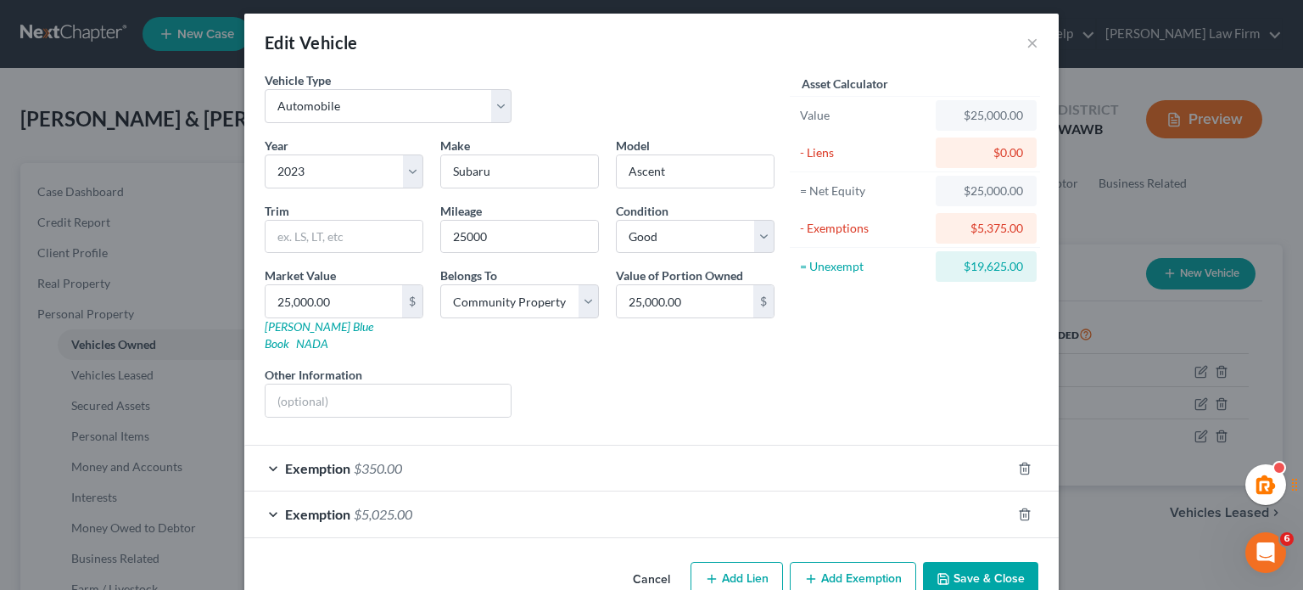
scroll to position [28, 0]
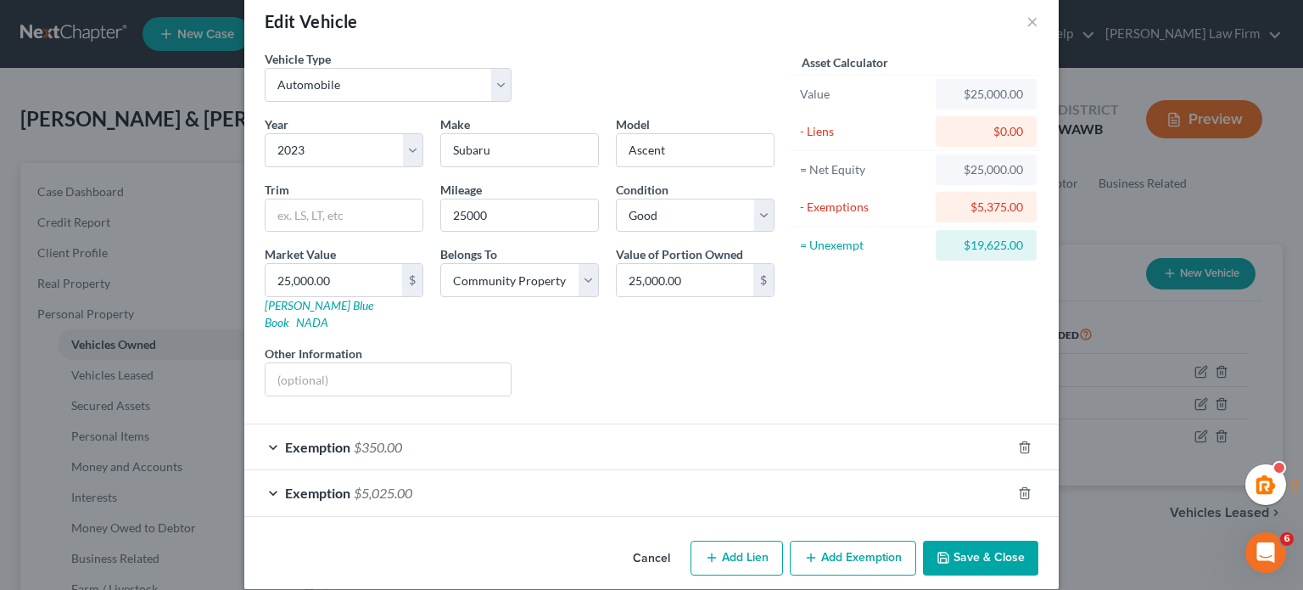
click at [839, 541] on button "Add Exemption" at bounding box center [853, 559] width 126 height 36
select select "2"
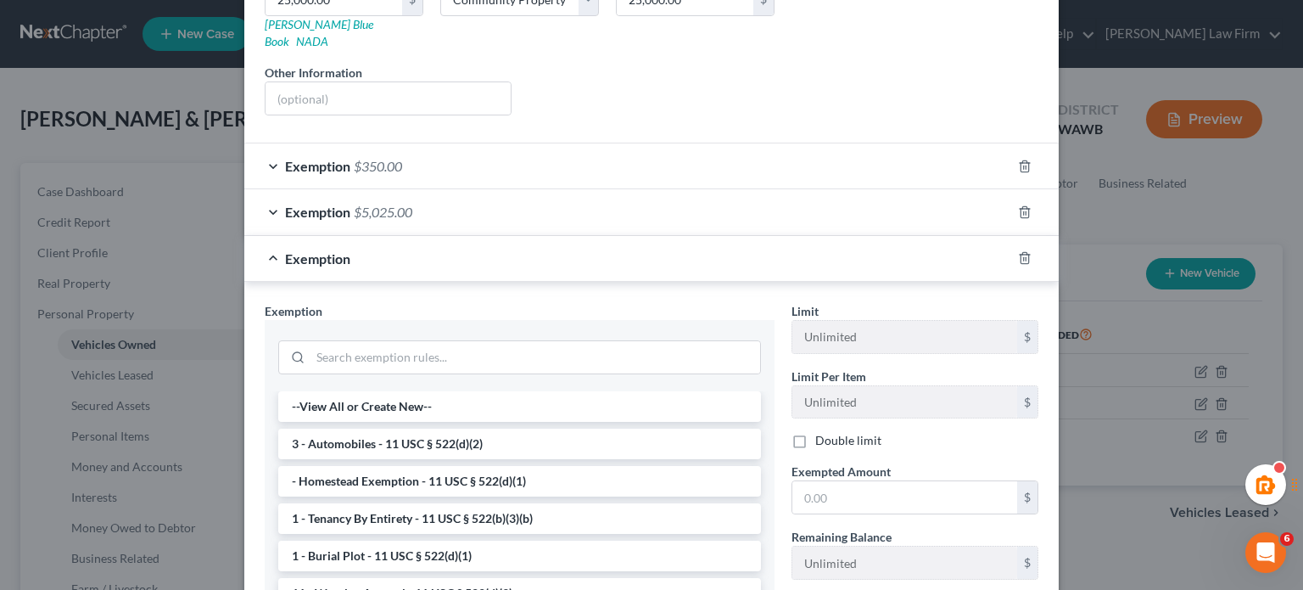
scroll to position [311, 0]
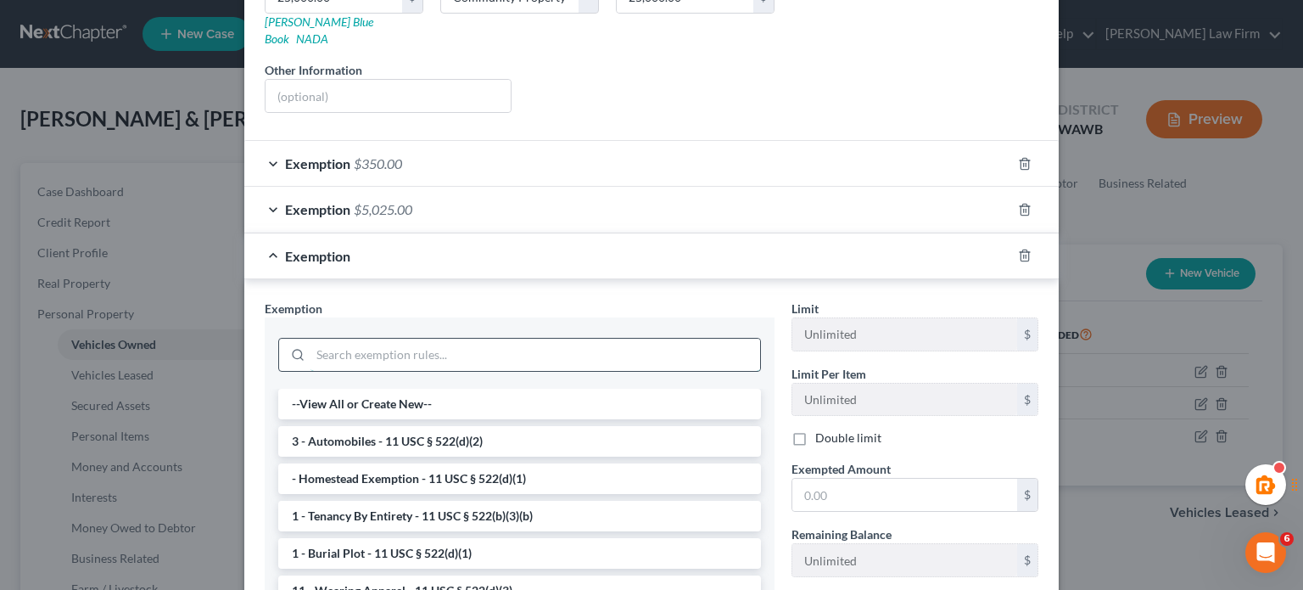
click at [420, 339] on input "search" at bounding box center [536, 355] width 450 height 32
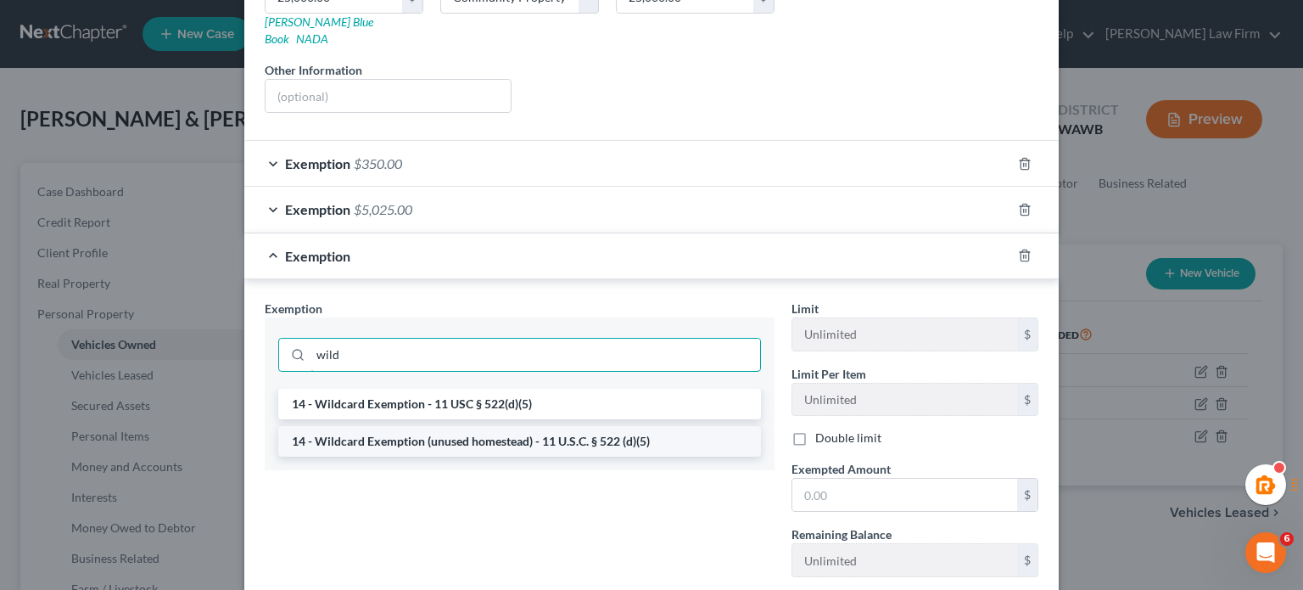
type input "wild"
click at [584, 426] on li "14 - Wildcard Exemption (unused homestead) - 11 U.S.C. § 522 (d)(5)" at bounding box center [519, 441] width 483 height 31
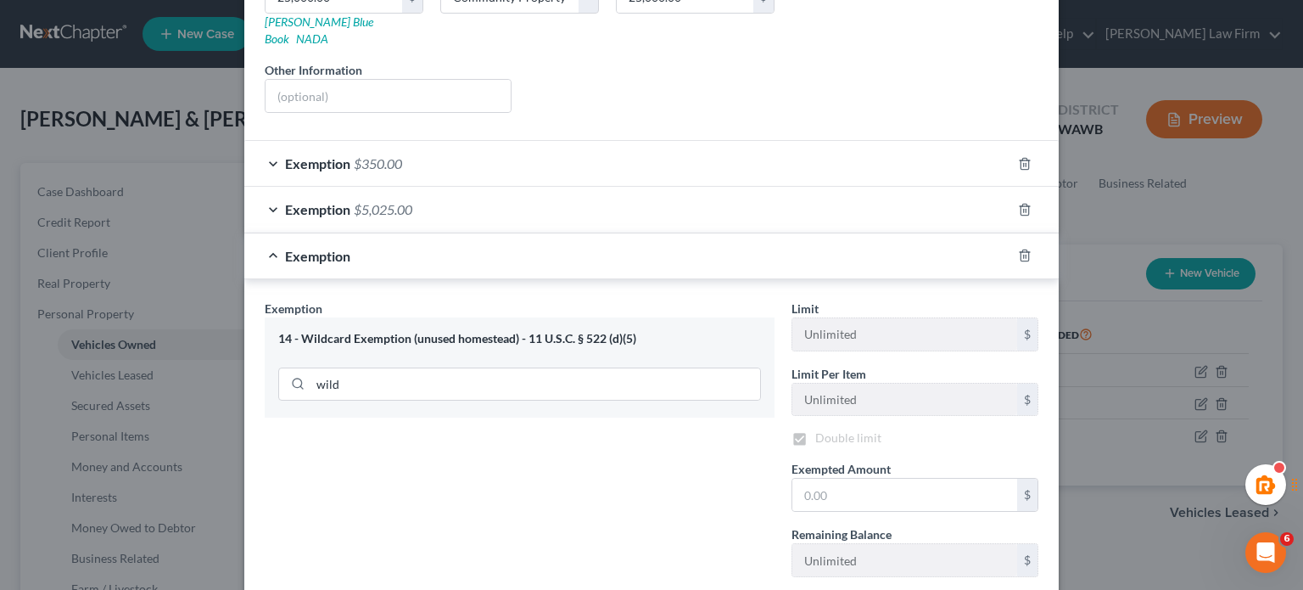
checkbox input "true"
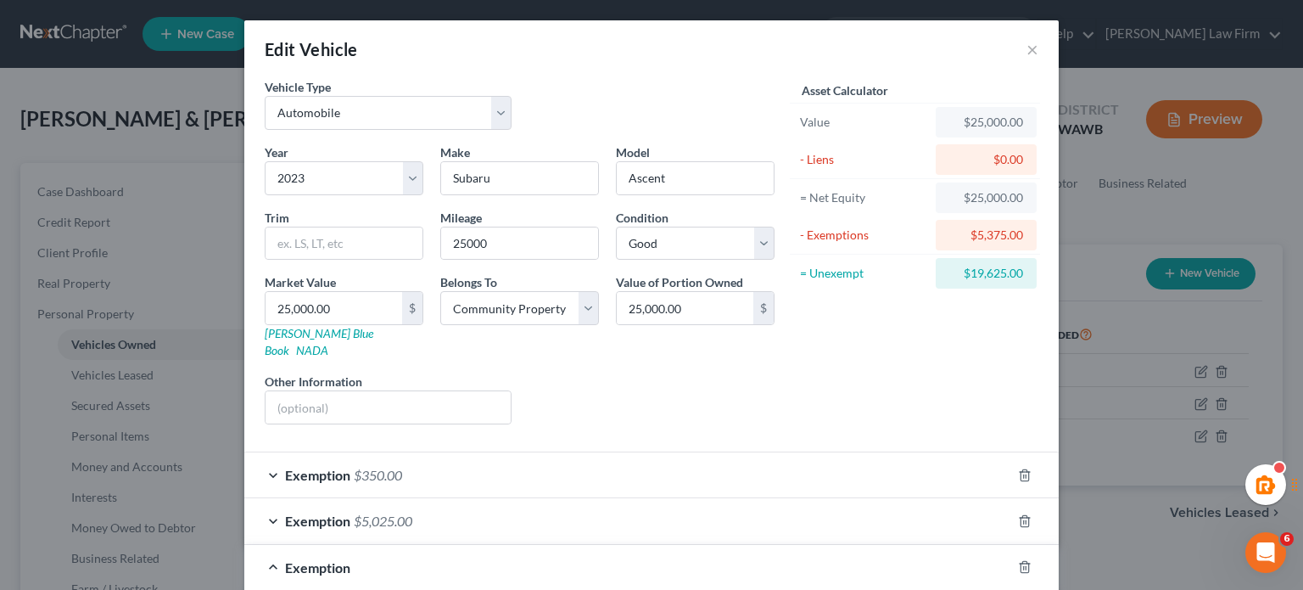
scroll to position [283, 0]
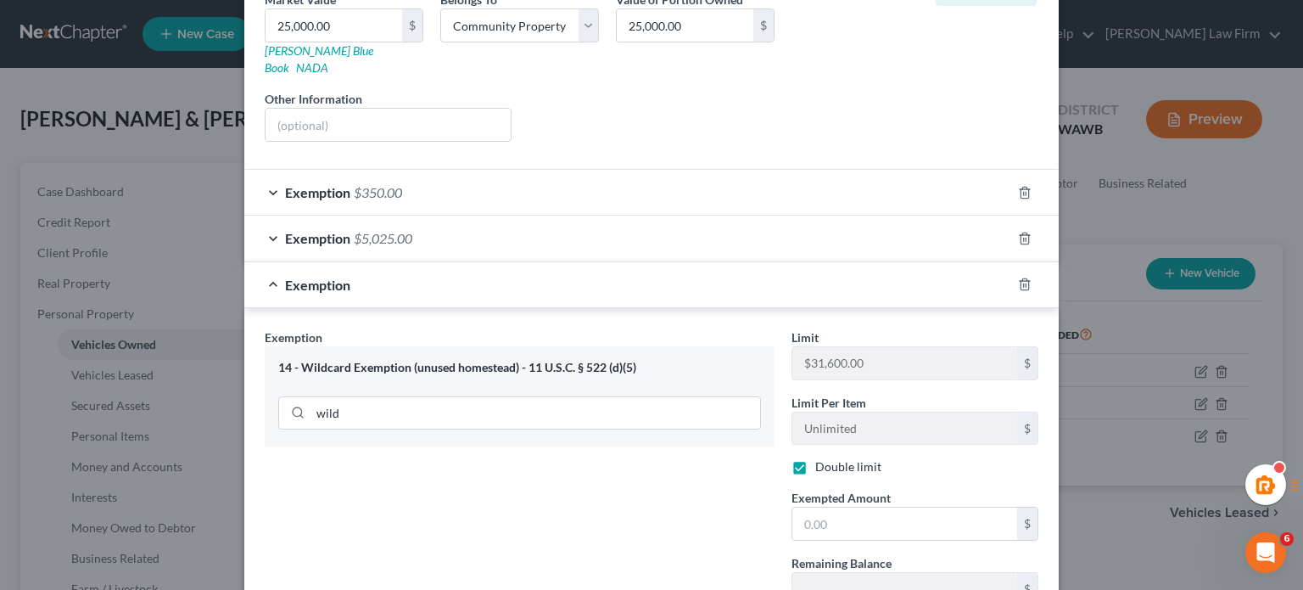
click at [633, 486] on div "Exemption Set must be selected for CA. Exemption * 14 - Wildcard Exemption (unu…" at bounding box center [519, 507] width 527 height 358
click at [670, 480] on div "Exemption Set must be selected for CA. Exemption * 14 - Wildcard Exemption (unu…" at bounding box center [519, 507] width 527 height 358
drag, startPoint x: 726, startPoint y: 542, endPoint x: 795, endPoint y: 521, distance: 72.7
click at [725, 542] on div "Exemption Set must be selected for CA. Exemption * 14 - Wildcard Exemption (unu…" at bounding box center [519, 507] width 527 height 358
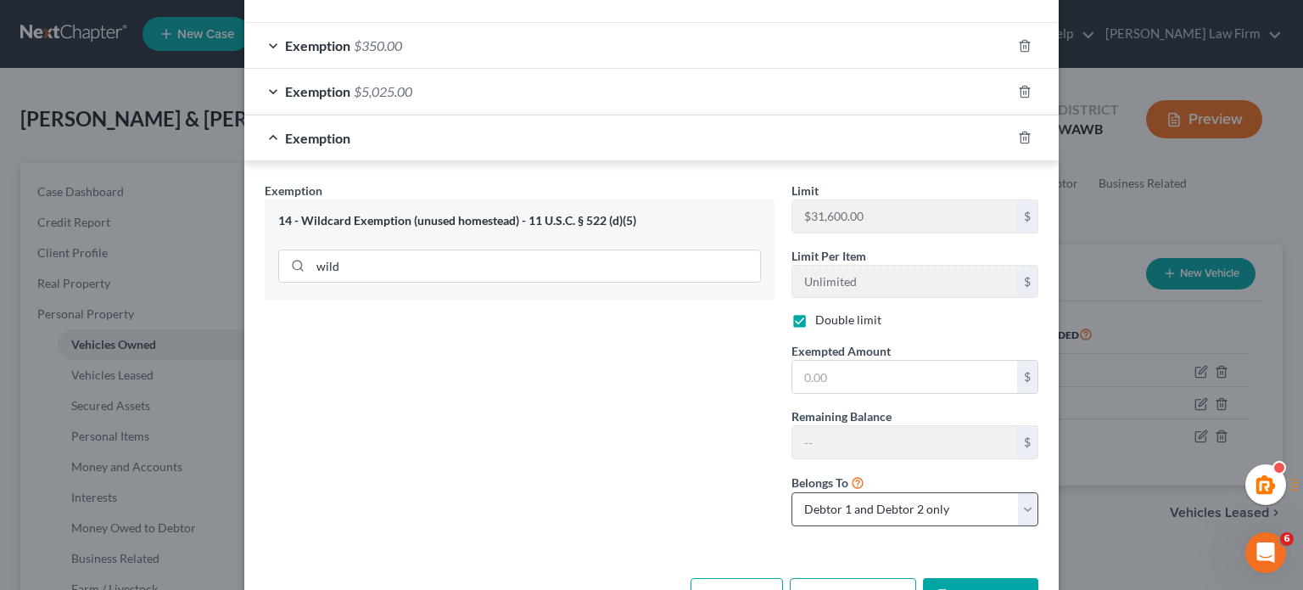
scroll to position [465, 0]
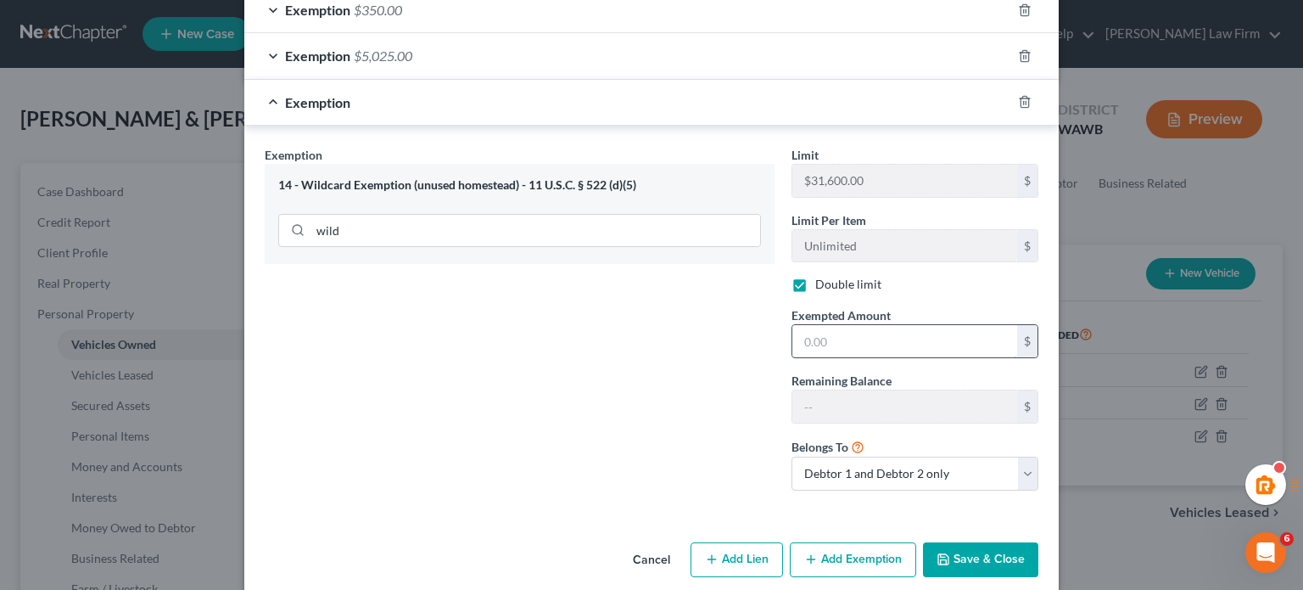
click at [833, 325] on input "text" at bounding box center [905, 341] width 225 height 32
type input "19,625"
drag, startPoint x: 989, startPoint y: 545, endPoint x: 984, endPoint y: 535, distance: 10.6
click at [987, 542] on button "Save & Close" at bounding box center [980, 560] width 115 height 36
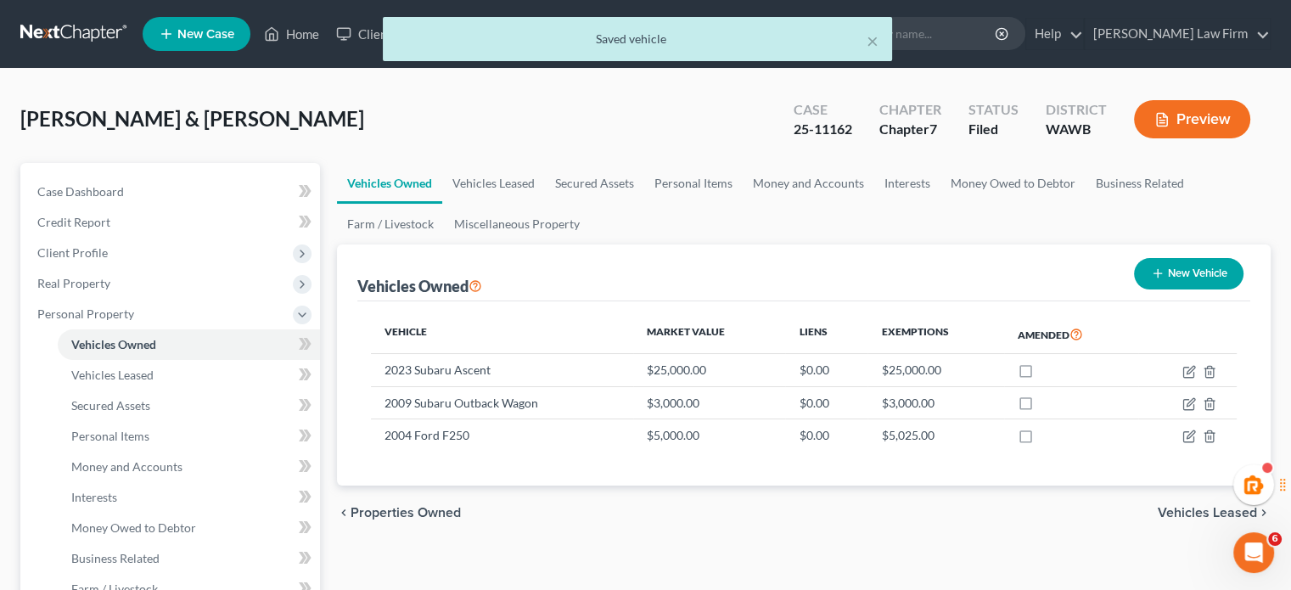
click at [903, 522] on div "chevron_left Properties Owned Vehicles Leased chevron_right" at bounding box center [803, 512] width 933 height 54
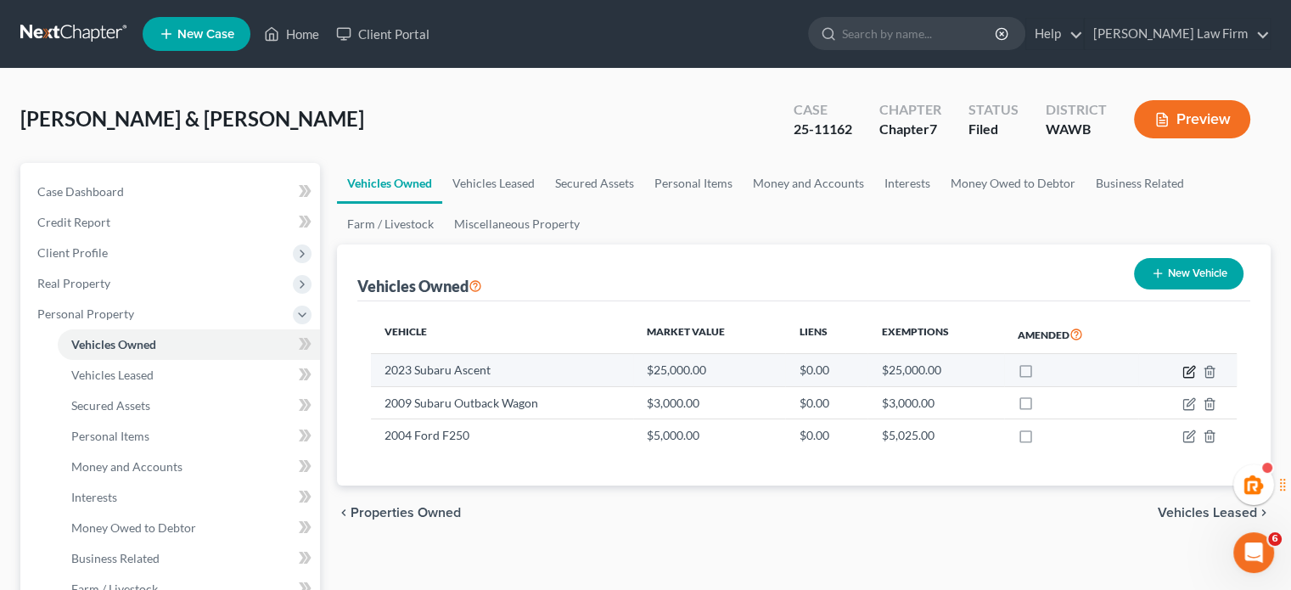
click at [1185, 367] on icon "button" at bounding box center [1188, 372] width 10 height 10
select select "0"
select select "3"
select select "2"
select select "4"
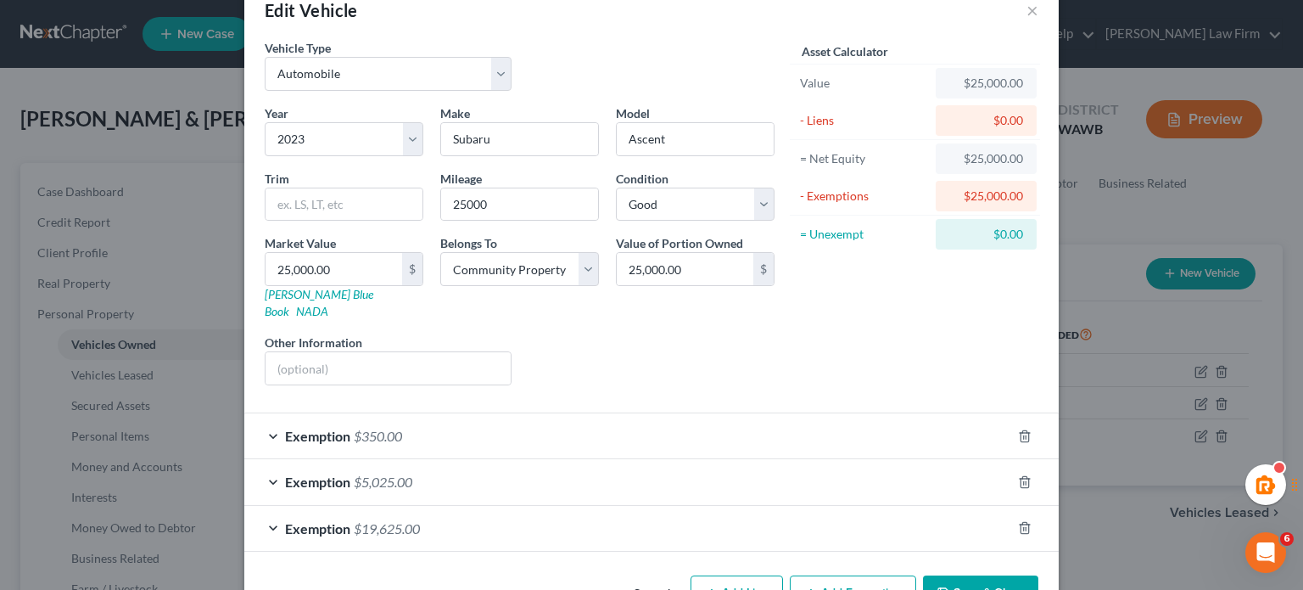
scroll to position [74, 0]
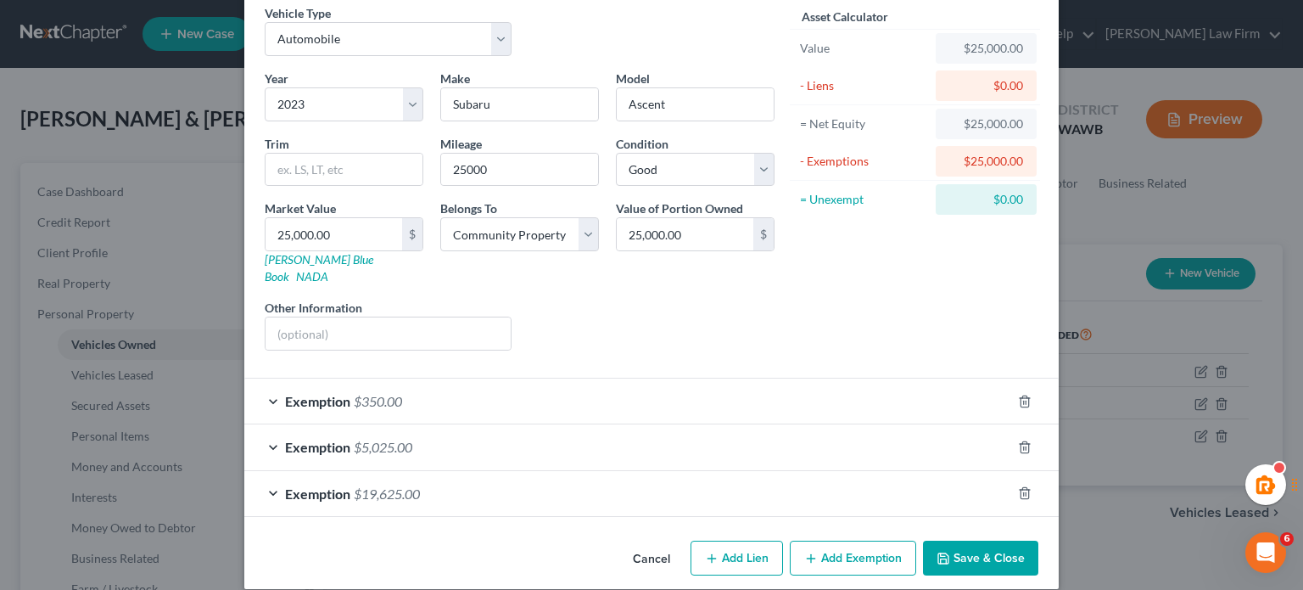
click at [867, 471] on div "Exemption $19,625.00" at bounding box center [627, 493] width 767 height 45
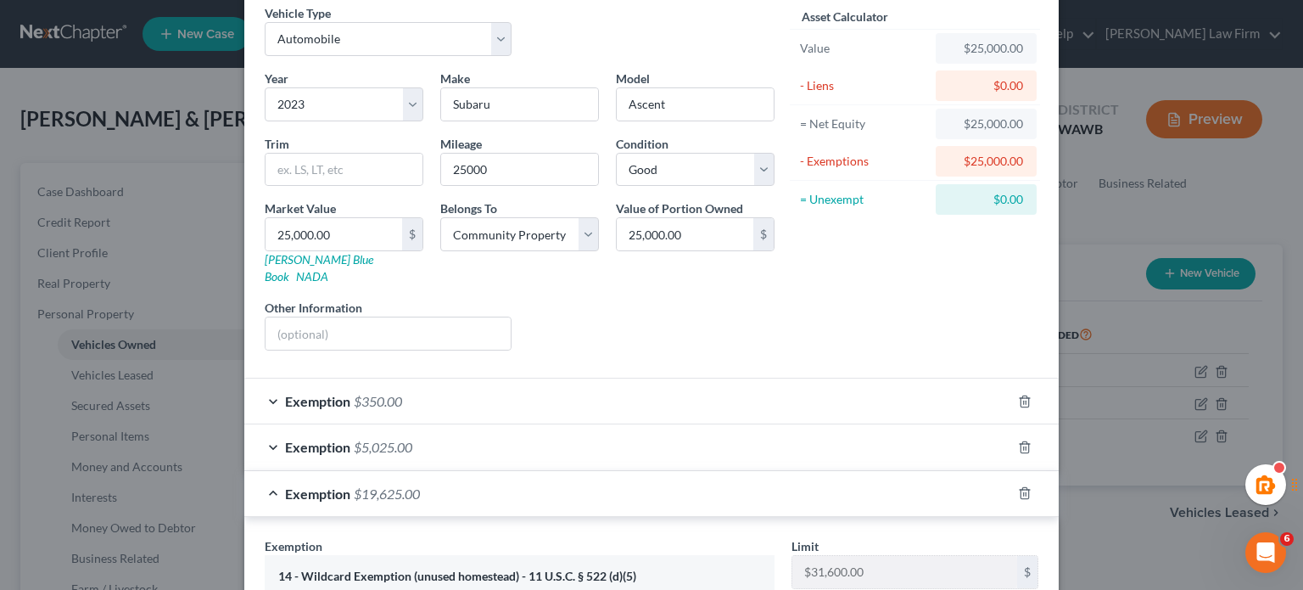
scroll to position [356, 0]
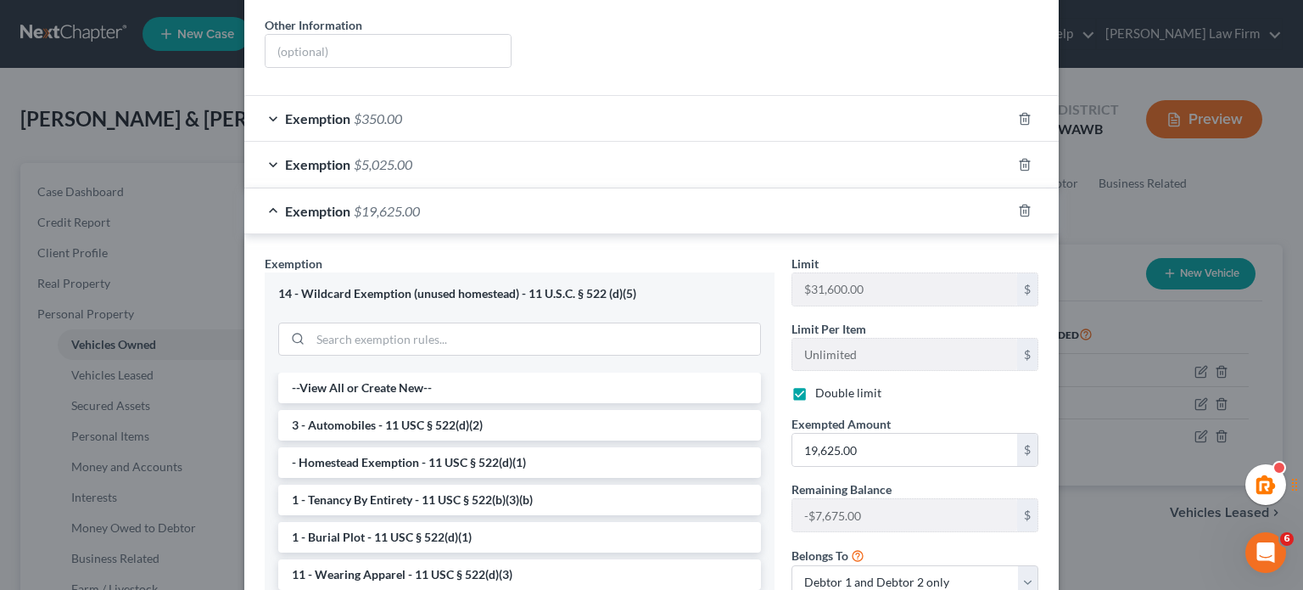
click at [708, 148] on div "Exemption $5,025.00" at bounding box center [627, 164] width 767 height 45
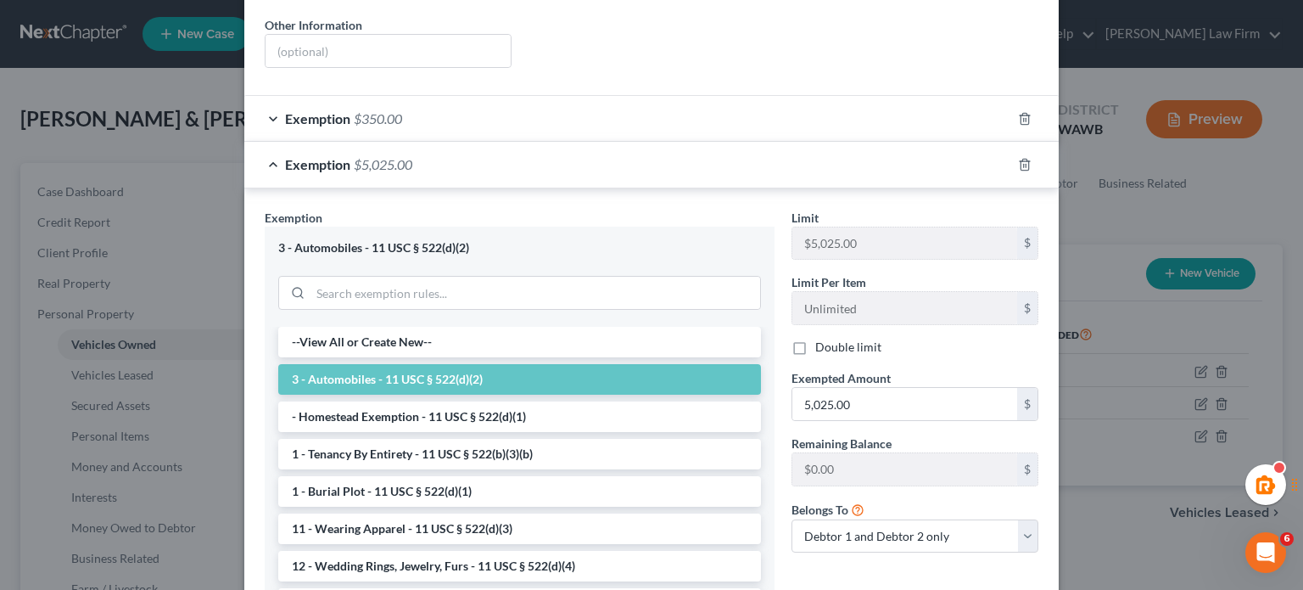
click at [652, 112] on div "Exemption $350.00" at bounding box center [627, 118] width 767 height 45
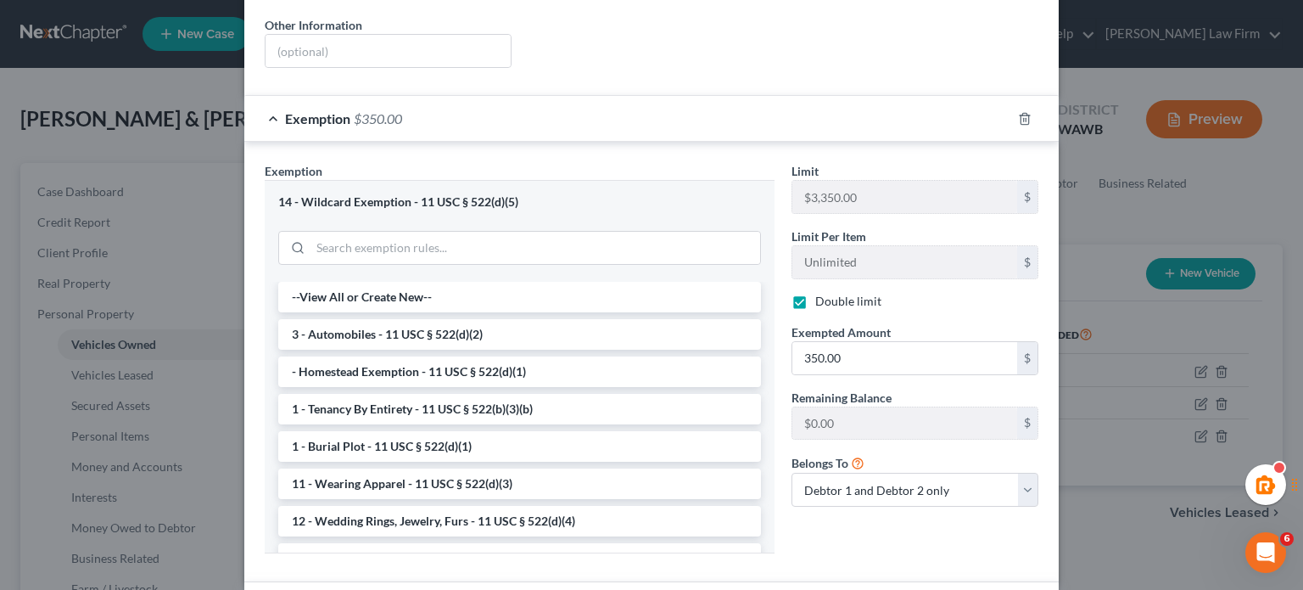
click at [599, 109] on div "Exemption $350.00" at bounding box center [627, 118] width 767 height 45
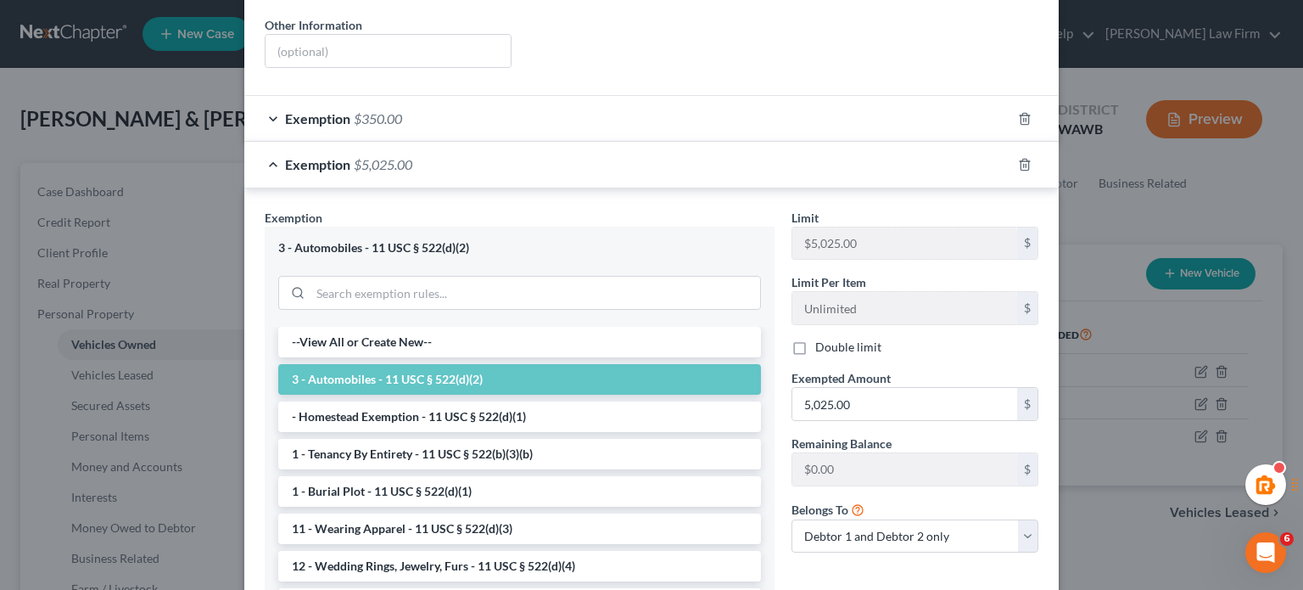
click at [594, 157] on div "Exemption $5,025.00" at bounding box center [627, 164] width 767 height 45
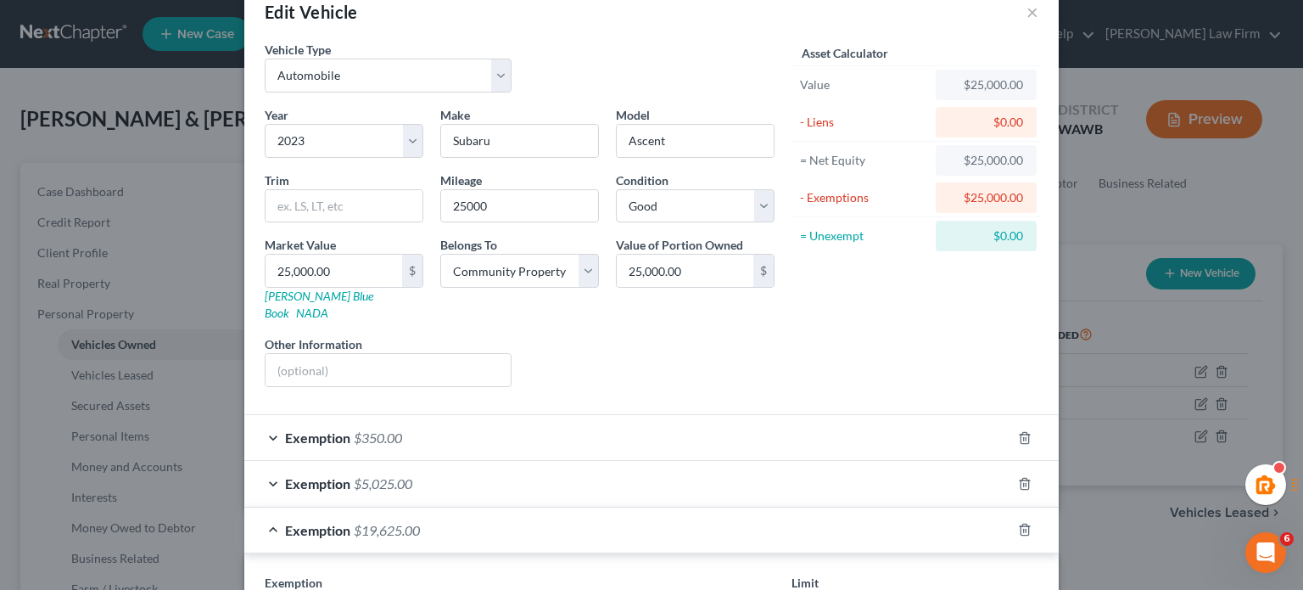
scroll to position [0, 0]
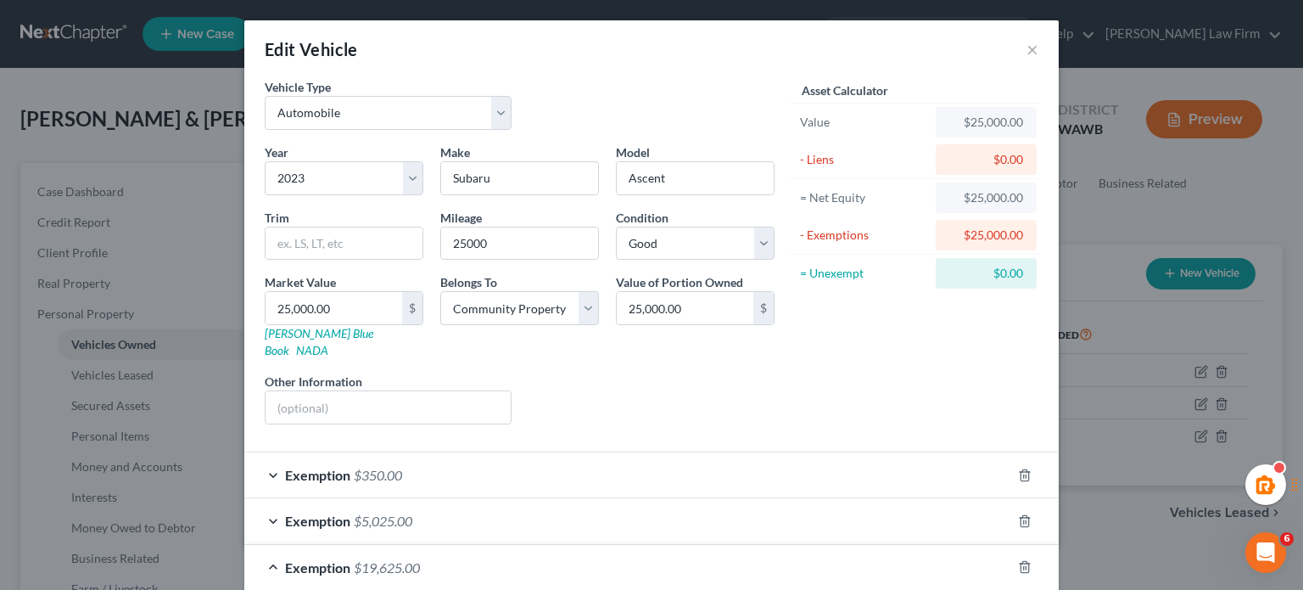
click at [842, 380] on div "Asset Calculator Value $25,000.00 - Liens $0.00 = Net Equity $25,000.00 - Exemp…" at bounding box center [915, 258] width 264 height 360
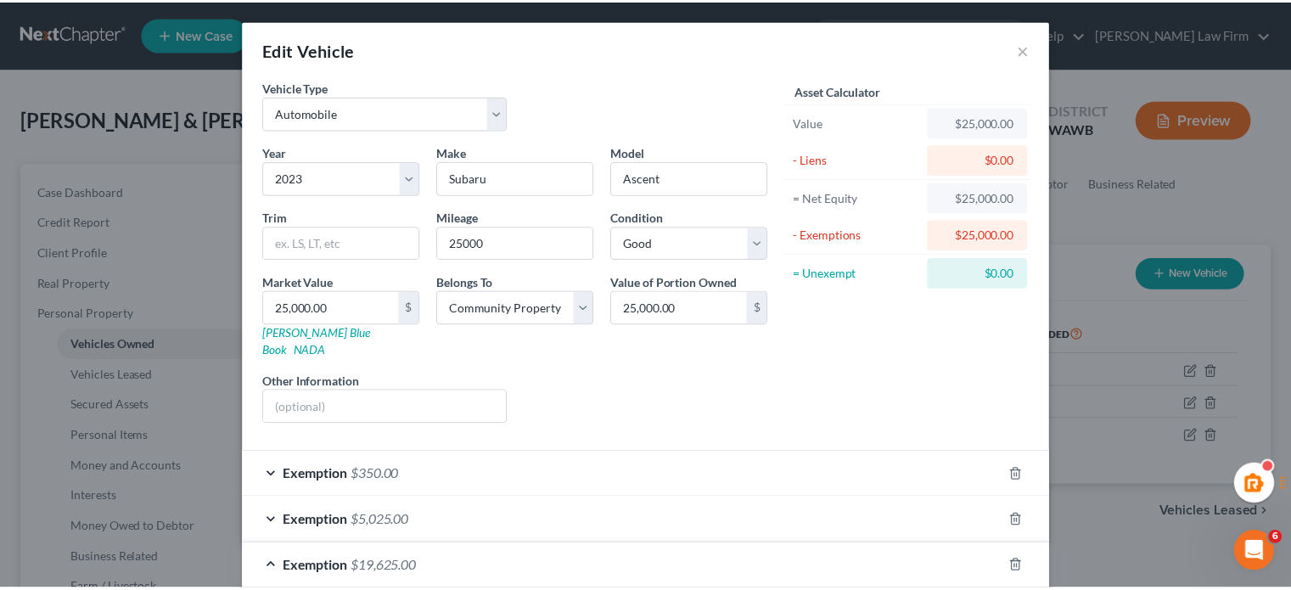
scroll to position [0, 0]
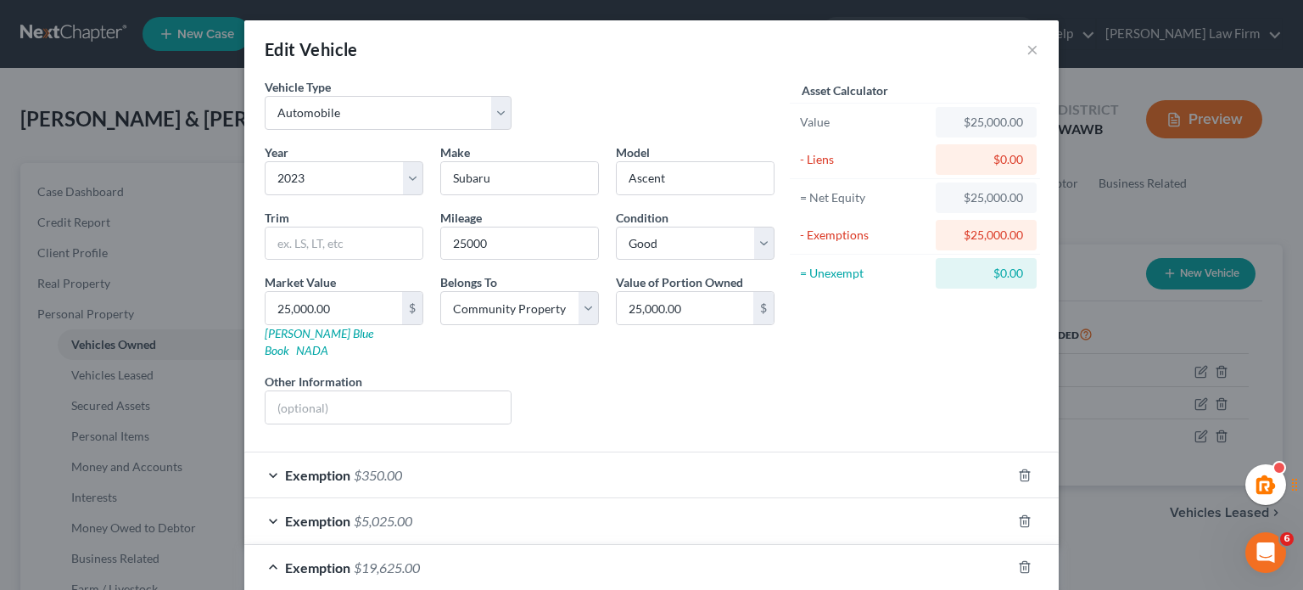
click at [1018, 53] on div "Edit Vehicle ×" at bounding box center [651, 49] width 815 height 58
click at [1027, 50] on button "×" at bounding box center [1033, 49] width 12 height 20
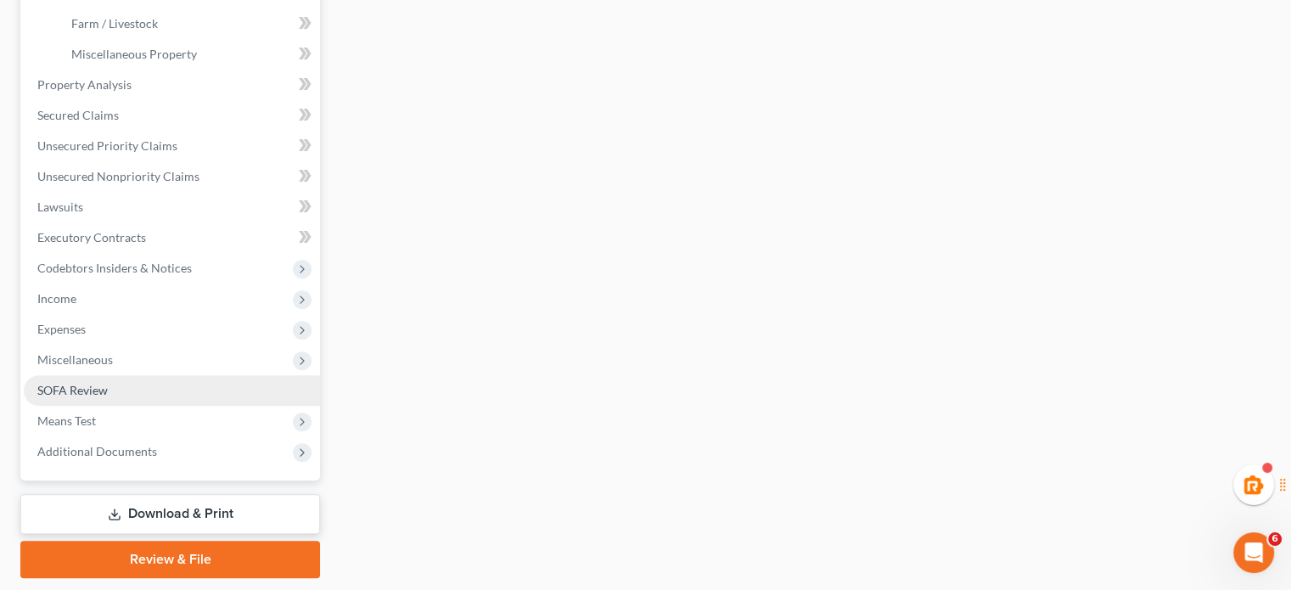
scroll to position [283, 0]
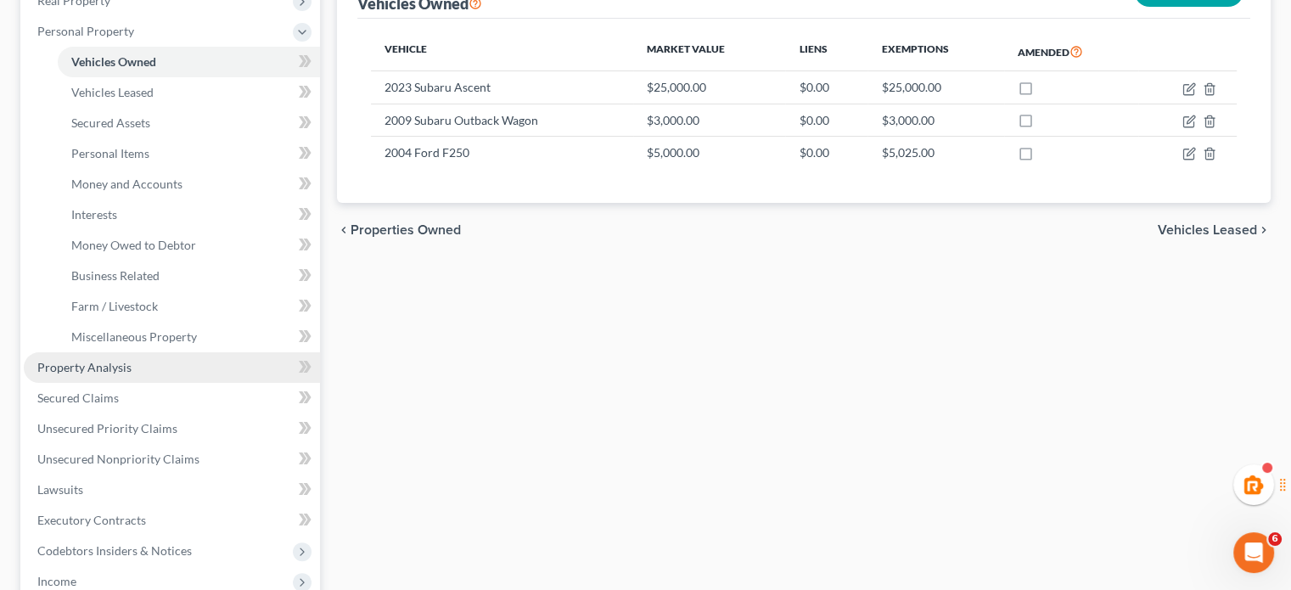
click at [80, 368] on span "Property Analysis" at bounding box center [84, 367] width 94 height 14
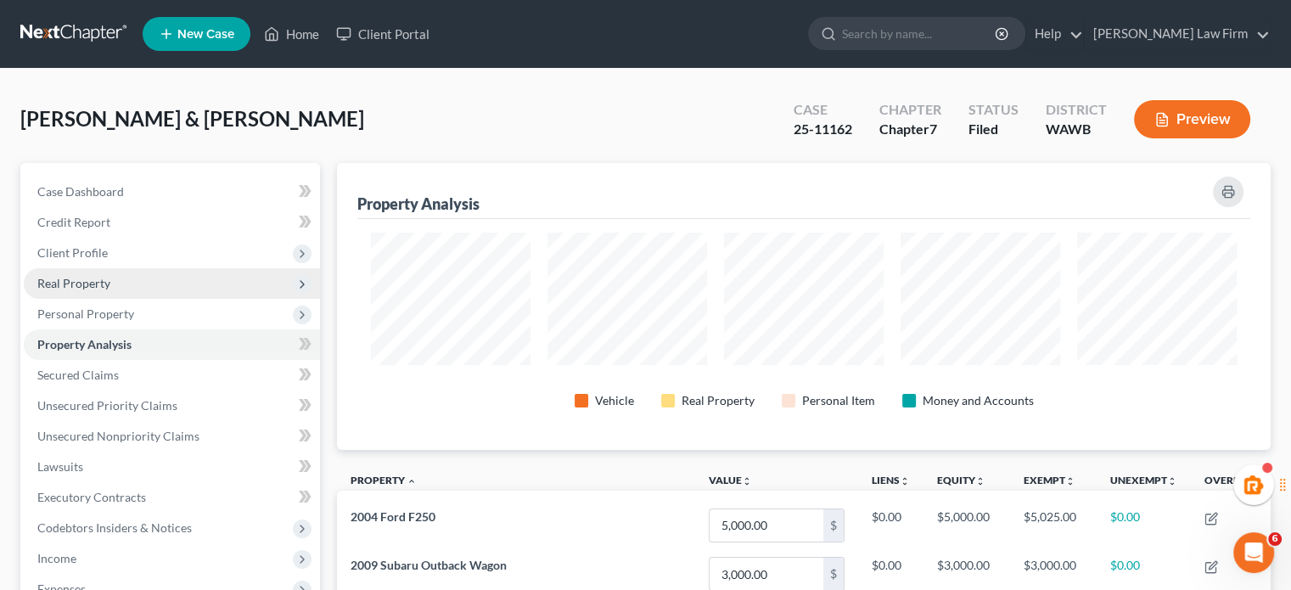
click at [101, 288] on span "Real Property" at bounding box center [73, 283] width 73 height 14
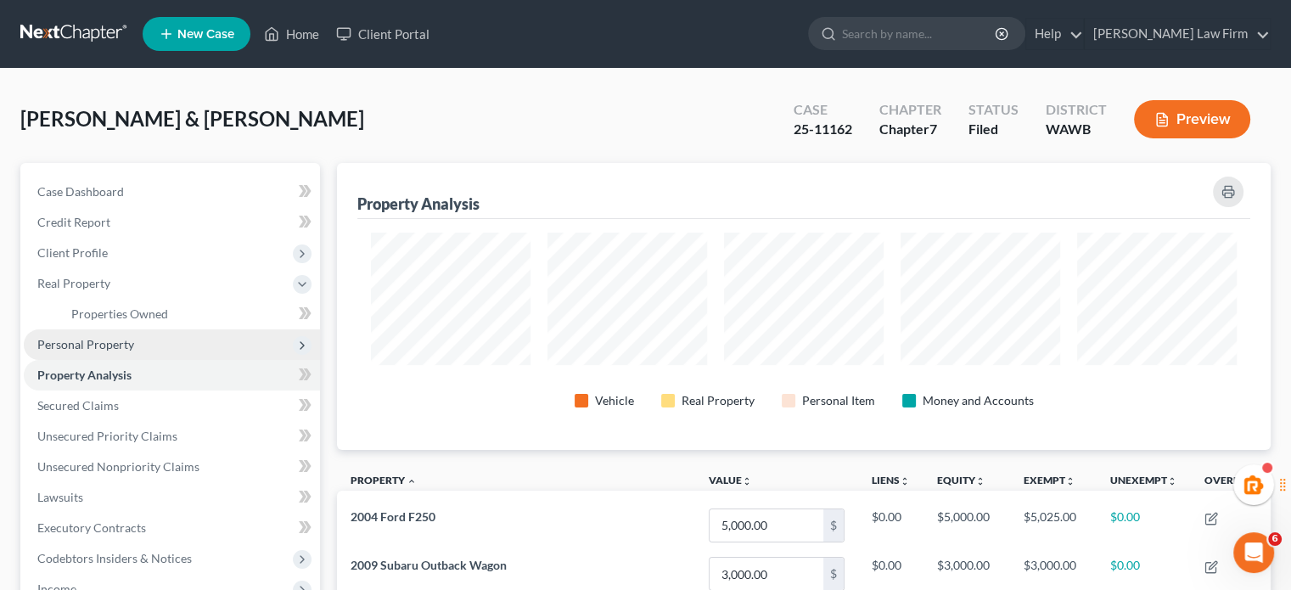
click at [104, 339] on span "Personal Property" at bounding box center [85, 344] width 97 height 14
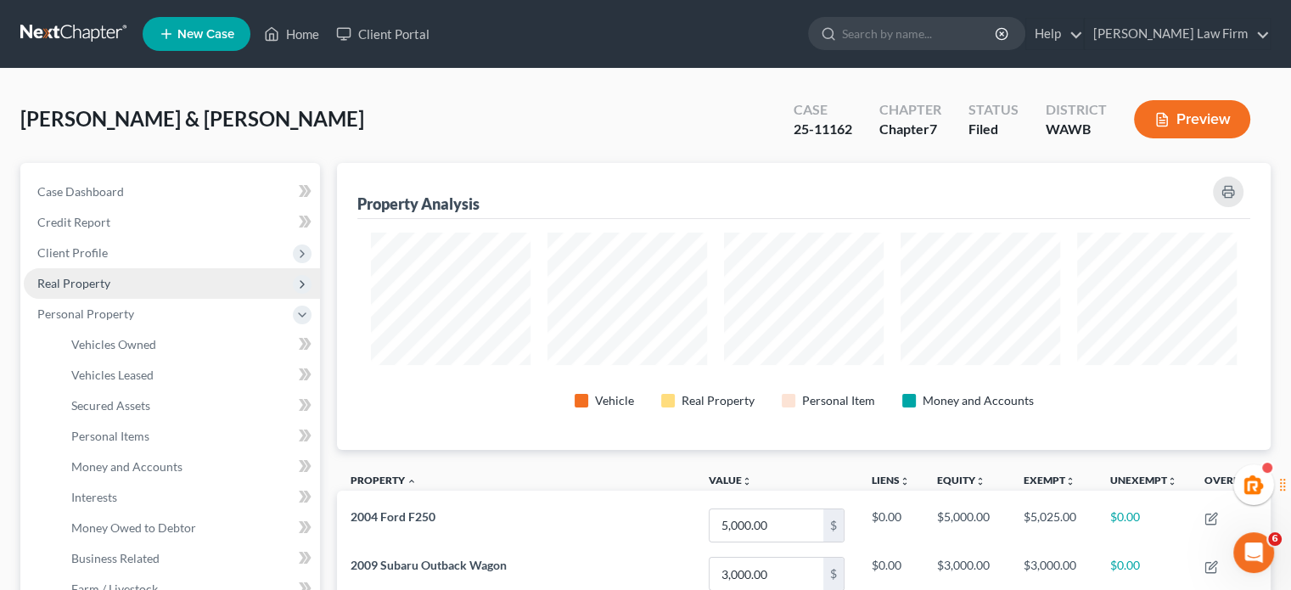
click at [99, 276] on span "Real Property" at bounding box center [73, 283] width 73 height 14
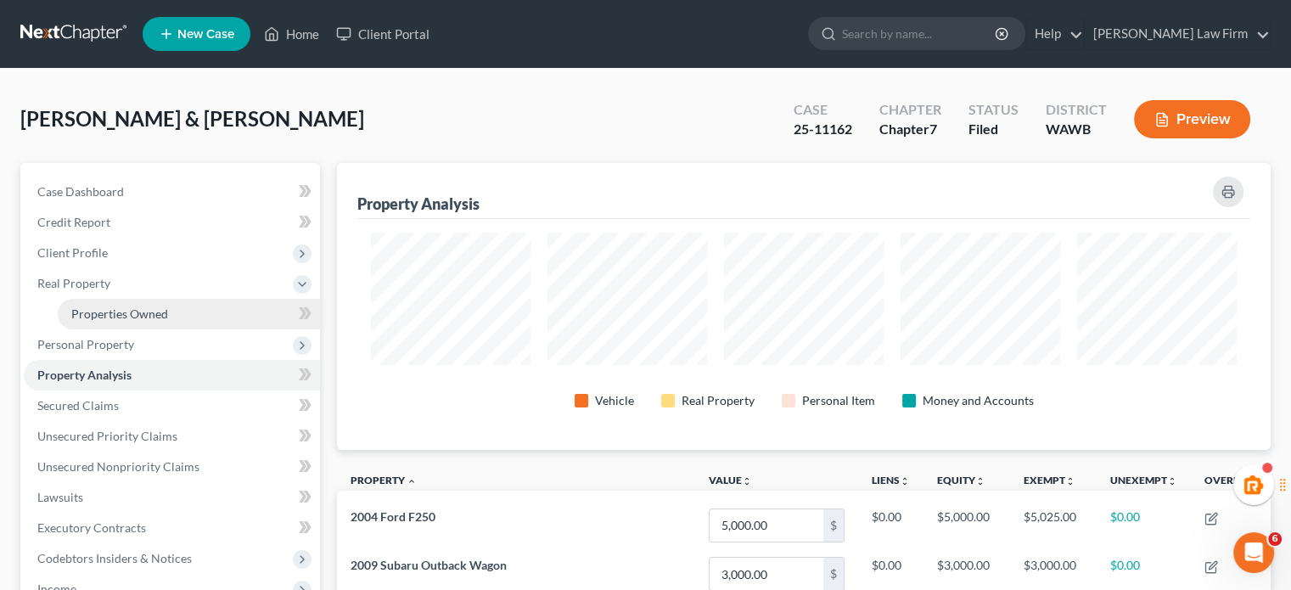
click at [112, 314] on span "Properties Owned" at bounding box center [119, 313] width 97 height 14
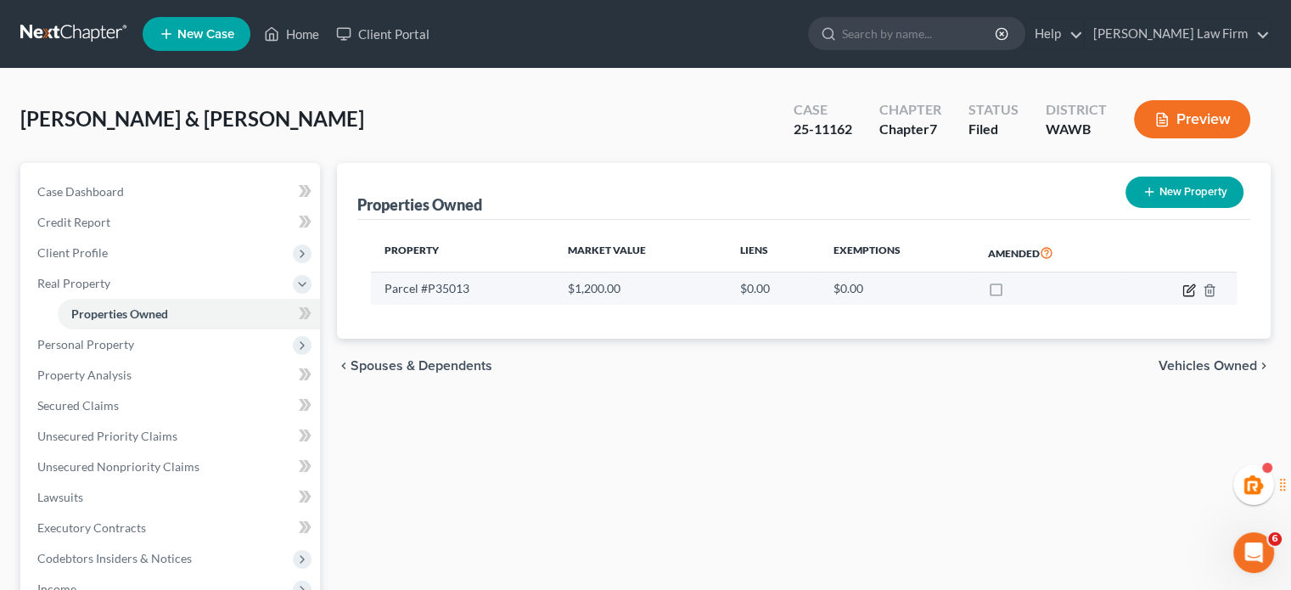
click at [1189, 288] on icon "button" at bounding box center [1189, 290] width 14 height 14
select select "50"
select select "28"
select select "4"
select select "0"
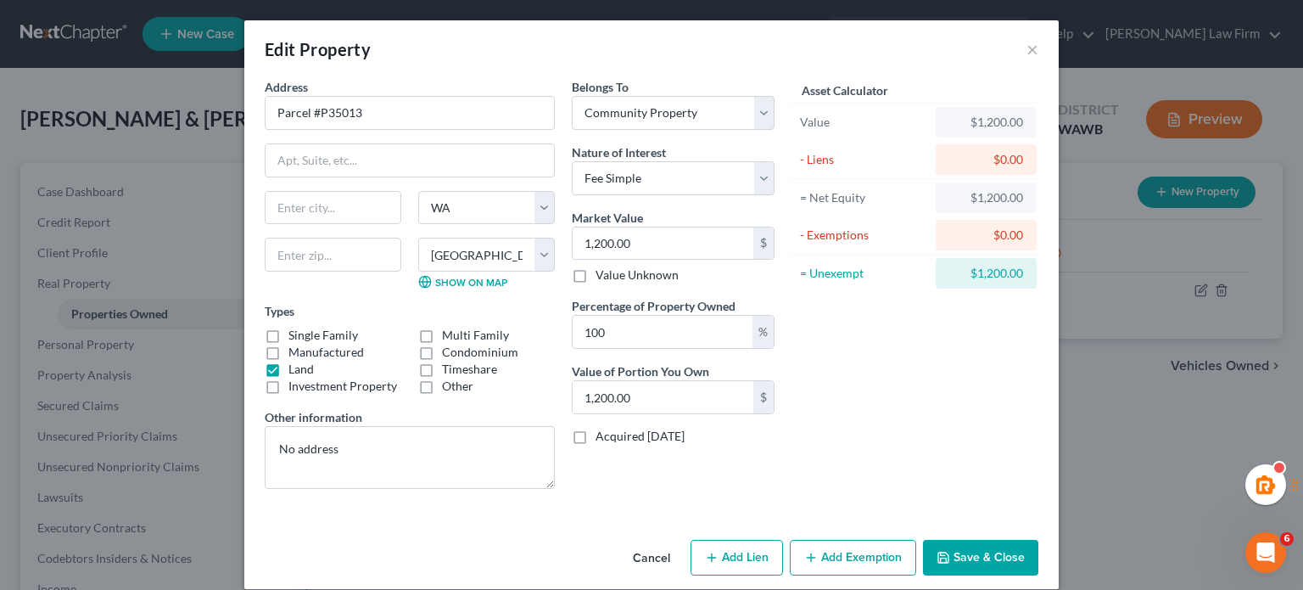
click at [832, 545] on button "Add Exemption" at bounding box center [853, 558] width 126 height 36
select select "2"
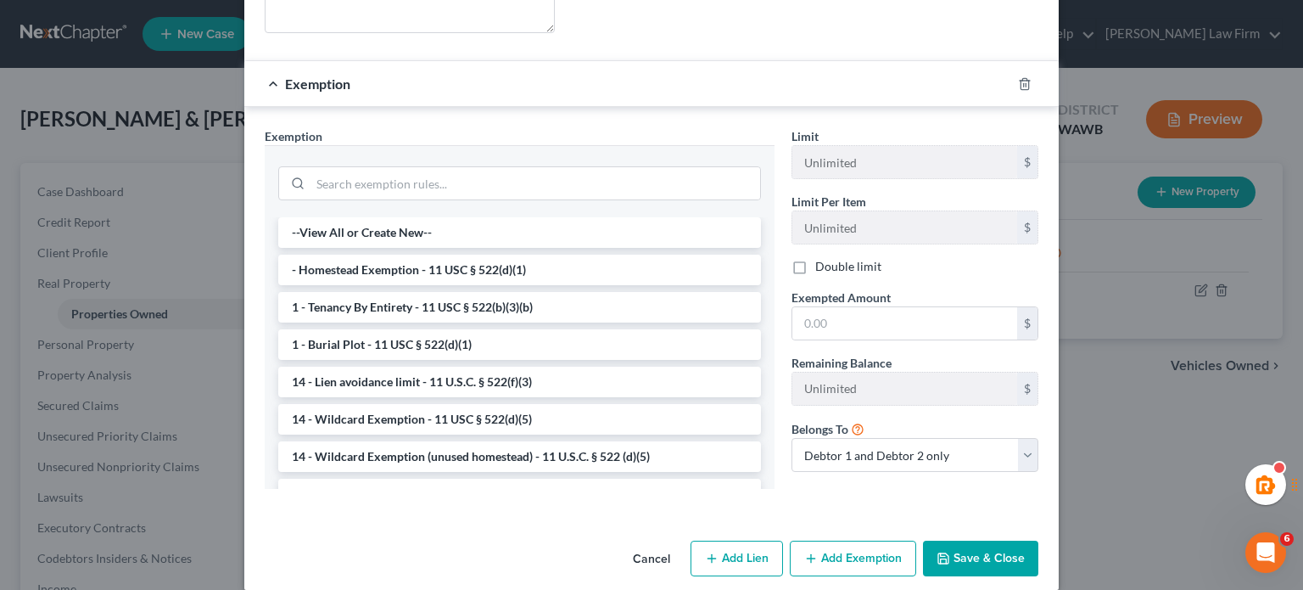
scroll to position [473, 0]
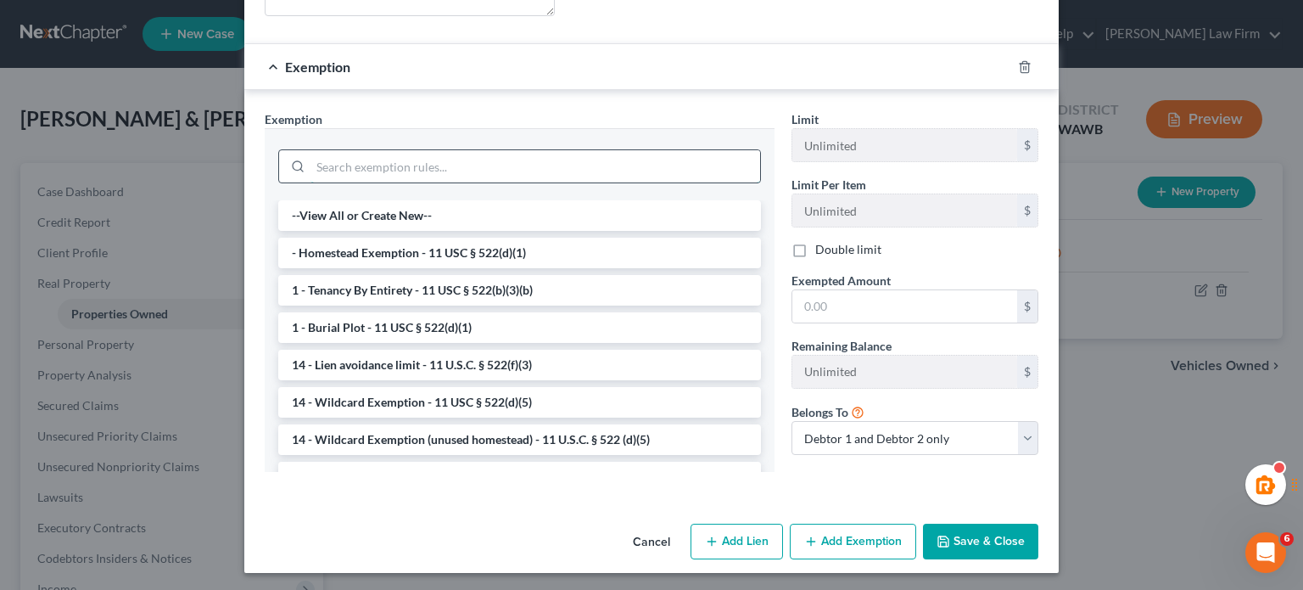
click at [365, 150] on input "search" at bounding box center [536, 166] width 450 height 32
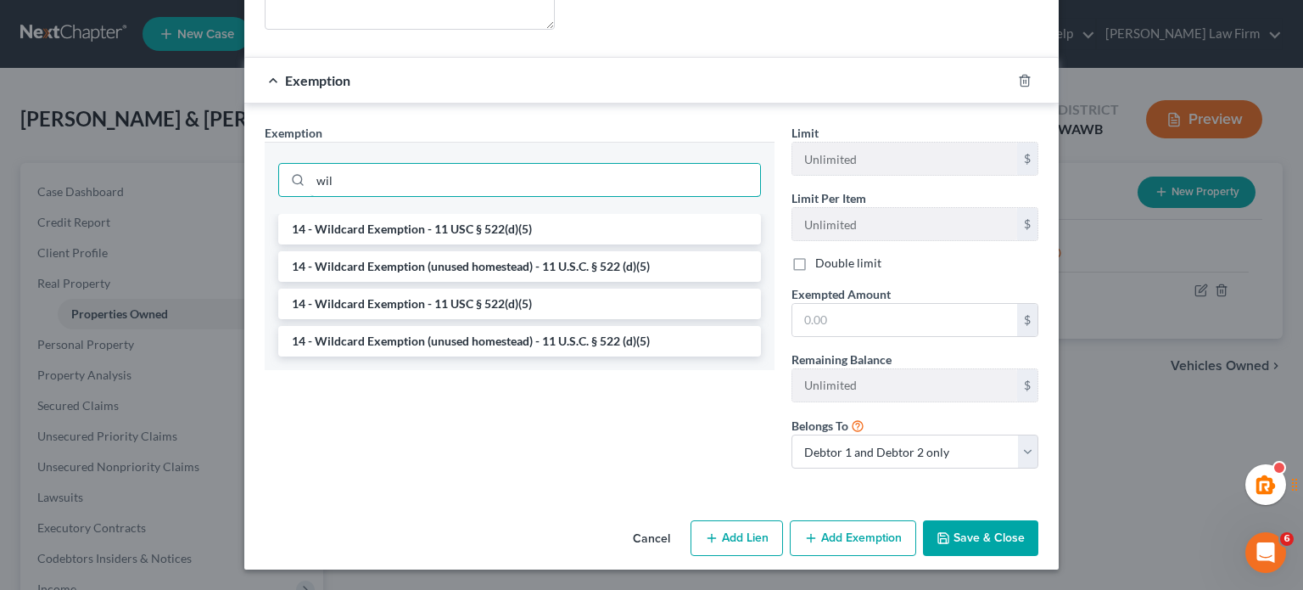
scroll to position [455, 0]
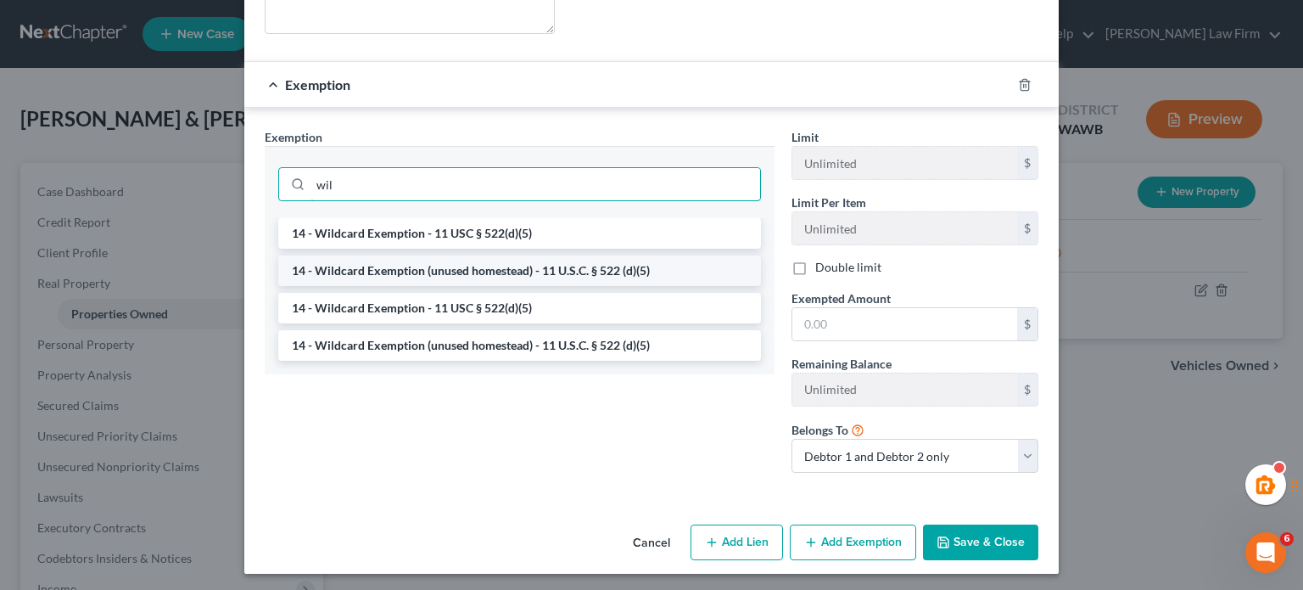
type input "wil"
click at [404, 272] on li "14 - Wildcard Exemption (unused homestead) - 11 U.S.C. § 522 (d)(5)" at bounding box center [519, 270] width 483 height 31
checkbox input "true"
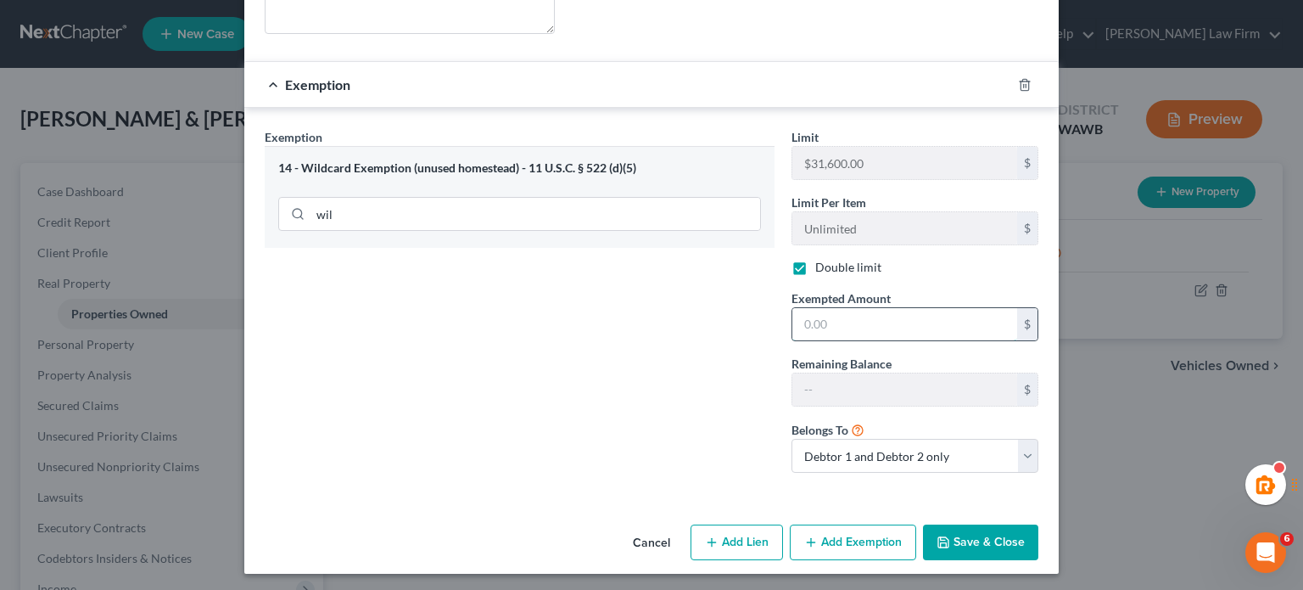
click at [858, 316] on input "text" at bounding box center [905, 324] width 225 height 32
type input "1"
click at [861, 332] on input "text" at bounding box center [905, 324] width 225 height 32
click at [819, 317] on input "text" at bounding box center [905, 324] width 225 height 32
type input "1"
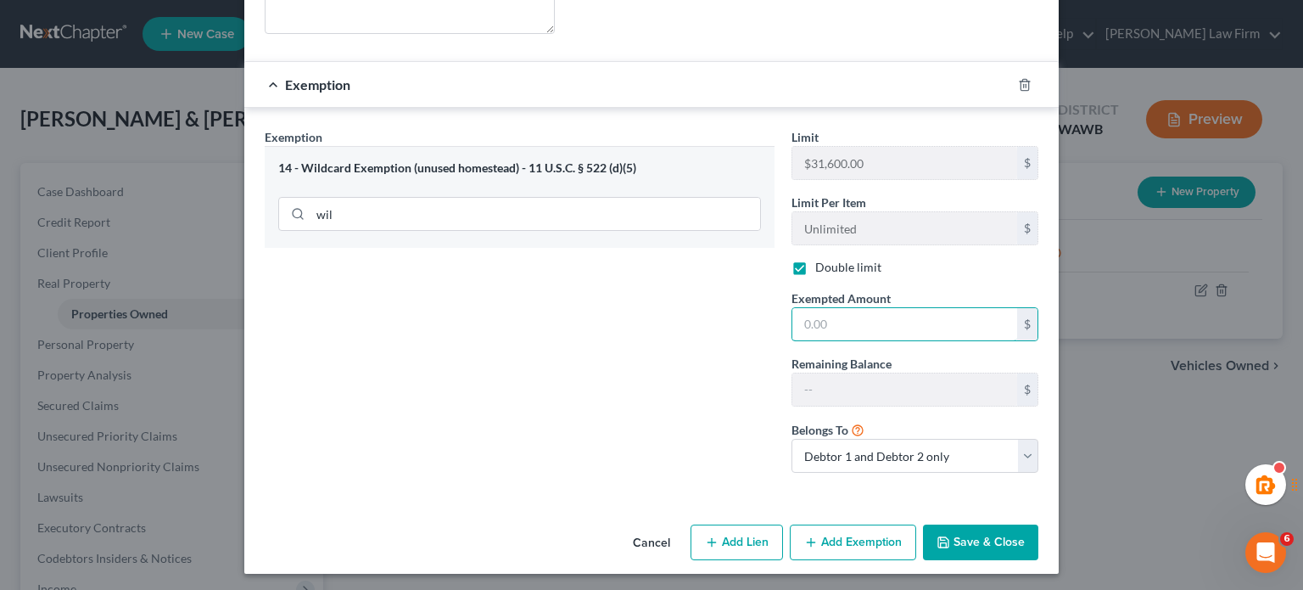
type input "0"
type input "11,950"
click at [698, 372] on div "Exemption Set must be selected for CA. Exemption * 14 - Wildcard Exemption (unu…" at bounding box center [519, 307] width 527 height 358
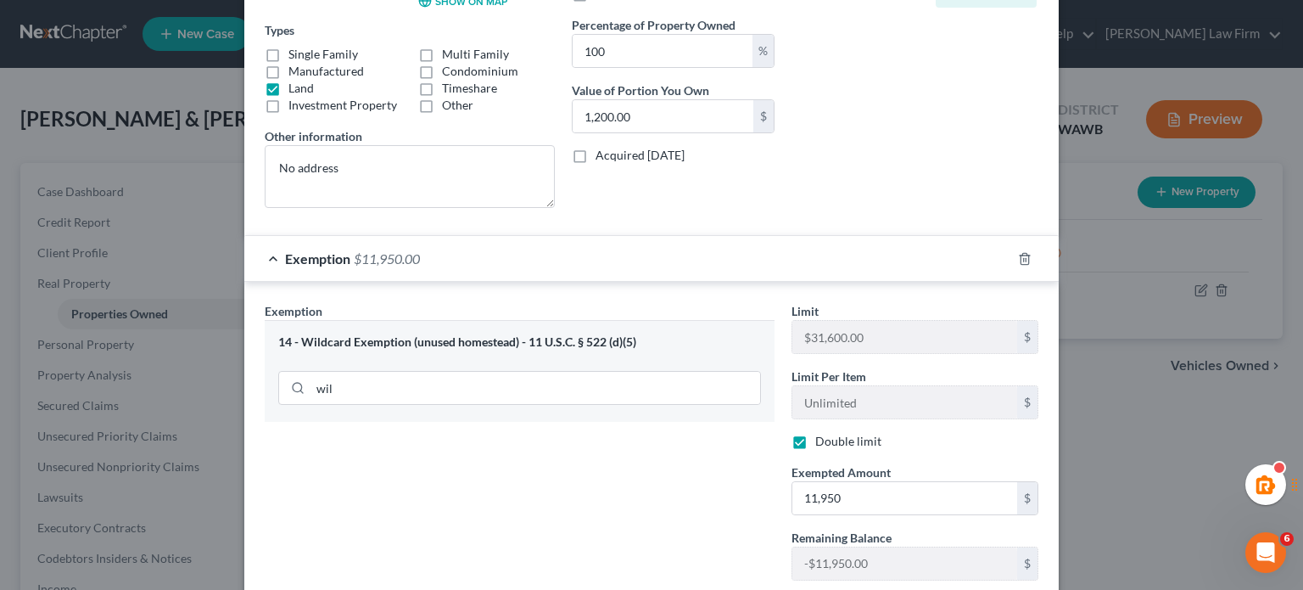
scroll to position [283, 0]
click at [584, 451] on div "Exemption Set must be selected for CA. Exemption * 14 - Wildcard Exemption (unu…" at bounding box center [519, 479] width 527 height 358
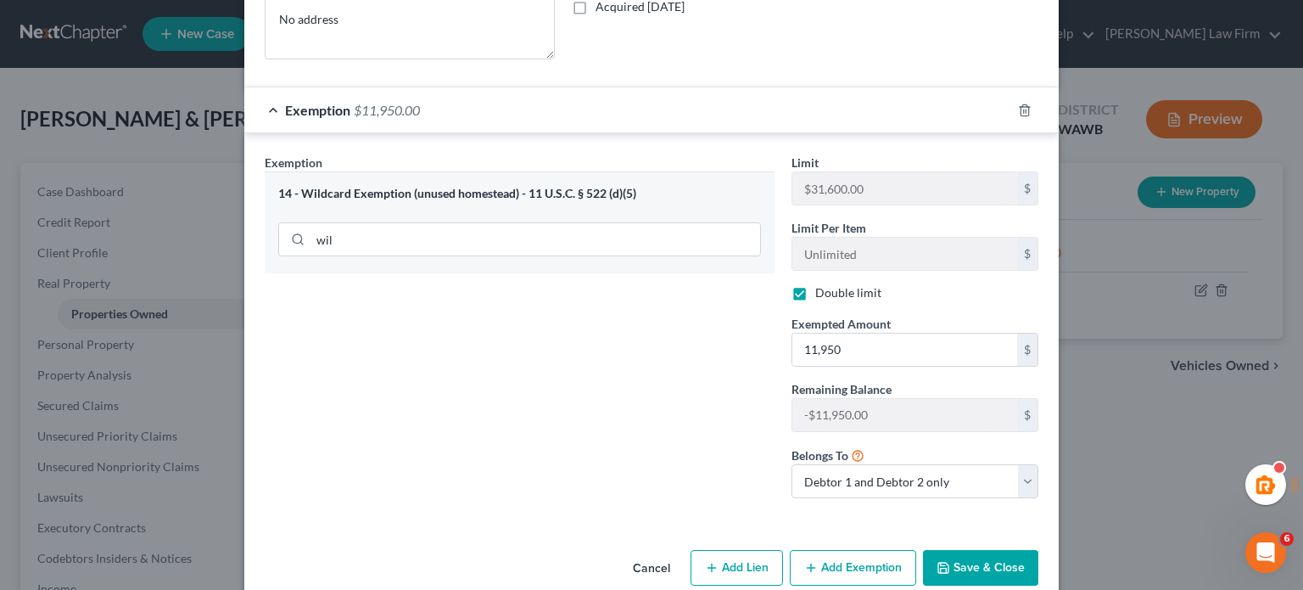
scroll to position [455, 0]
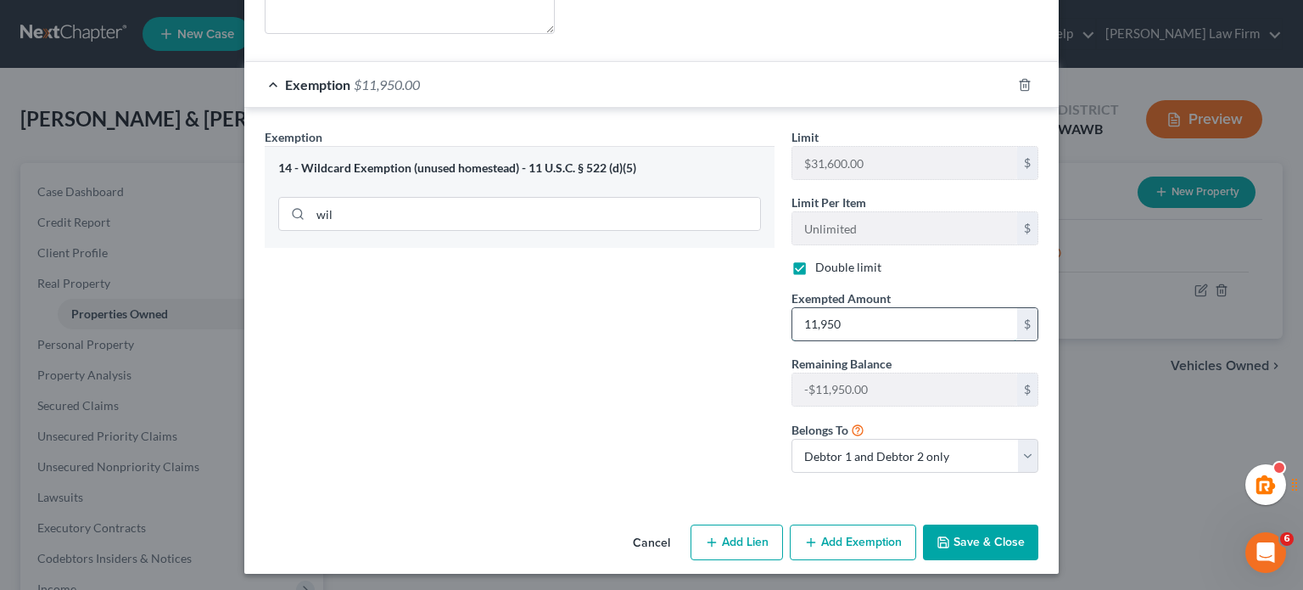
click at [875, 326] on input "11,950" at bounding box center [905, 324] width 225 height 32
click at [1028, 77] on div at bounding box center [1035, 84] width 48 height 27
click at [1018, 81] on icon "button" at bounding box center [1025, 85] width 14 height 14
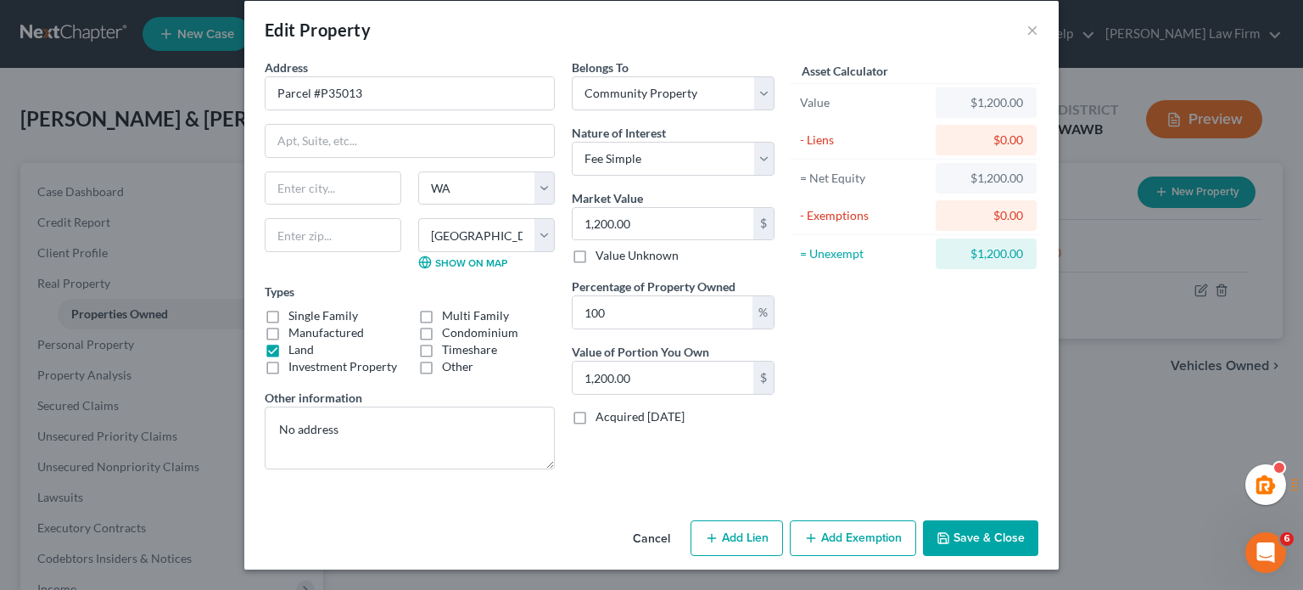
scroll to position [17, 0]
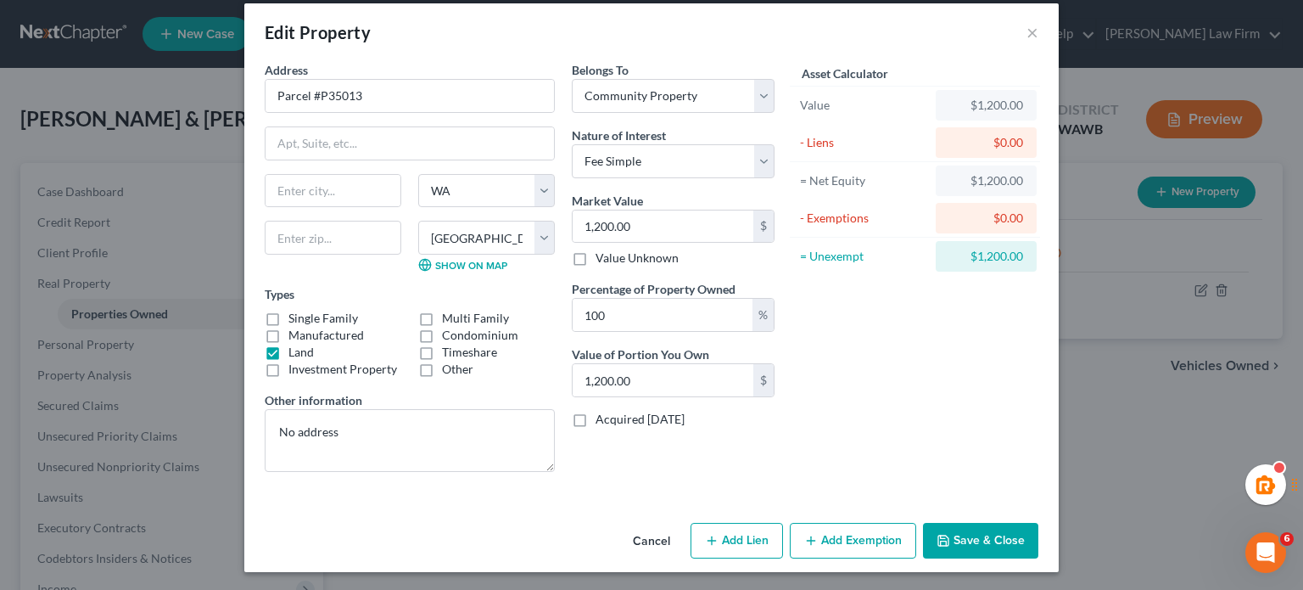
click at [965, 528] on button "Save & Close" at bounding box center [980, 541] width 115 height 36
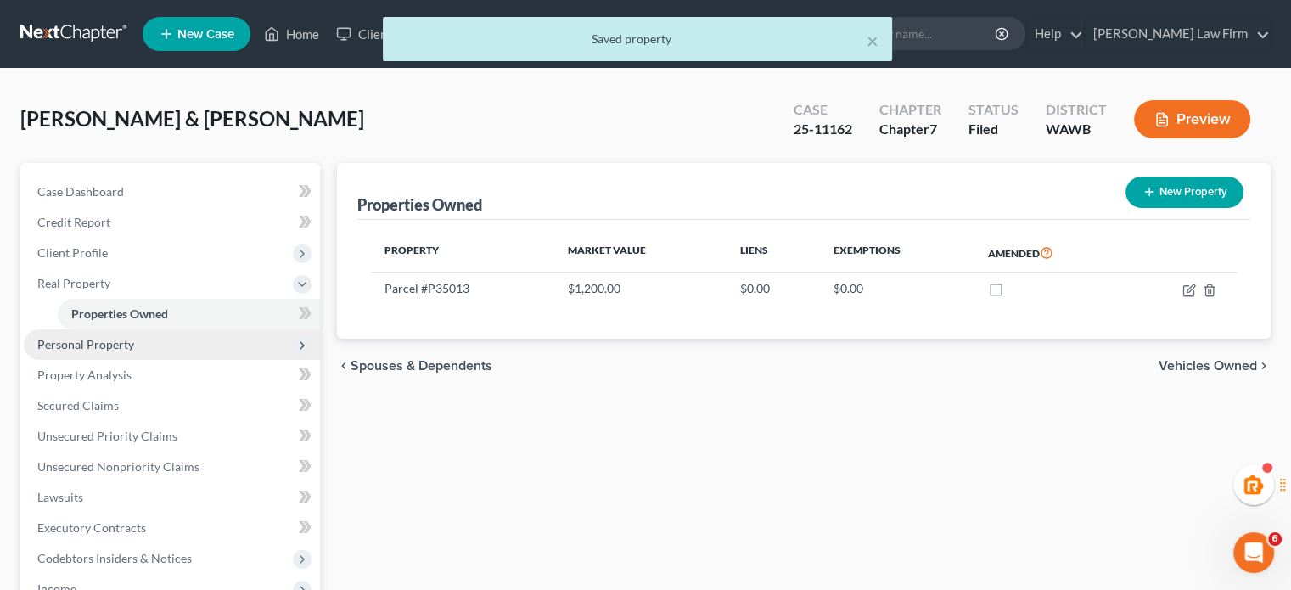
click at [96, 350] on span "Personal Property" at bounding box center [85, 344] width 97 height 14
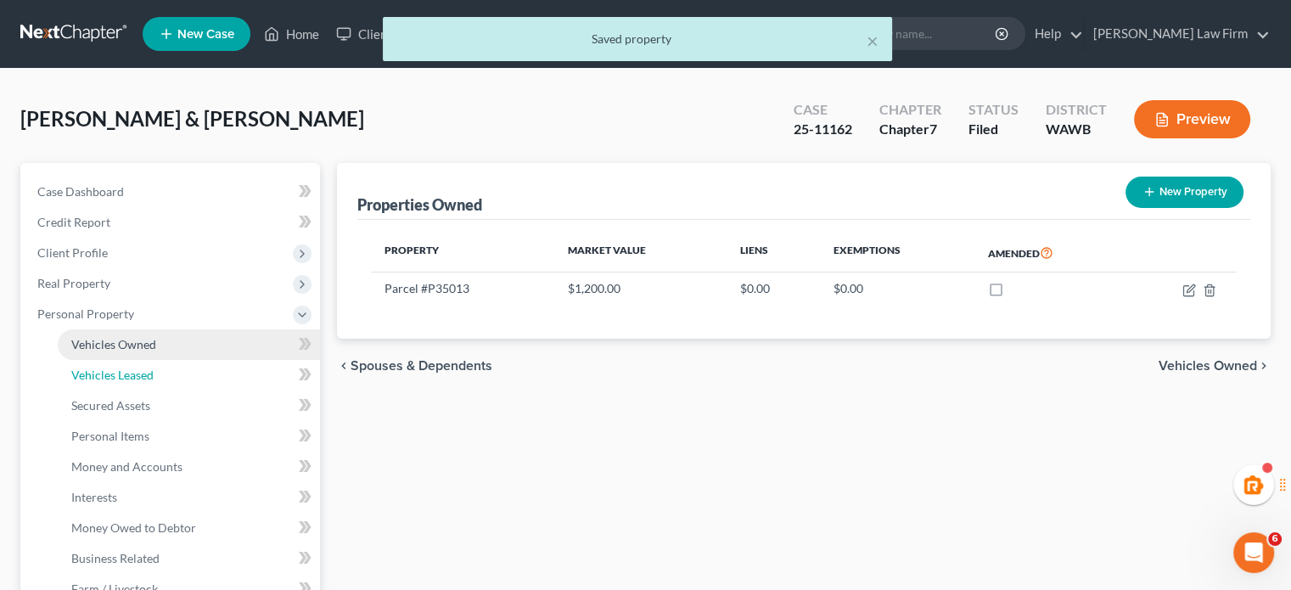
click at [107, 367] on span "Vehicles Leased" at bounding box center [112, 374] width 82 height 14
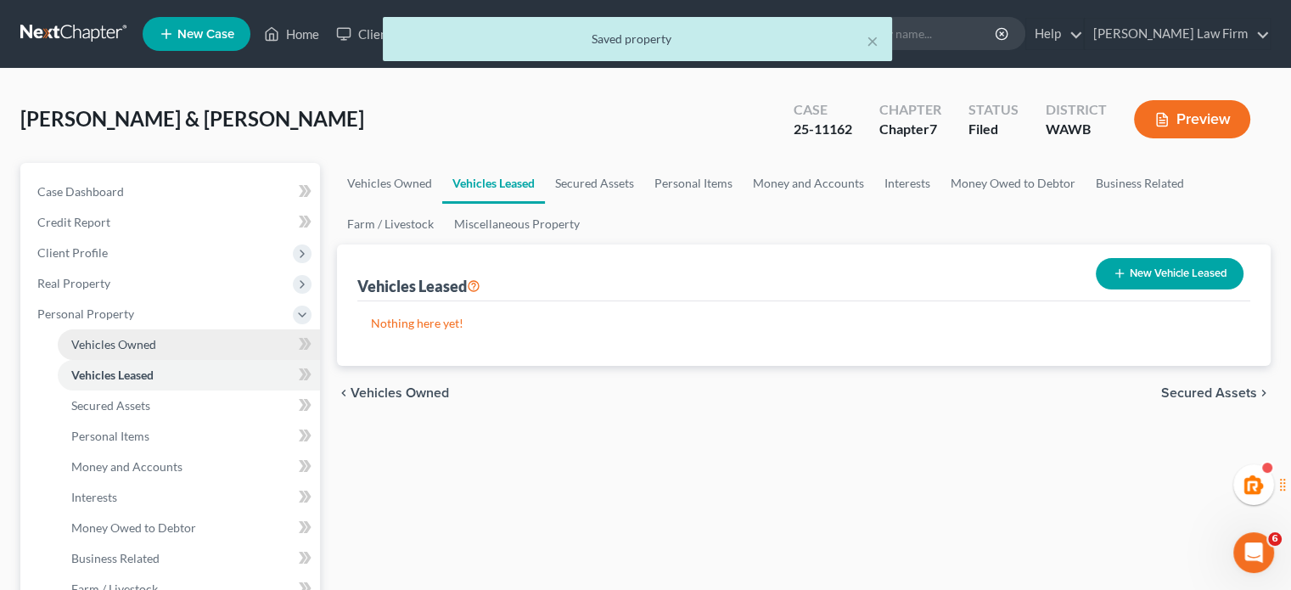
click at [105, 345] on span "Vehicles Owned" at bounding box center [113, 344] width 85 height 14
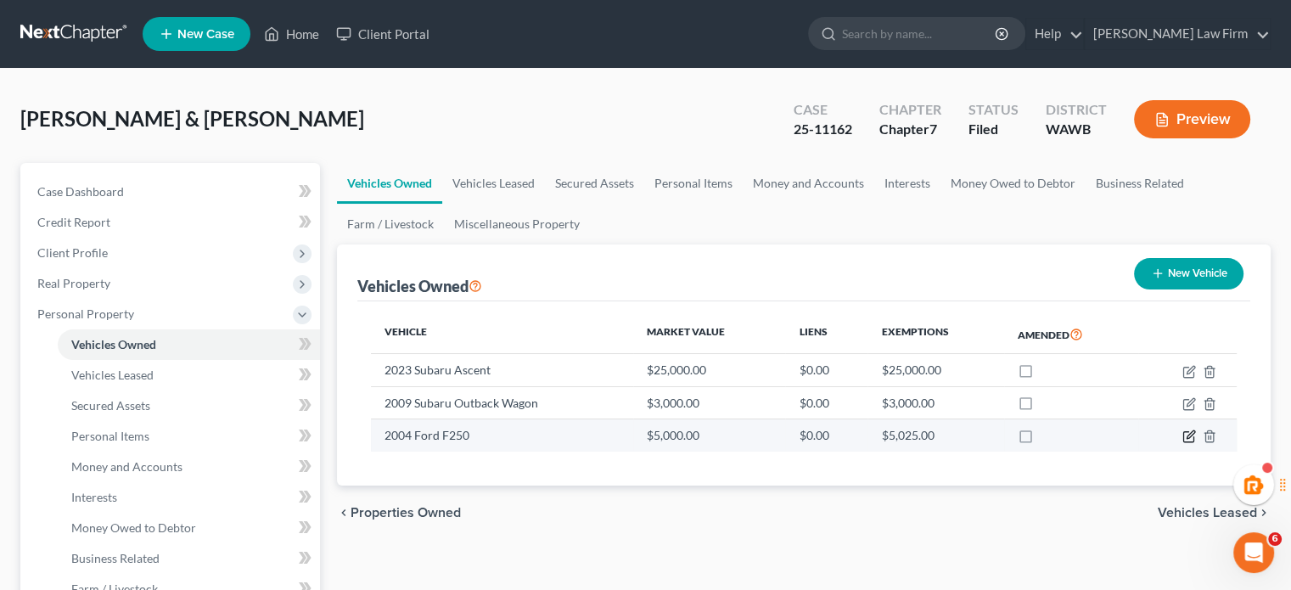
click at [1191, 438] on icon "button" at bounding box center [1189, 436] width 14 height 14
select select "0"
select select "22"
select select "3"
select select "4"
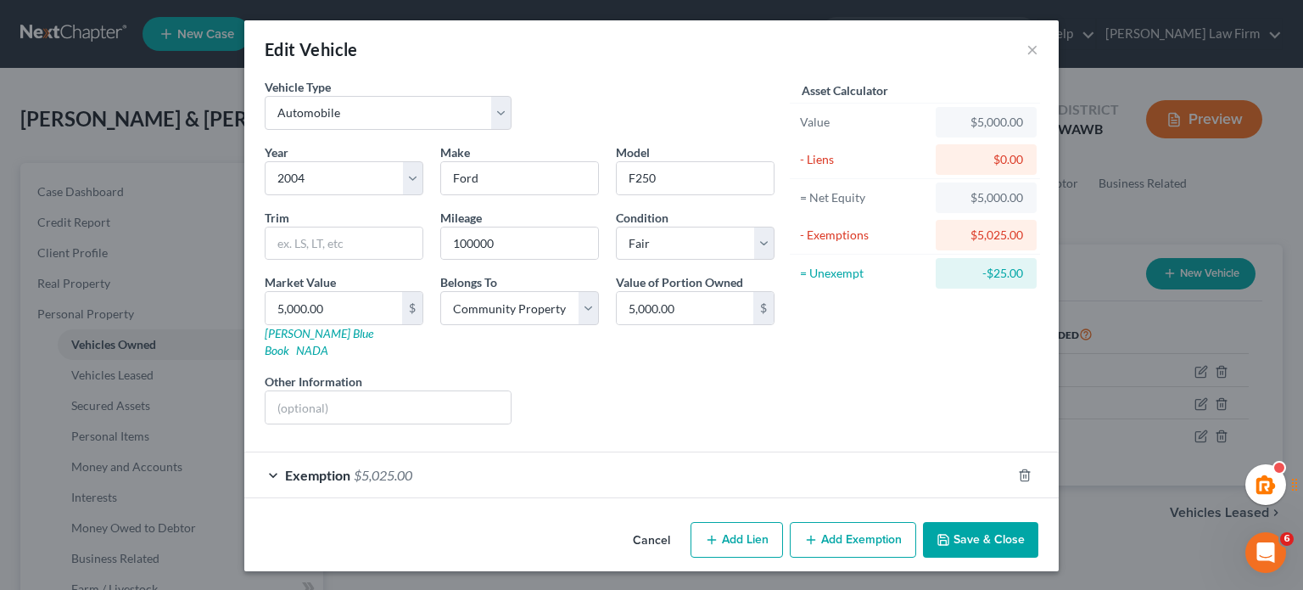
click at [774, 452] on div "Exemption $5,025.00" at bounding box center [627, 474] width 767 height 45
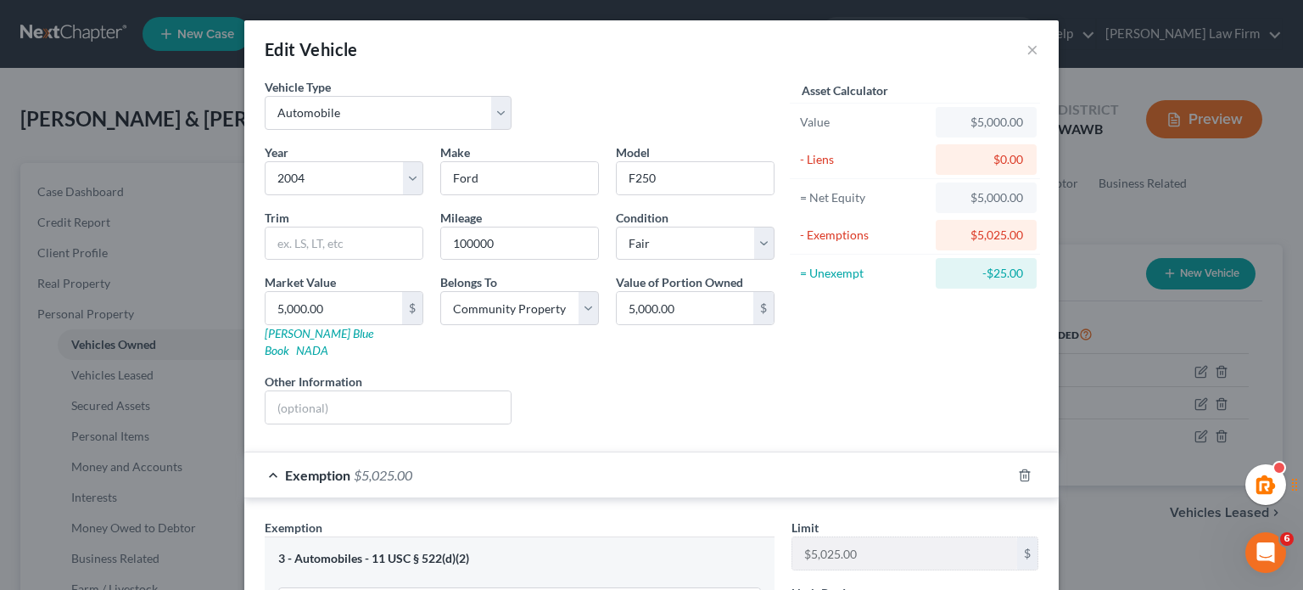
click at [774, 452] on div "Exemption $5,025.00" at bounding box center [627, 474] width 767 height 45
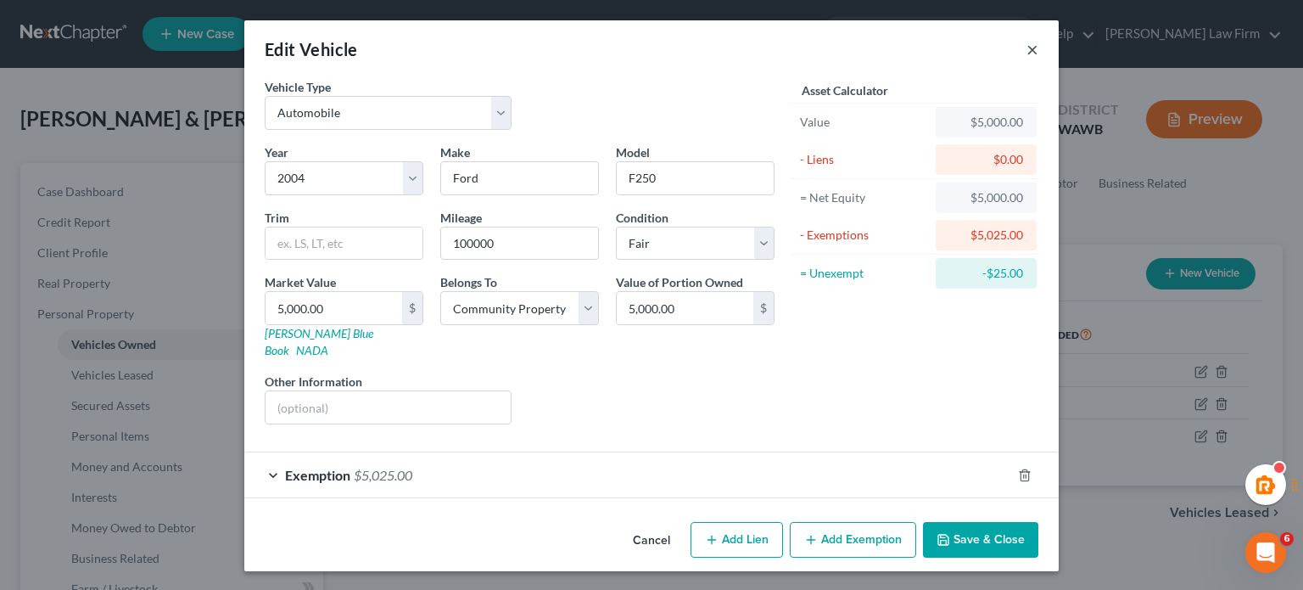
click at [1030, 48] on button "×" at bounding box center [1033, 49] width 12 height 20
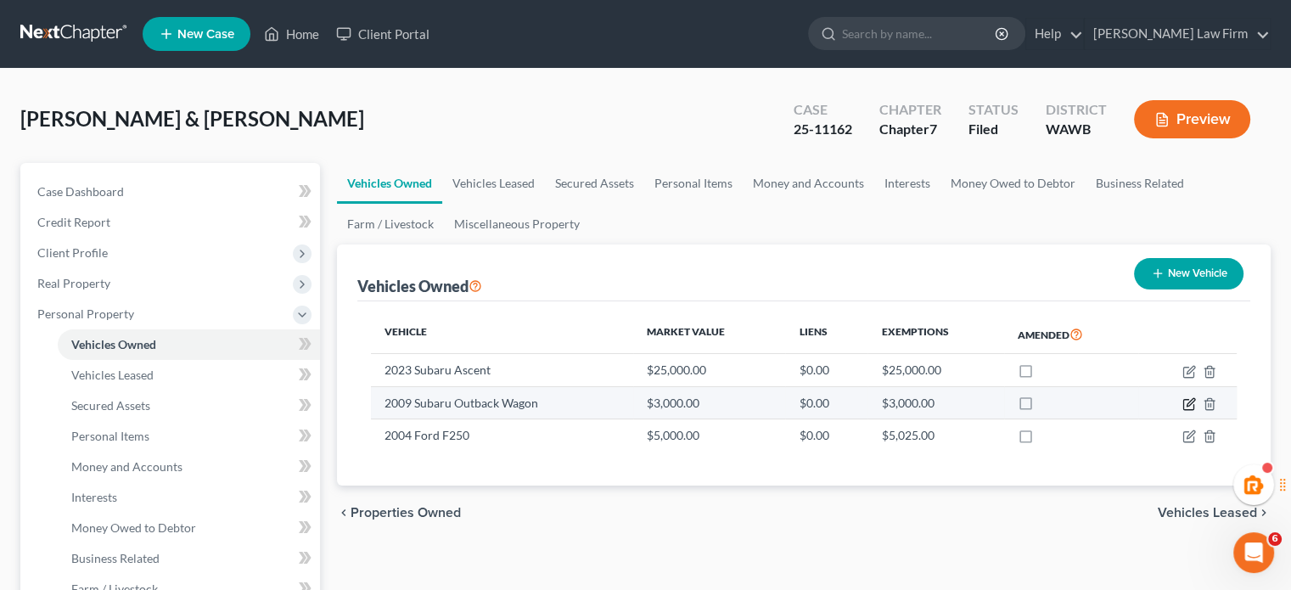
click at [1189, 398] on icon "button" at bounding box center [1189, 404] width 14 height 14
select select "0"
select select "17"
select select "3"
select select "4"
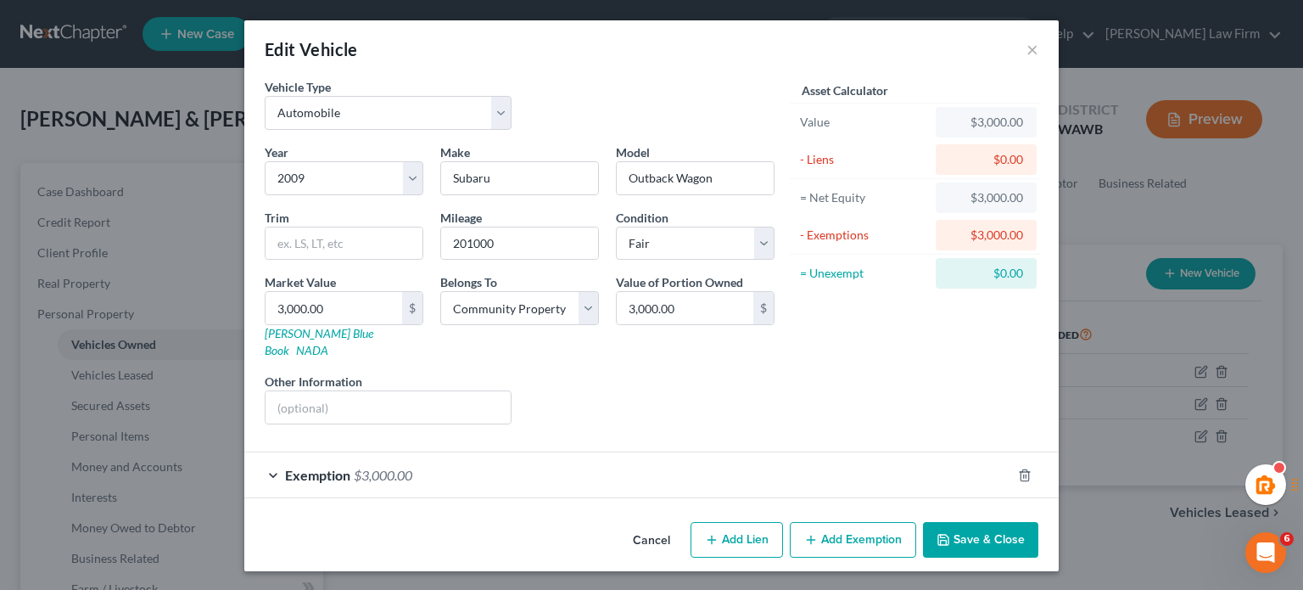
click at [821, 452] on div "Exemption $3,000.00" at bounding box center [627, 474] width 767 height 45
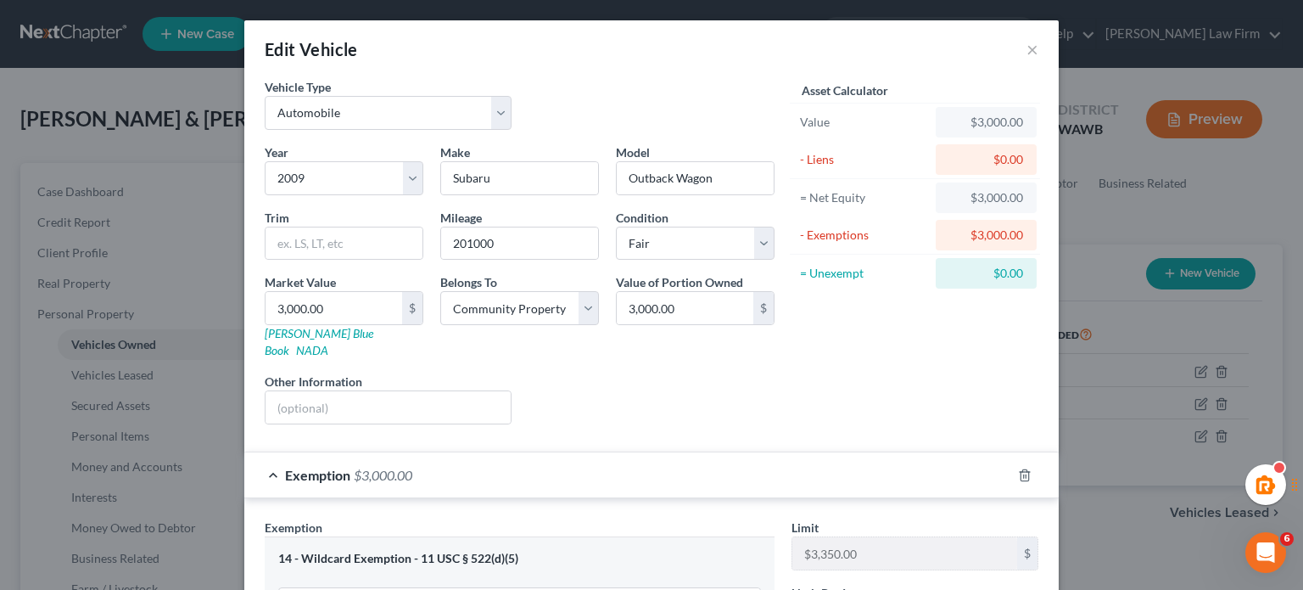
click at [821, 452] on div "Exemption $3,000.00" at bounding box center [627, 474] width 767 height 45
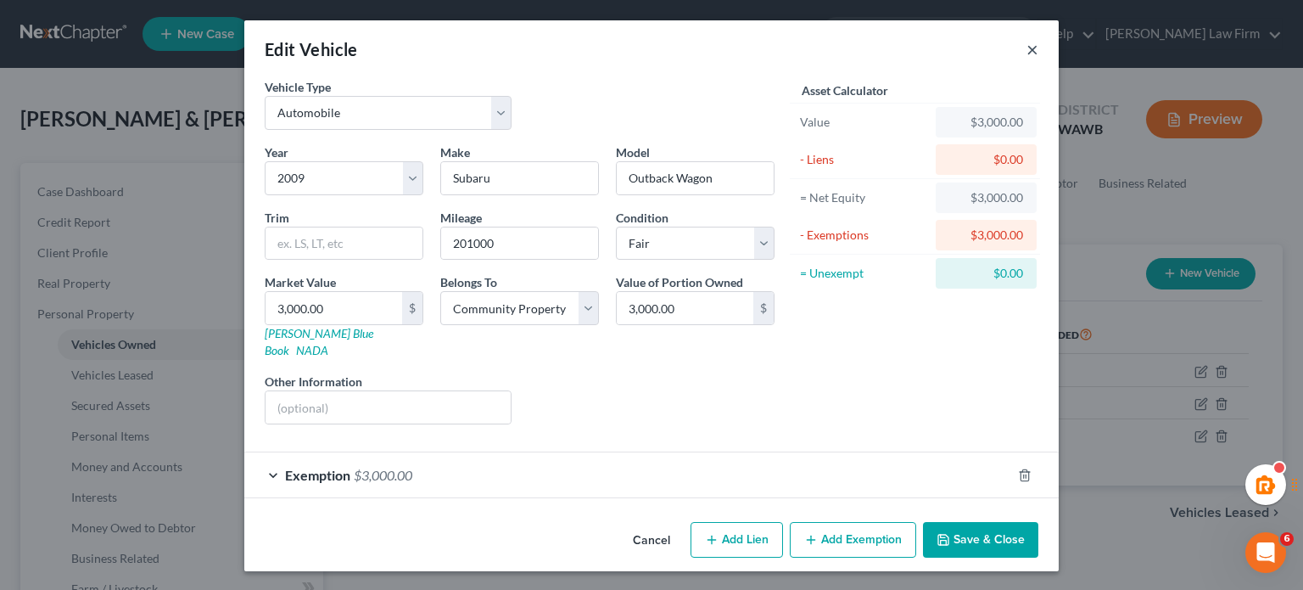
click at [1034, 49] on button "×" at bounding box center [1033, 49] width 12 height 20
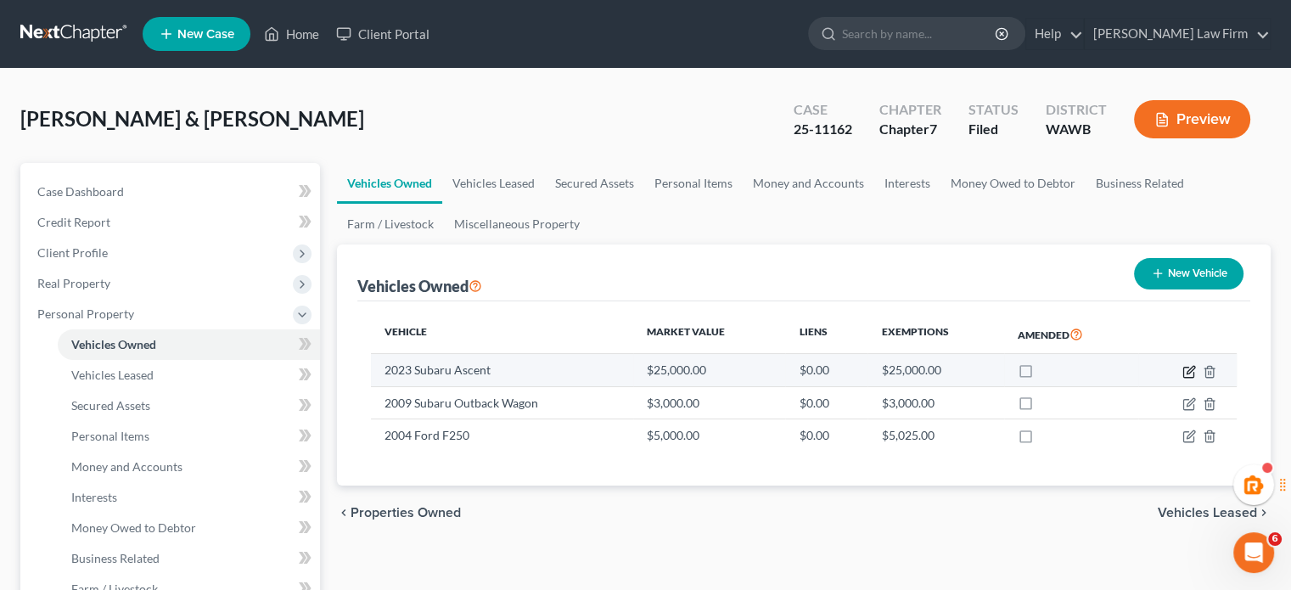
click at [1183, 371] on icon "button" at bounding box center [1188, 372] width 10 height 10
select select "0"
select select "3"
select select "2"
select select "4"
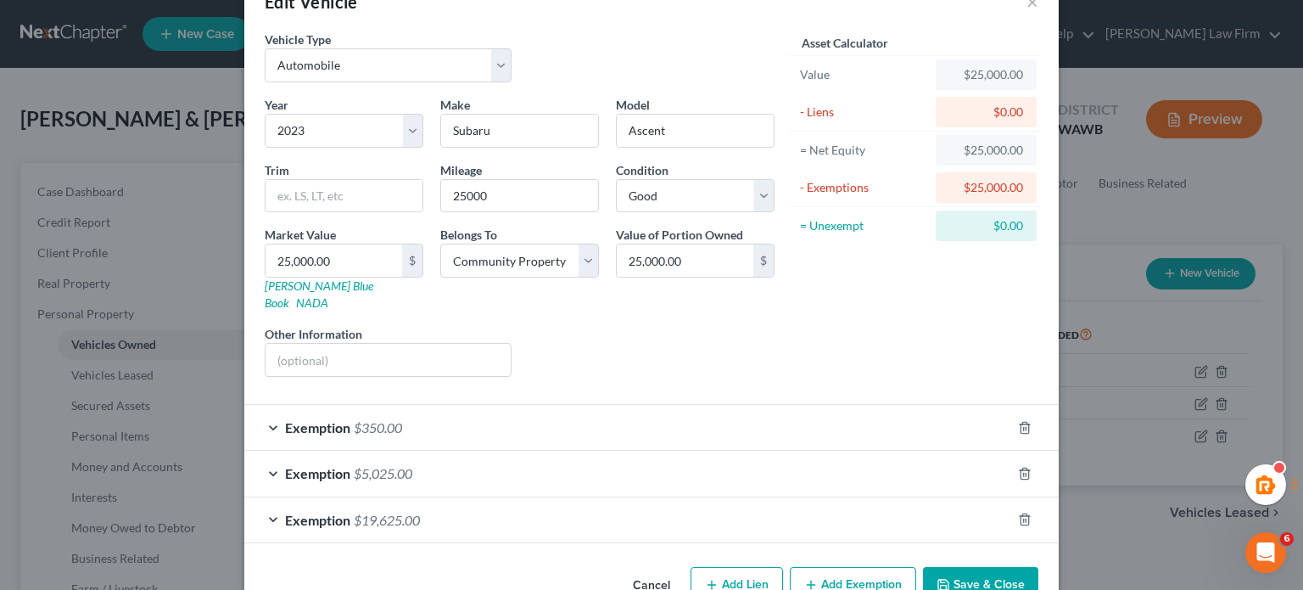
scroll to position [74, 0]
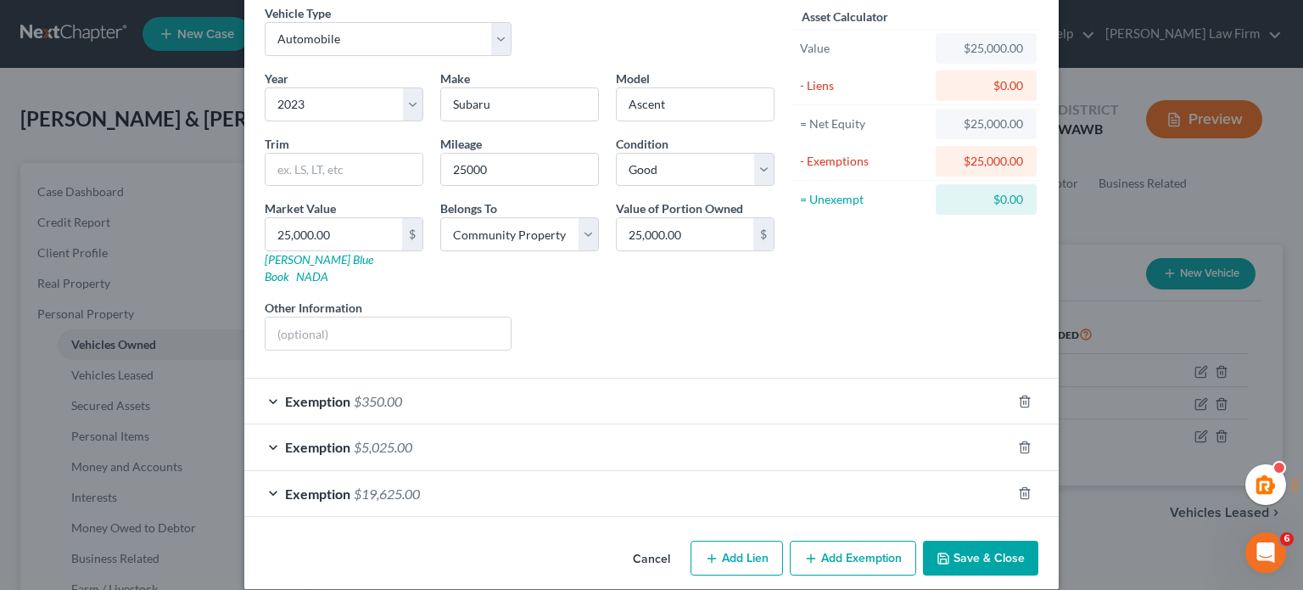
click at [899, 233] on div "Asset Calculator Value $25,000.00 - Liens $0.00 = Net Equity $25,000.00 - Exemp…" at bounding box center [915, 184] width 264 height 360
click at [479, 471] on div "Exemption $19,625.00" at bounding box center [627, 493] width 767 height 45
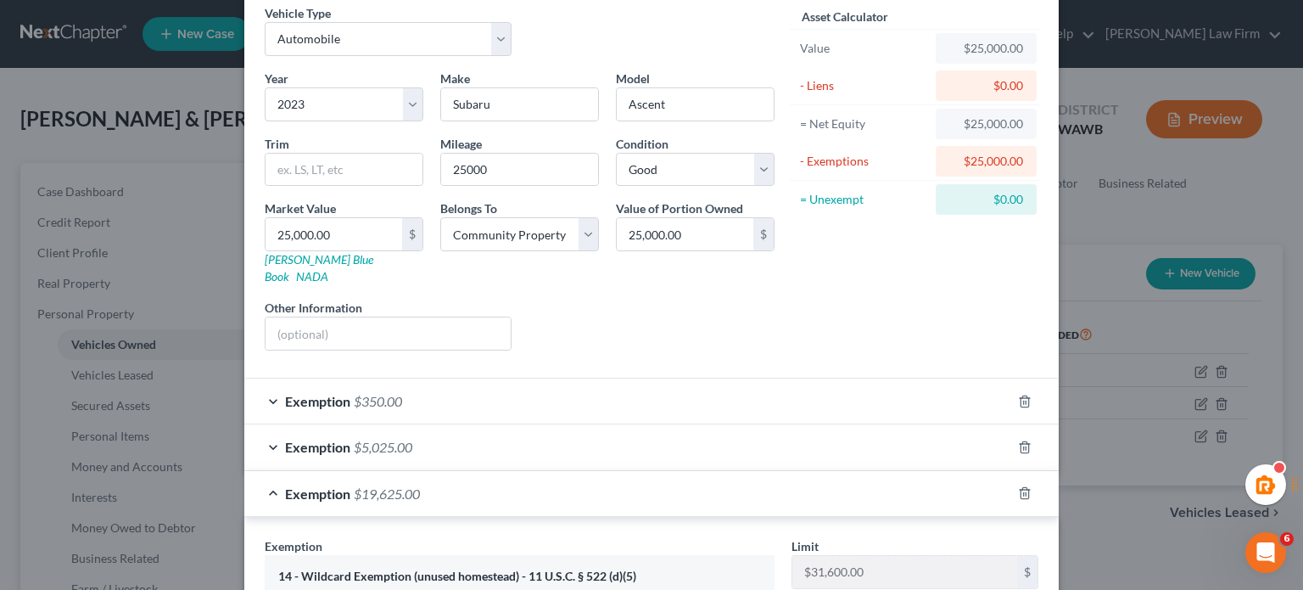
click at [714, 349] on form "Vehicle Type Select Automobile Truck Trailer Watercraft Aircraft Motor Home Atv…" at bounding box center [652, 479] width 774 height 950
click at [912, 378] on div "Exemption $350.00" at bounding box center [627, 400] width 767 height 45
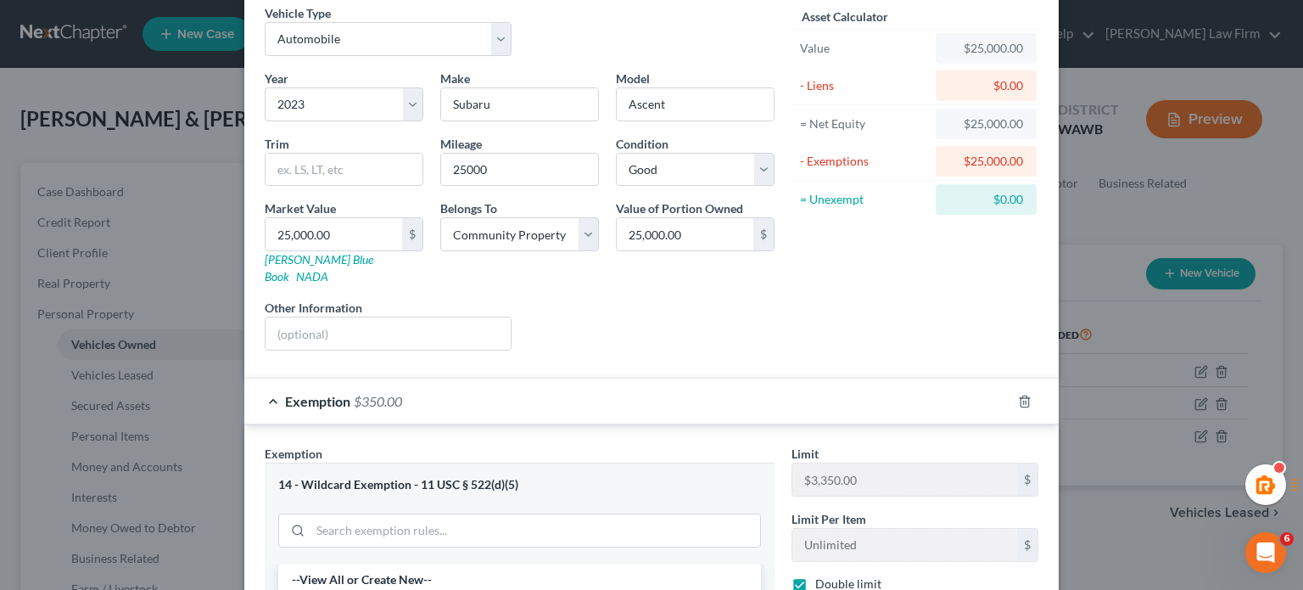
click at [809, 384] on div "Exemption $350.00" at bounding box center [627, 400] width 767 height 45
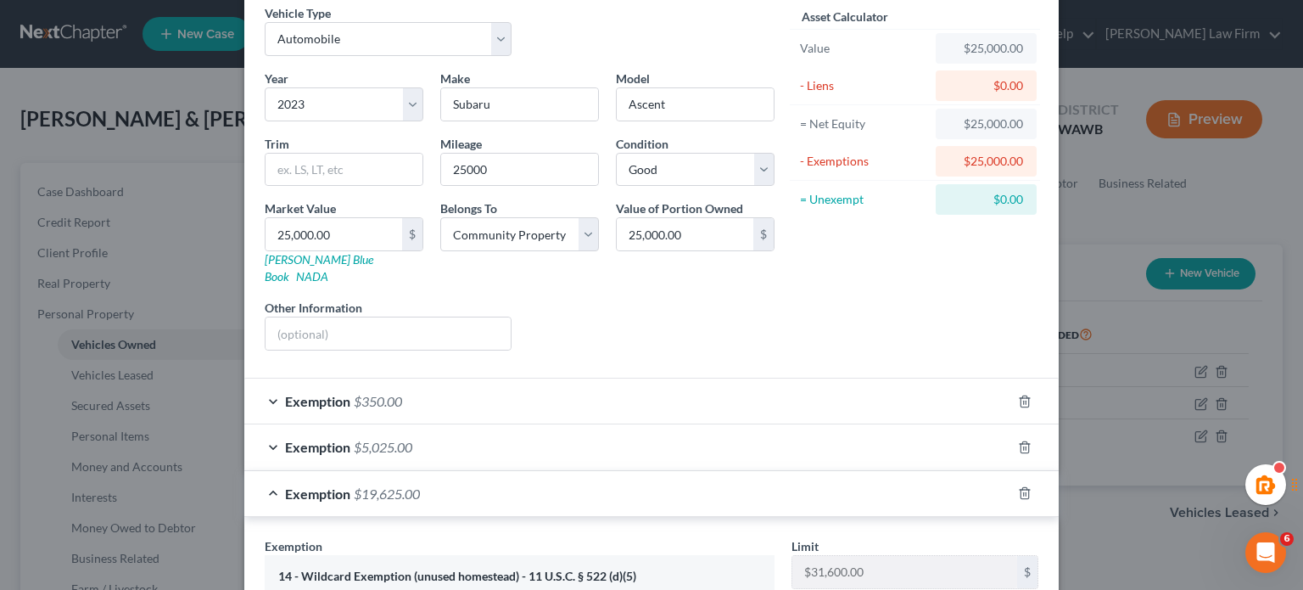
click at [654, 438] on div "Exemption $5,025.00" at bounding box center [627, 446] width 767 height 45
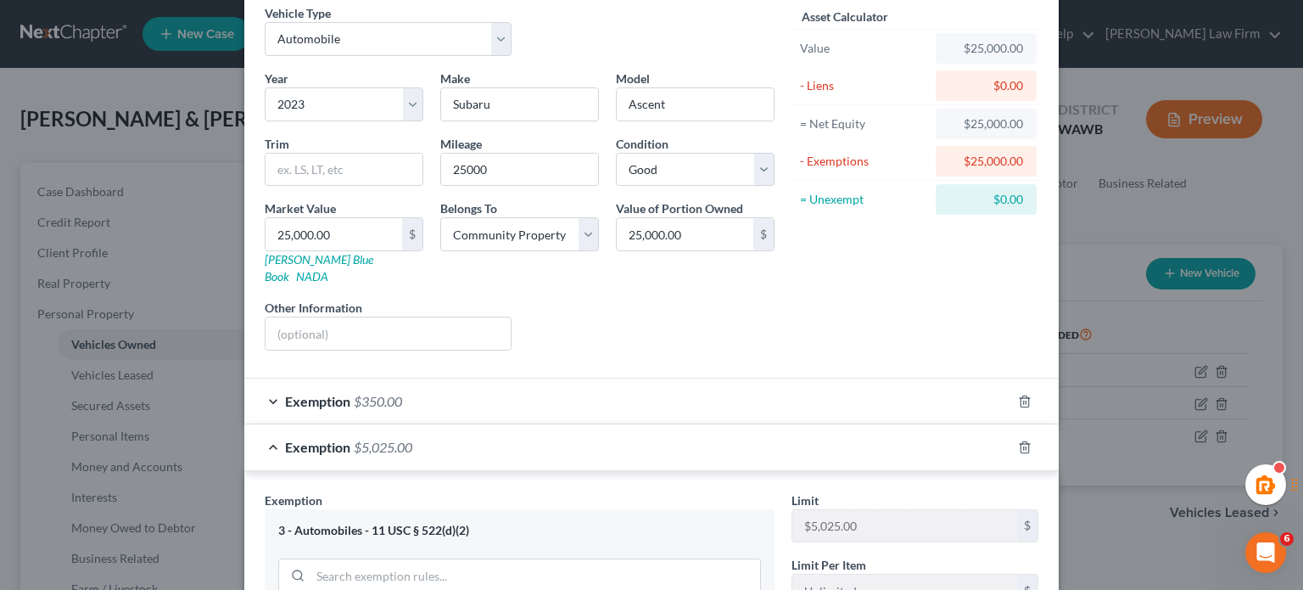
click at [614, 389] on div "Exemption $350.00" at bounding box center [627, 400] width 767 height 45
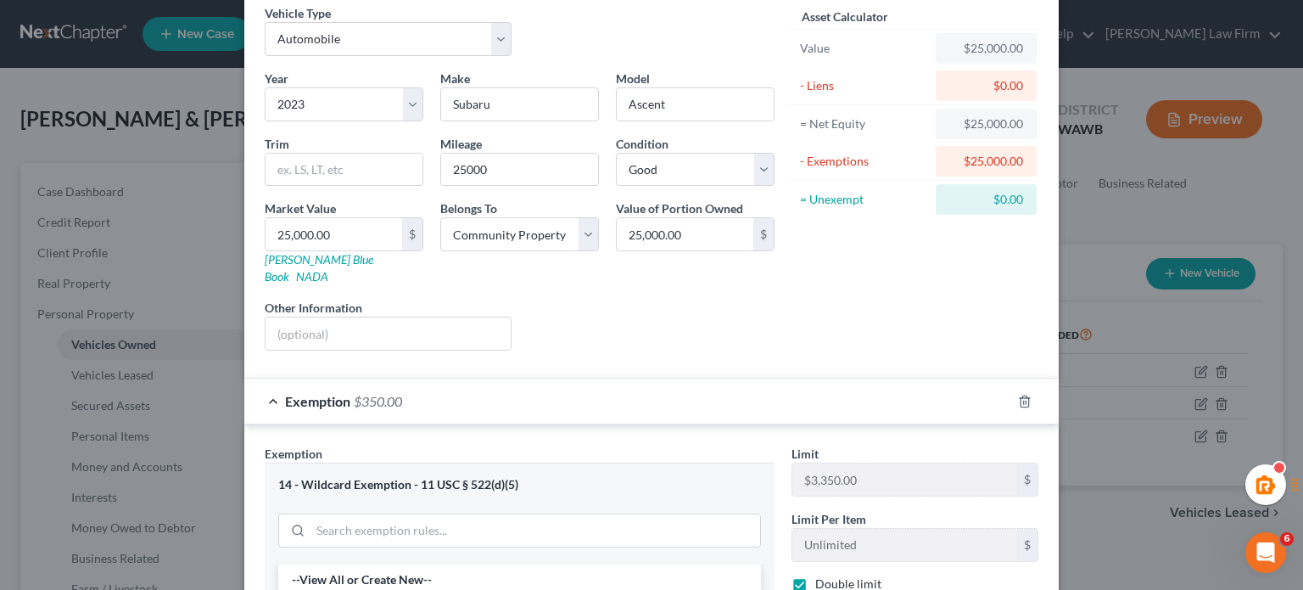
click at [592, 384] on div "Exemption $350.00" at bounding box center [627, 400] width 767 height 45
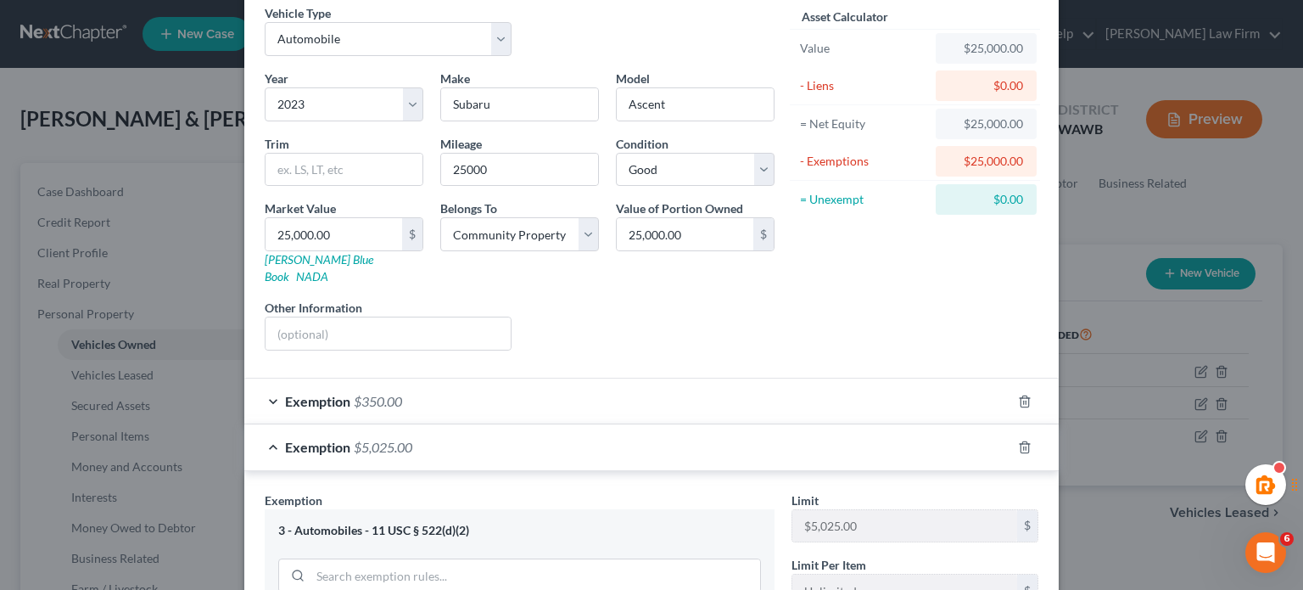
click at [575, 442] on div "Exemption $5,025.00" at bounding box center [627, 446] width 767 height 45
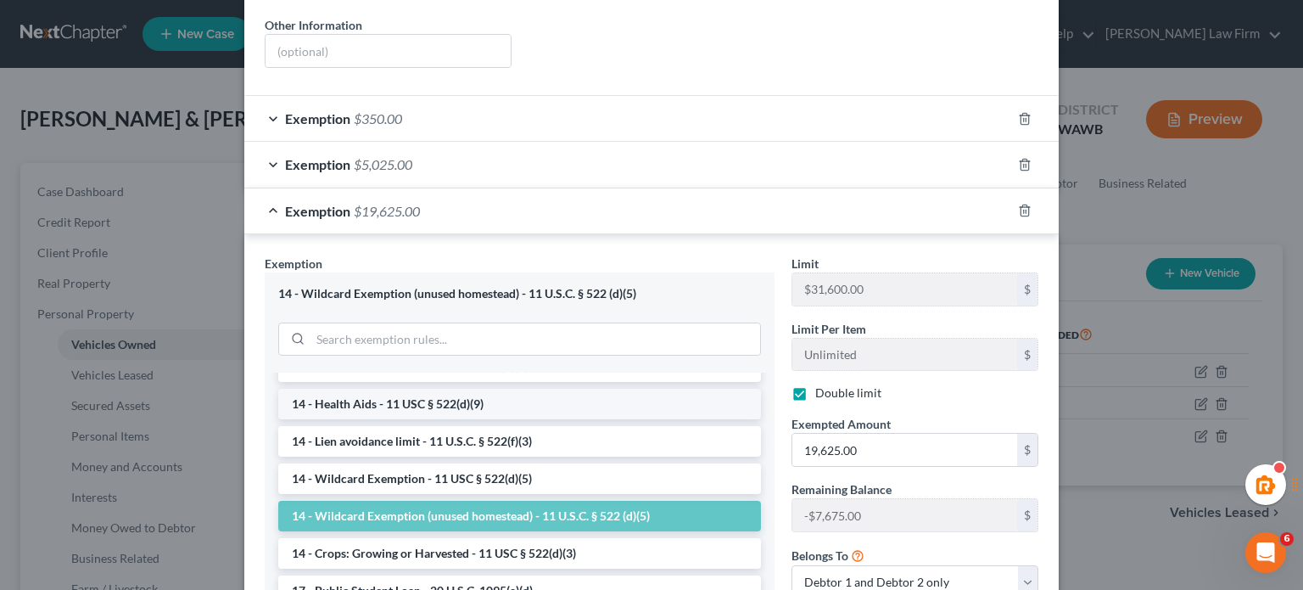
scroll to position [0, 0]
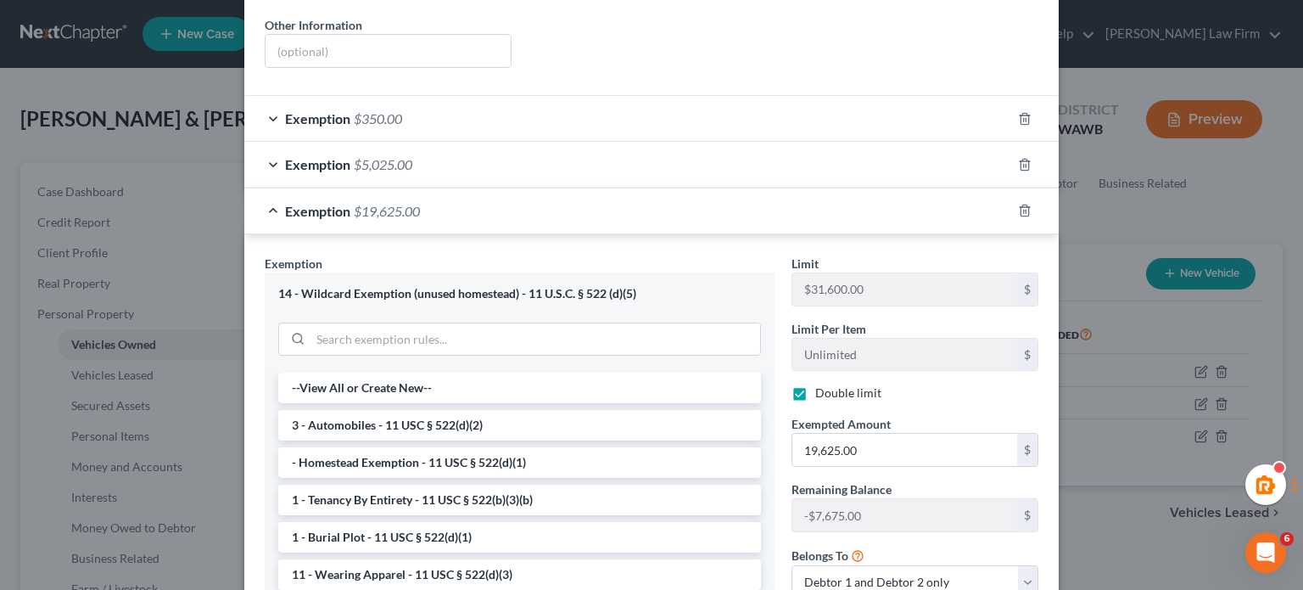
click at [1022, 205] on icon "button" at bounding box center [1025, 210] width 8 height 11
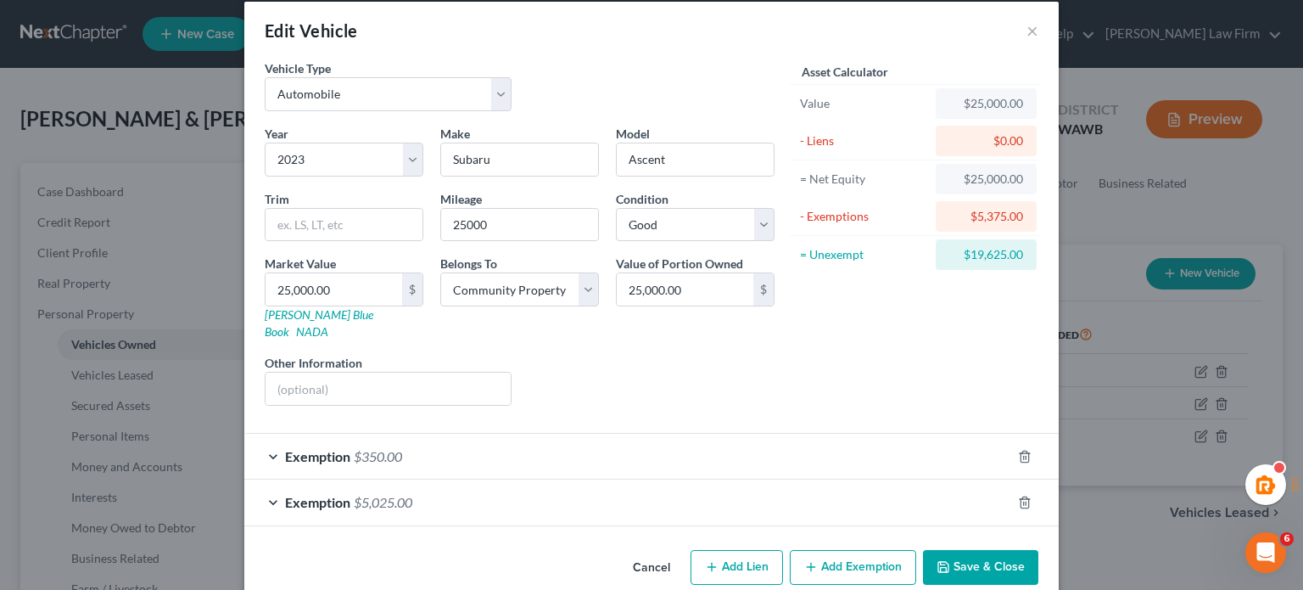
scroll to position [28, 0]
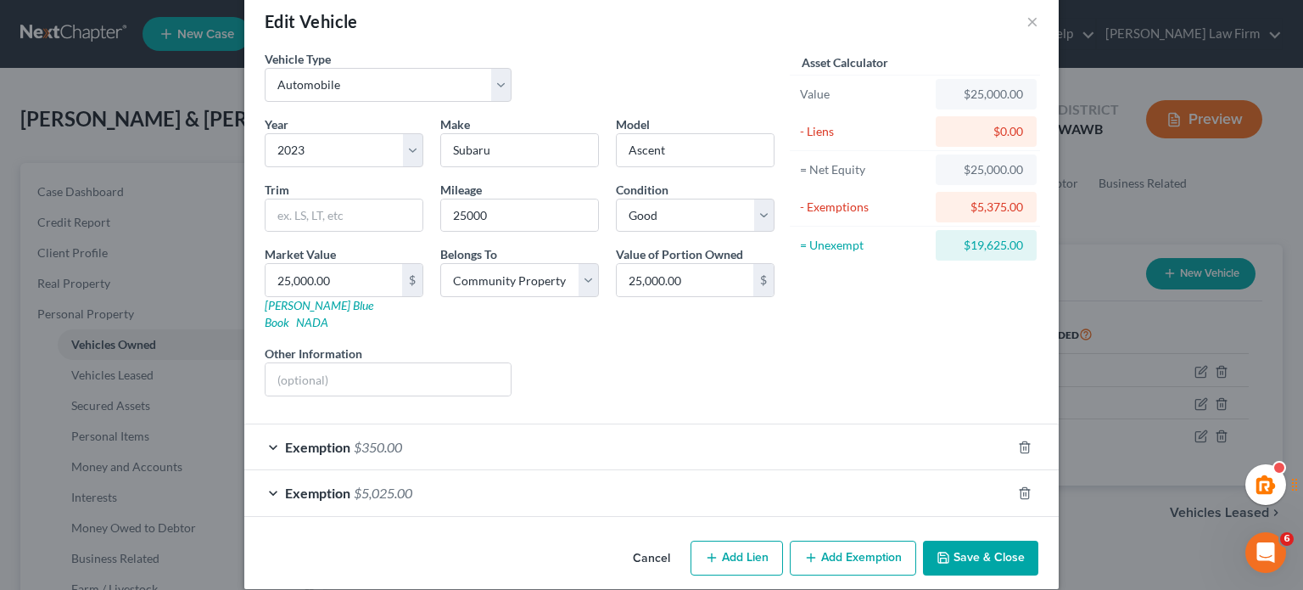
click at [832, 541] on button "Add Exemption" at bounding box center [853, 559] width 126 height 36
select select "2"
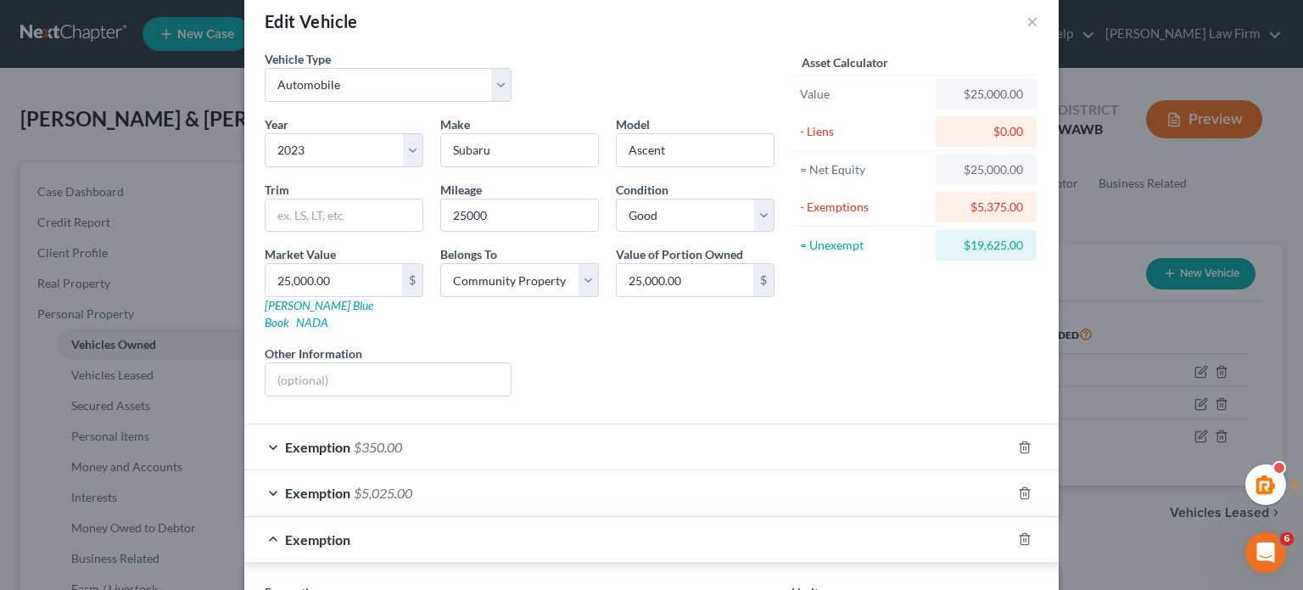
scroll to position [311, 0]
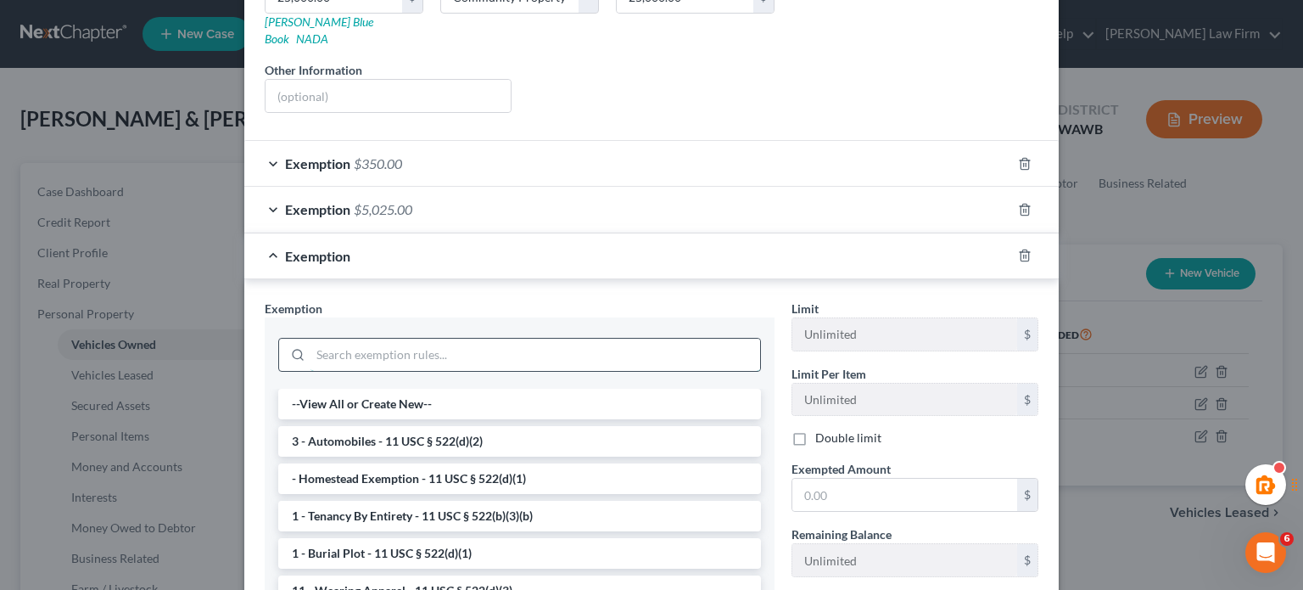
click at [343, 339] on input "search" at bounding box center [536, 355] width 450 height 32
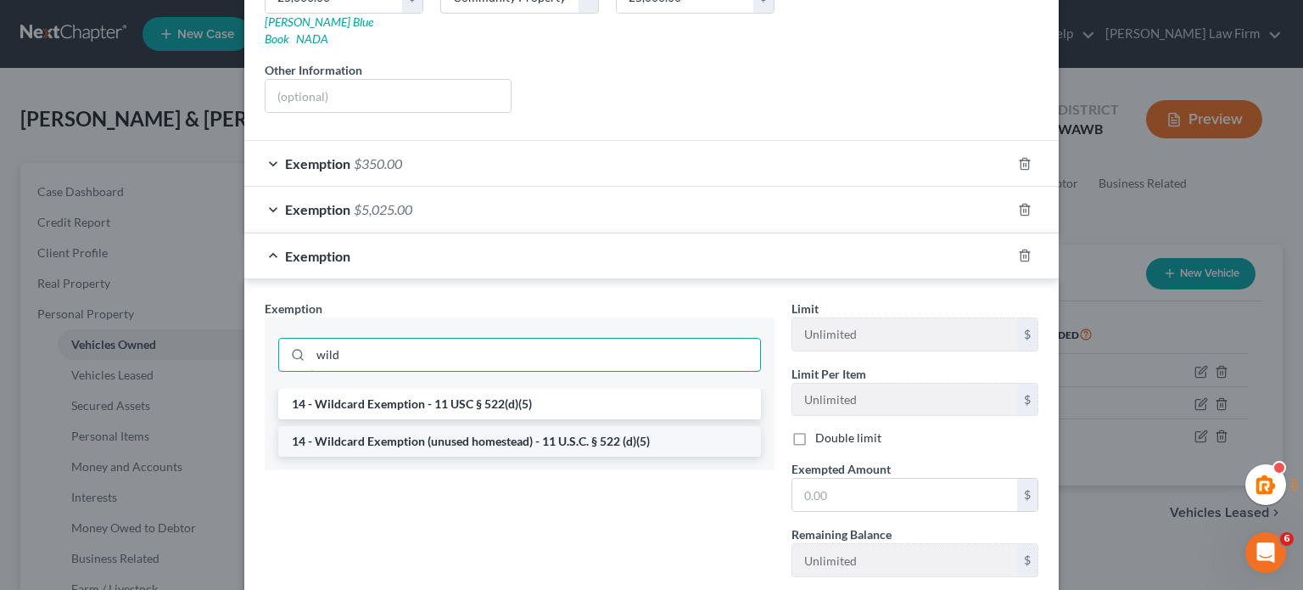
type input "wild"
click at [600, 426] on li "14 - Wildcard Exemption (unused homestead) - 11 U.S.C. § 522 (d)(5)" at bounding box center [519, 441] width 483 height 31
checkbox input "true"
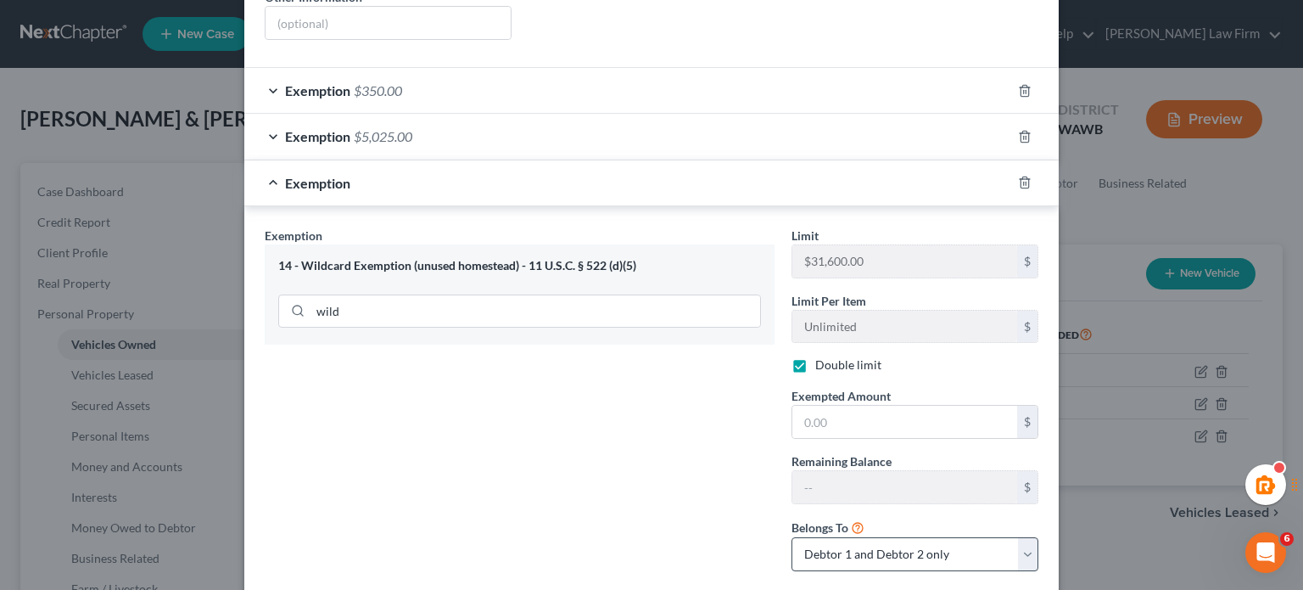
scroll to position [465, 0]
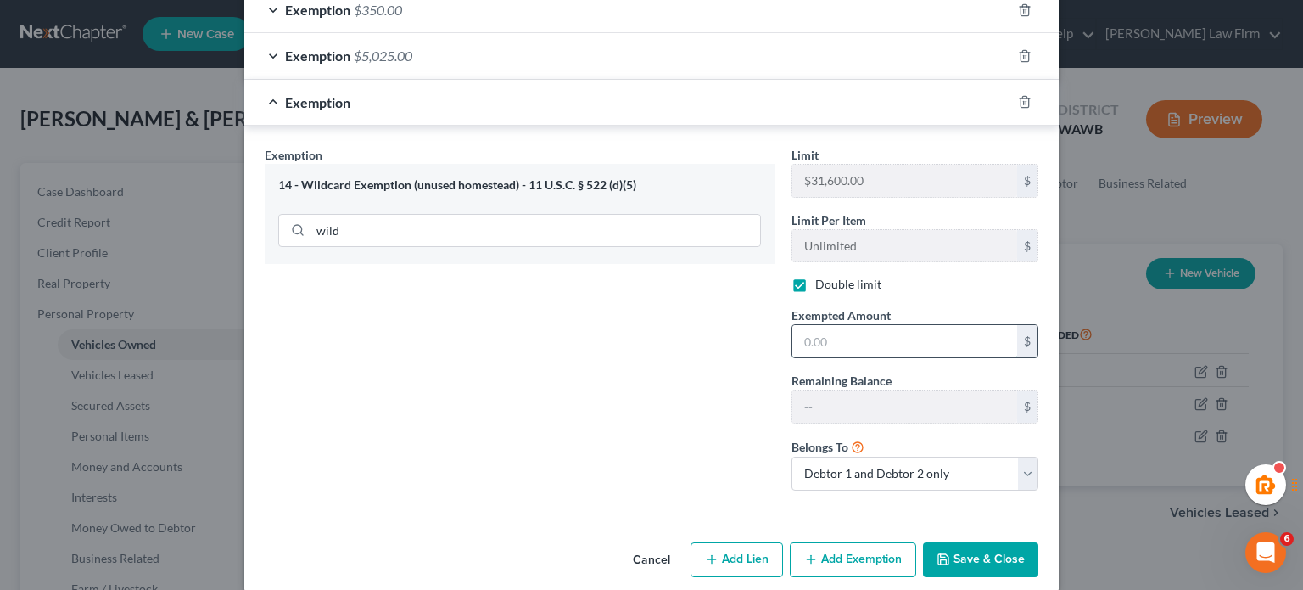
click at [832, 325] on input "text" at bounding box center [905, 341] width 225 height 32
type input "19,625"
click at [614, 331] on div "Exemption Set must be selected for CA. Exemption * 14 - Wildcard Exemption (unu…" at bounding box center [519, 325] width 527 height 358
click at [973, 542] on button "Save & Close" at bounding box center [980, 560] width 115 height 36
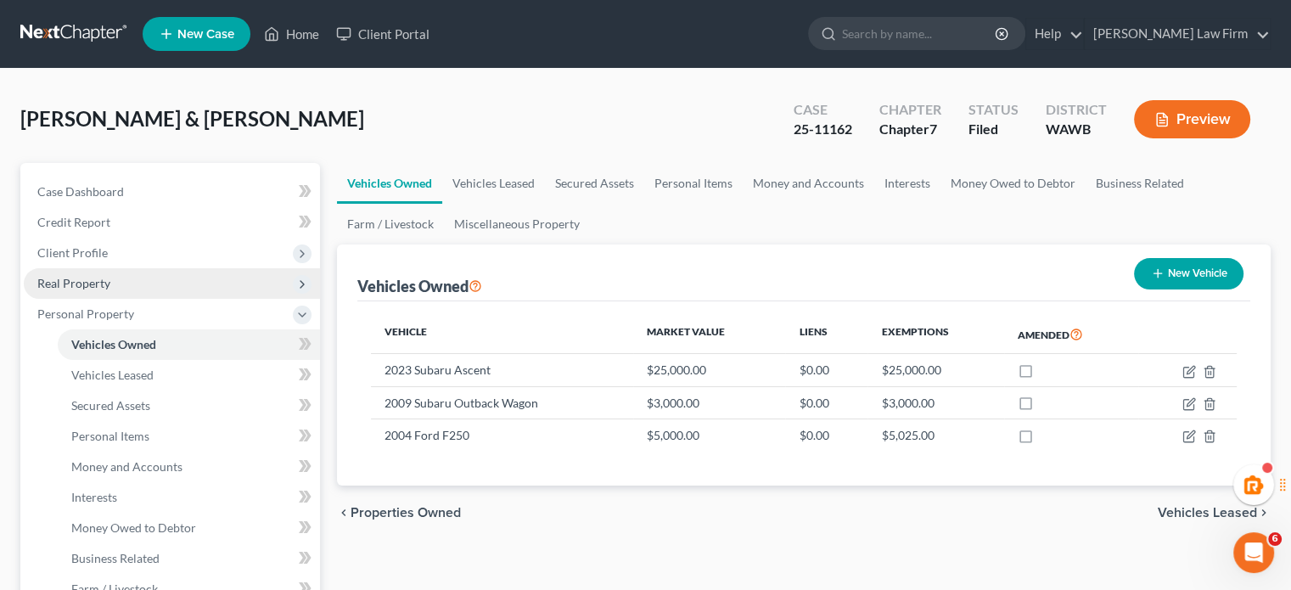
click at [71, 291] on span "Real Property" at bounding box center [172, 283] width 296 height 31
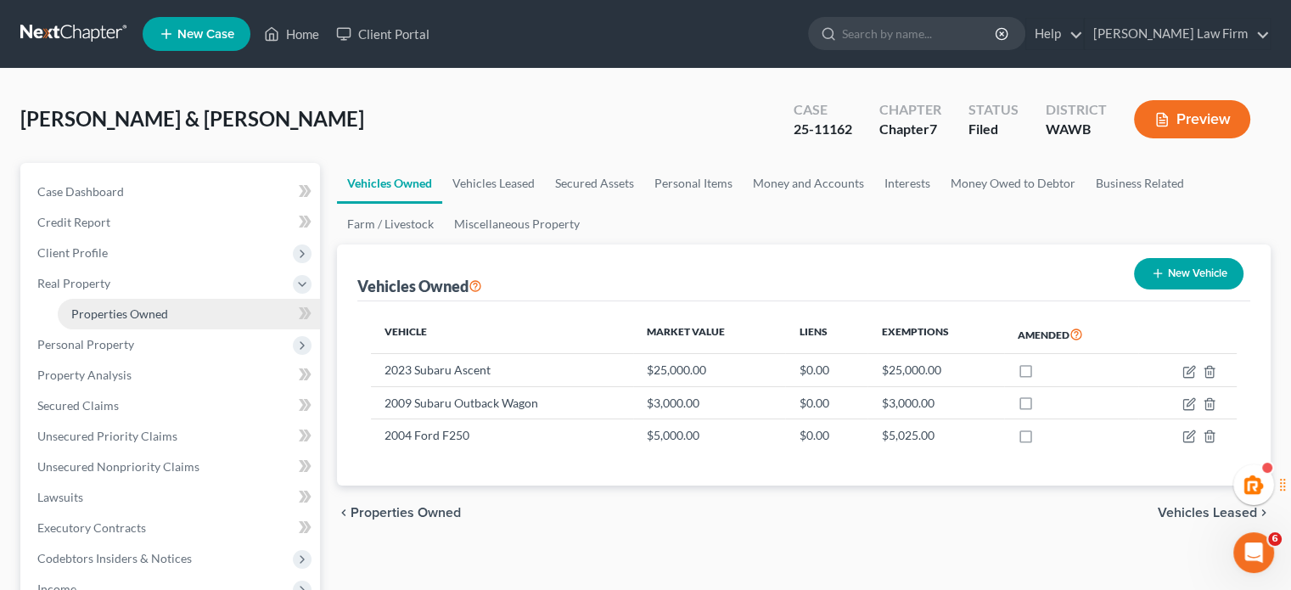
click at [214, 307] on link "Properties Owned" at bounding box center [189, 314] width 262 height 31
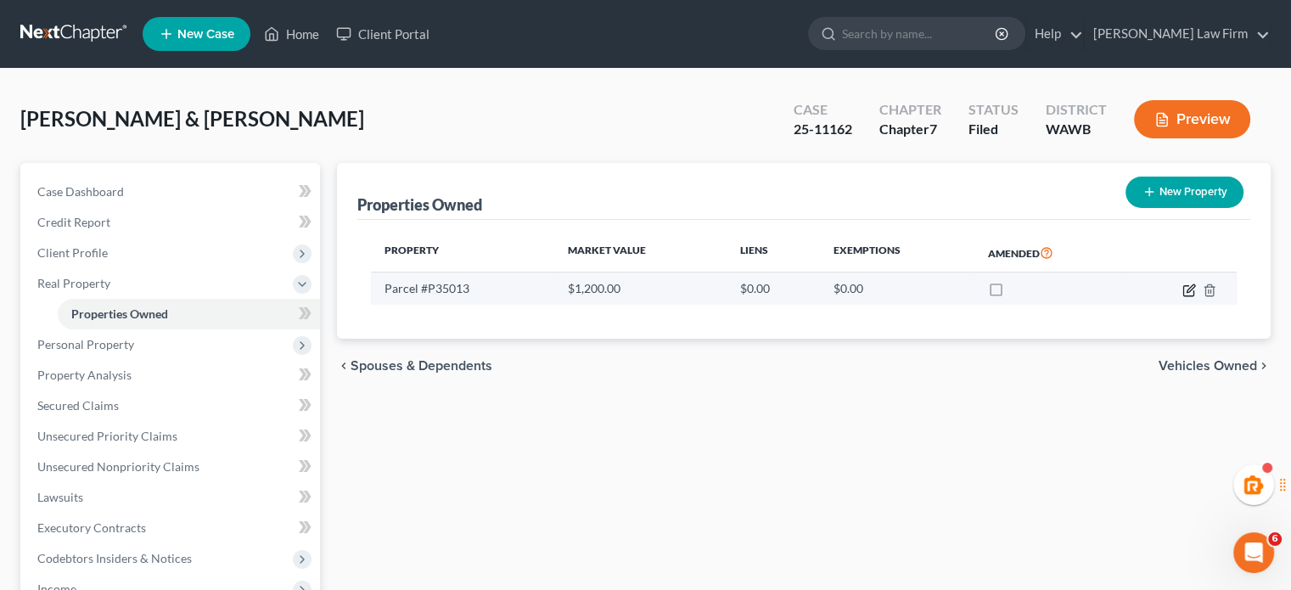
click at [1187, 286] on icon "button" at bounding box center [1189, 290] width 14 height 14
select select "50"
select select "28"
select select "4"
select select "0"
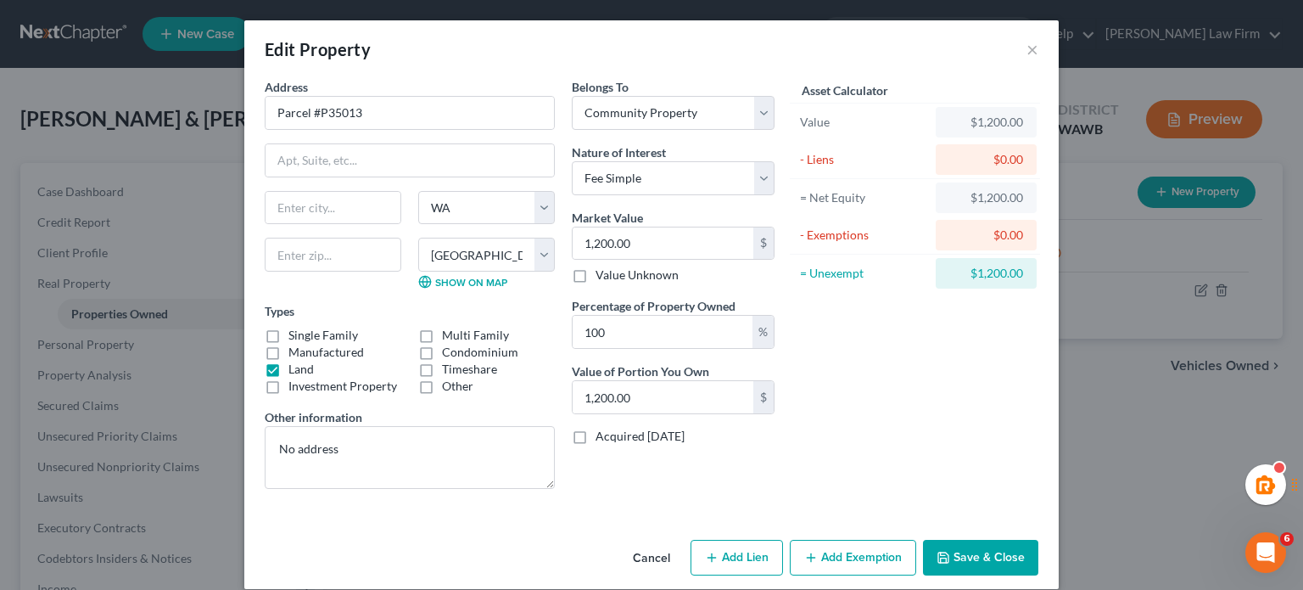
click at [811, 551] on icon "button" at bounding box center [811, 558] width 14 height 14
select select "2"
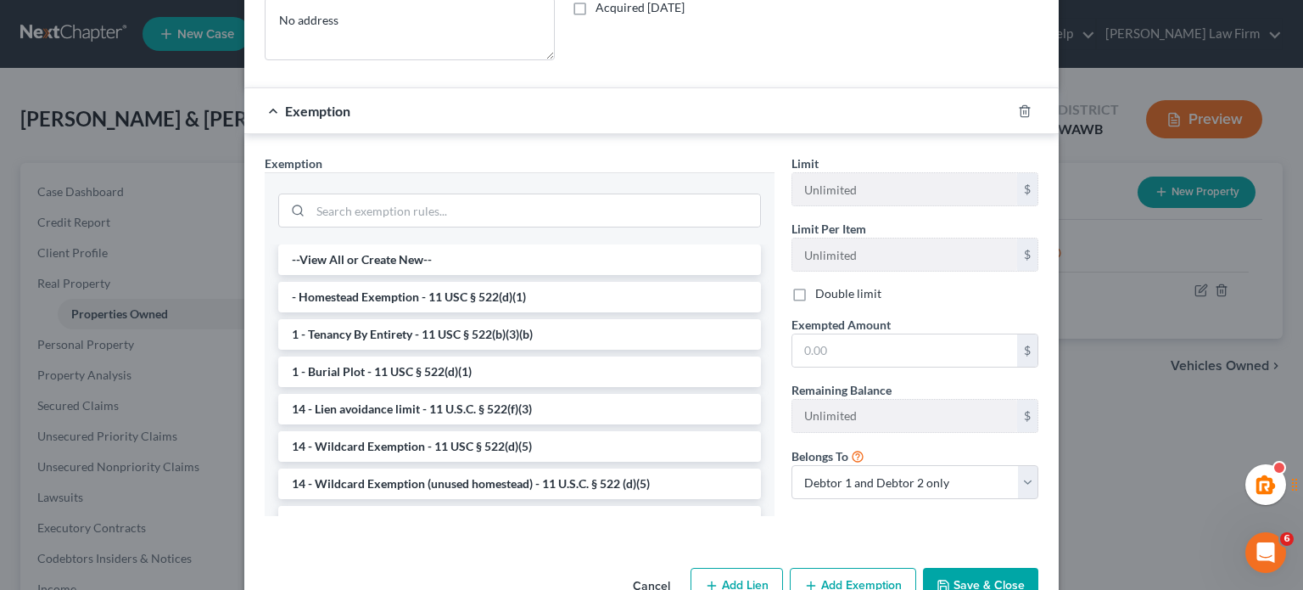
scroll to position [473, 0]
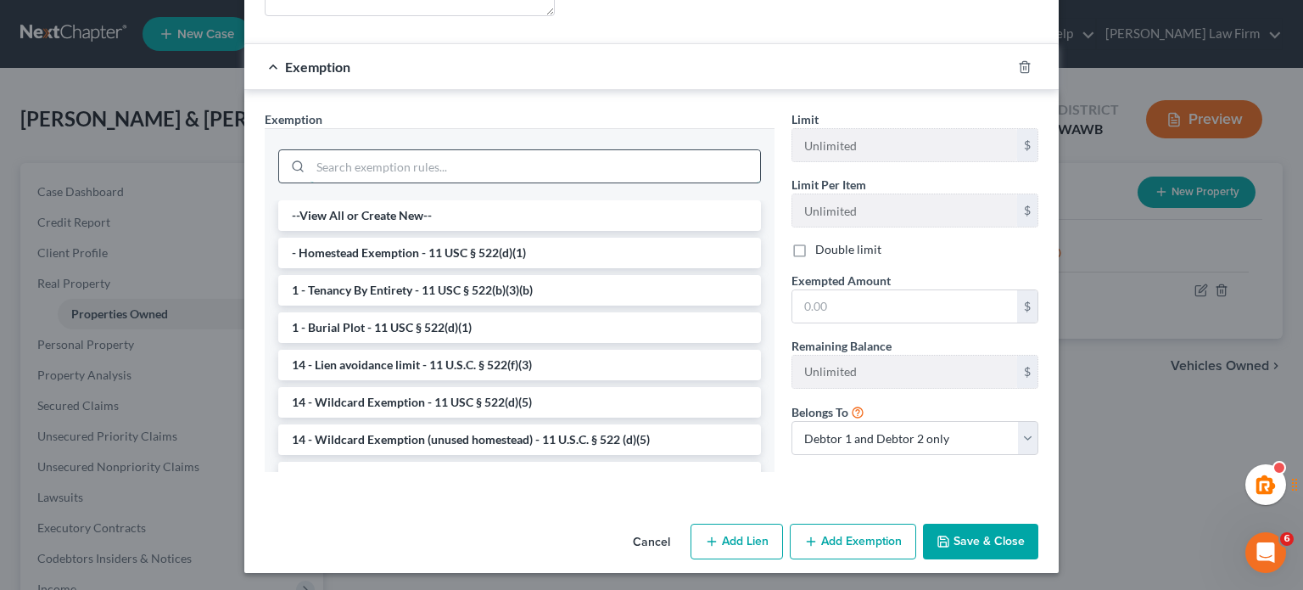
click at [353, 155] on input "search" at bounding box center [536, 166] width 450 height 32
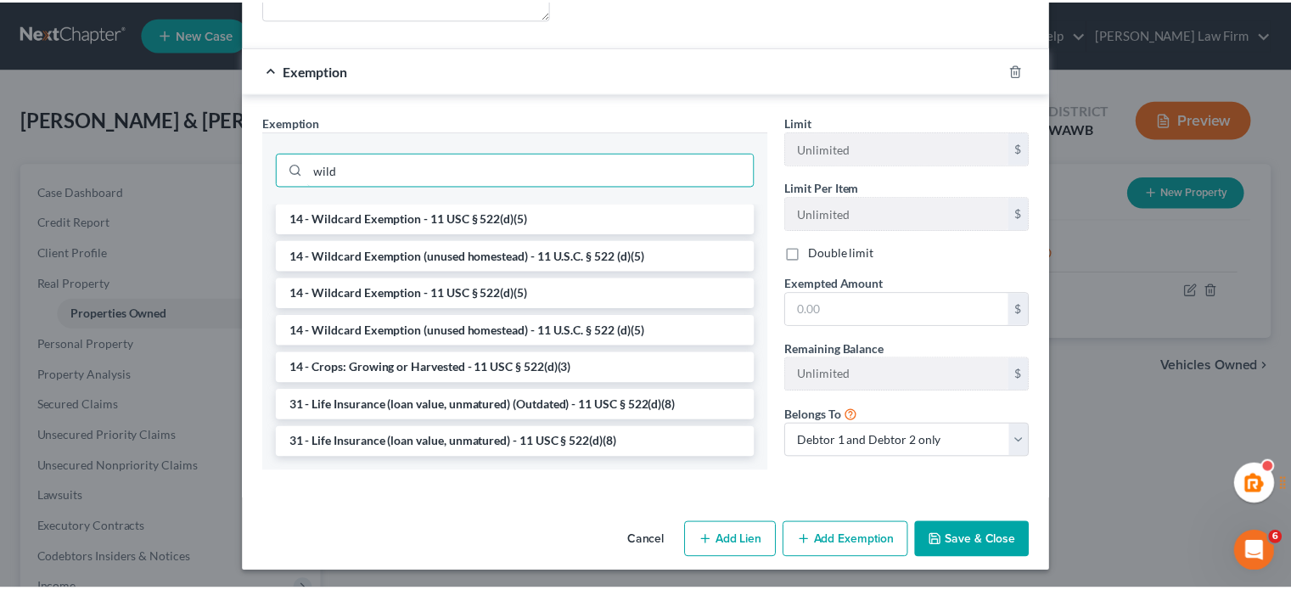
scroll to position [455, 0]
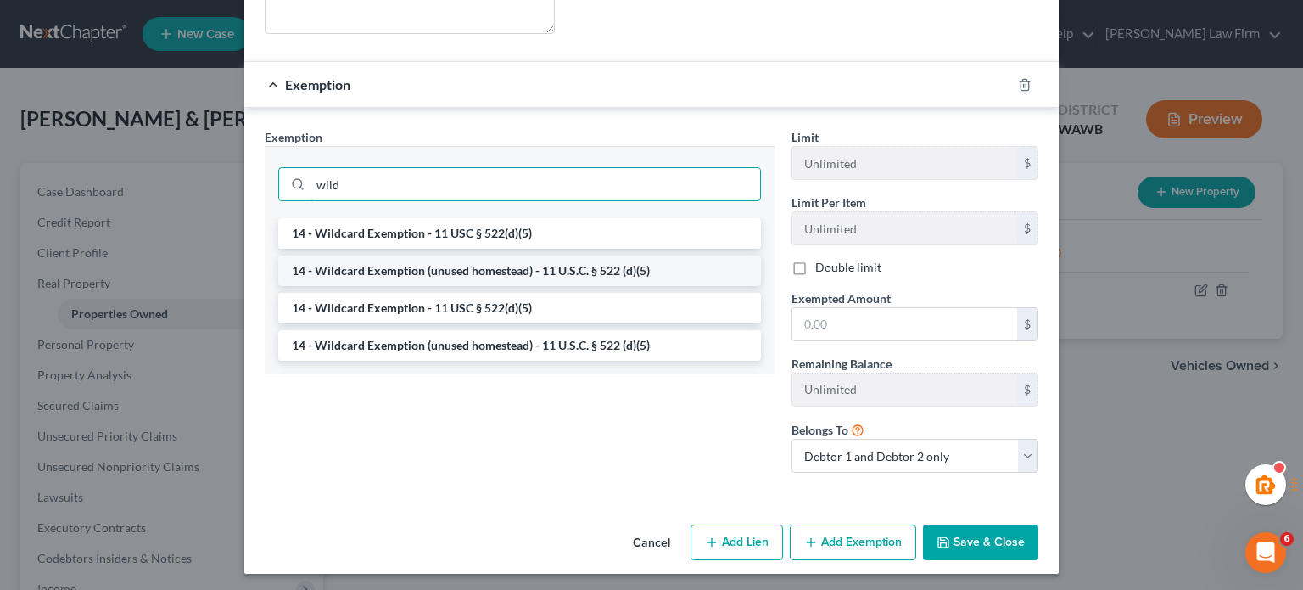
type input "wild"
click at [397, 265] on li "14 - Wildcard Exemption (unused homestead) - 11 U.S.C. § 522 (d)(5)" at bounding box center [519, 270] width 483 height 31
checkbox input "true"
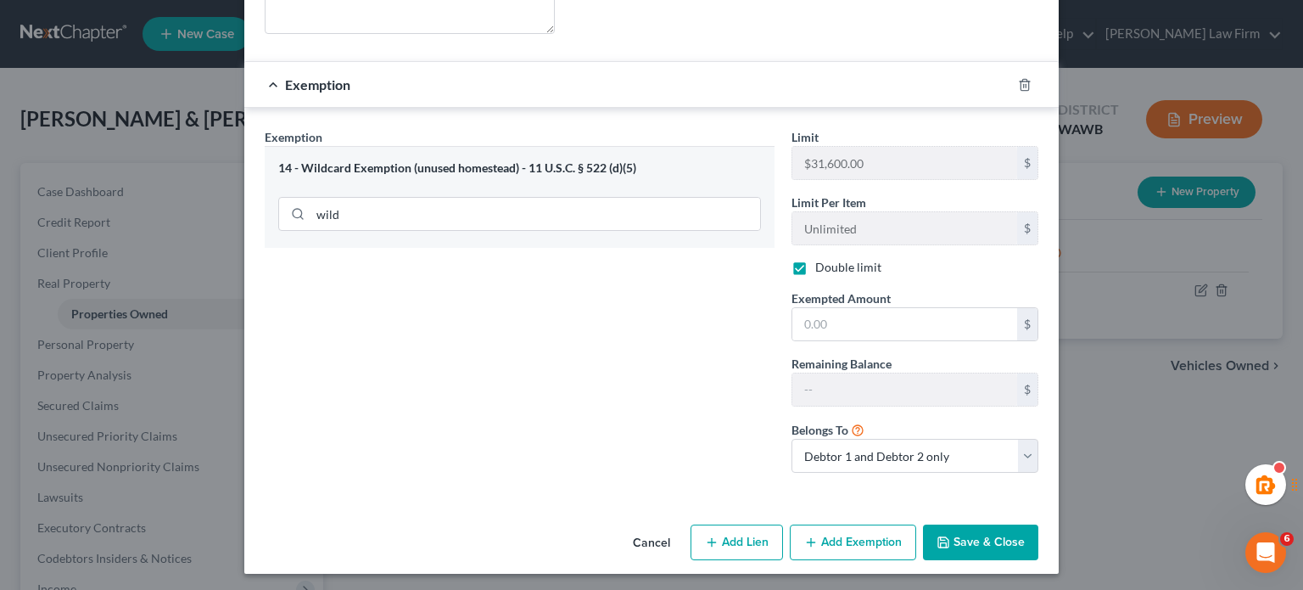
drag, startPoint x: 655, startPoint y: 362, endPoint x: 699, endPoint y: 362, distance: 44.1
click at [655, 362] on div "Exemption Set must be selected for CA. Exemption * 14 - Wildcard Exemption (unu…" at bounding box center [519, 307] width 527 height 358
click at [815, 329] on input "text" at bounding box center [905, 324] width 225 height 32
type input "0"
type input "11,975"
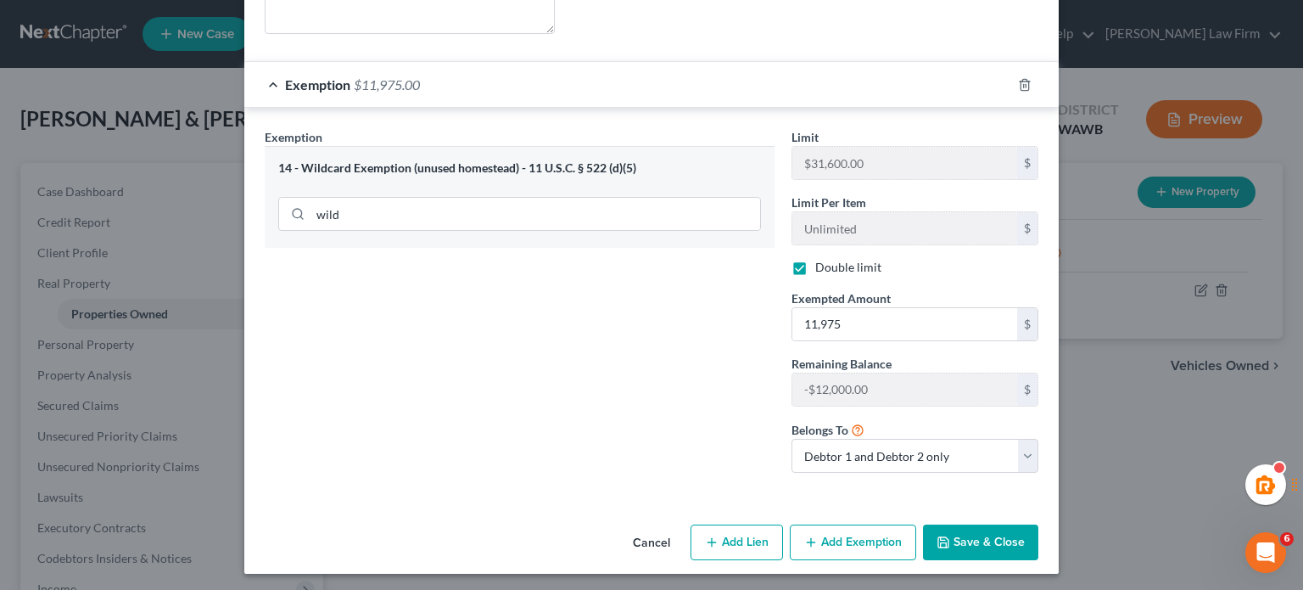
click at [969, 535] on button "Save & Close" at bounding box center [980, 542] width 115 height 36
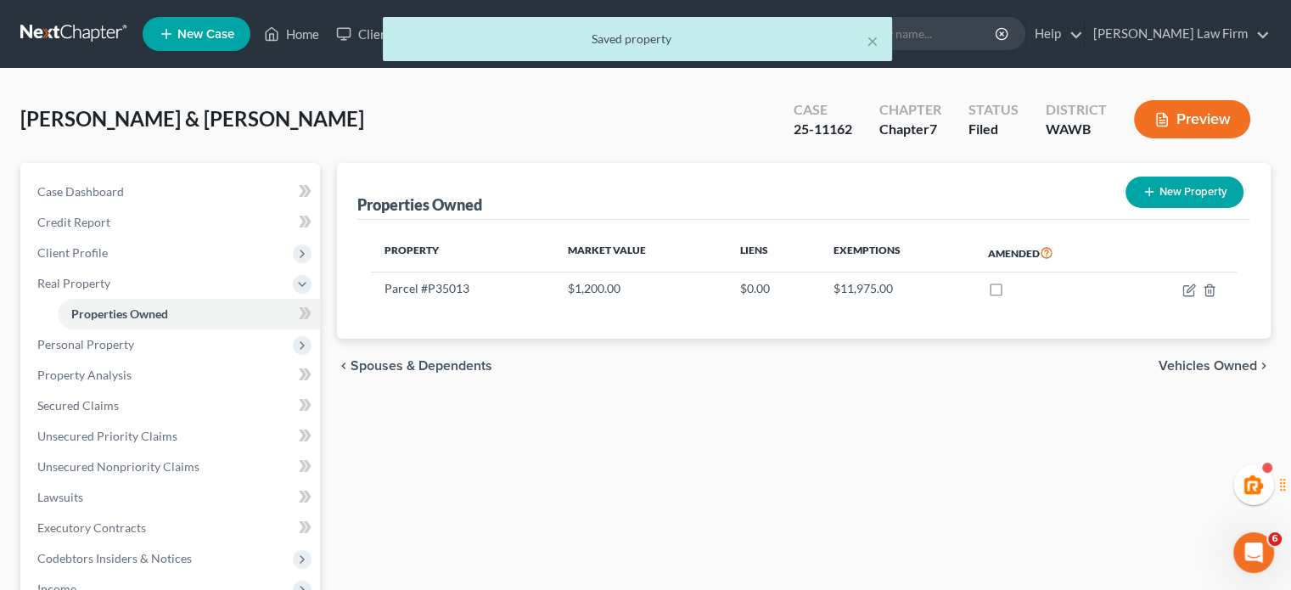
scroll to position [283, 0]
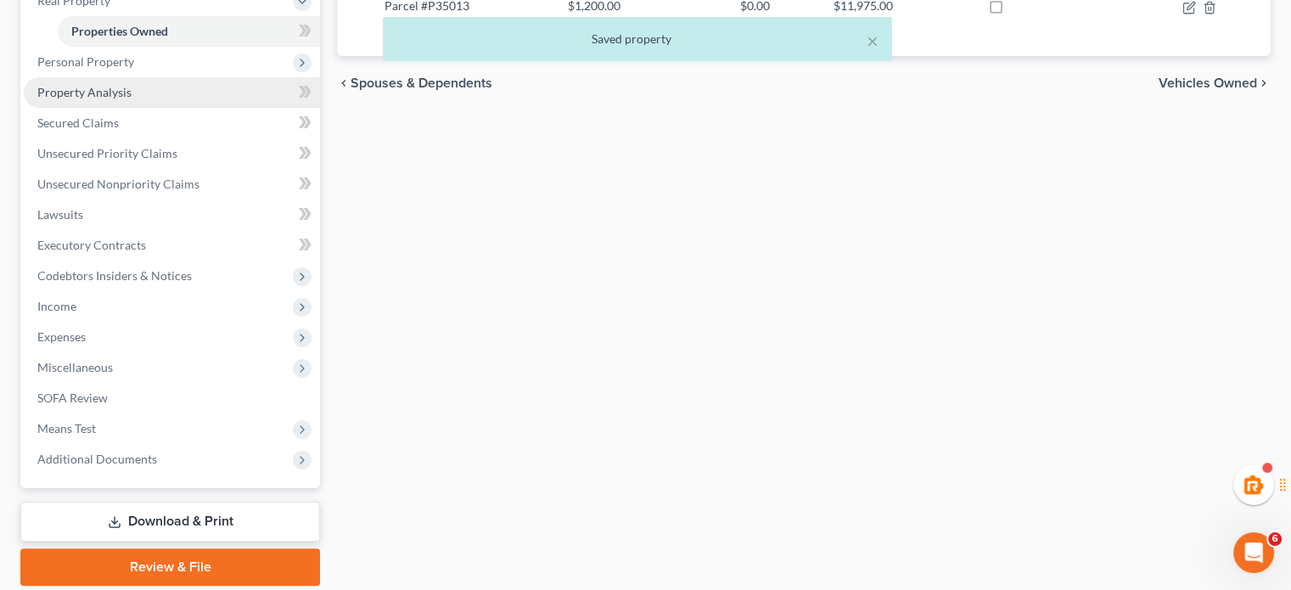
click at [81, 85] on span "Property Analysis" at bounding box center [84, 92] width 94 height 14
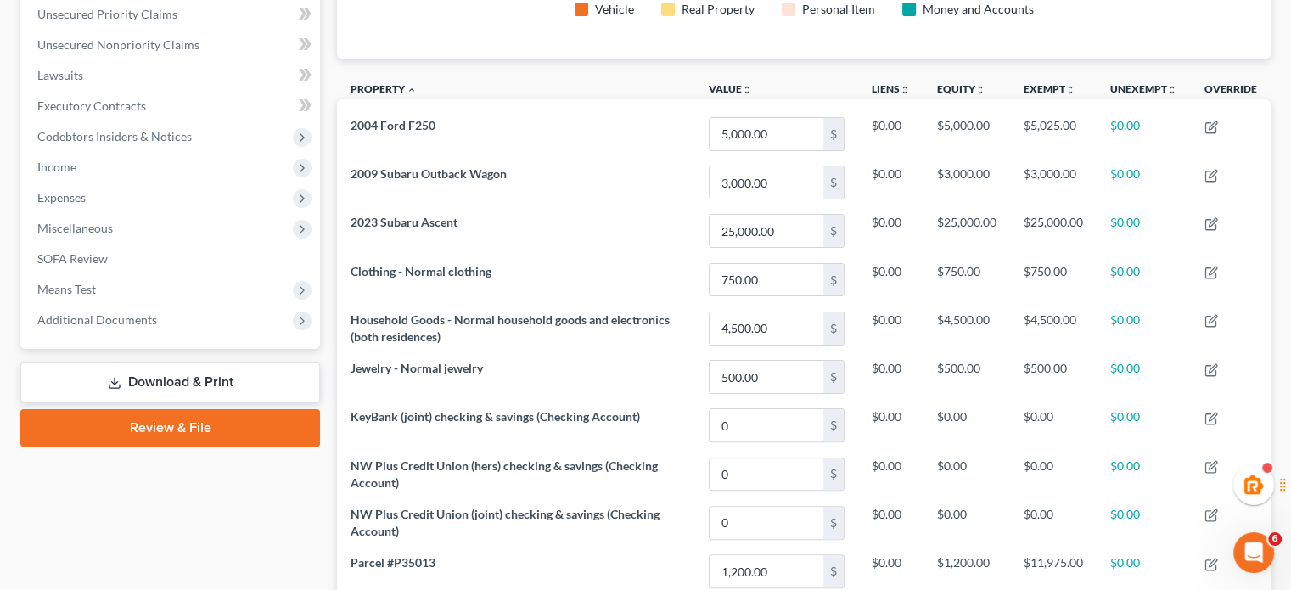
scroll to position [565, 0]
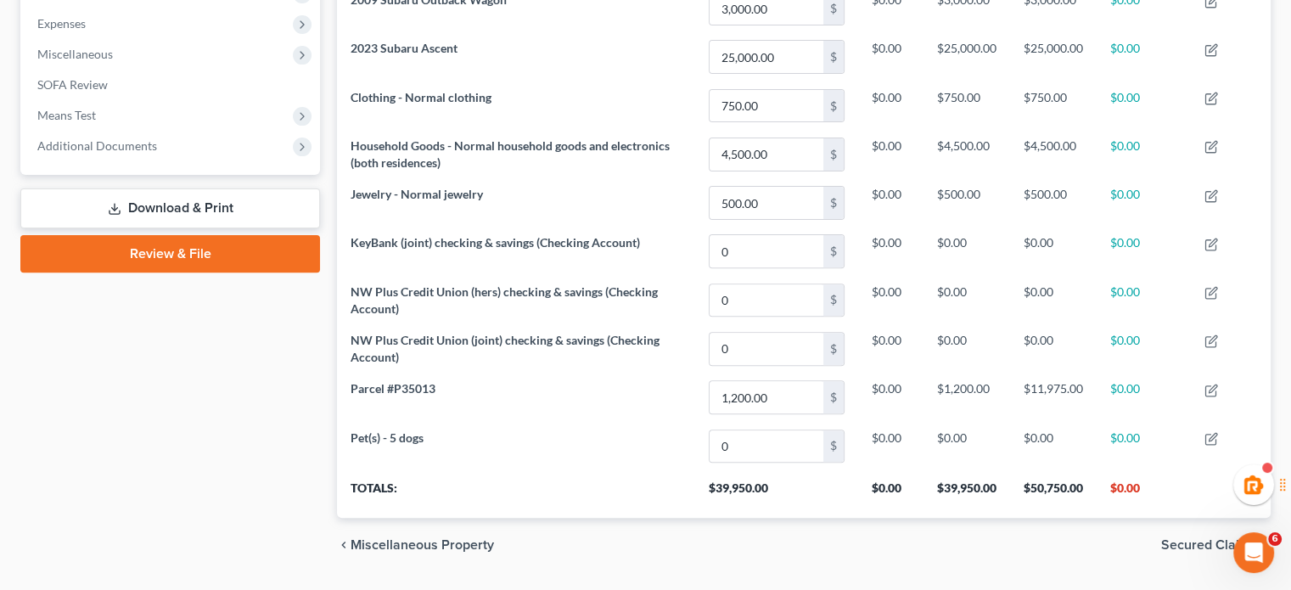
click at [174, 220] on link "Download & Print" at bounding box center [170, 208] width 300 height 40
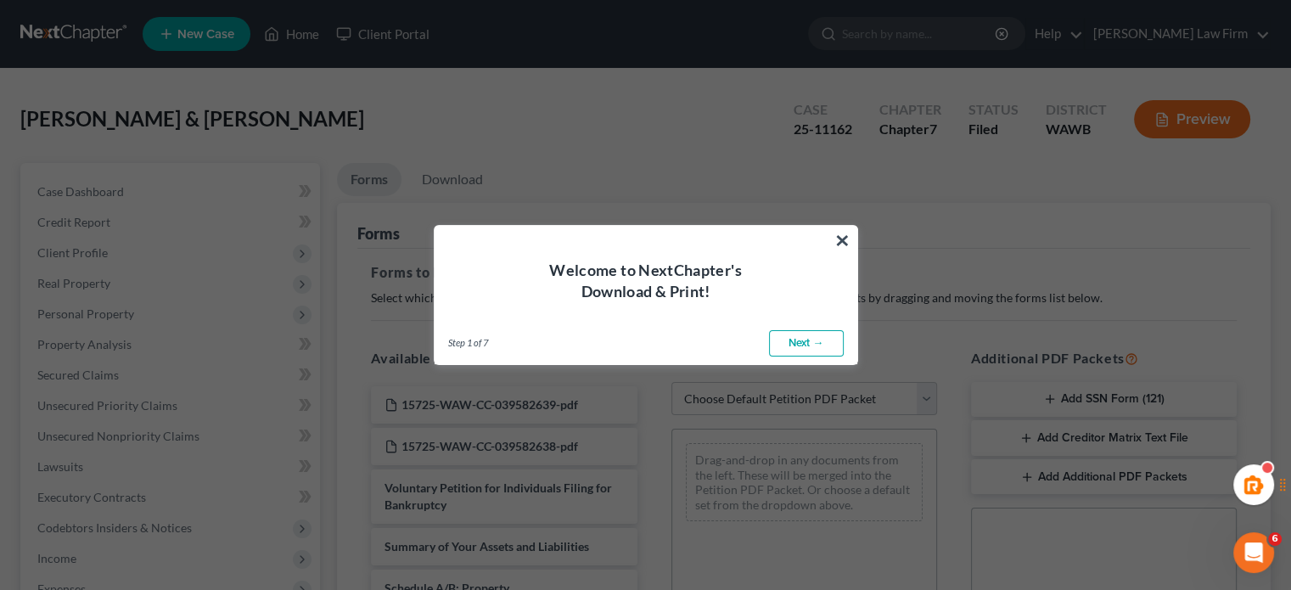
click at [828, 254] on div "Welcome to NextChapter's Download & Print!" at bounding box center [645, 264] width 423 height 76
click at [838, 239] on button "×" at bounding box center [842, 240] width 16 height 27
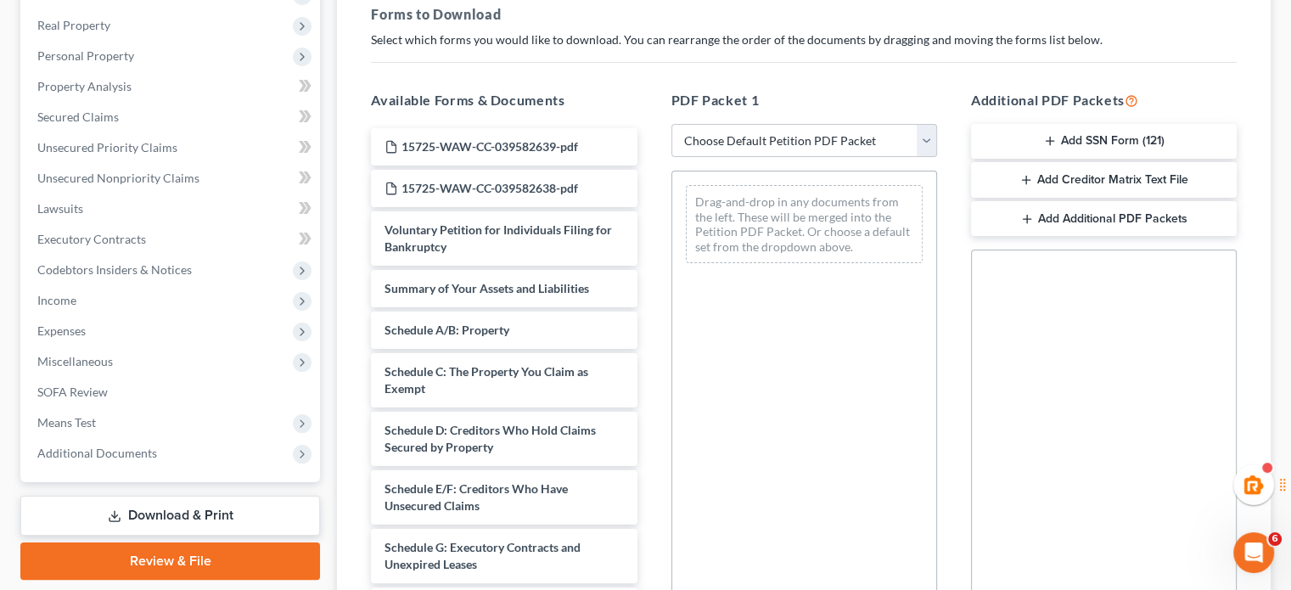
scroll to position [293, 0]
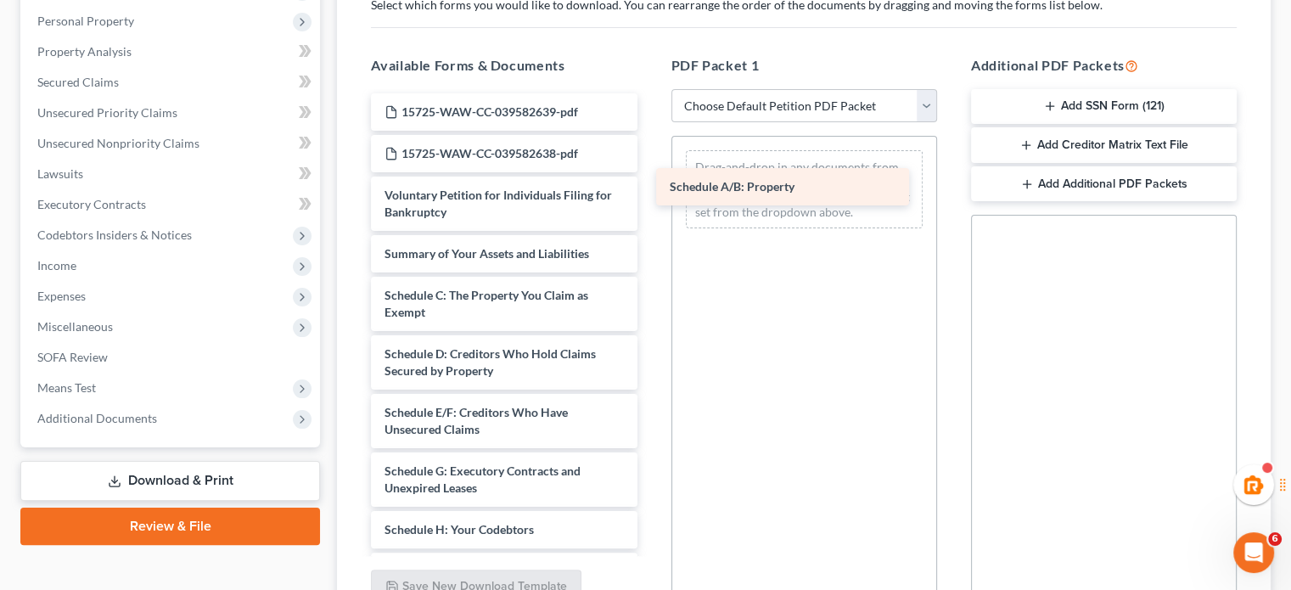
drag, startPoint x: 458, startPoint y: 292, endPoint x: 743, endPoint y: 185, distance: 304.5
click at [650, 185] on div "Schedule A/B: Property 15725-WAW-CC-039582639-pdf 15725-WAW-CC-039582638-pdf Vo…" at bounding box center [503, 570] width 293 height 955
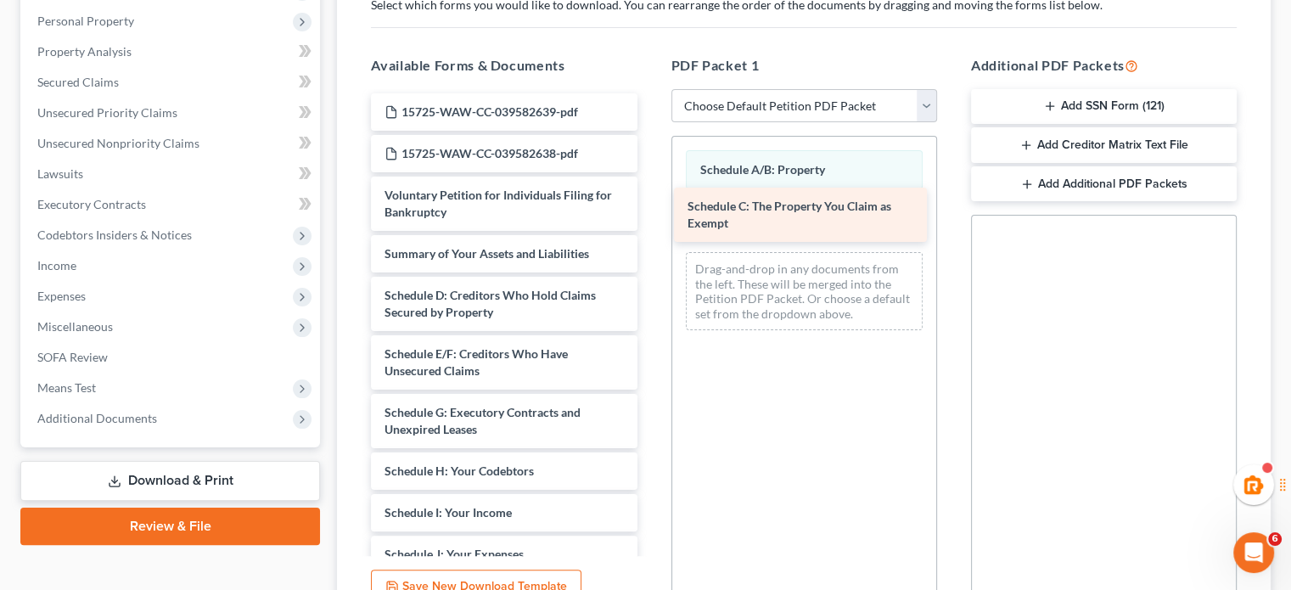
drag, startPoint x: 427, startPoint y: 312, endPoint x: 730, endPoint y: 225, distance: 315.3
click at [650, 225] on div "Schedule C: The Property You Claim as Exempt 15725-WAW-CC-039582639-pdf 15725-W…" at bounding box center [503, 541] width 293 height 897
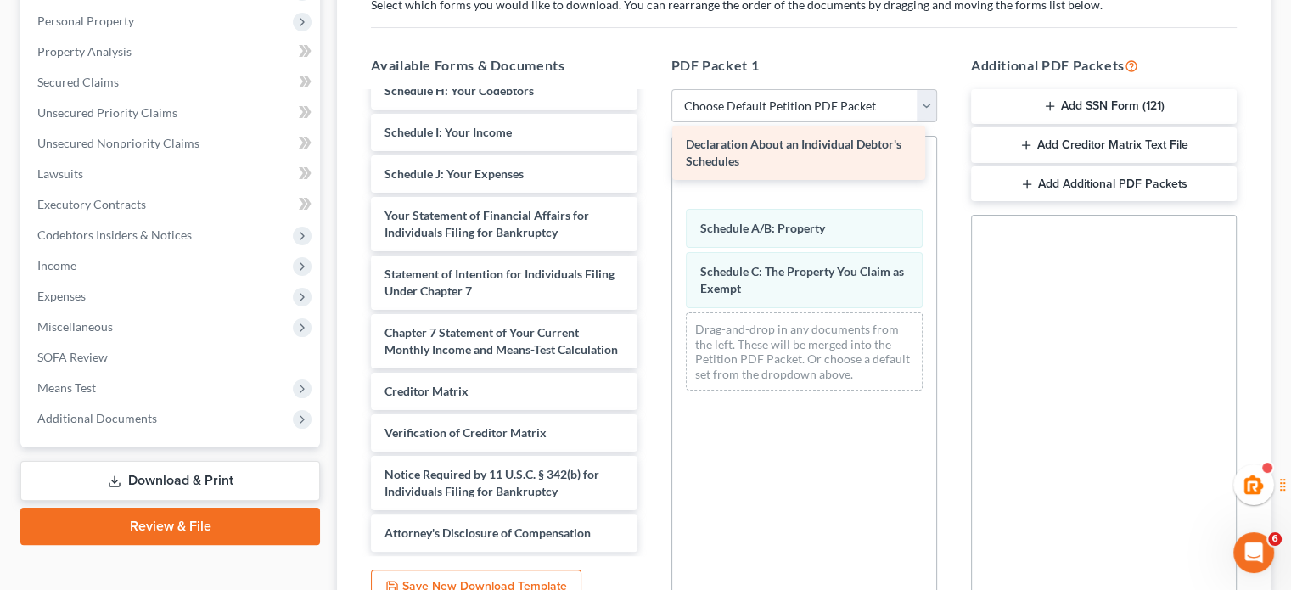
scroll to position [397, 0]
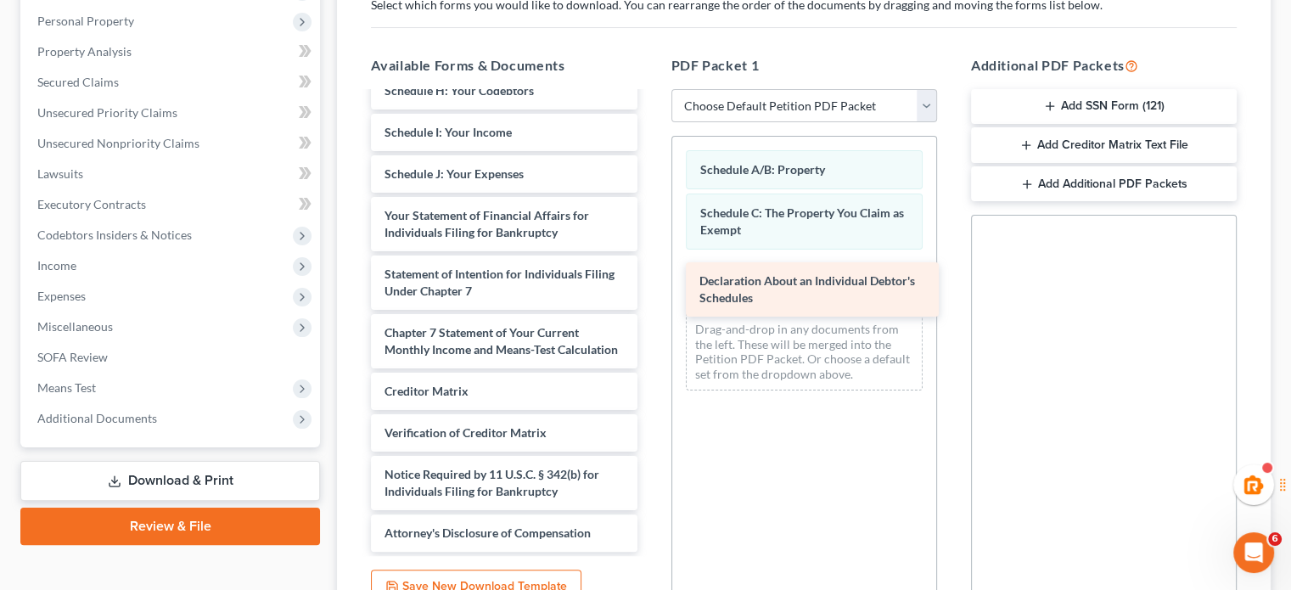
drag, startPoint x: 434, startPoint y: 155, endPoint x: 748, endPoint y: 298, distance: 345.6
click at [650, 298] on div "Declaration About an Individual Debtor's Schedules 15725-WAW-CC-039582639-pdf 1…" at bounding box center [503, 132] width 293 height 838
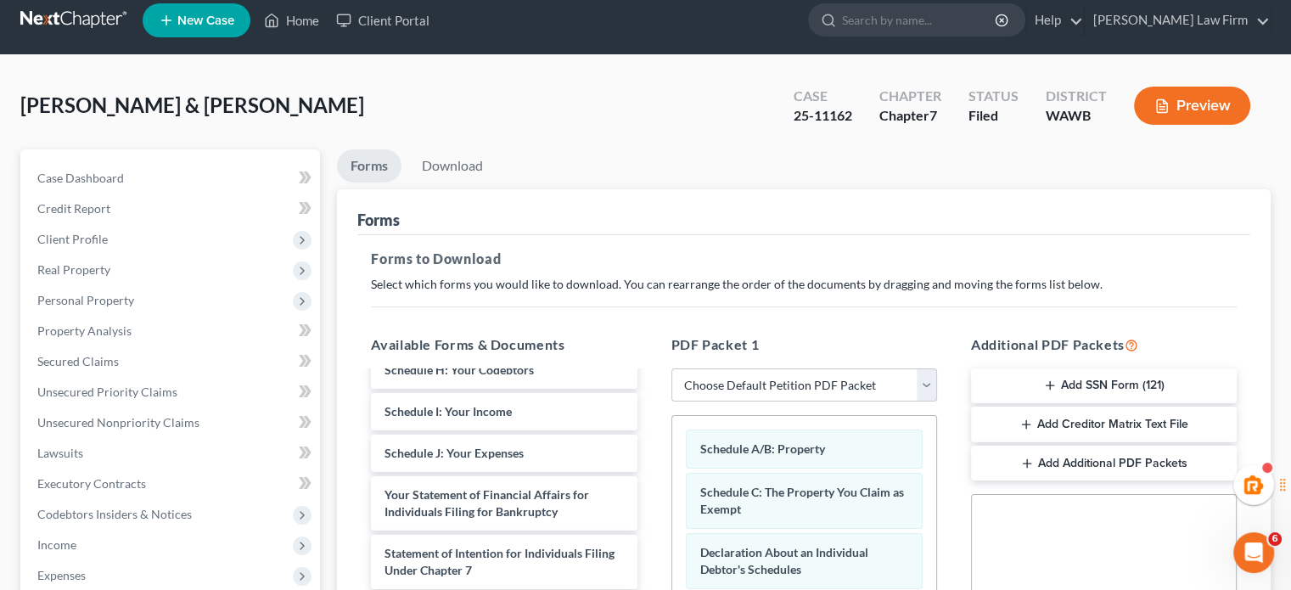
scroll to position [10, 0]
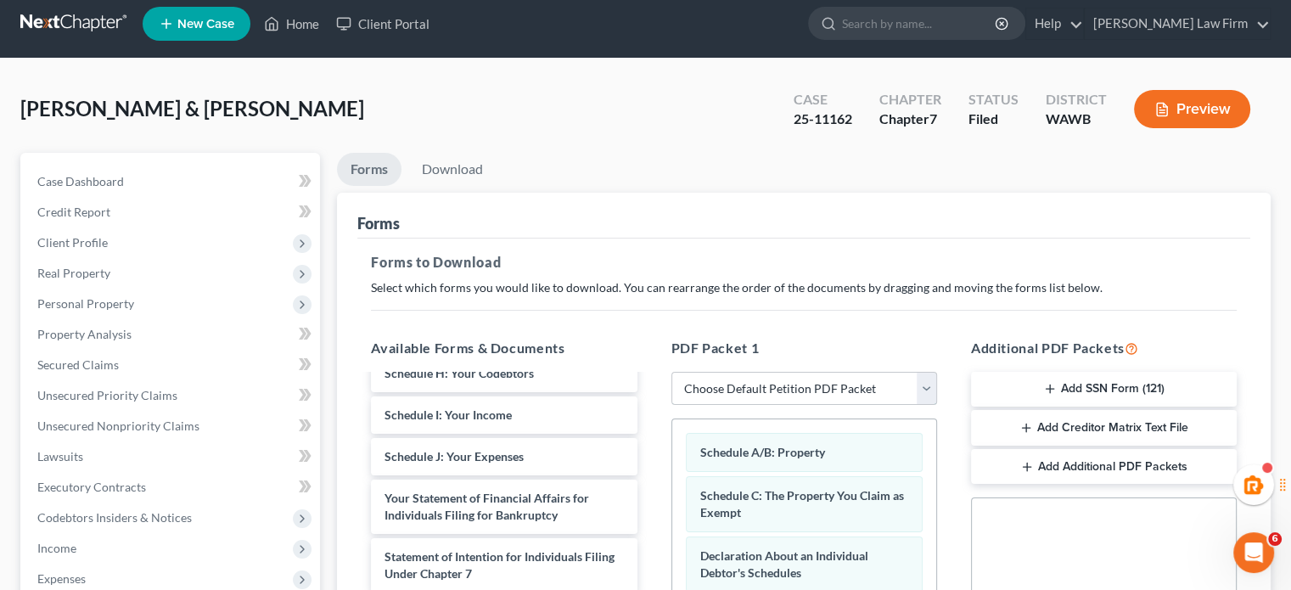
click at [747, 393] on select "Choose Default Petition PDF Packet Complete Bankruptcy Petition (all forms and …" at bounding box center [804, 389] width 266 height 34
select select "2"
click at [671, 372] on select "Choose Default Petition PDF Packet Complete Bankruptcy Petition (all forms and …" at bounding box center [804, 389] width 266 height 34
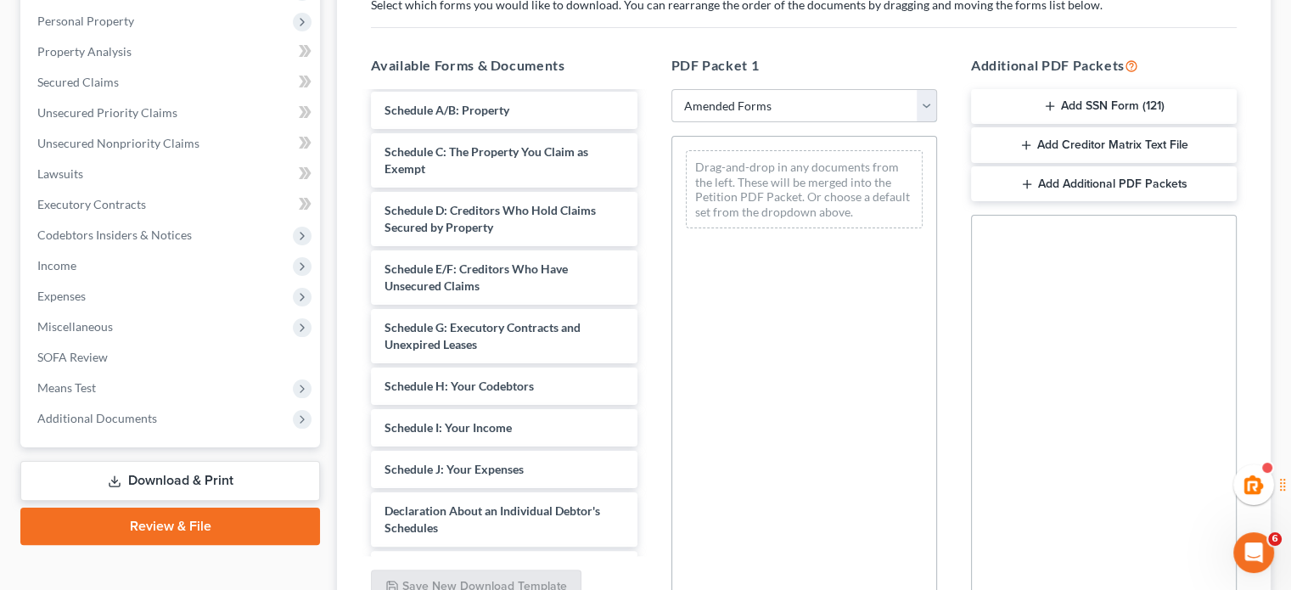
scroll to position [47, 0]
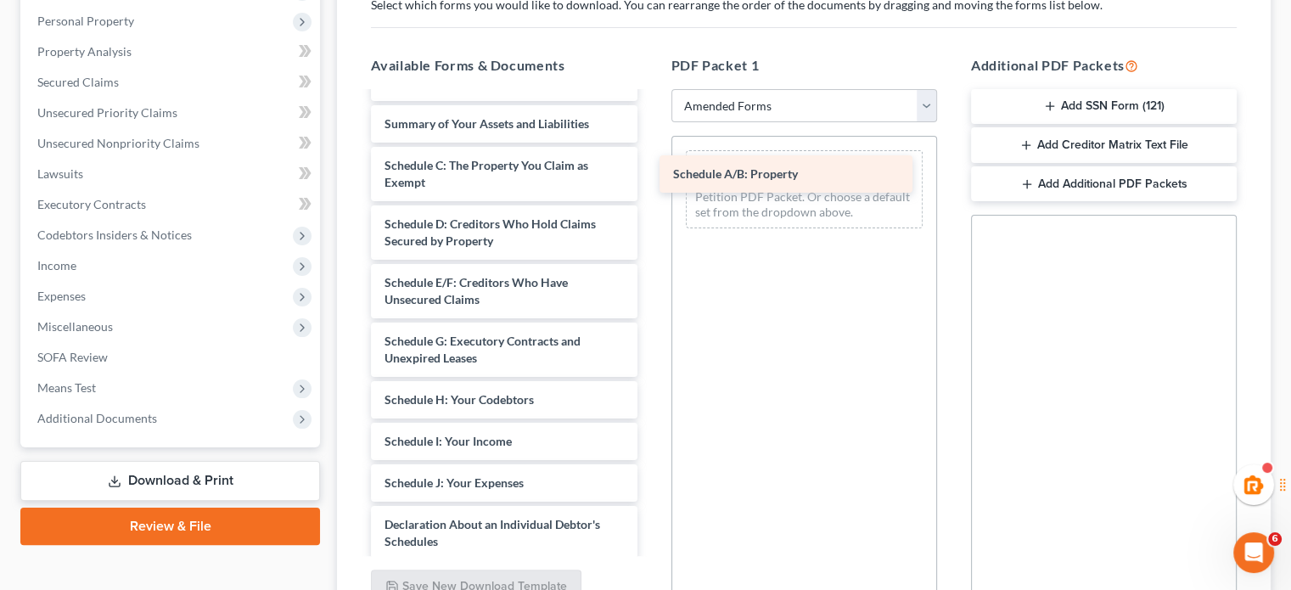
drag, startPoint x: 424, startPoint y: 160, endPoint x: 713, endPoint y: 171, distance: 288.7
click at [650, 171] on div "Schedule A/B: Property Voluntary Petition for Individuals Filing for Bankruptcy…" at bounding box center [503, 483] width 293 height 872
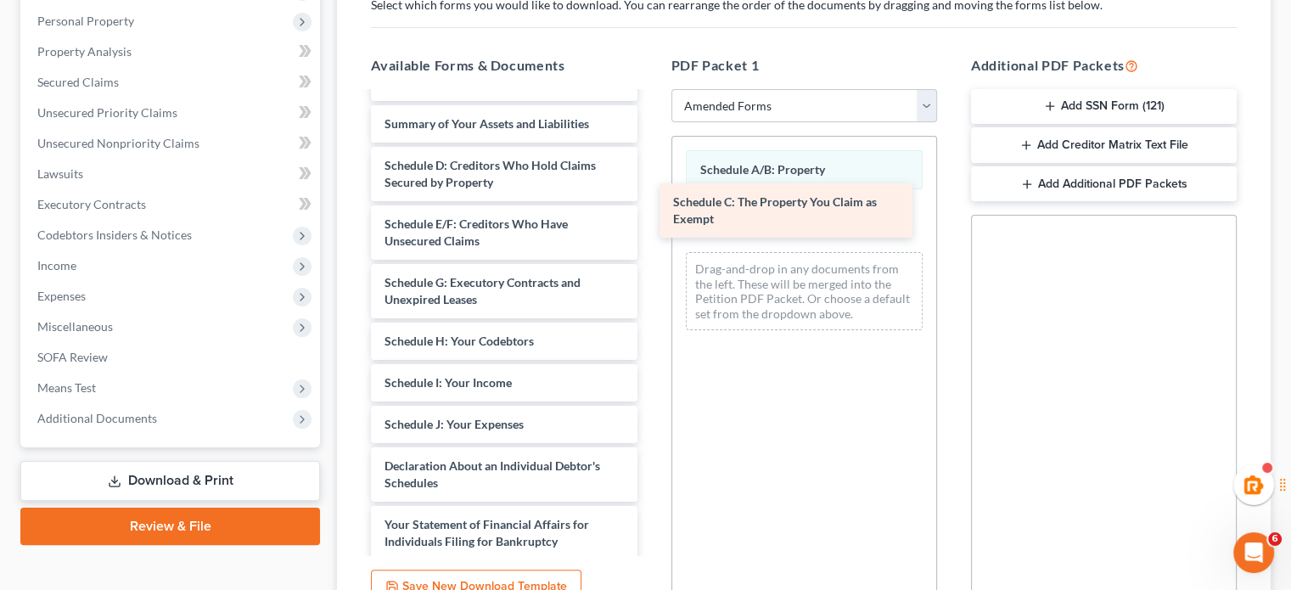
drag, startPoint x: 419, startPoint y: 179, endPoint x: 708, endPoint y: 217, distance: 291.0
click at [650, 217] on div "Schedule C: The Property You Claim as Exempt Voluntary Petition for Individuals…" at bounding box center [503, 454] width 293 height 814
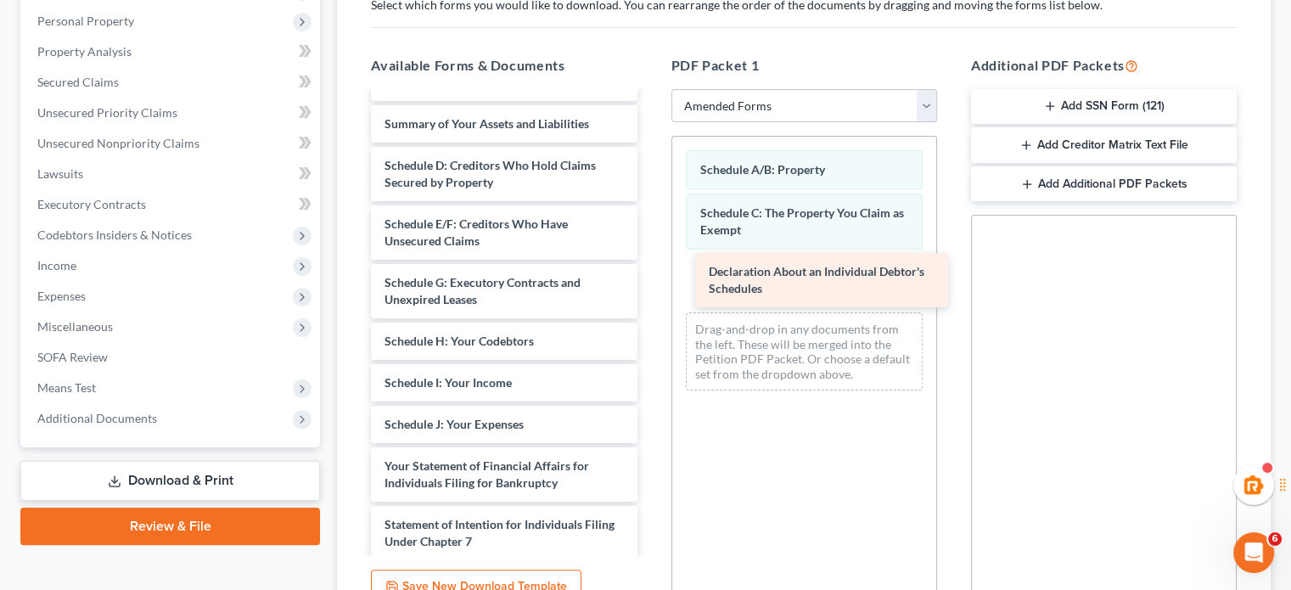
drag, startPoint x: 445, startPoint y: 464, endPoint x: 769, endPoint y: 272, distance: 377.1
click at [650, 272] on div "Declaration About an Individual Debtor's Schedules Voluntary Petition for Indiv…" at bounding box center [503, 424] width 293 height 755
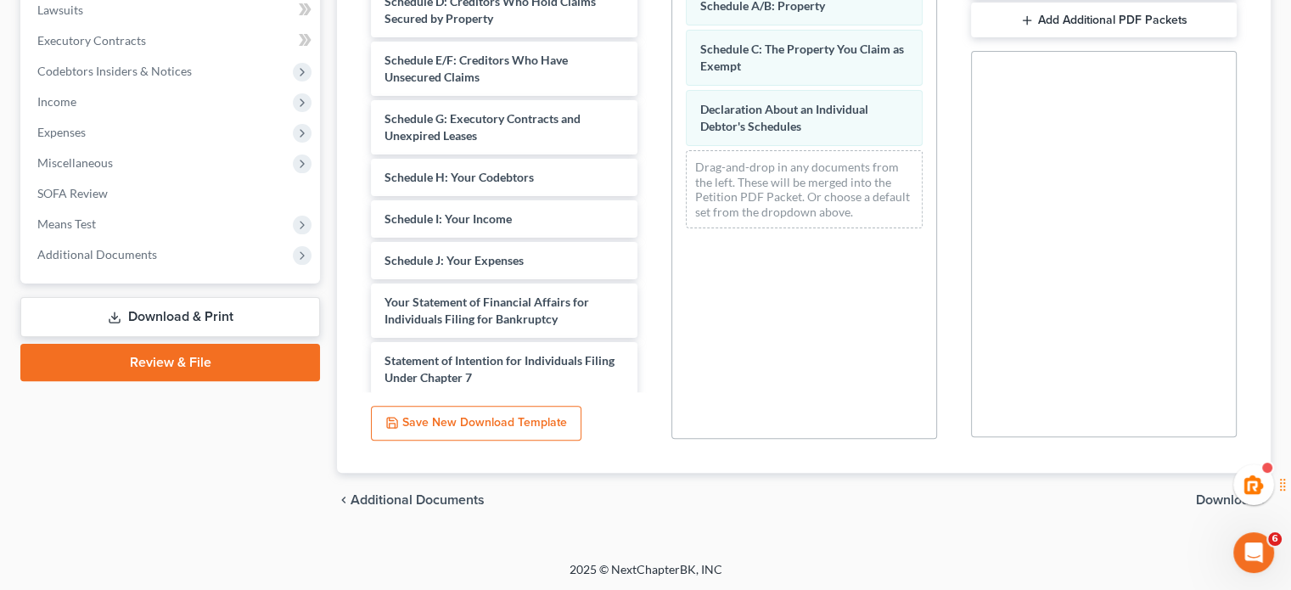
click at [1205, 499] on span "Download" at bounding box center [1226, 500] width 61 height 14
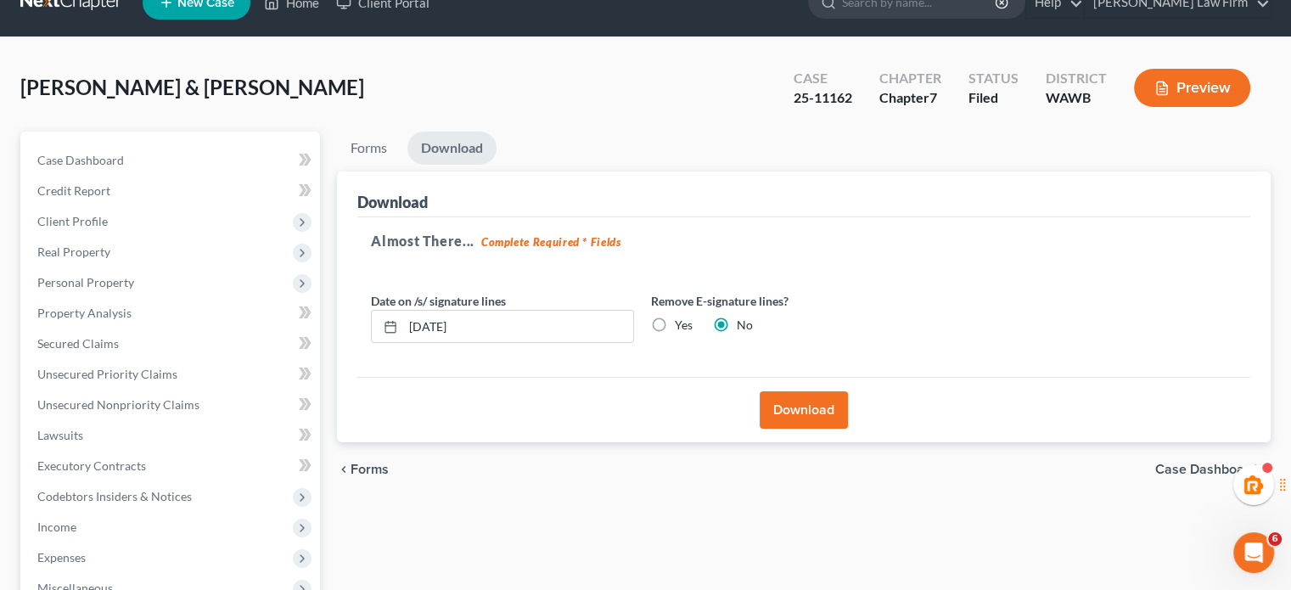
scroll to position [27, 0]
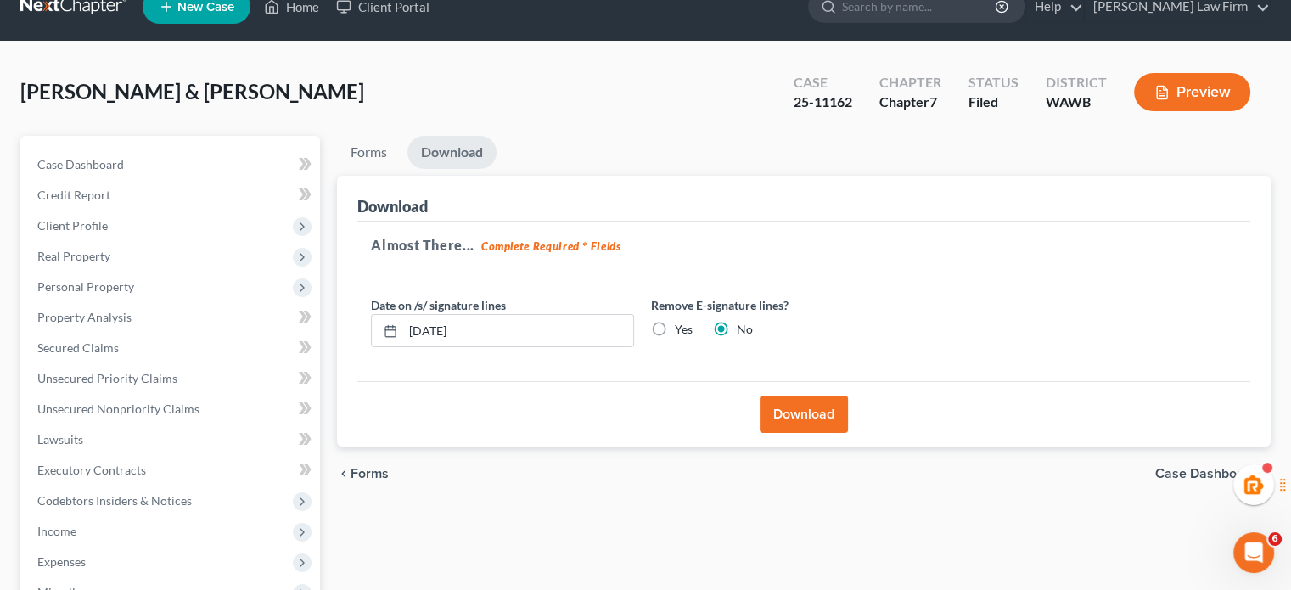
click at [796, 400] on button "Download" at bounding box center [803, 413] width 88 height 37
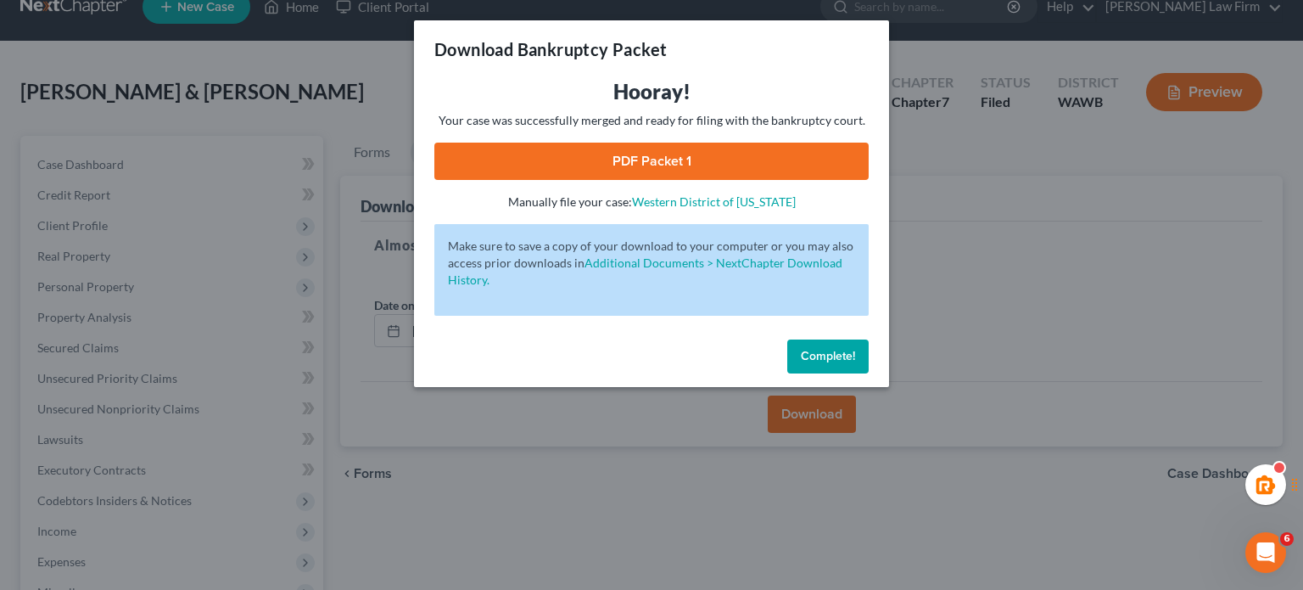
click at [723, 145] on link "PDF Packet 1" at bounding box center [651, 161] width 434 height 37
click at [818, 356] on span "Complete!" at bounding box center [828, 356] width 54 height 14
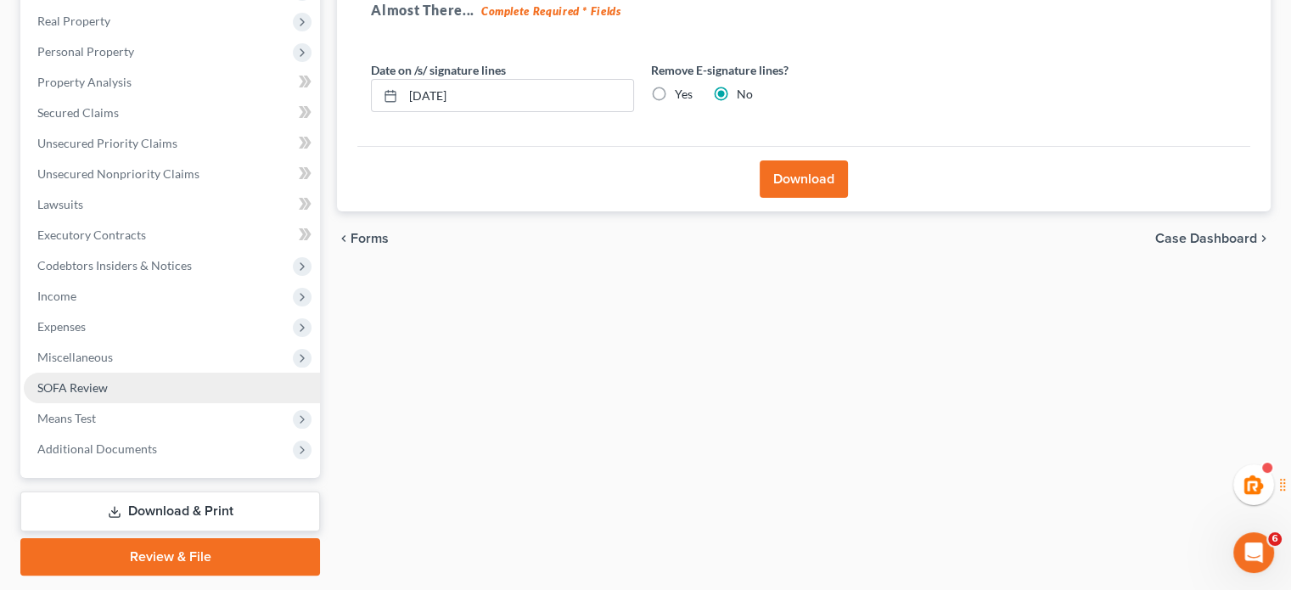
scroll to position [311, 0]
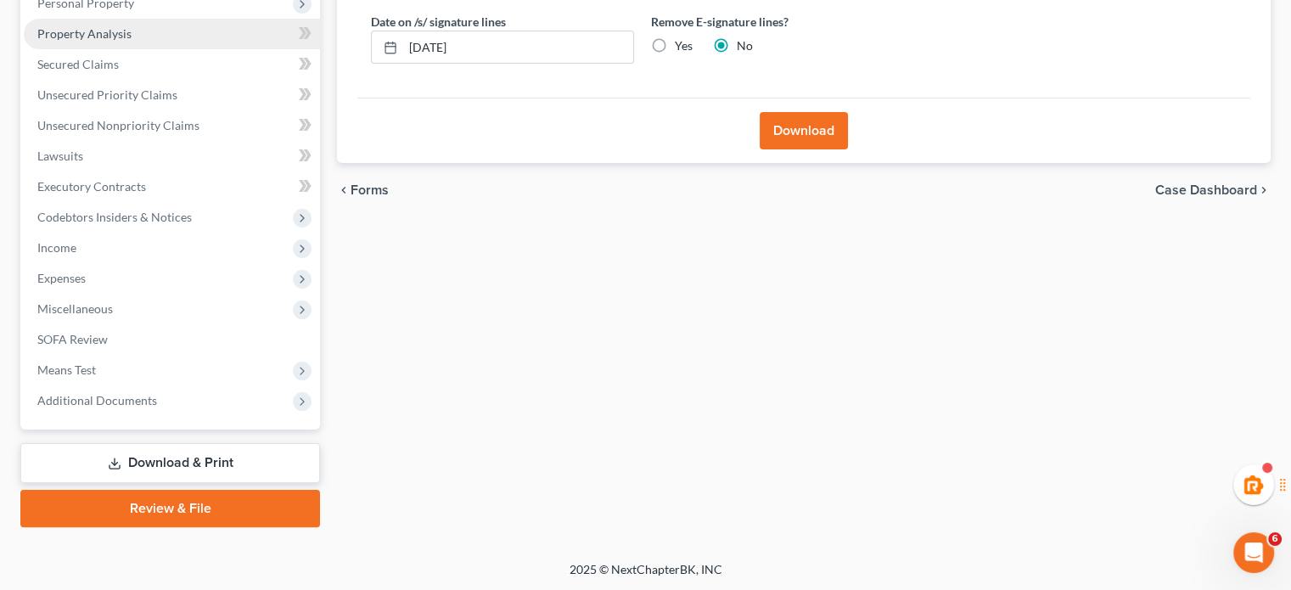
click at [67, 39] on span "Property Analysis" at bounding box center [84, 33] width 94 height 14
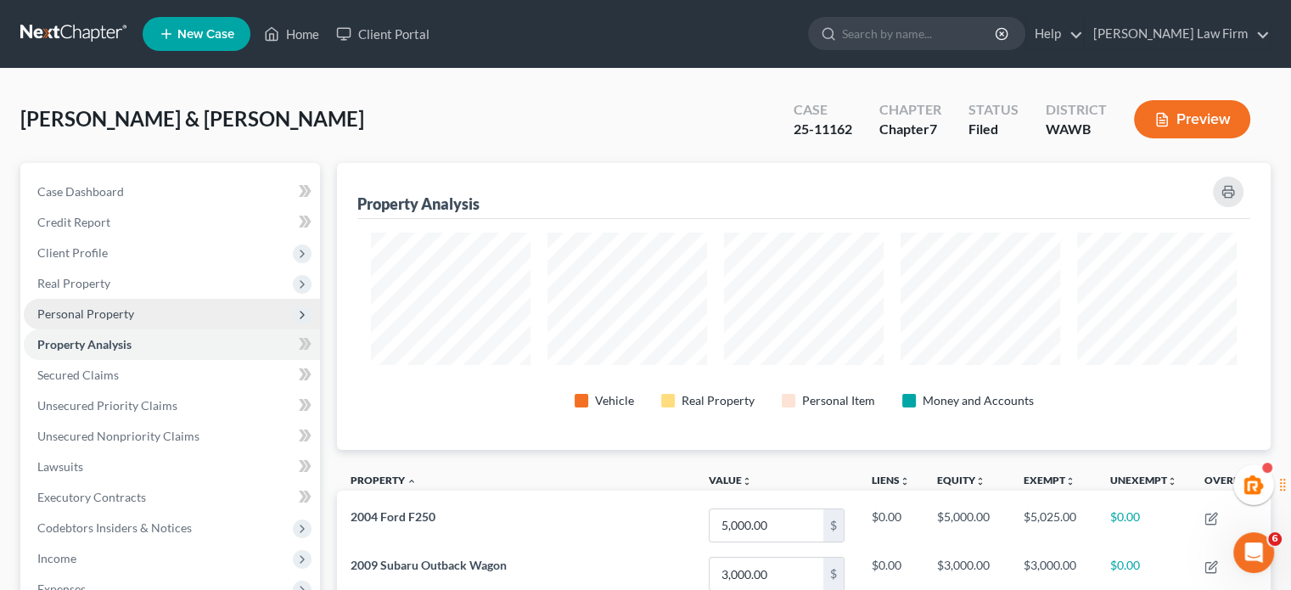
click at [77, 317] on span "Personal Property" at bounding box center [85, 313] width 97 height 14
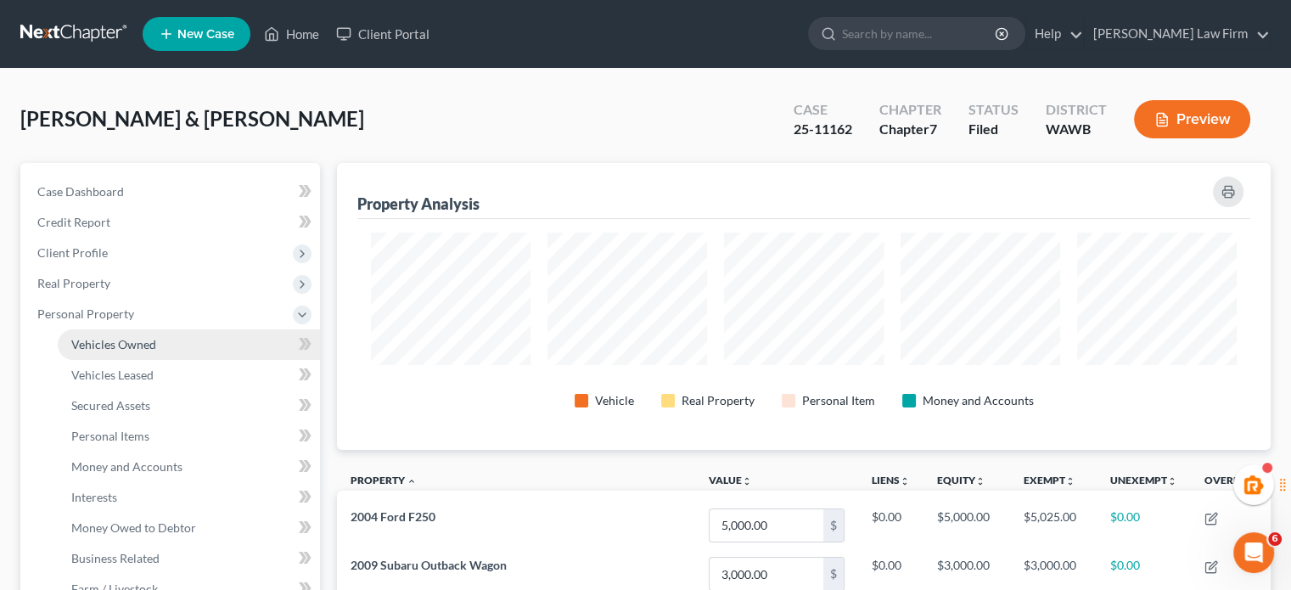
click at [211, 333] on link "Vehicles Owned" at bounding box center [189, 344] width 262 height 31
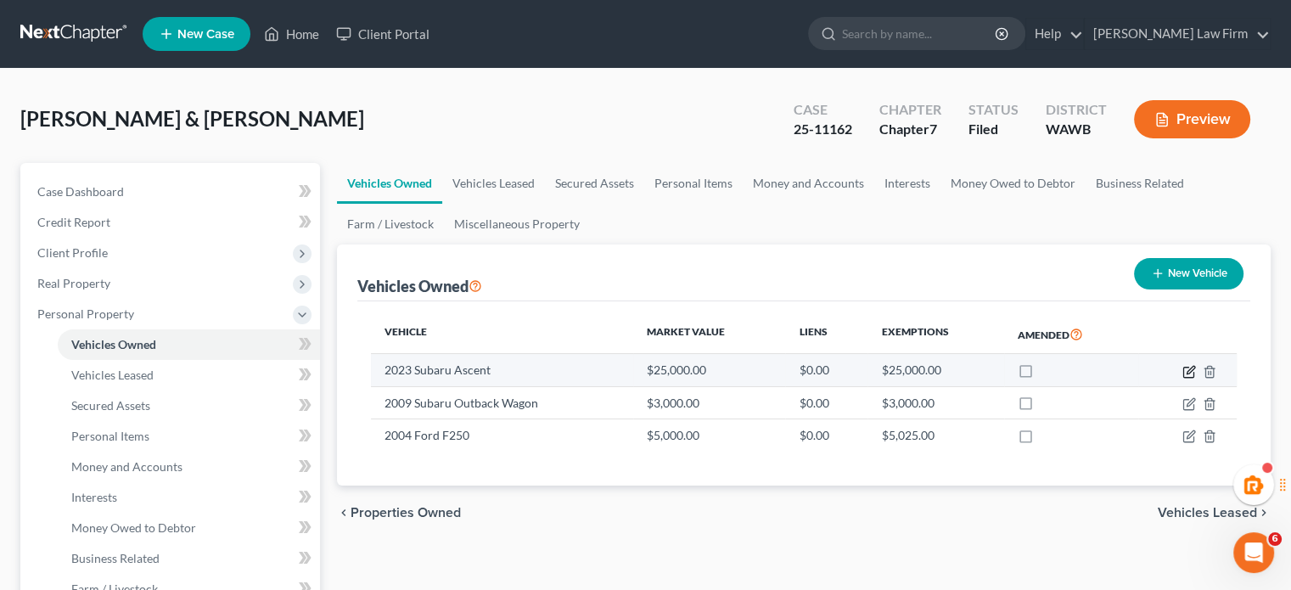
click at [1187, 373] on icon "button" at bounding box center [1190, 370] width 8 height 8
select select "0"
select select "3"
select select "2"
select select "4"
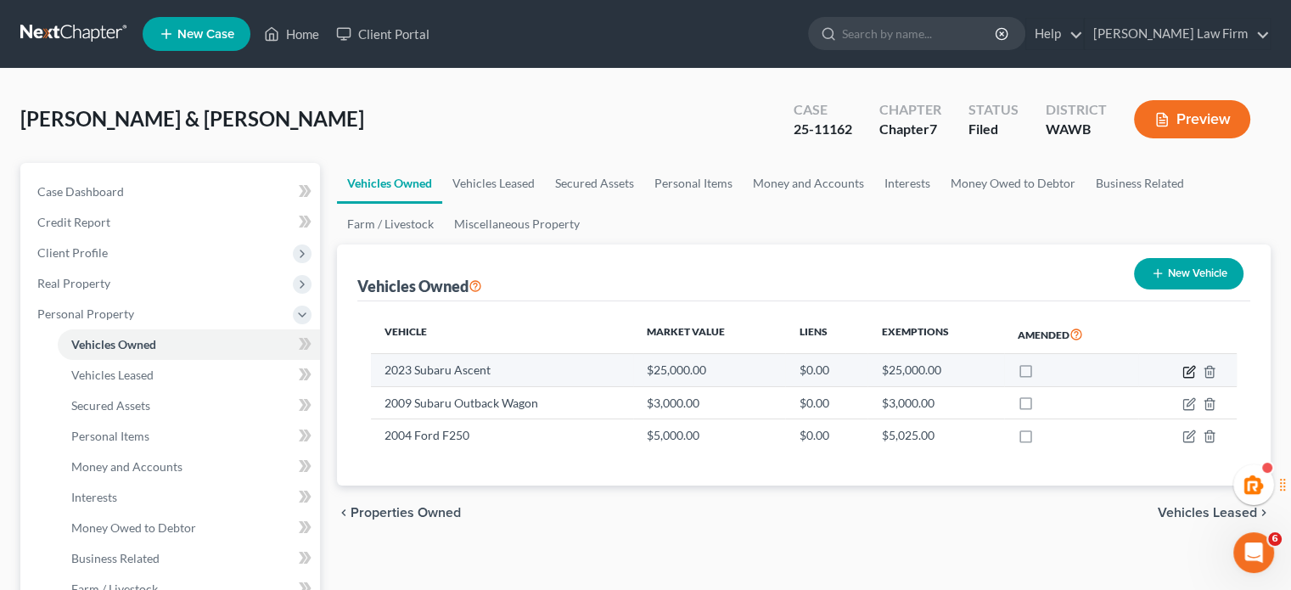
select select "2"
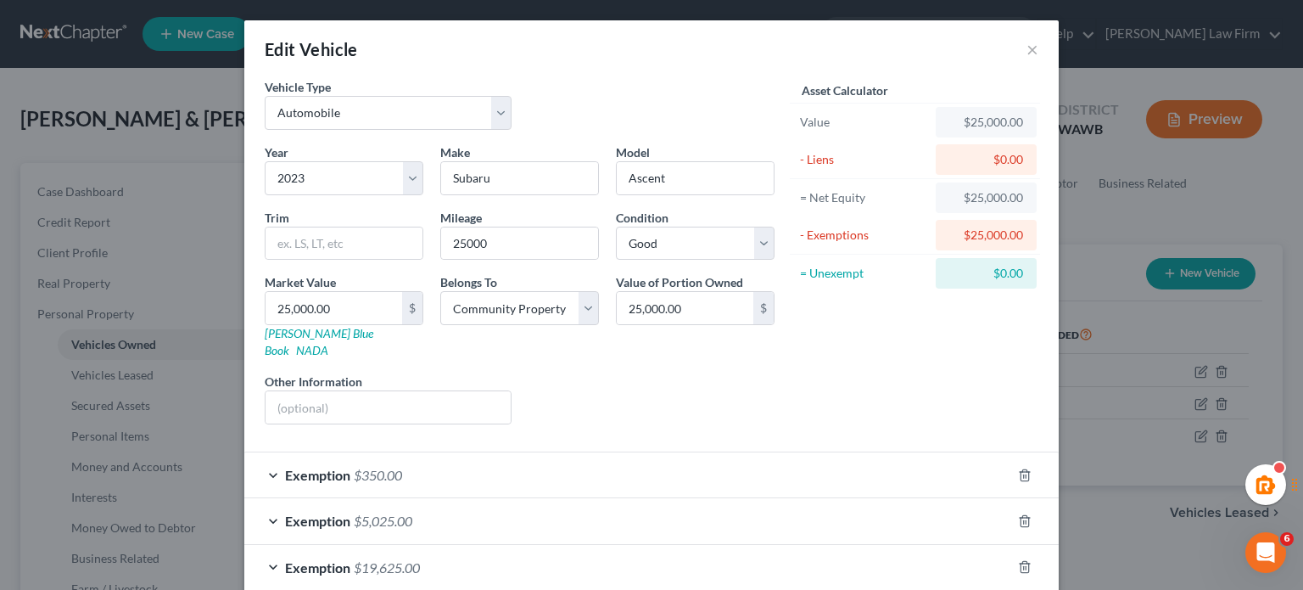
scroll to position [74, 0]
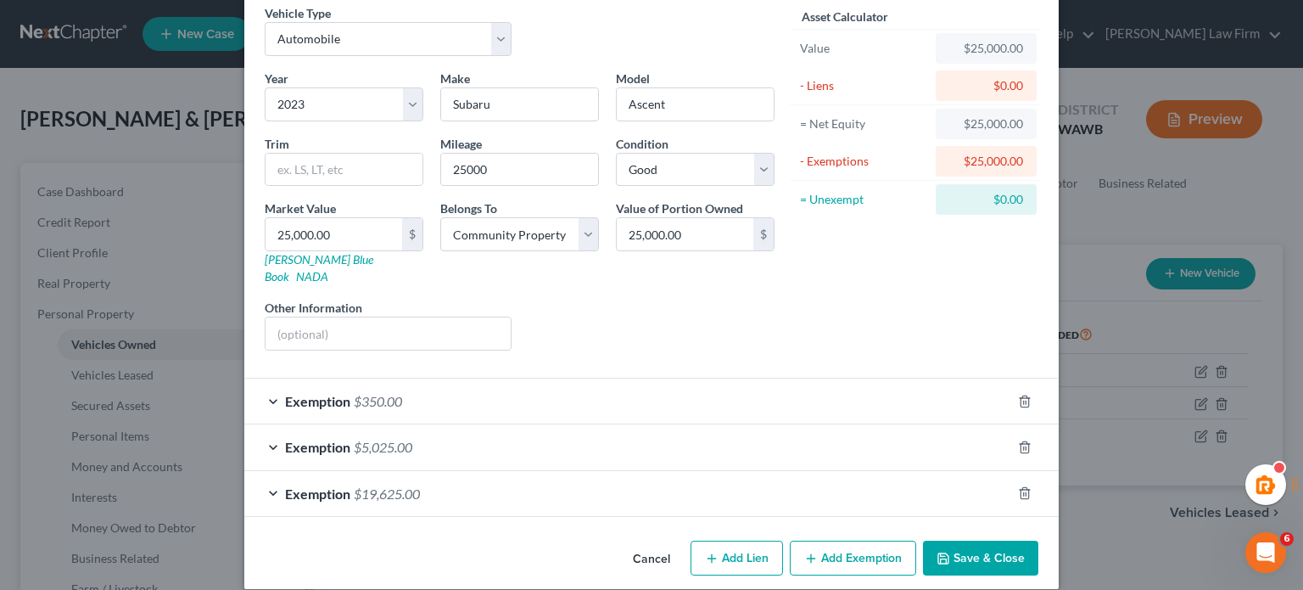
click at [651, 383] on div "Exemption $350.00" at bounding box center [627, 400] width 767 height 45
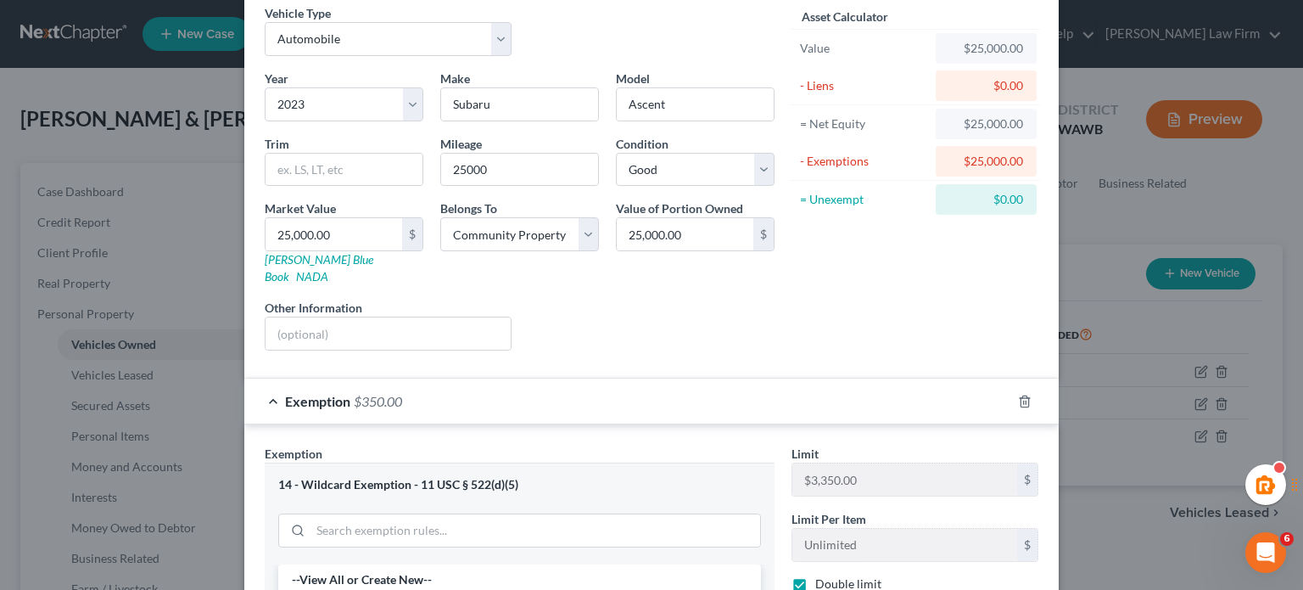
click at [651, 383] on div "Exemption $350.00" at bounding box center [627, 400] width 767 height 45
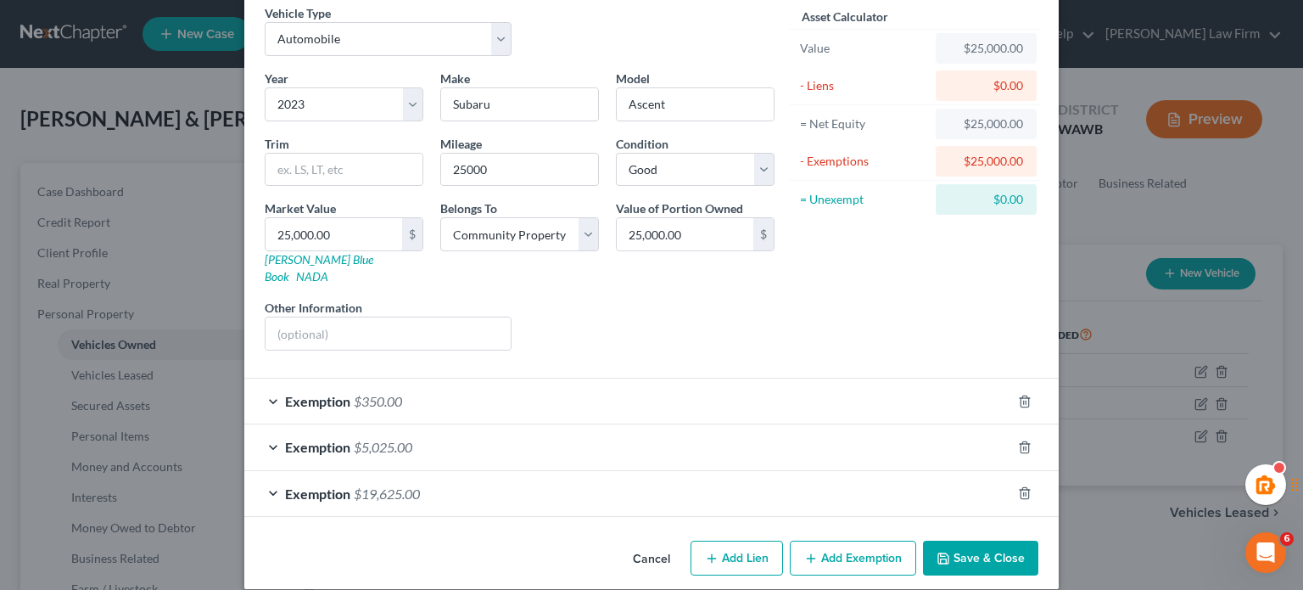
click at [619, 471] on div "Exemption $19,625.00" at bounding box center [627, 493] width 767 height 45
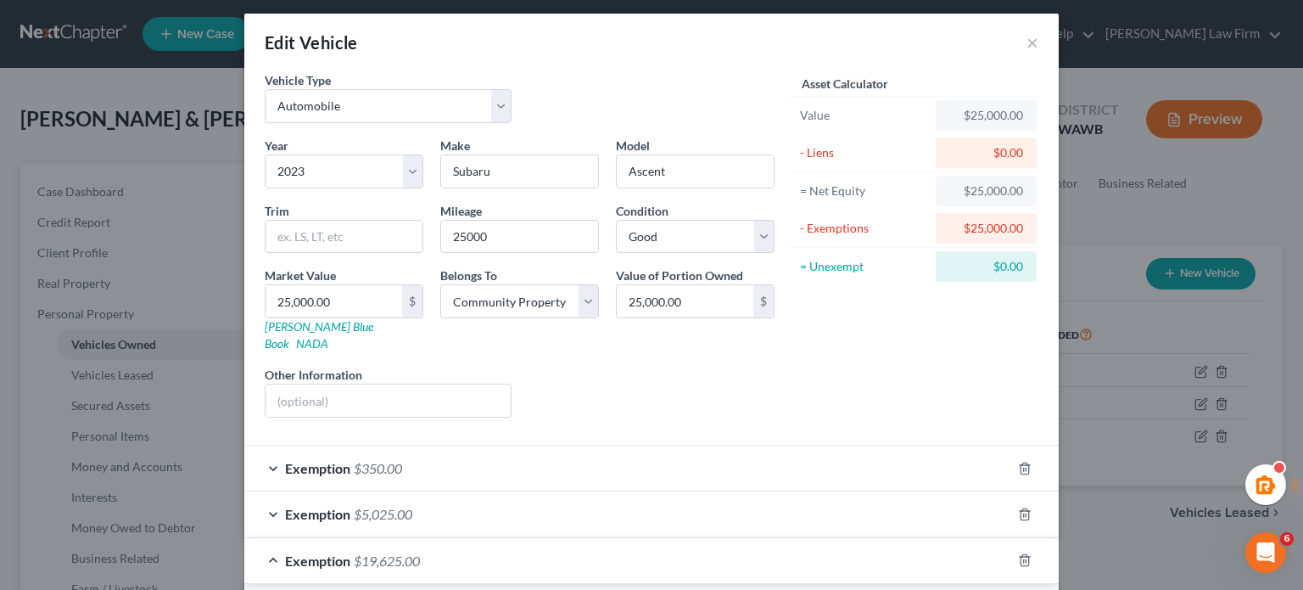
scroll to position [0, 0]
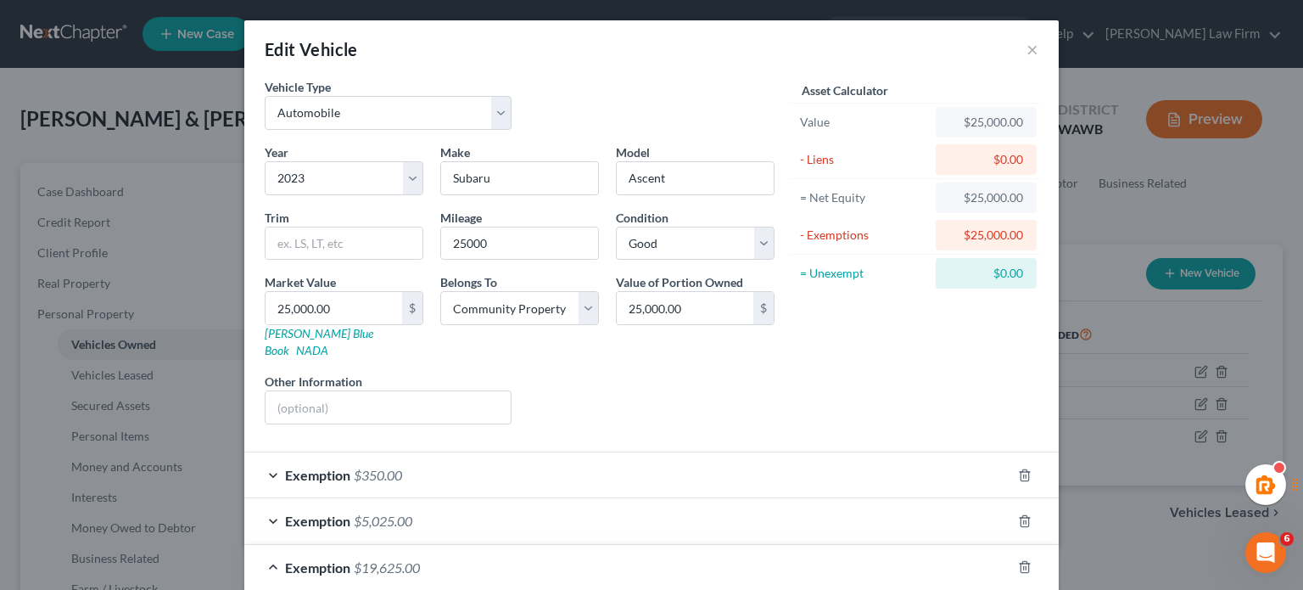
click at [1027, 61] on div "Edit Vehicle ×" at bounding box center [651, 49] width 815 height 58
click at [1027, 51] on button "×" at bounding box center [1033, 49] width 12 height 20
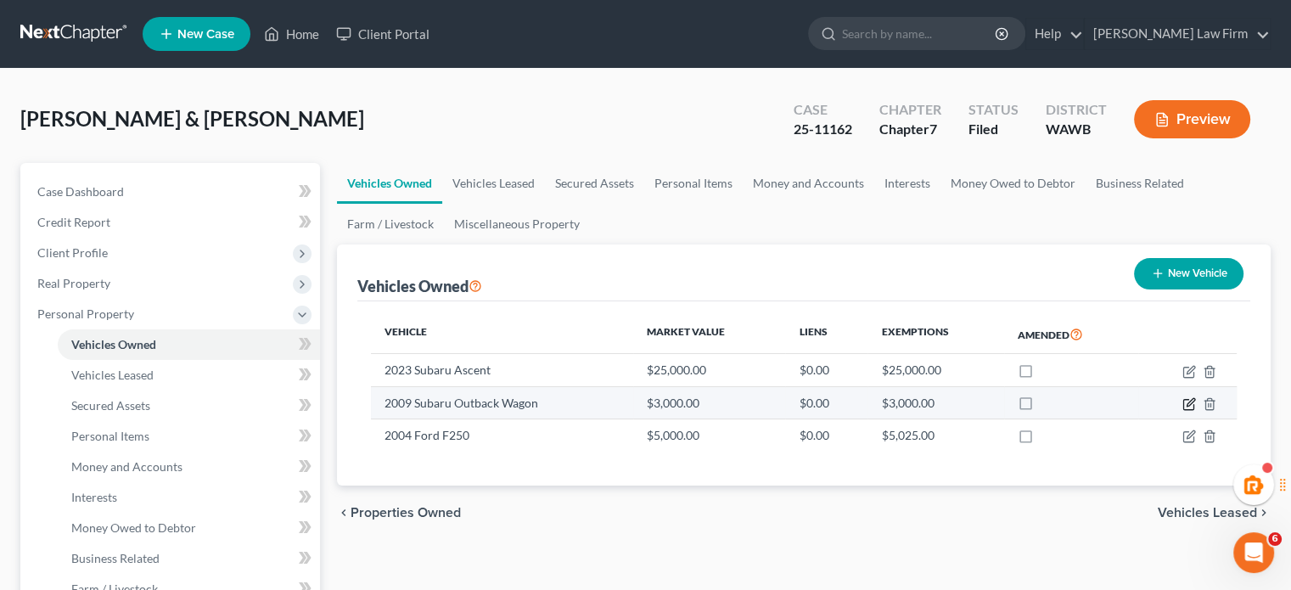
click at [1189, 405] on icon "button" at bounding box center [1189, 404] width 14 height 14
select select "0"
select select "17"
select select "3"
select select "4"
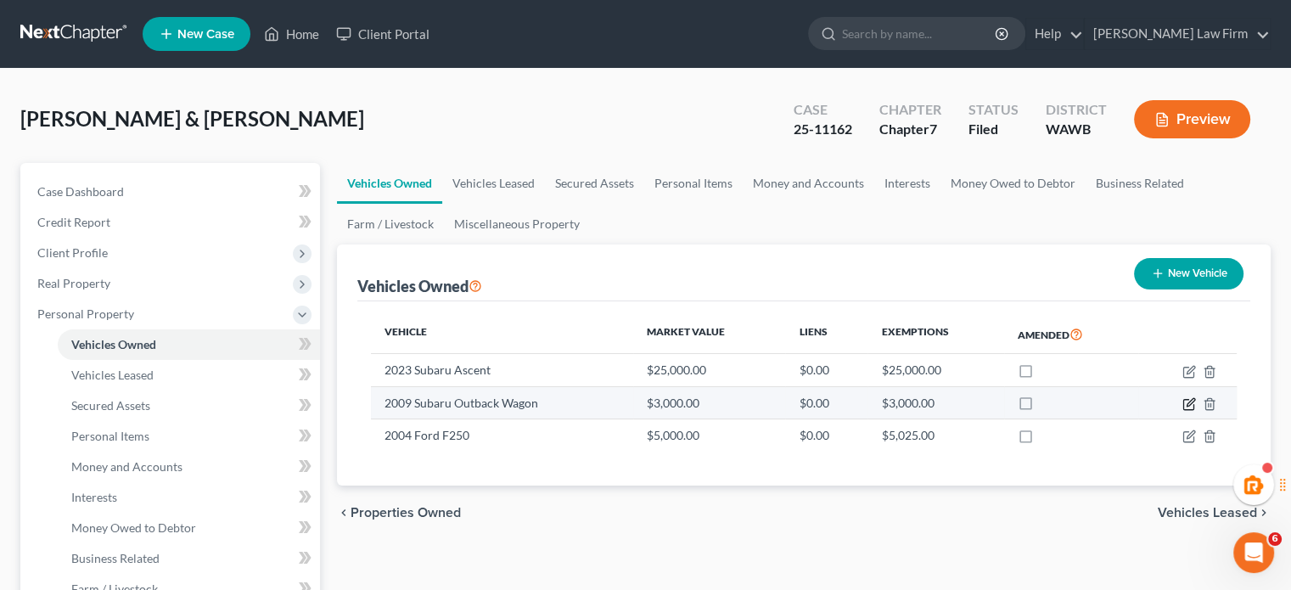
select select "2"
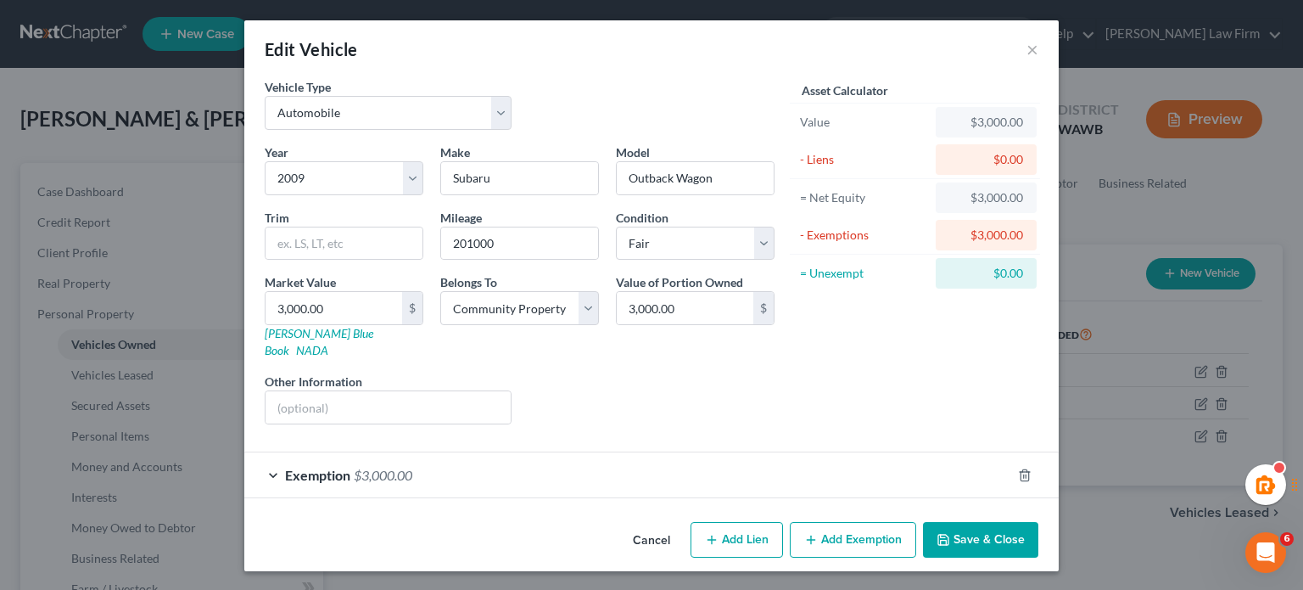
click at [521, 468] on div "Exemption $3,000.00" at bounding box center [627, 474] width 767 height 45
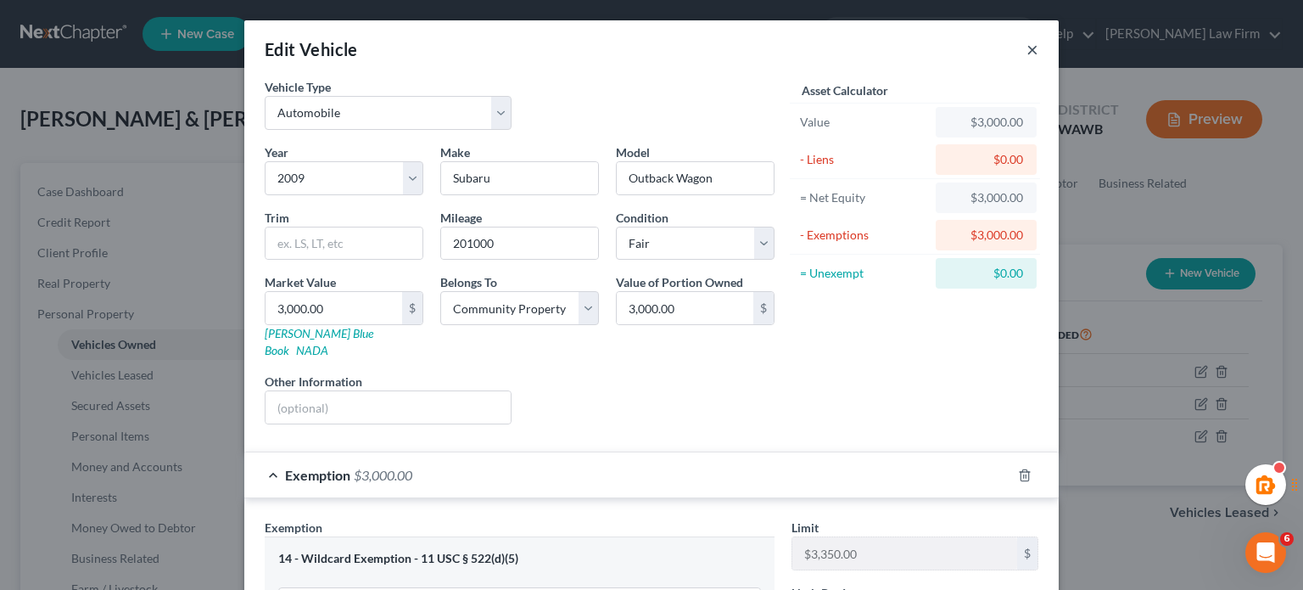
click at [1027, 50] on button "×" at bounding box center [1033, 49] width 12 height 20
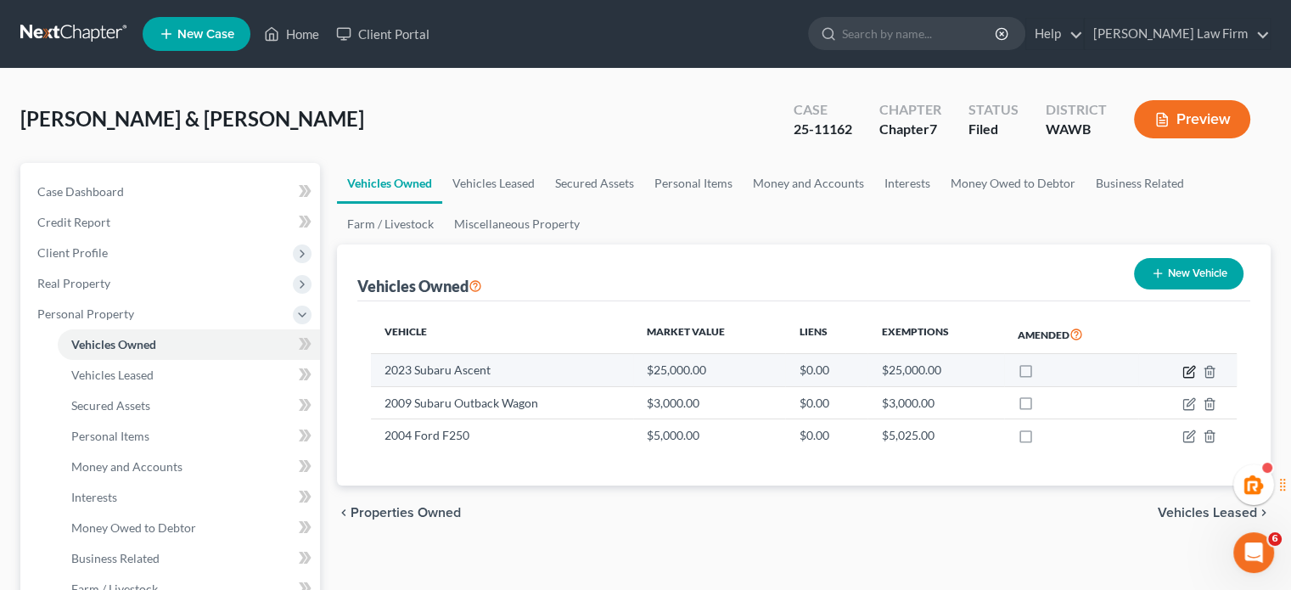
click at [1186, 367] on icon "button" at bounding box center [1188, 372] width 10 height 10
select select "0"
select select "3"
select select "2"
select select "4"
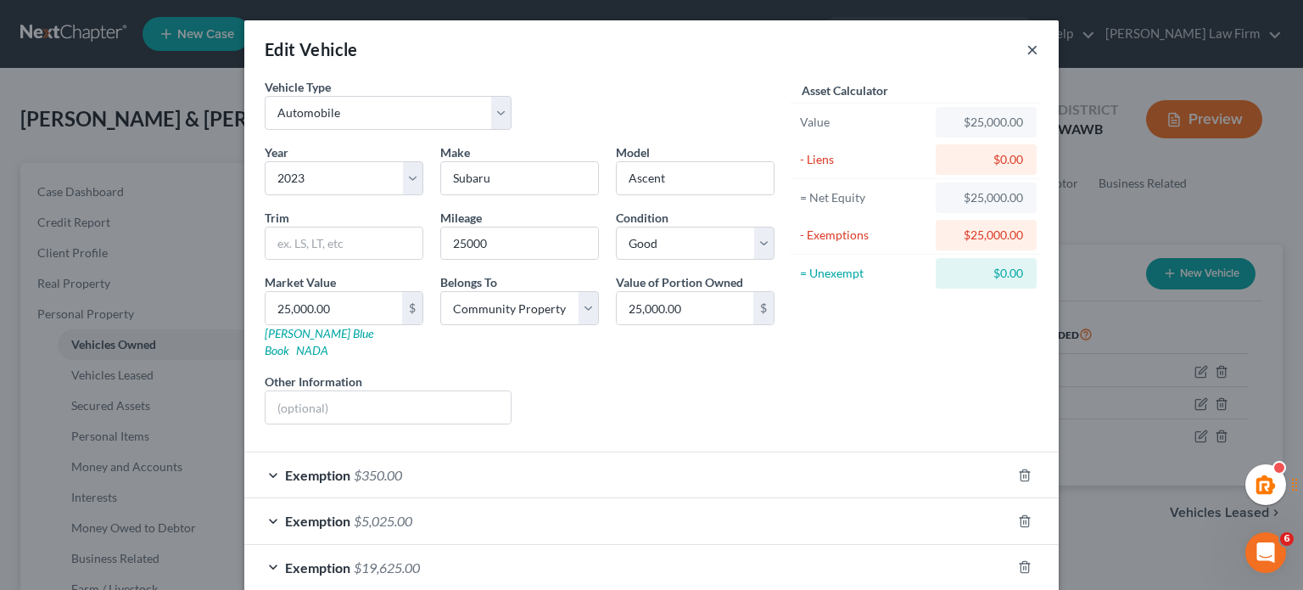
click at [1028, 47] on button "×" at bounding box center [1033, 49] width 12 height 20
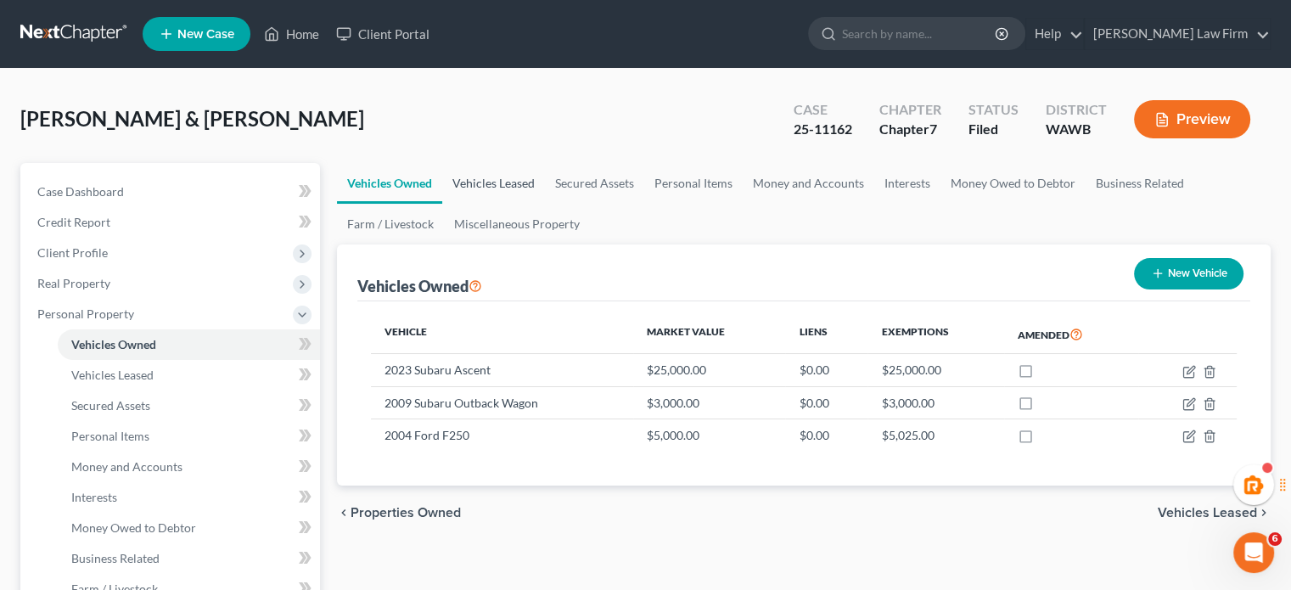
drag, startPoint x: 472, startPoint y: 182, endPoint x: 494, endPoint y: 185, distance: 22.2
click at [472, 182] on link "Vehicles Leased" at bounding box center [493, 183] width 103 height 41
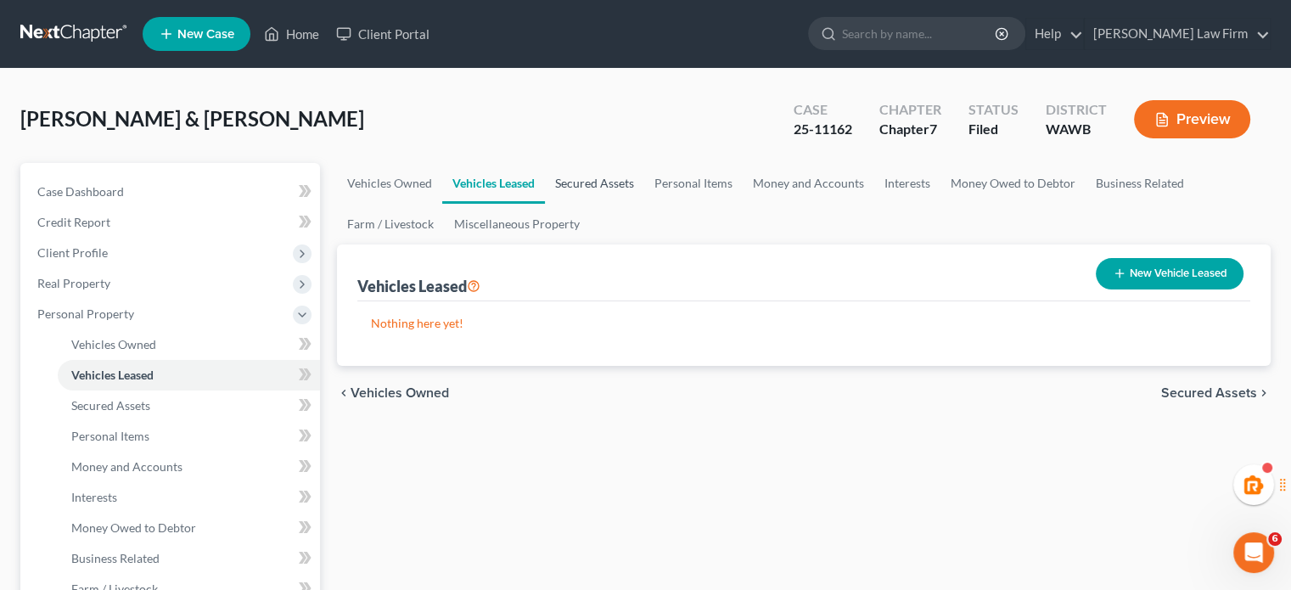
click at [591, 188] on link "Secured Assets" at bounding box center [594, 183] width 99 height 41
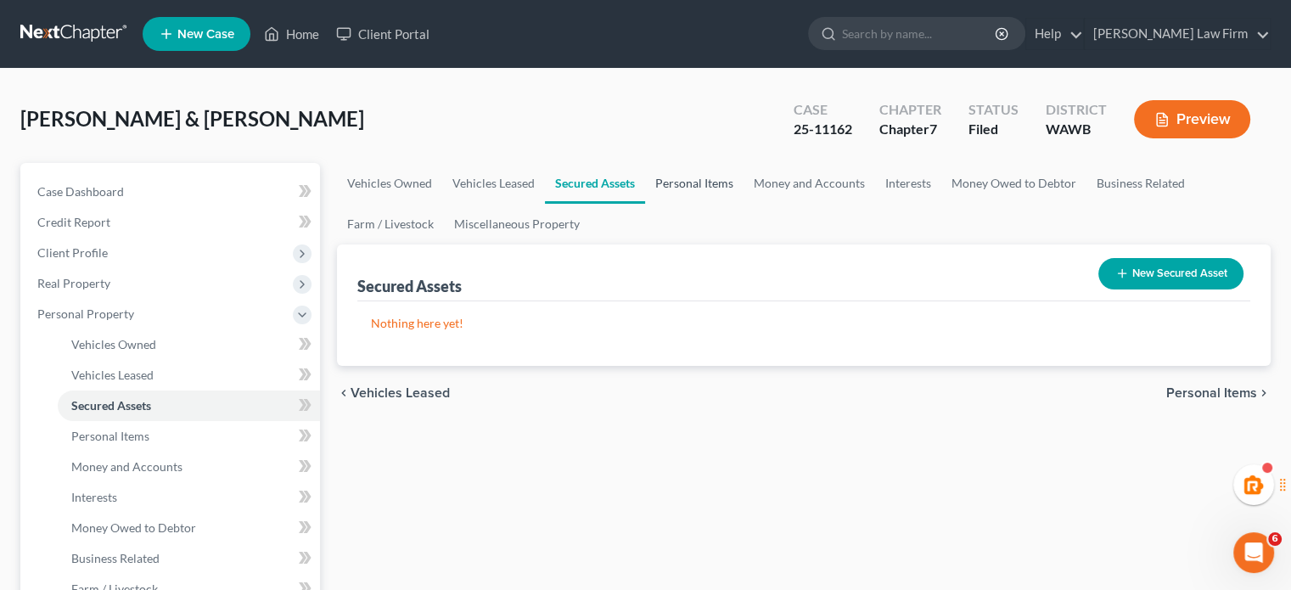
click at [679, 197] on link "Personal Items" at bounding box center [694, 183] width 98 height 41
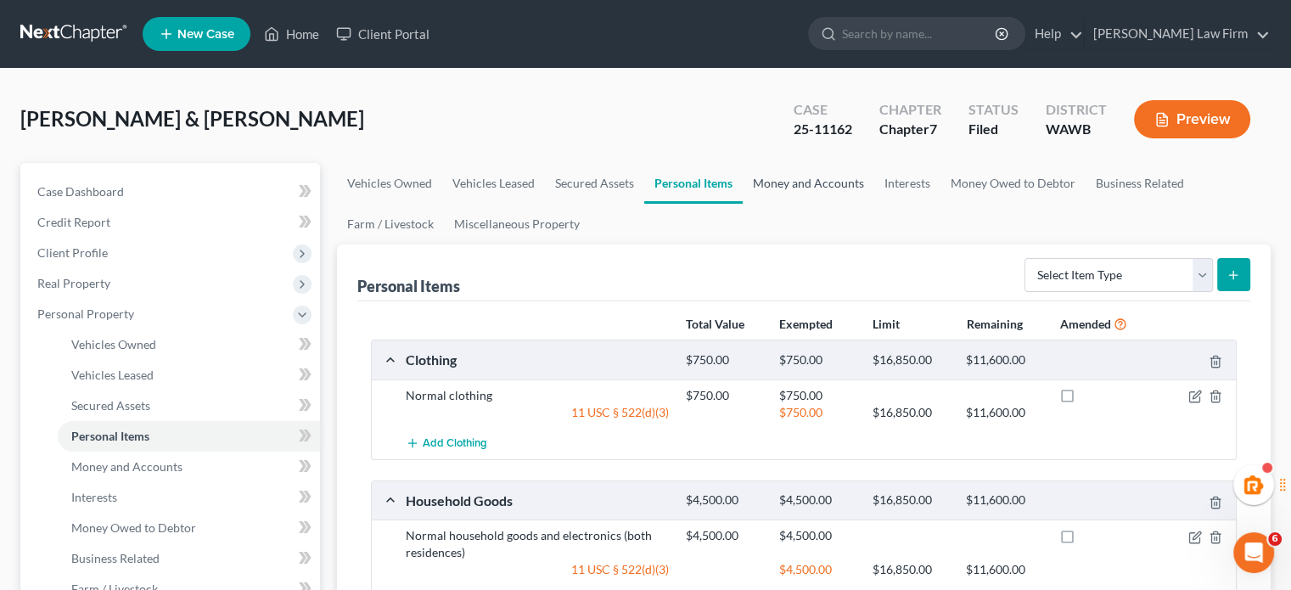
click at [826, 169] on link "Money and Accounts" at bounding box center [808, 183] width 132 height 41
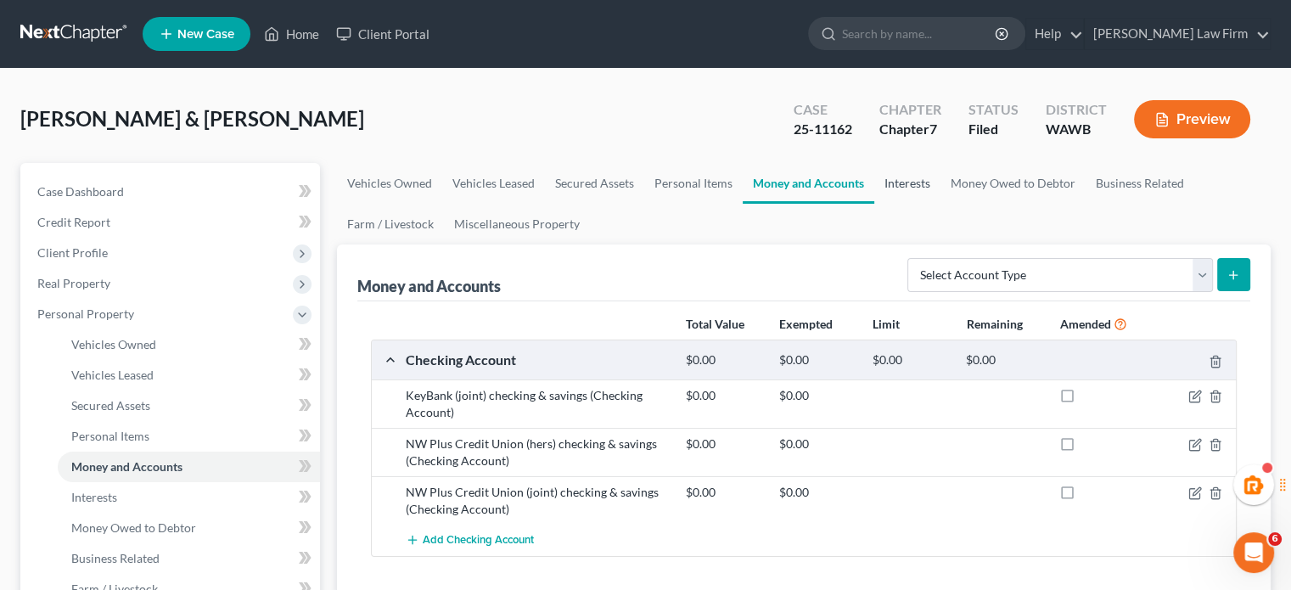
click at [895, 181] on link "Interests" at bounding box center [907, 183] width 66 height 41
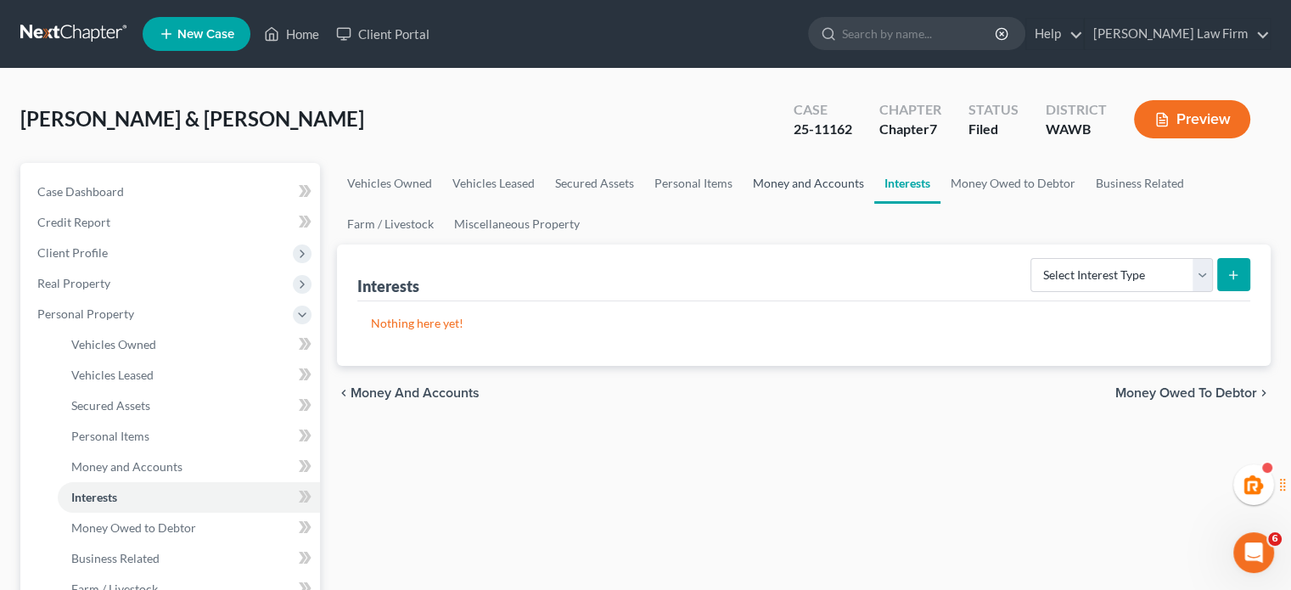
click at [835, 193] on link "Money and Accounts" at bounding box center [808, 183] width 132 height 41
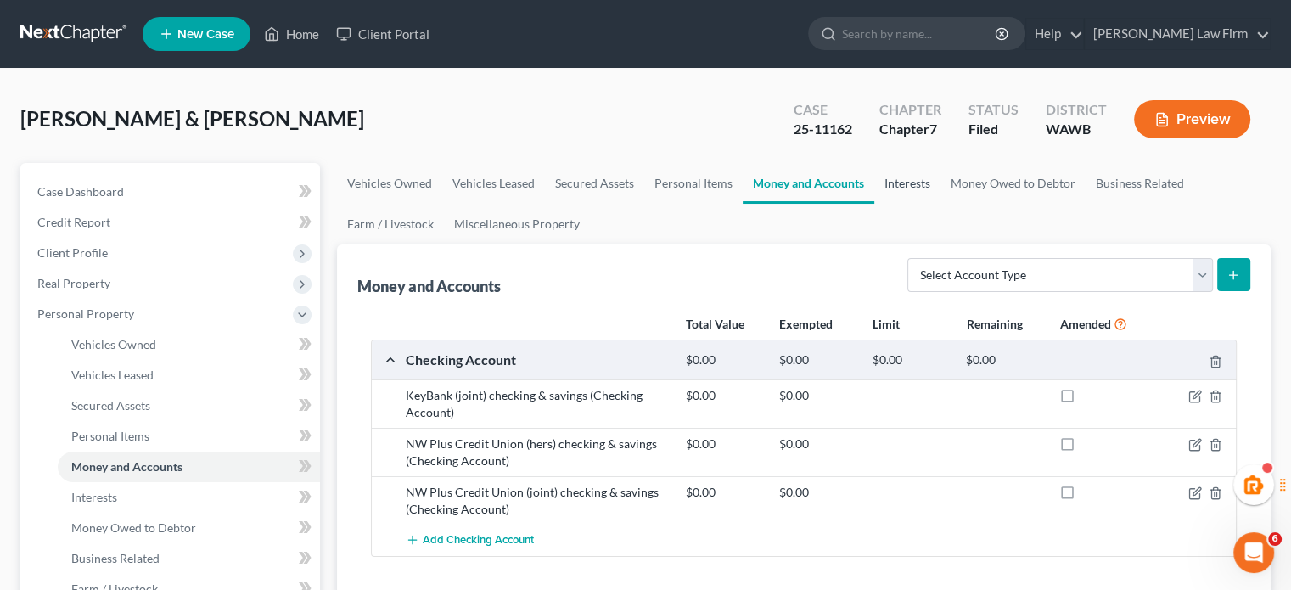
click at [896, 193] on link "Interests" at bounding box center [907, 183] width 66 height 41
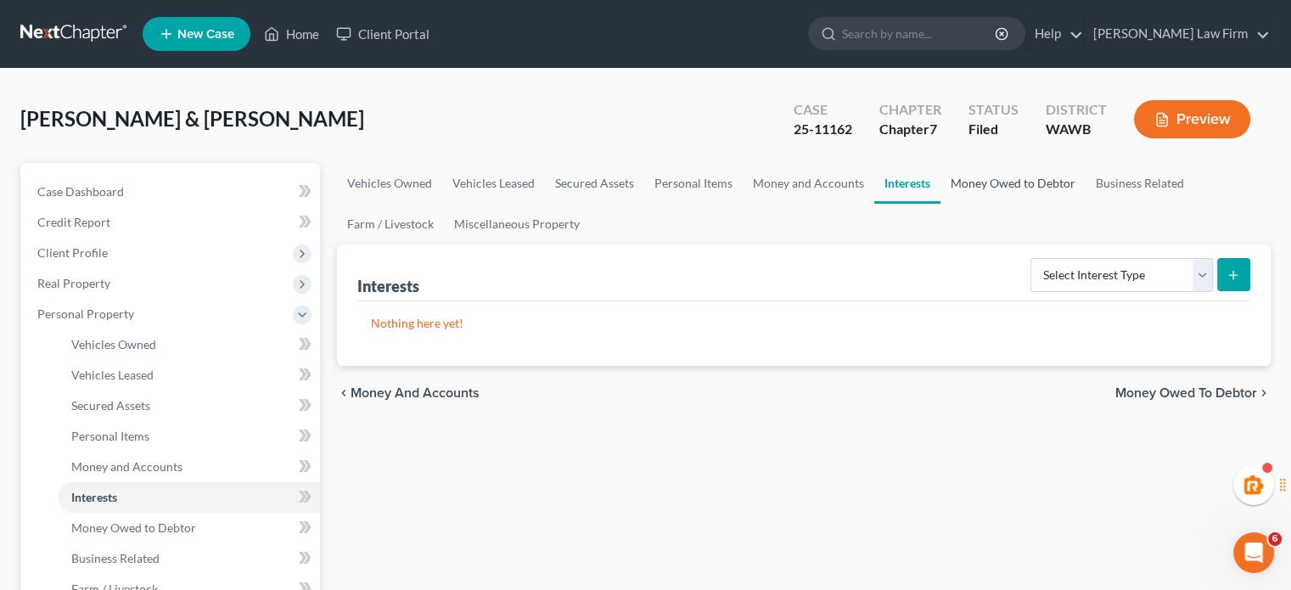
click at [974, 193] on link "Money Owed to Debtor" at bounding box center [1012, 183] width 145 height 41
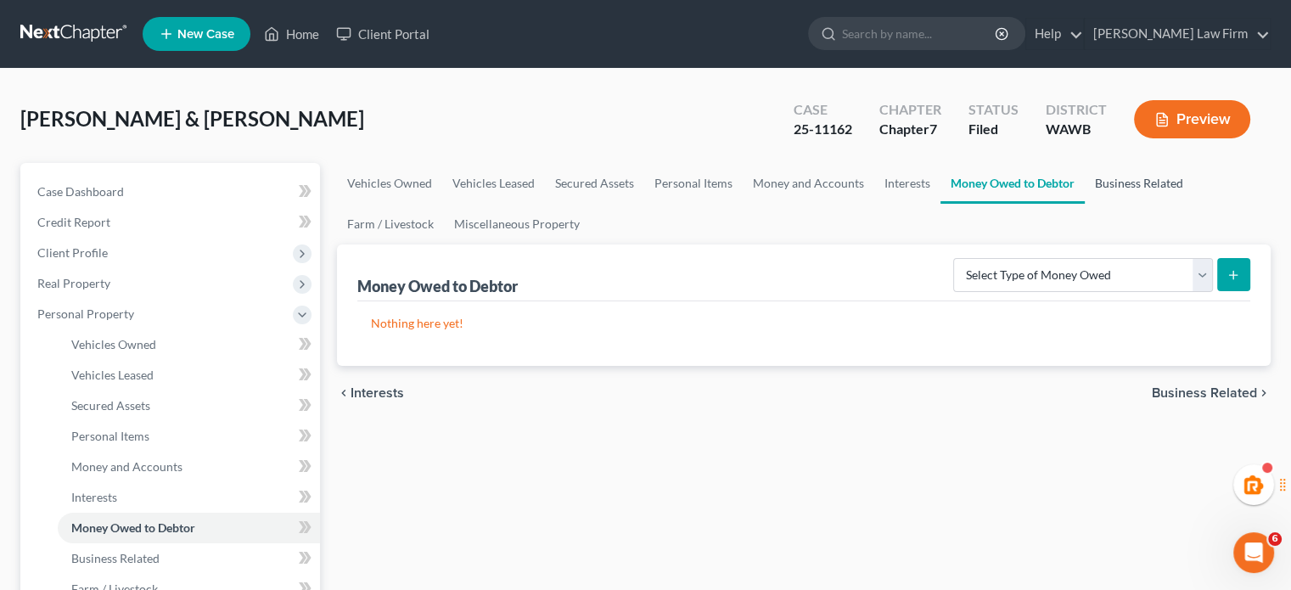
click at [1134, 188] on link "Business Related" at bounding box center [1138, 183] width 109 height 41
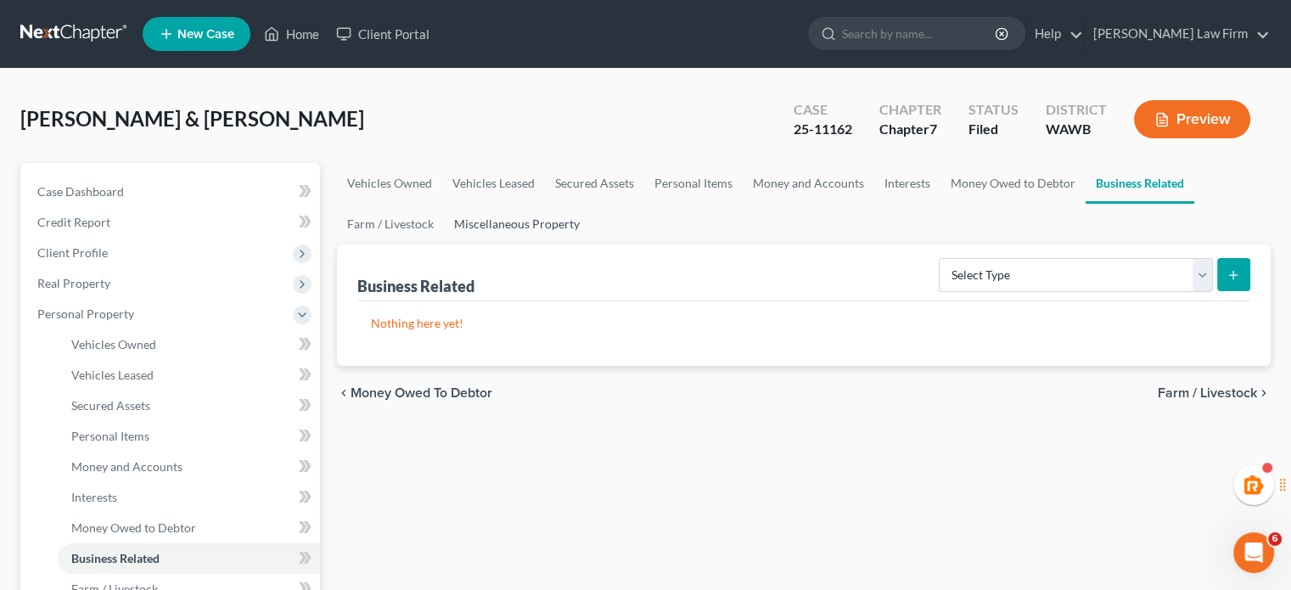
click at [534, 229] on link "Miscellaneous Property" at bounding box center [517, 224] width 146 height 41
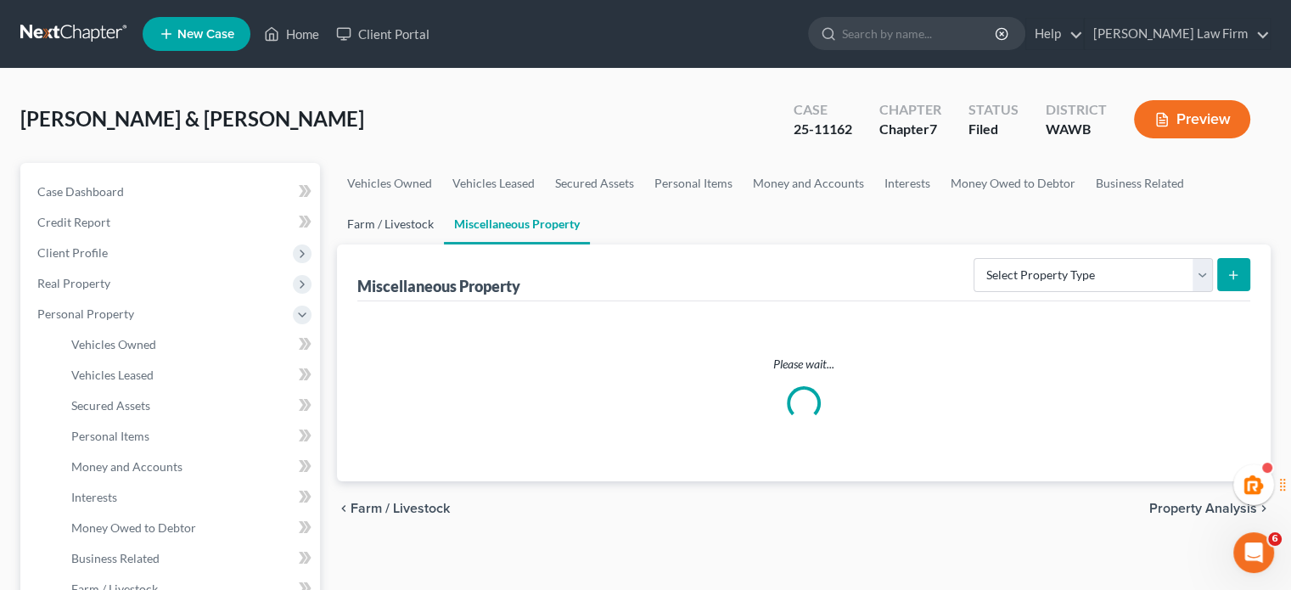
click at [421, 227] on link "Farm / Livestock" at bounding box center [390, 224] width 107 height 41
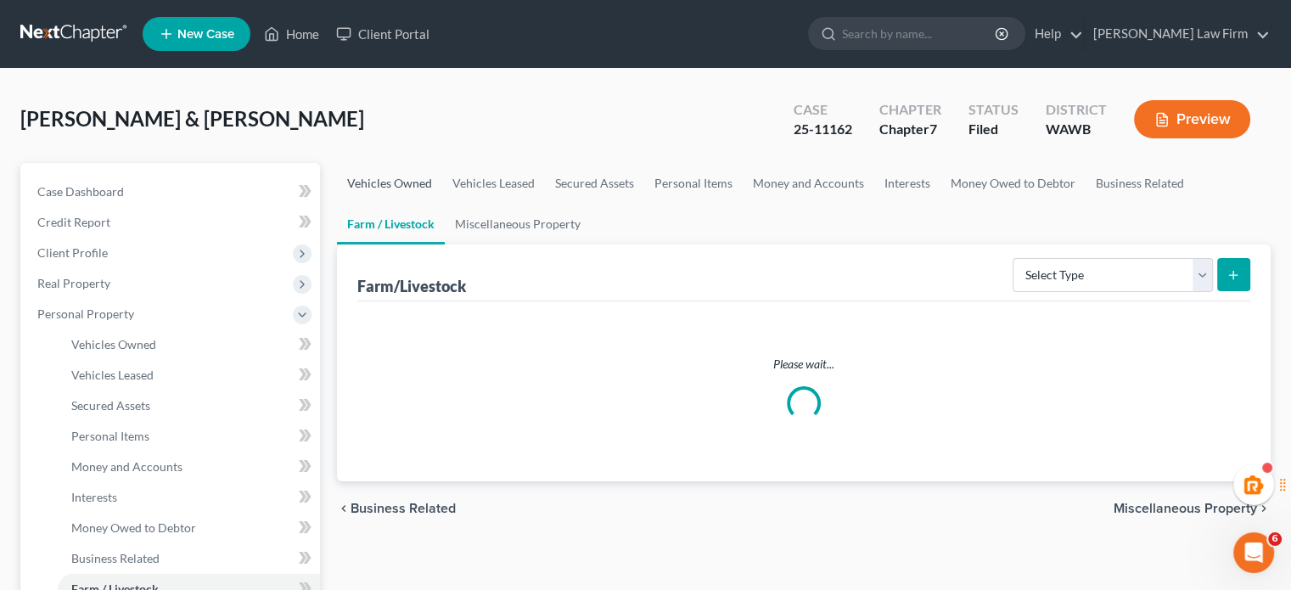
click at [411, 196] on link "Vehicles Owned" at bounding box center [389, 183] width 105 height 41
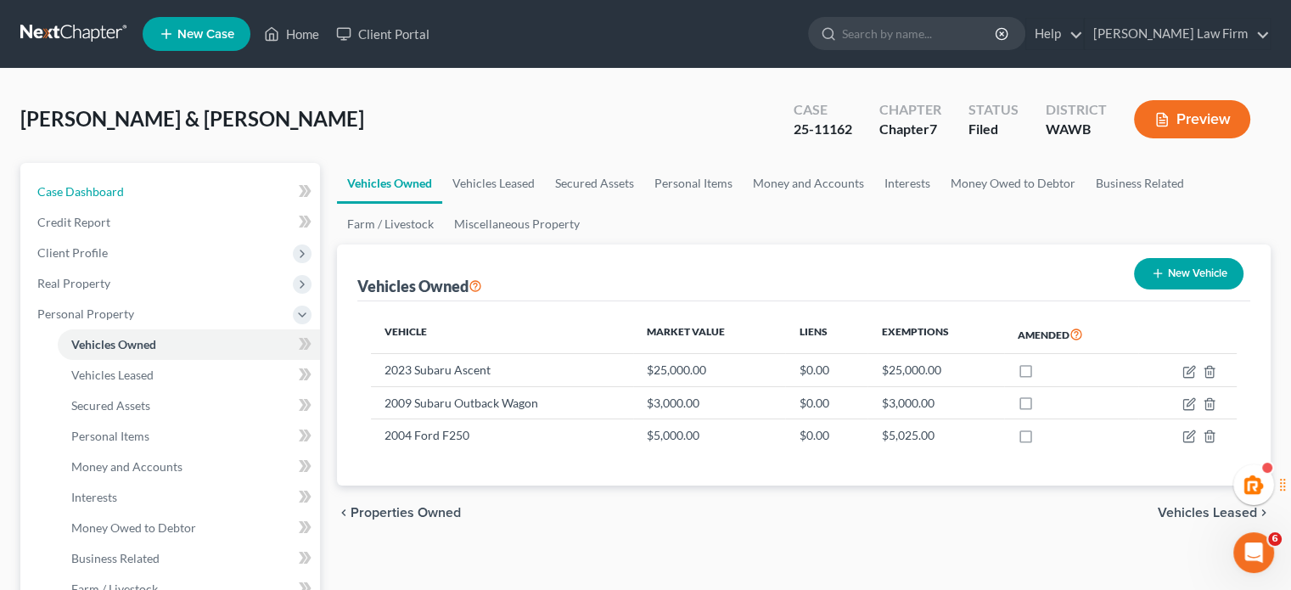
drag, startPoint x: 87, startPoint y: 196, endPoint x: 74, endPoint y: 2, distance: 194.8
click at [87, 196] on span "Case Dashboard" at bounding box center [80, 191] width 87 height 14
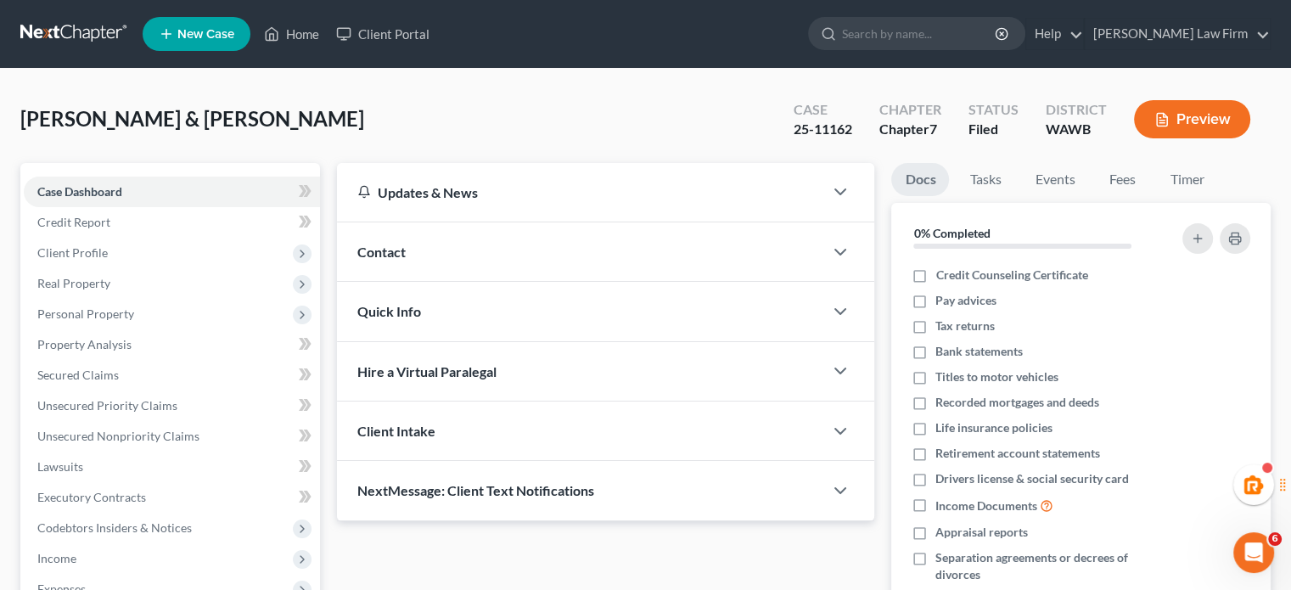
click at [71, 12] on nav "Home New Case Client Portal Skelton Law Firm haley@skeltonlawfirms.com My Accou…" at bounding box center [645, 34] width 1291 height 68
click at [71, 15] on nav "Home New Case Client Portal Skelton Law Firm haley@skeltonlawfirms.com My Accou…" at bounding box center [645, 34] width 1291 height 68
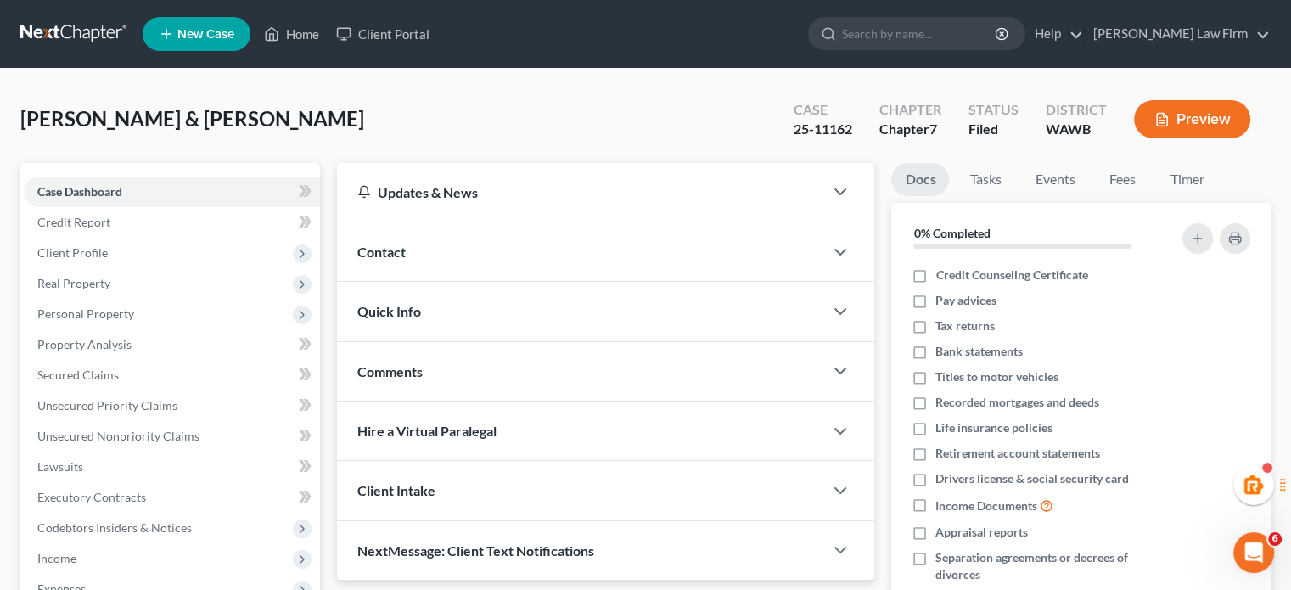
click at [71, 19] on link at bounding box center [74, 34] width 109 height 31
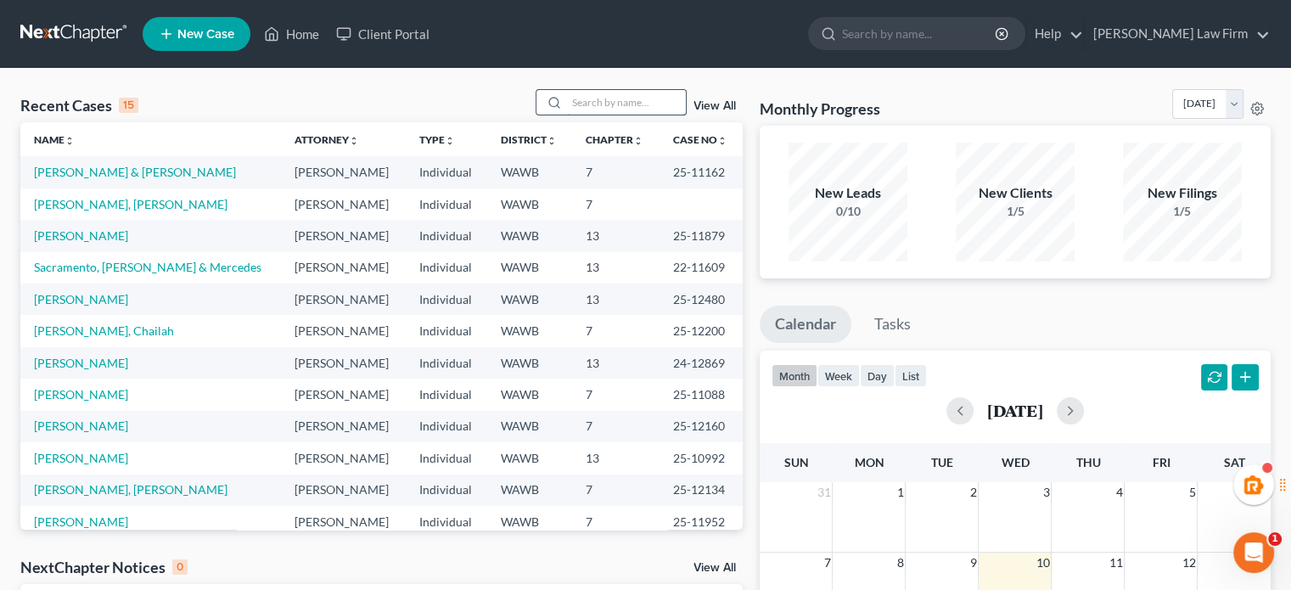
click at [638, 90] on input "search" at bounding box center [626, 102] width 119 height 25
type input "lamles"
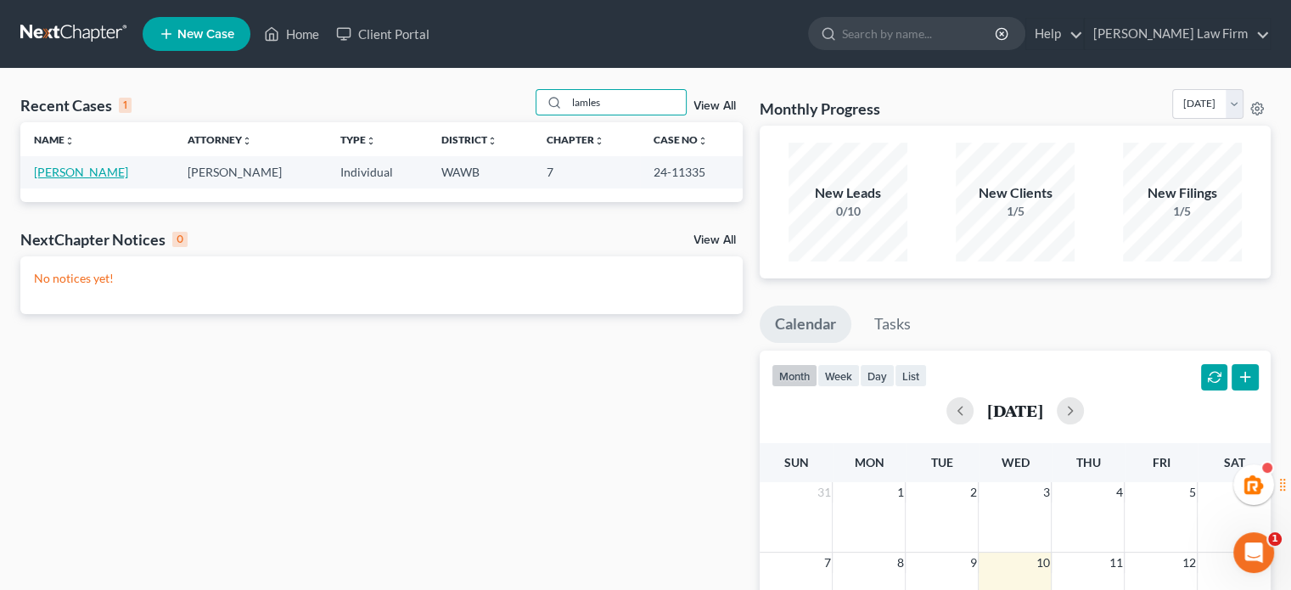
click at [68, 175] on link "Lamles, Nabil" at bounding box center [81, 172] width 94 height 14
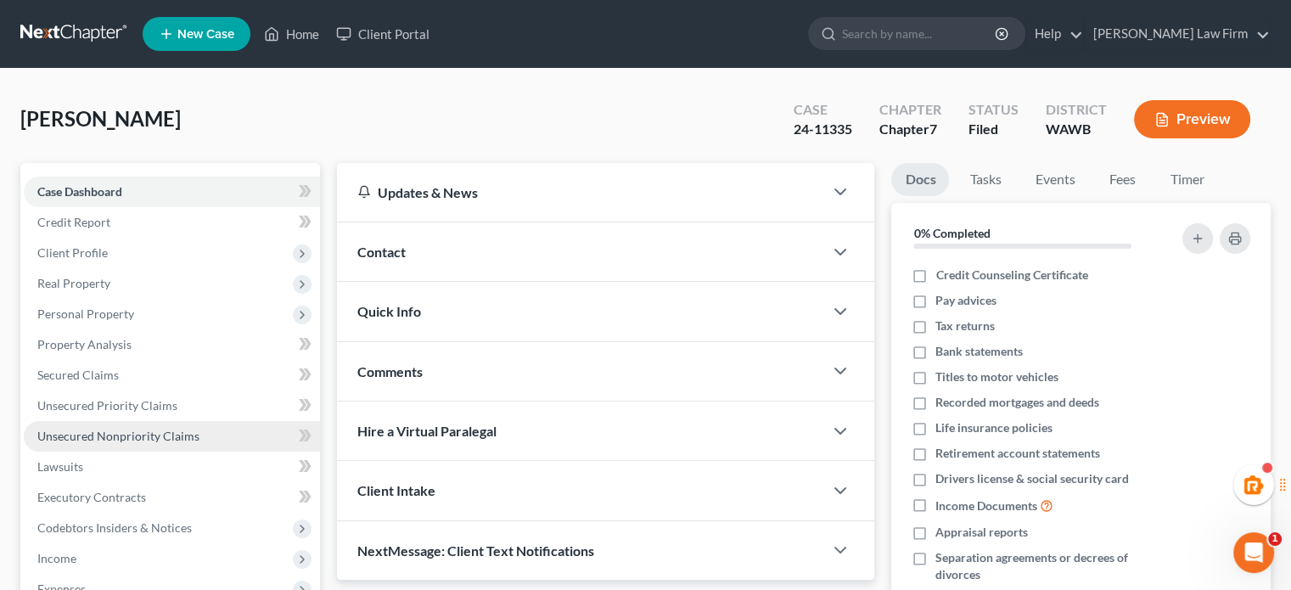
click at [96, 426] on link "Unsecured Nonpriority Claims" at bounding box center [172, 436] width 296 height 31
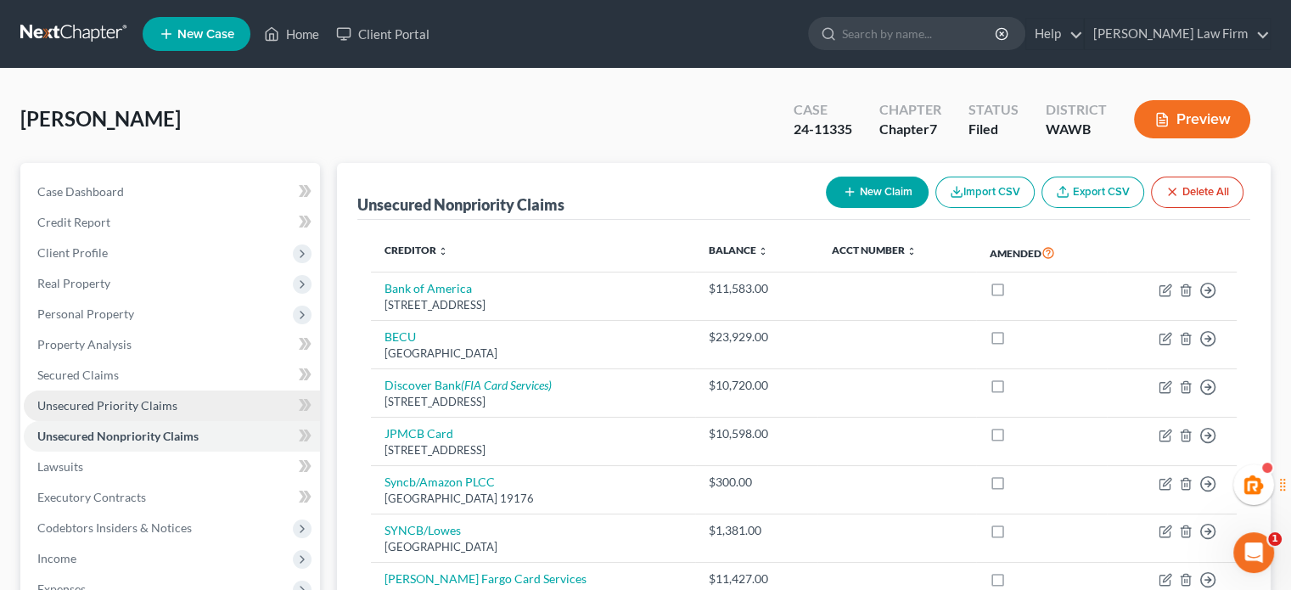
click at [104, 399] on span "Unsecured Priority Claims" at bounding box center [107, 405] width 140 height 14
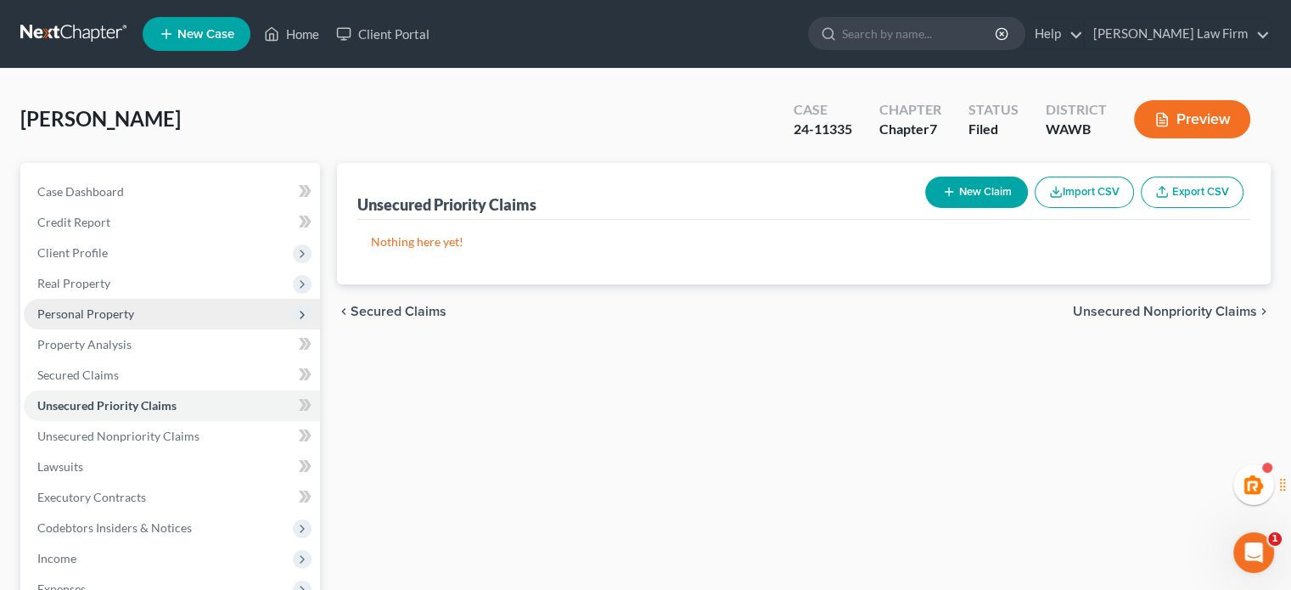
click at [102, 318] on span "Personal Property" at bounding box center [85, 313] width 97 height 14
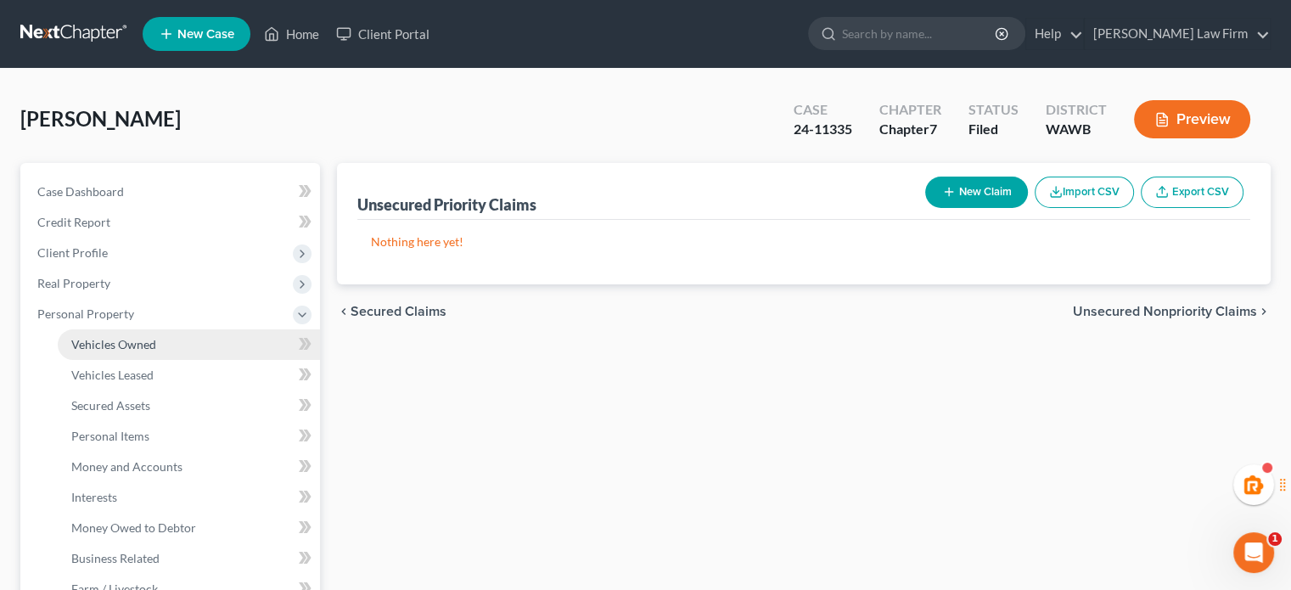
click at [104, 347] on span "Vehicles Owned" at bounding box center [113, 344] width 85 height 14
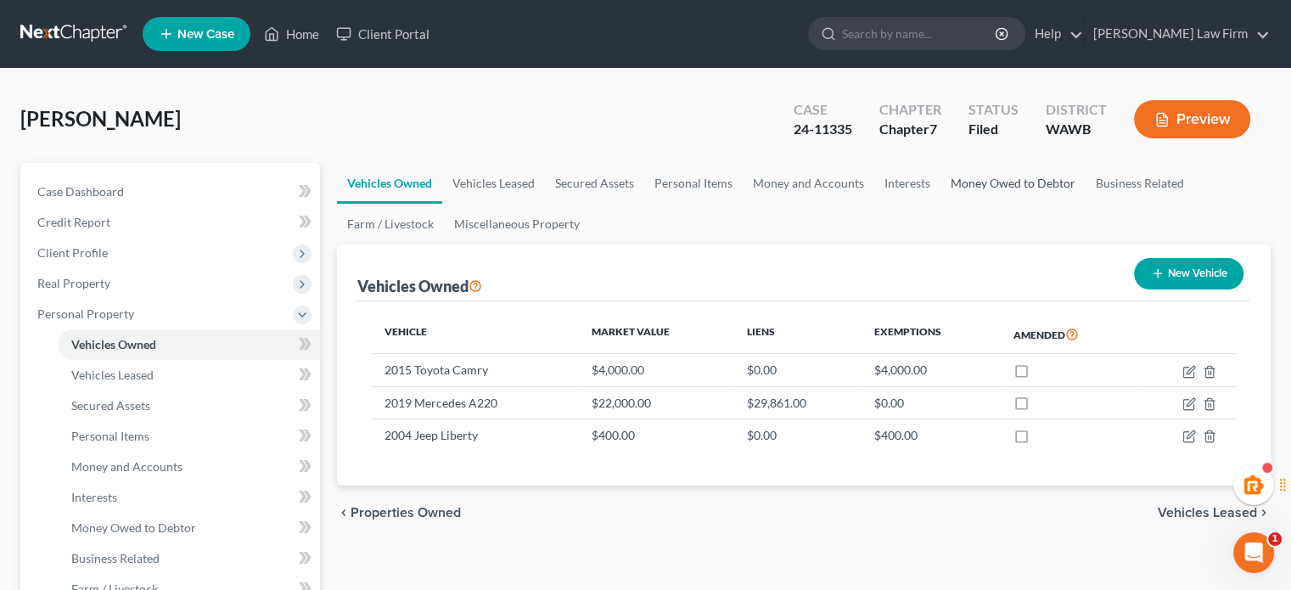
click at [1004, 184] on link "Money Owed to Debtor" at bounding box center [1012, 183] width 145 height 41
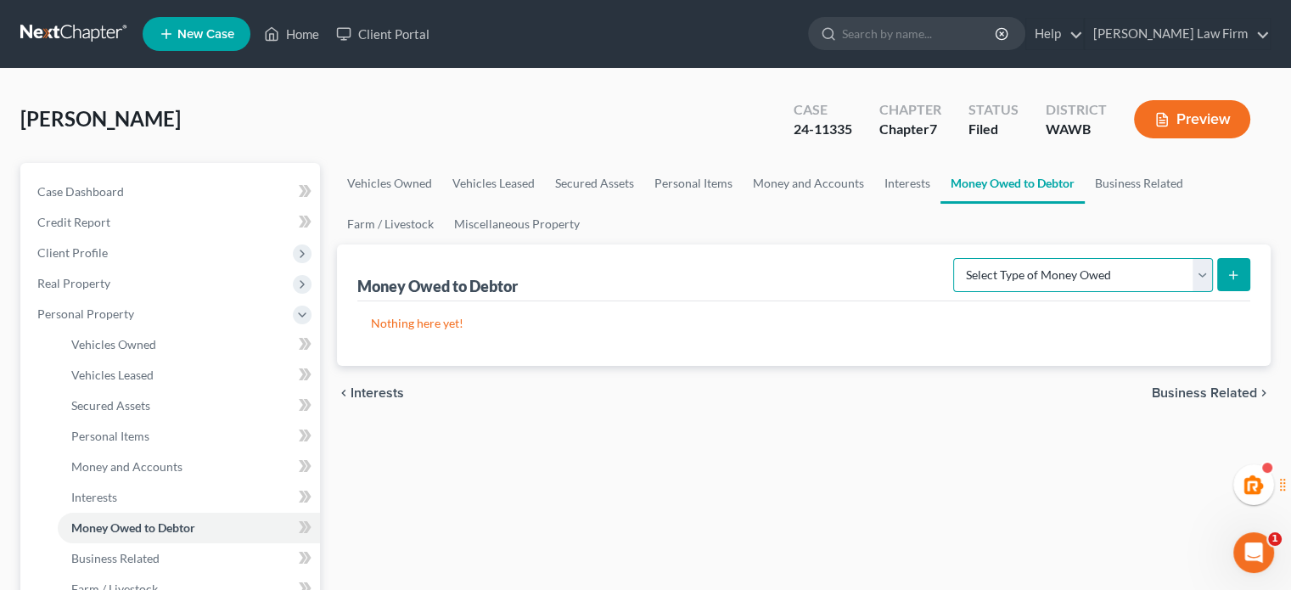
click at [1119, 269] on select "Select Type of Money Owed Accounts Receivable Alimony Child Support Claims Agai…" at bounding box center [1083, 275] width 260 height 34
select select "claims_against_third_parties"
click at [956, 258] on select "Select Type of Money Owed Accounts Receivable Alimony Child Support Claims Agai…" at bounding box center [1083, 275] width 260 height 34
click at [1235, 264] on button "submit" at bounding box center [1233, 274] width 33 height 33
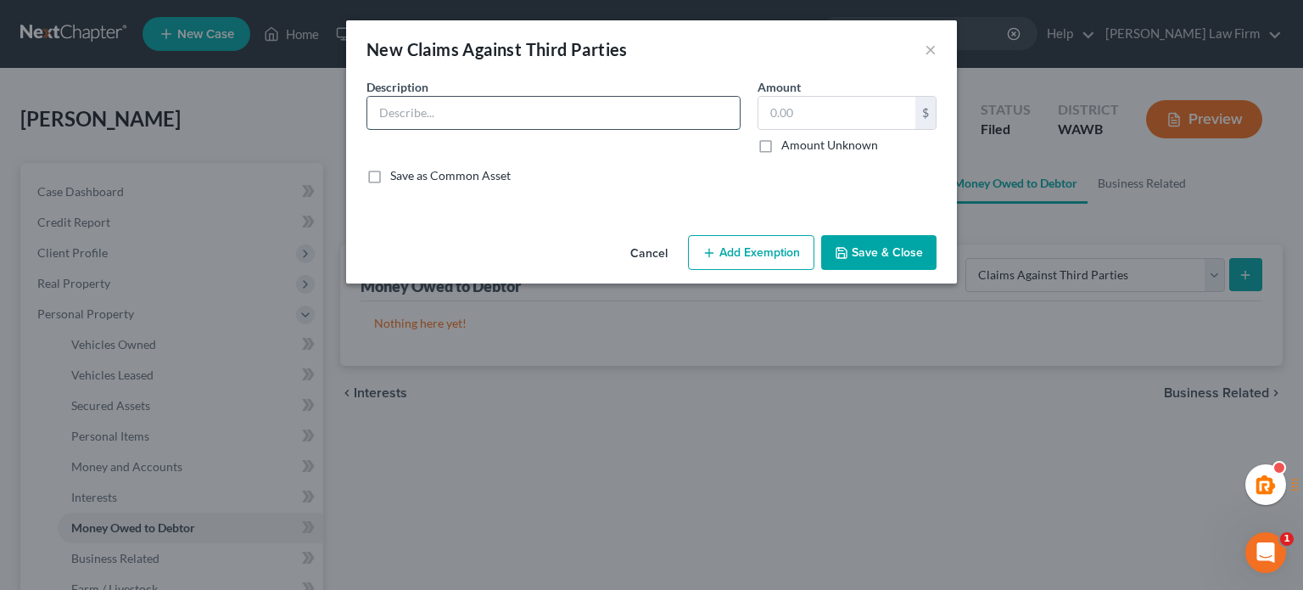
click at [428, 107] on input "text" at bounding box center [553, 113] width 373 height 32
type input "Personal injury settlement mistakenly omitted from original filing"
click at [862, 107] on input "text" at bounding box center [837, 113] width 157 height 32
paste input "15,789.94."
type input "15,789.94"
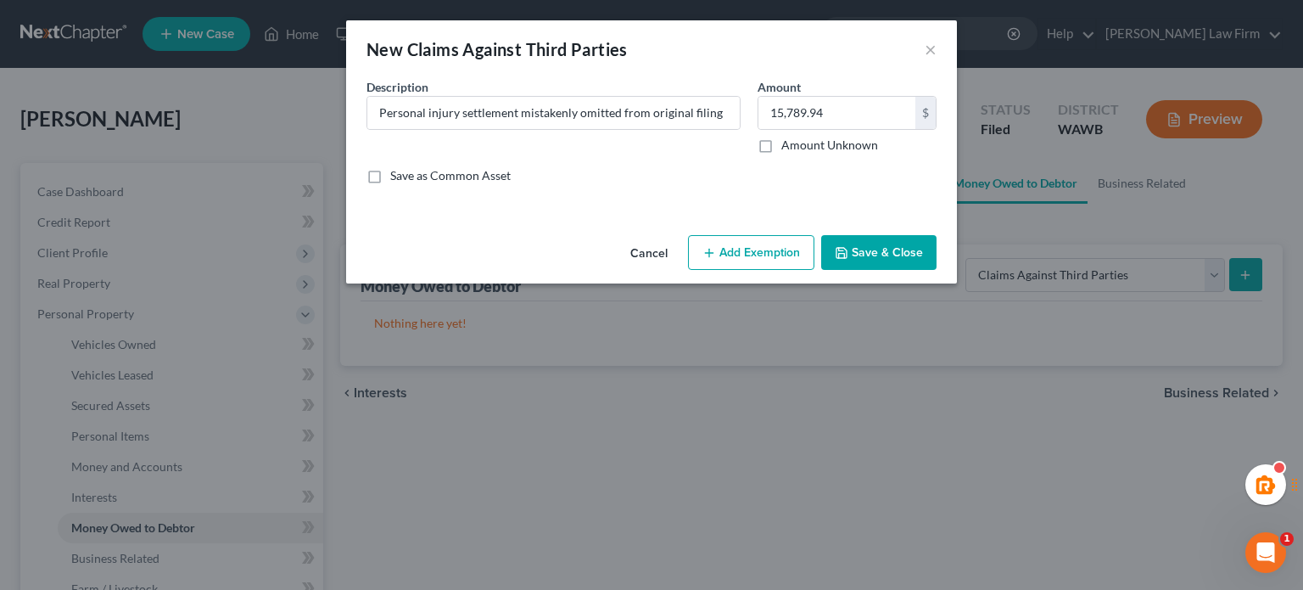
click at [776, 188] on div "Description * Personal injury settlement mistakenly omitted from original filin…" at bounding box center [651, 138] width 587 height 120
click at [720, 111] on input "Personal injury settlement mistakenly omitted from original filing" at bounding box center [553, 113] width 373 height 32
click at [513, 115] on input "Personal injury settlement mistakenly omitted from original filing" at bounding box center [553, 113] width 373 height 32
click at [518, 114] on input "Personal injury settlement mistakenly omitted from original filing" at bounding box center [553, 113] width 373 height 32
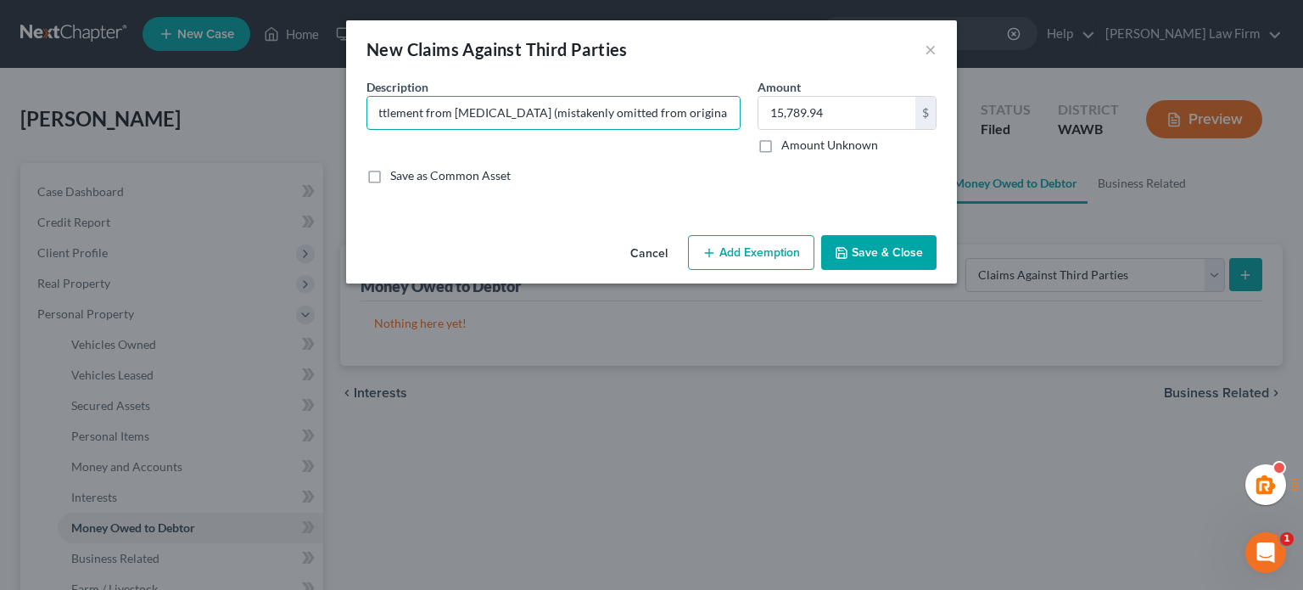
type input "Personal injury settlement from work accident (mistakenly omitted from original…"
click at [744, 248] on button "Add Exemption" at bounding box center [751, 253] width 126 height 36
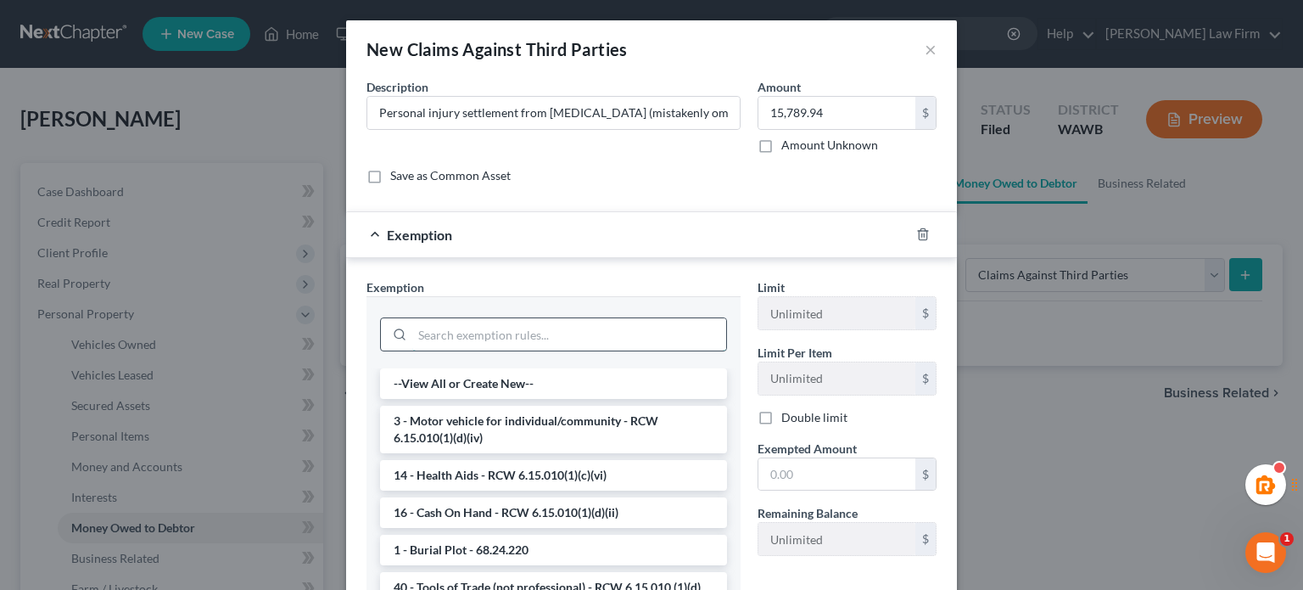
click at [501, 318] on input "search" at bounding box center [569, 334] width 314 height 32
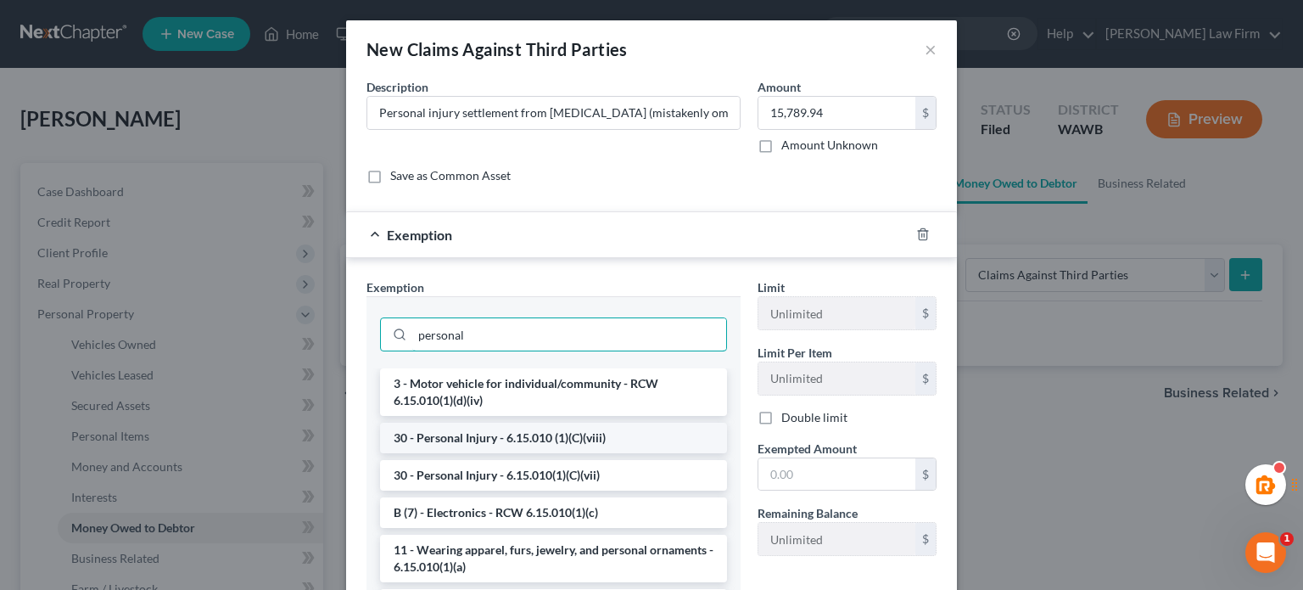
type input "personal"
click at [471, 440] on li "30 - Personal Injury - 6.15.010 (1)(C)(viii)" at bounding box center [553, 438] width 347 height 31
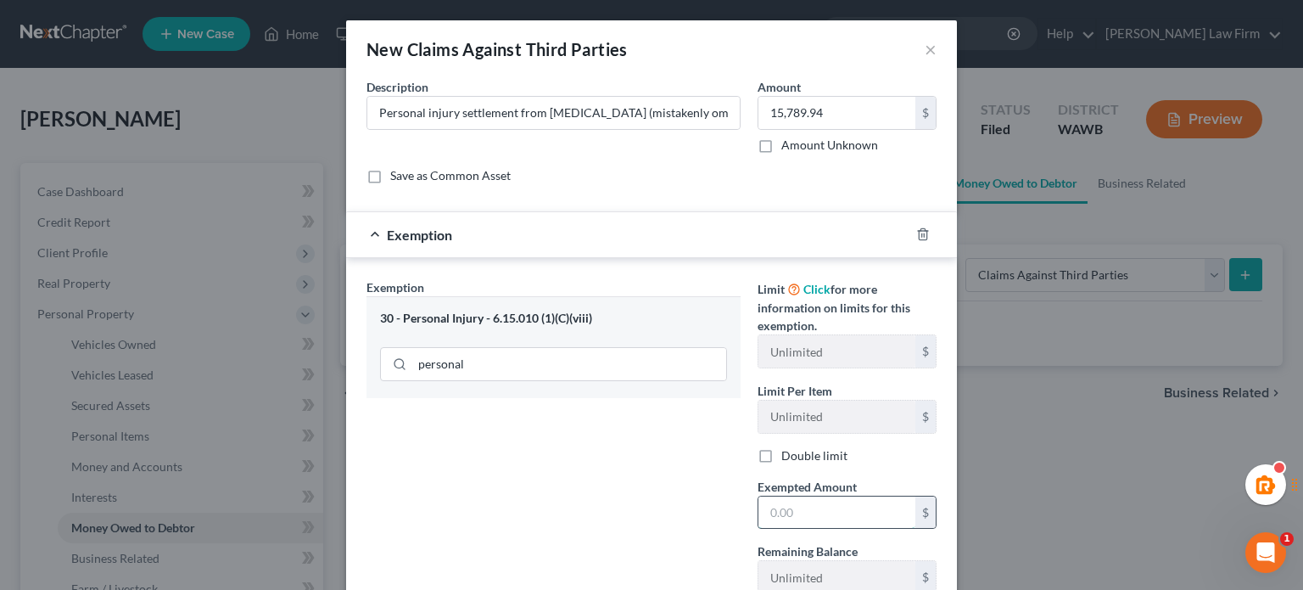
click at [850, 525] on input "text" at bounding box center [837, 512] width 157 height 32
paste input "15,789.94."
type input "15,789.94"
click at [606, 468] on div "Exemption Set must be selected for CA. Exemption * 30 - Personal Injury - 6.15.…" at bounding box center [553, 442] width 391 height 329
drag, startPoint x: 597, startPoint y: 317, endPoint x: 482, endPoint y: 317, distance: 114.6
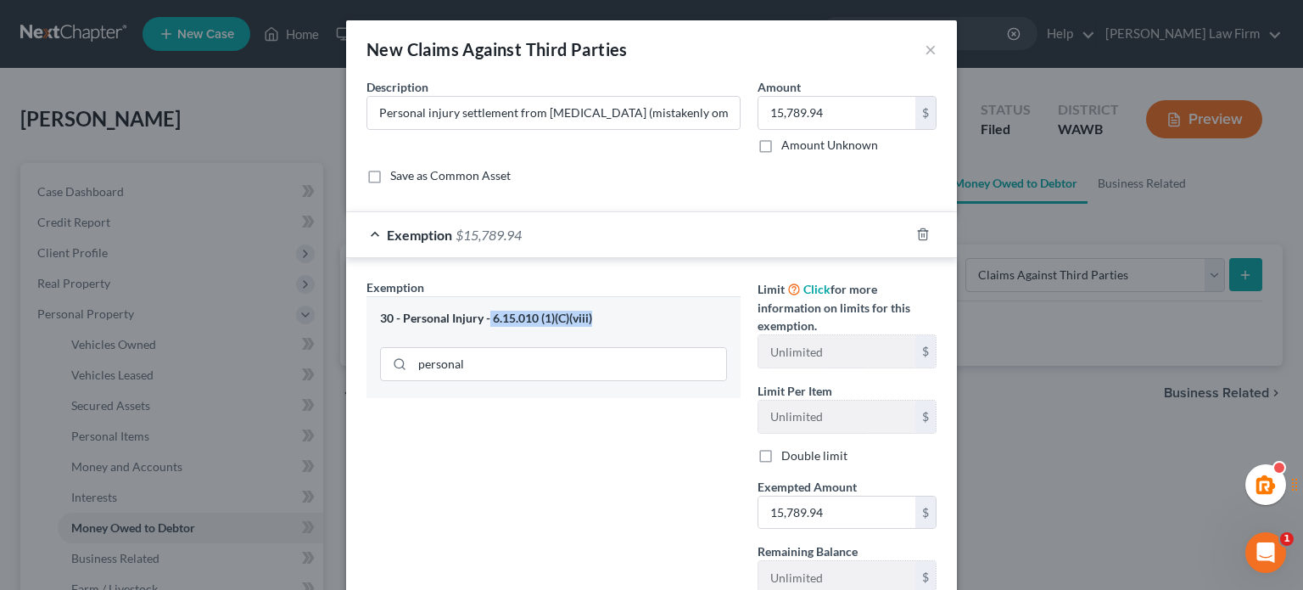
click at [482, 317] on div "30 - Personal Injury - 6.15.010 (1)(C)(viii)" at bounding box center [553, 319] width 347 height 16
copy div "6.15.010 (1)(C)(viii)"
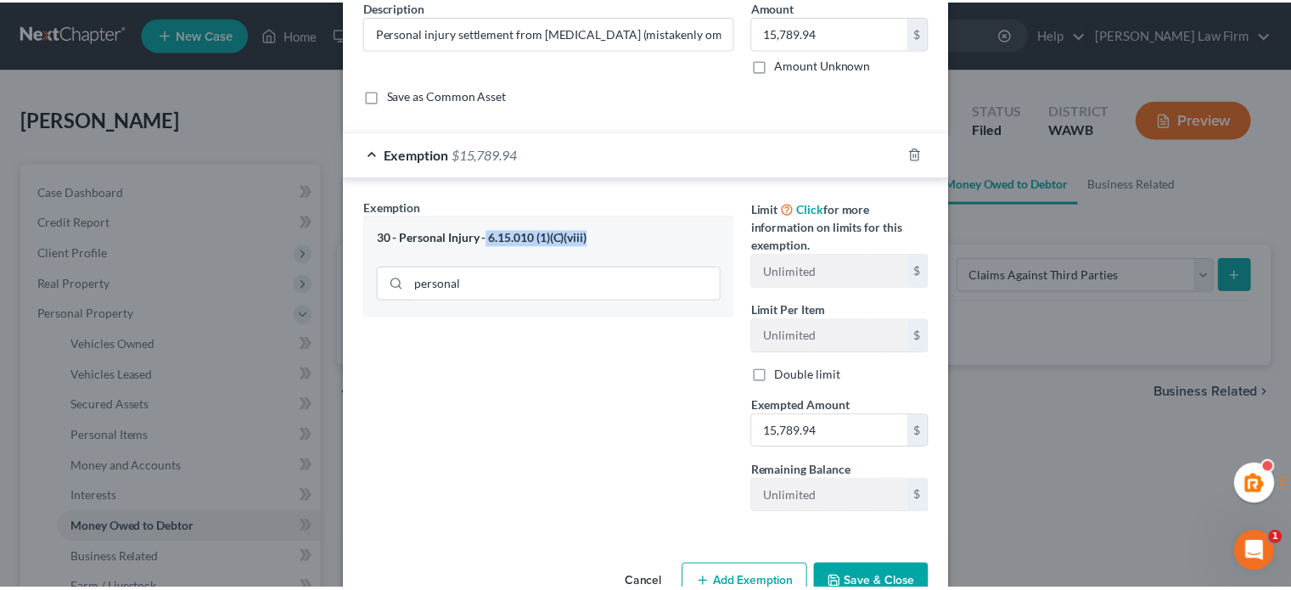
scroll to position [123, 0]
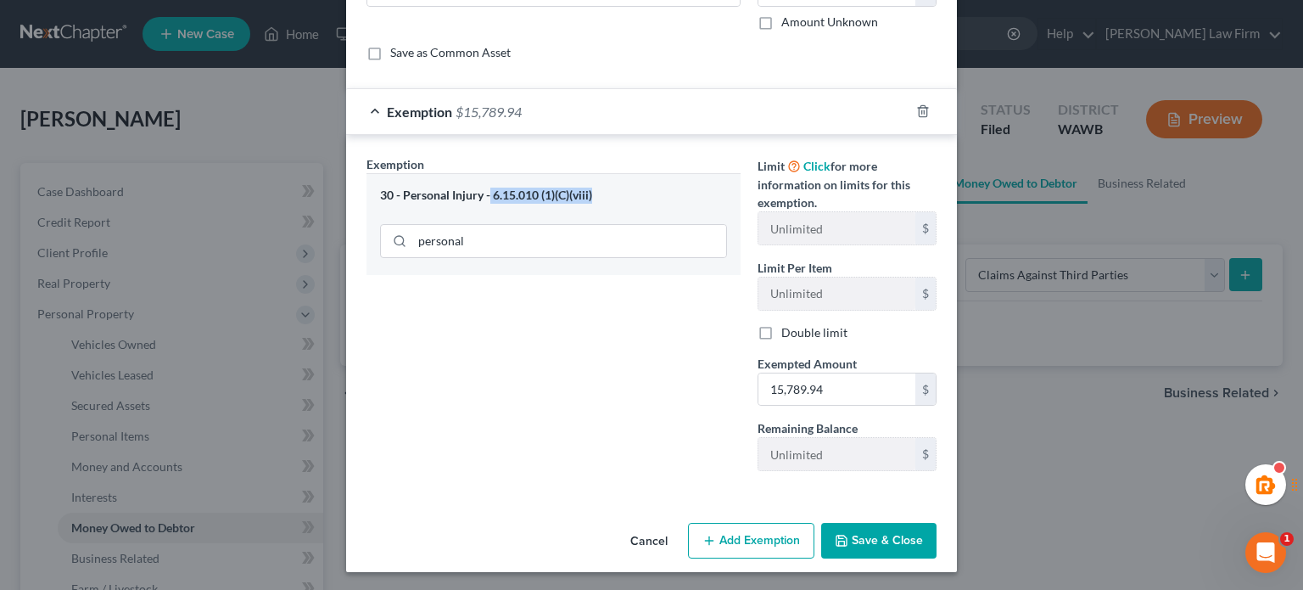
click at [875, 526] on button "Save & Close" at bounding box center [878, 541] width 115 height 36
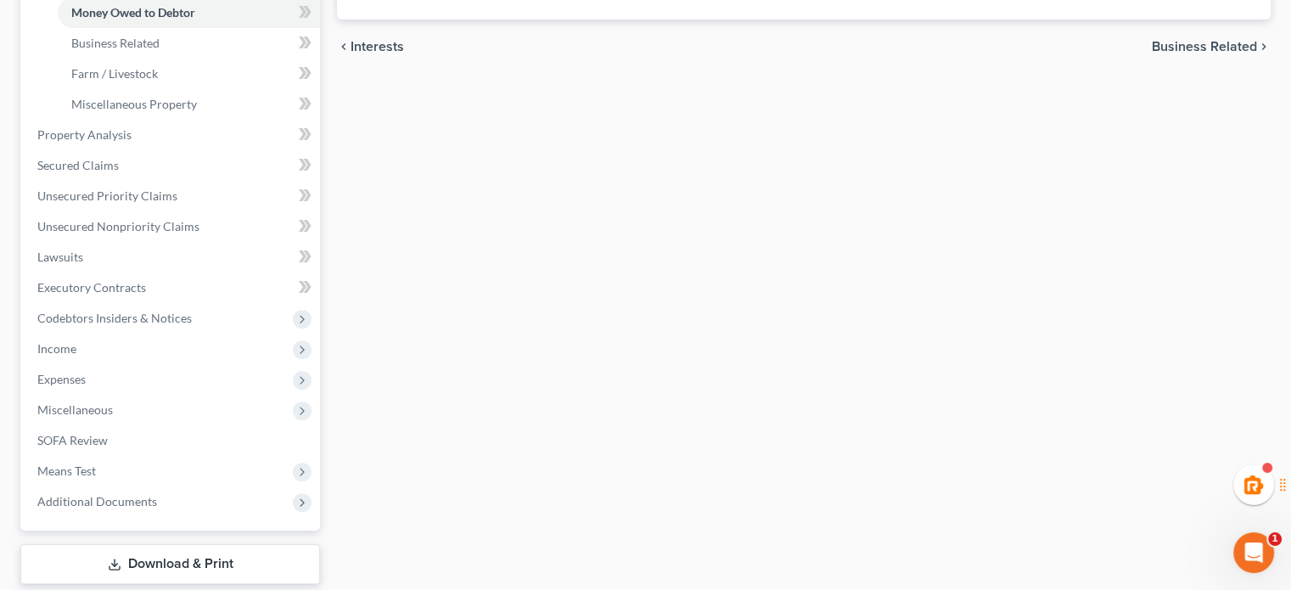
scroll to position [616, 0]
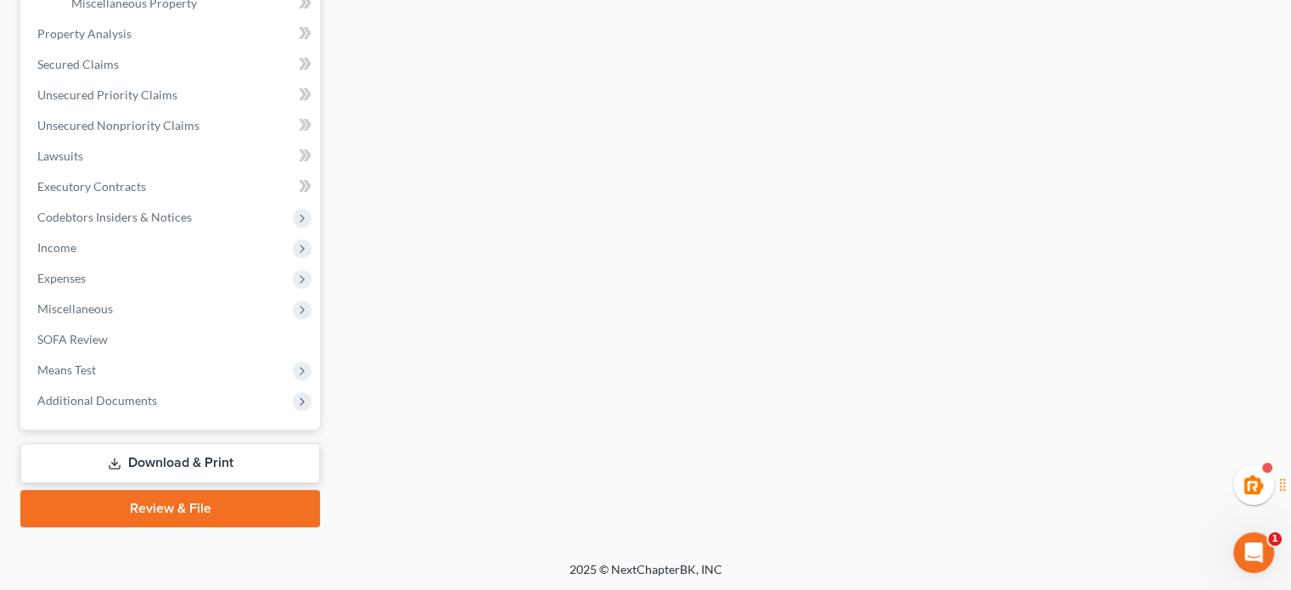
click at [205, 460] on link "Download & Print" at bounding box center [170, 463] width 300 height 40
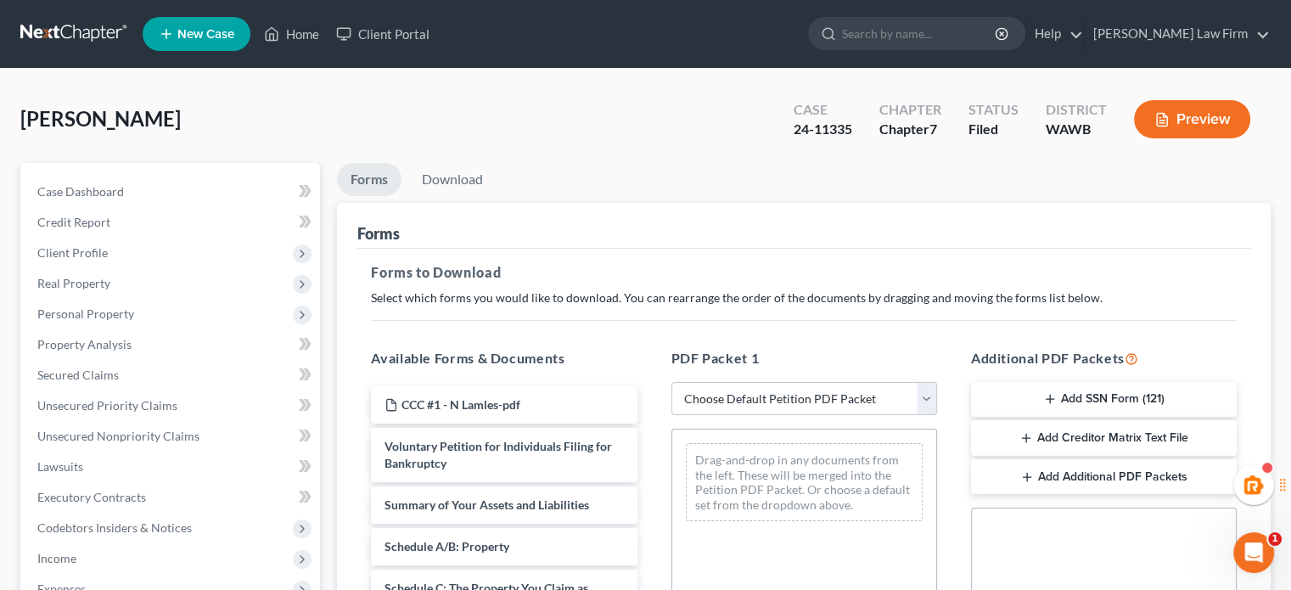
click at [824, 393] on select "Choose Default Petition PDF Packet Complete Bankruptcy Petition (all forms and …" at bounding box center [804, 399] width 266 height 34
select select "2"
click at [671, 382] on select "Choose Default Petition PDF Packet Complete Bankruptcy Petition (all forms and …" at bounding box center [804, 399] width 266 height 34
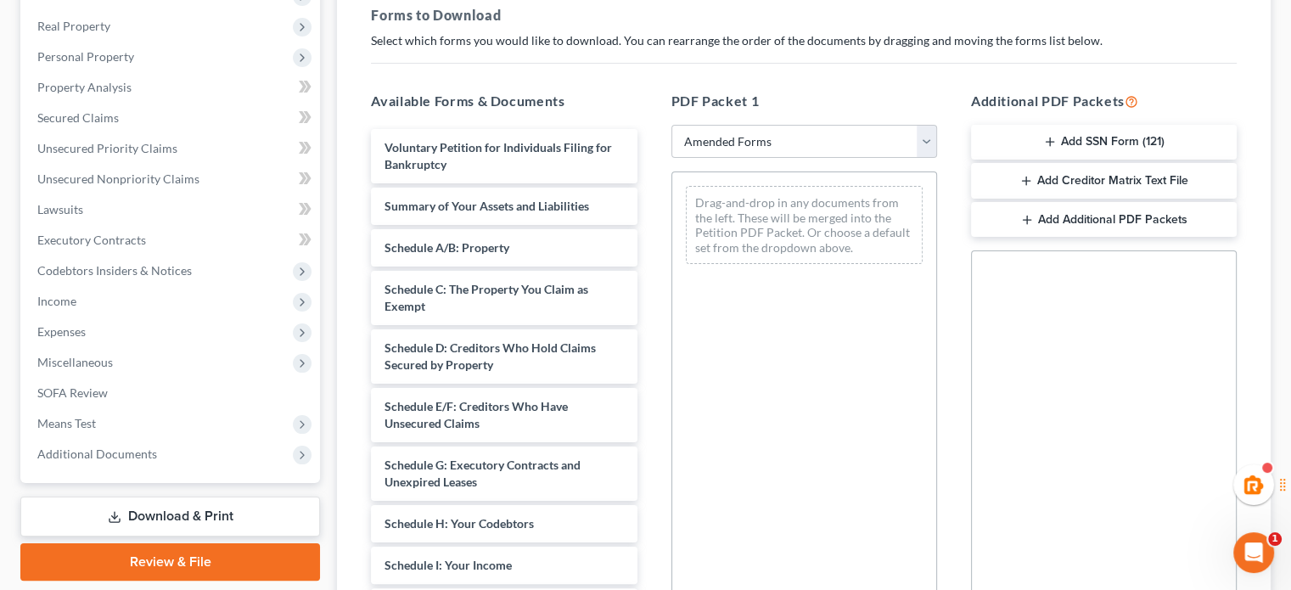
scroll to position [264, 0]
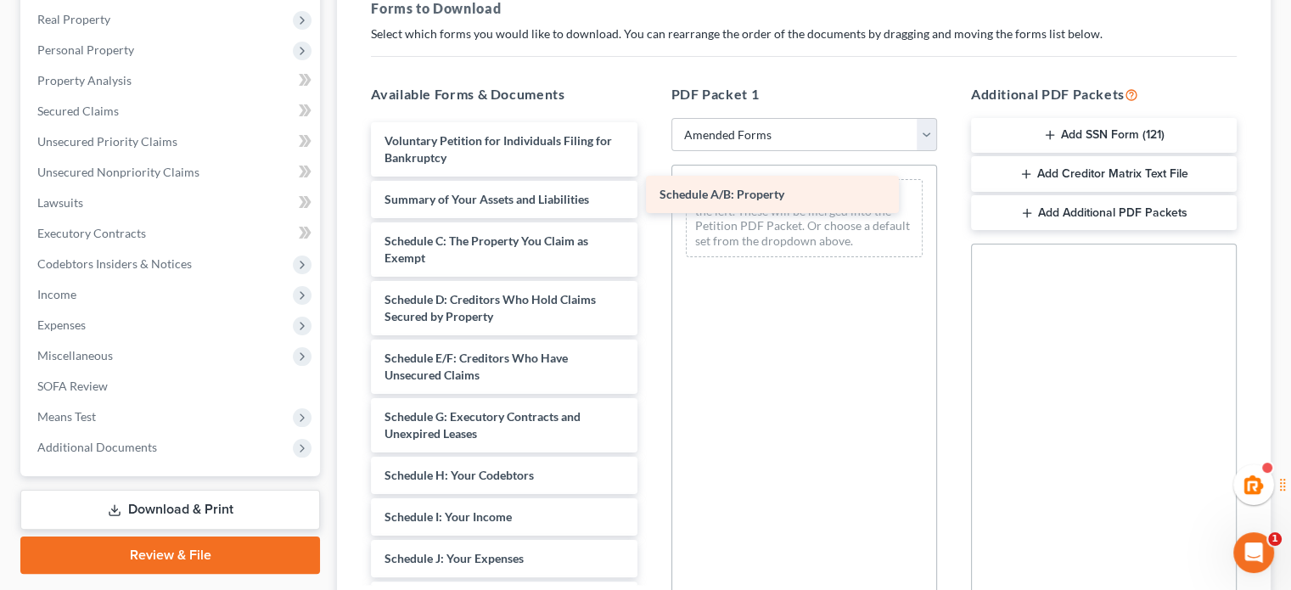
drag, startPoint x: 554, startPoint y: 255, endPoint x: 849, endPoint y: 206, distance: 298.4
click at [650, 206] on div "Schedule A/B: Property Voluntary Petition for Individuals Filing for Bankruptcy…" at bounding box center [503, 579] width 293 height 914
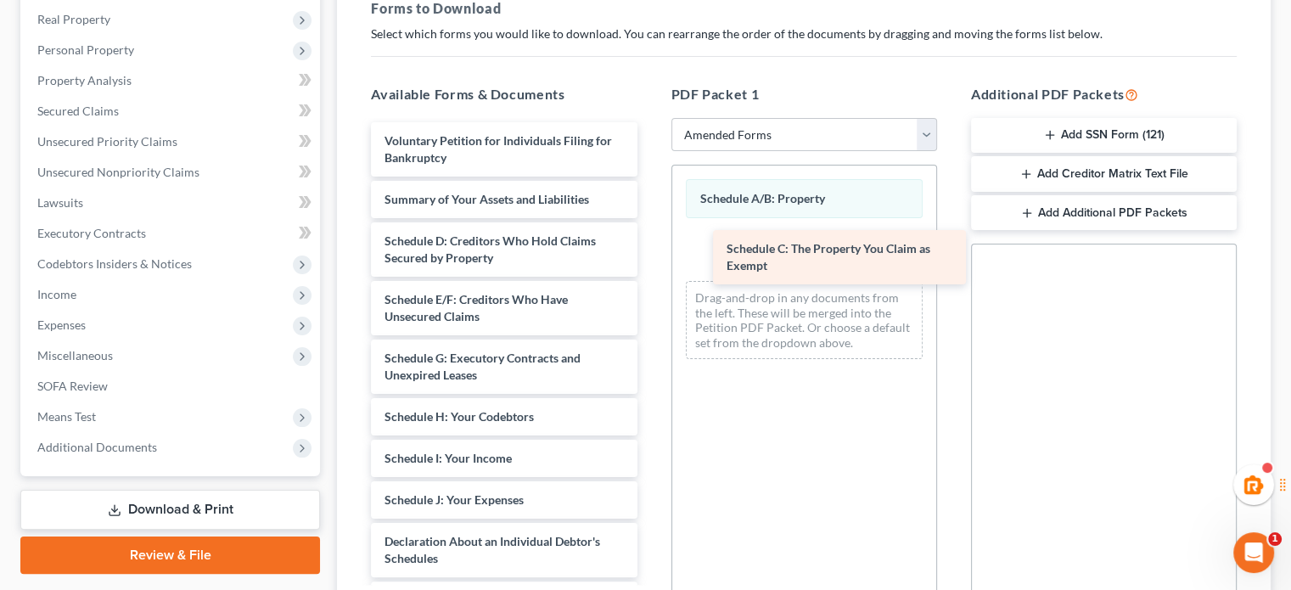
drag, startPoint x: 448, startPoint y: 255, endPoint x: 790, endPoint y: 264, distance: 342.1
click at [650, 264] on div "Schedule C: The Property You Claim as Exempt Voluntary Petition for Individuals…" at bounding box center [503, 549] width 293 height 855
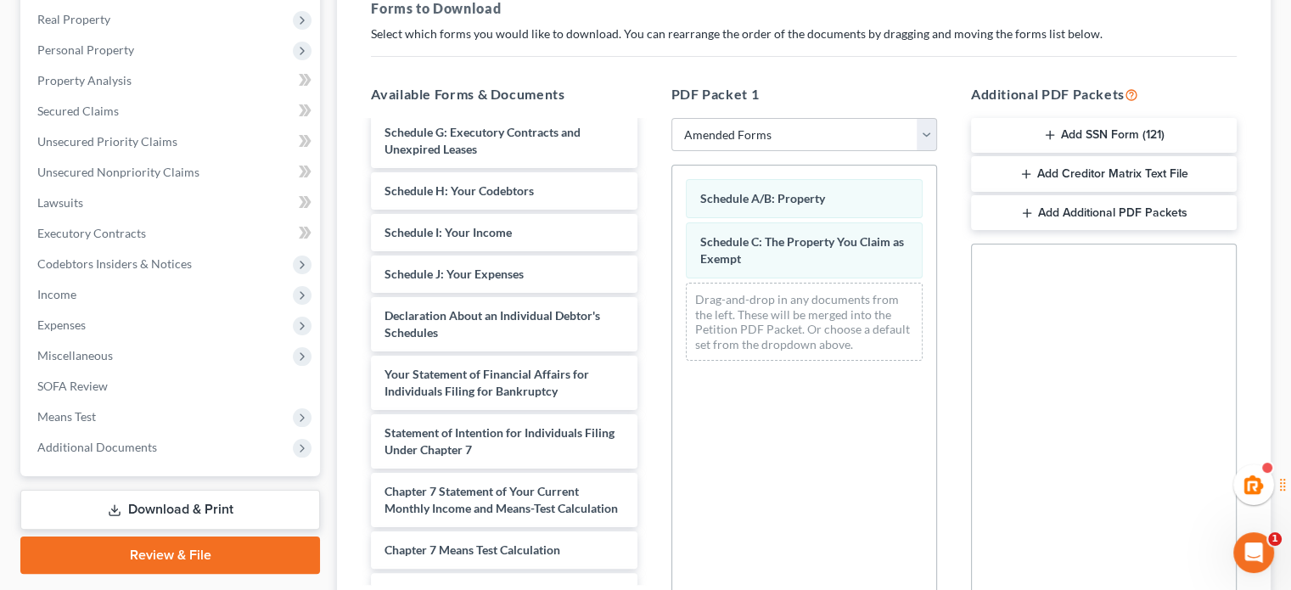
scroll to position [239, 0]
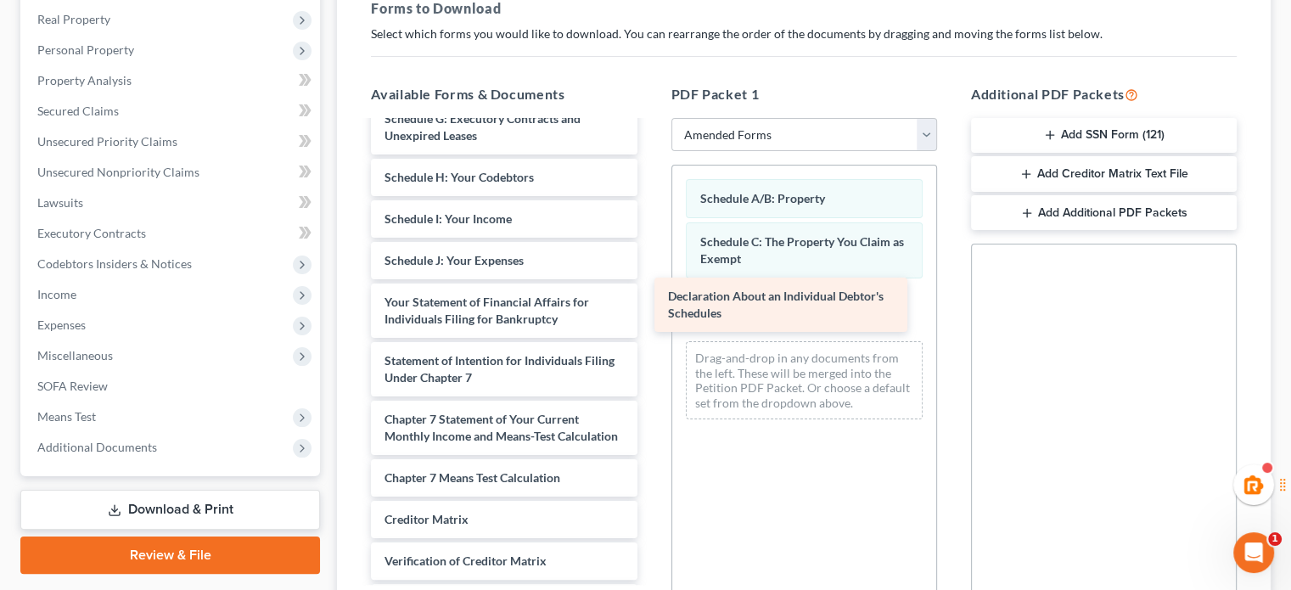
drag, startPoint x: 582, startPoint y: 310, endPoint x: 866, endPoint y: 305, distance: 283.4
click at [650, 305] on div "Declaration About an Individual Debtor's Schedules Voluntary Petition for Indiv…" at bounding box center [503, 281] width 293 height 797
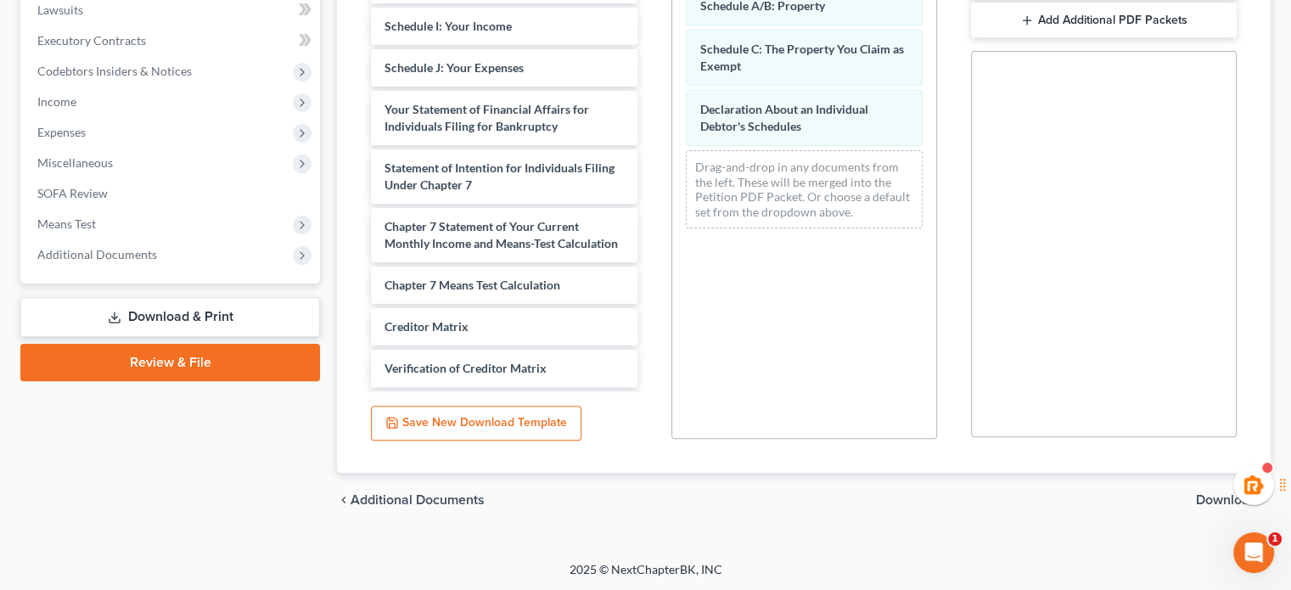
click at [1213, 501] on span "Download" at bounding box center [1226, 500] width 61 height 14
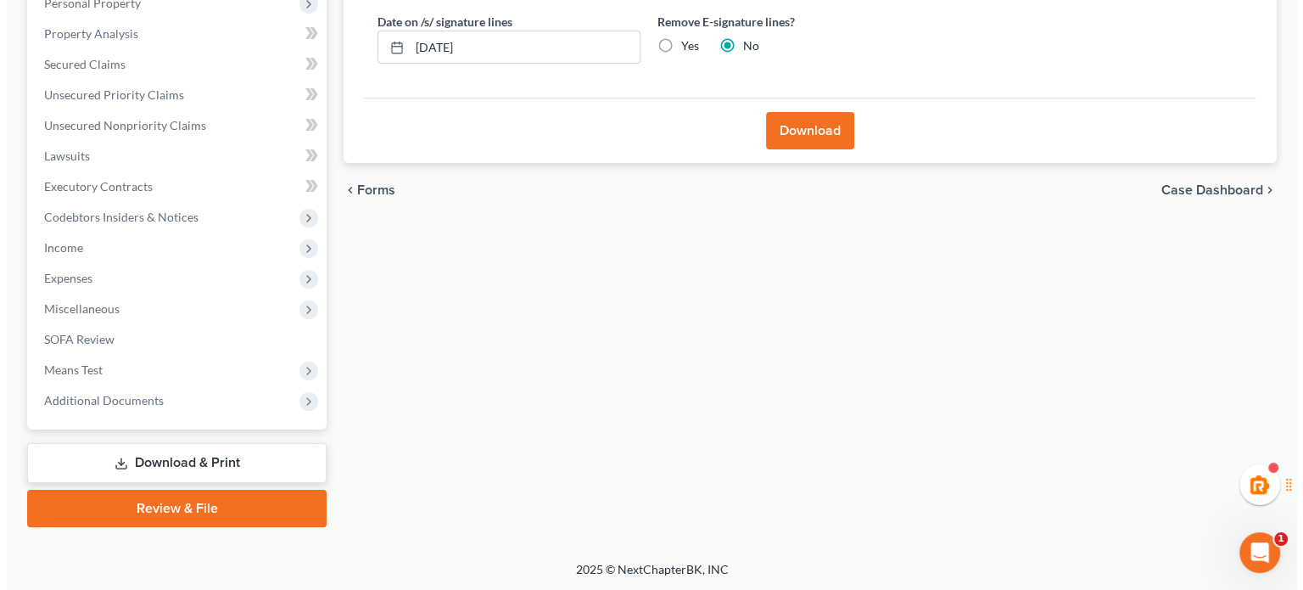
scroll to position [0, 0]
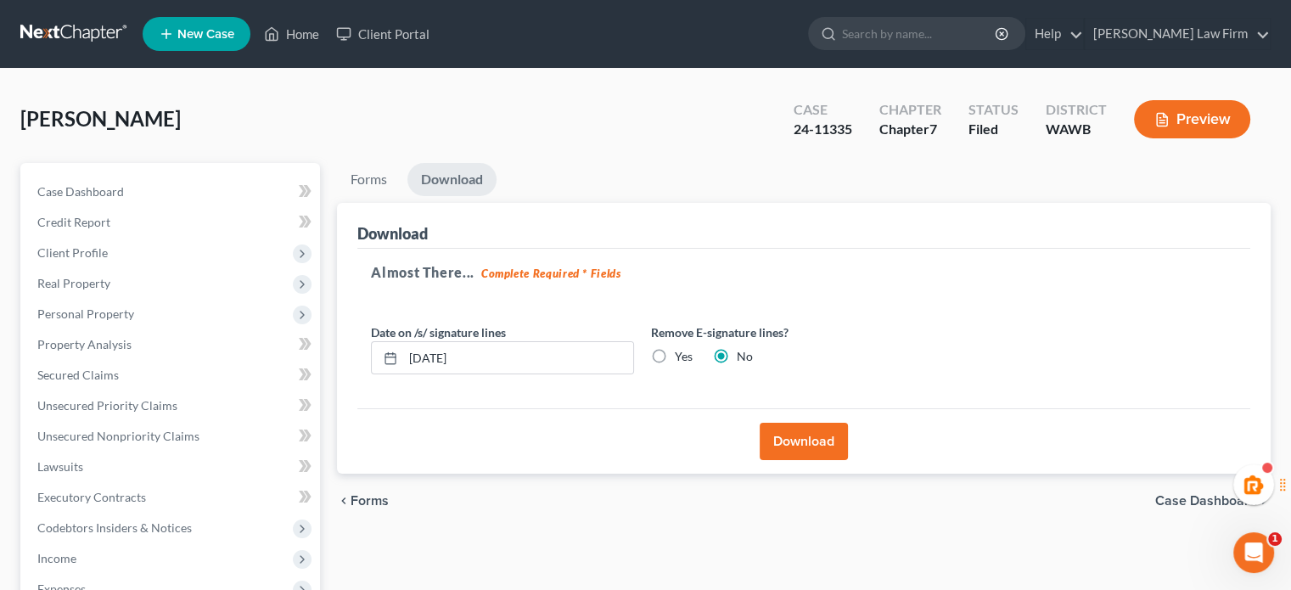
click at [803, 425] on button "Download" at bounding box center [803, 441] width 88 height 37
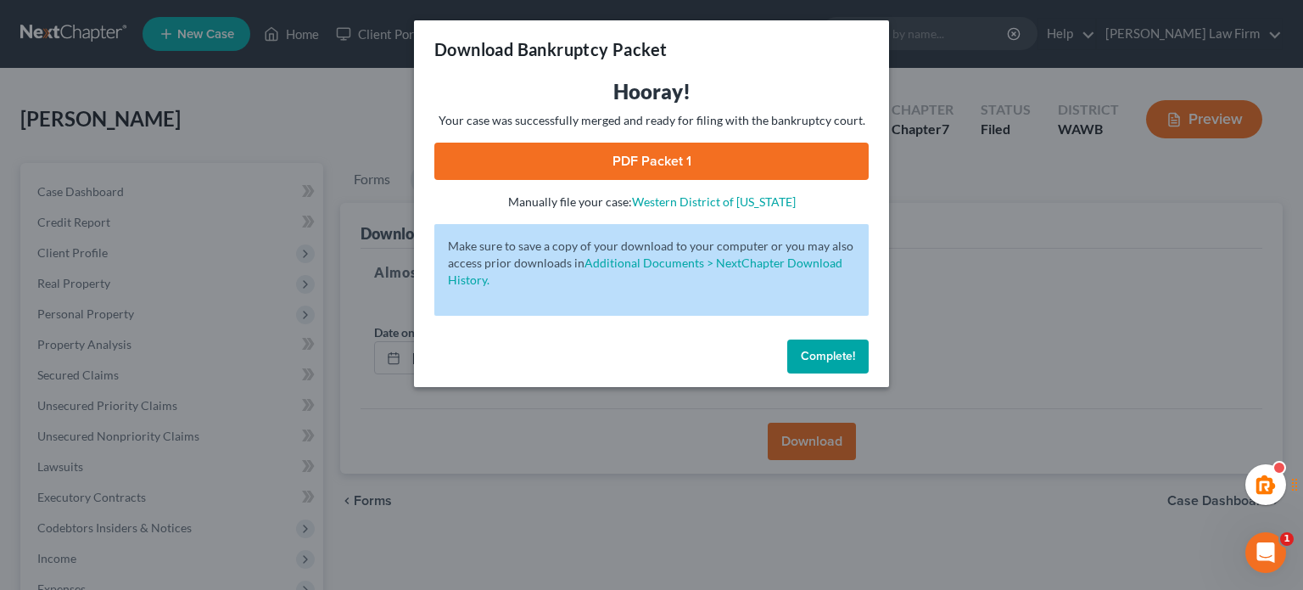
click at [643, 175] on link "PDF Packet 1" at bounding box center [651, 161] width 434 height 37
